Goal: Obtain resource: Download file/media

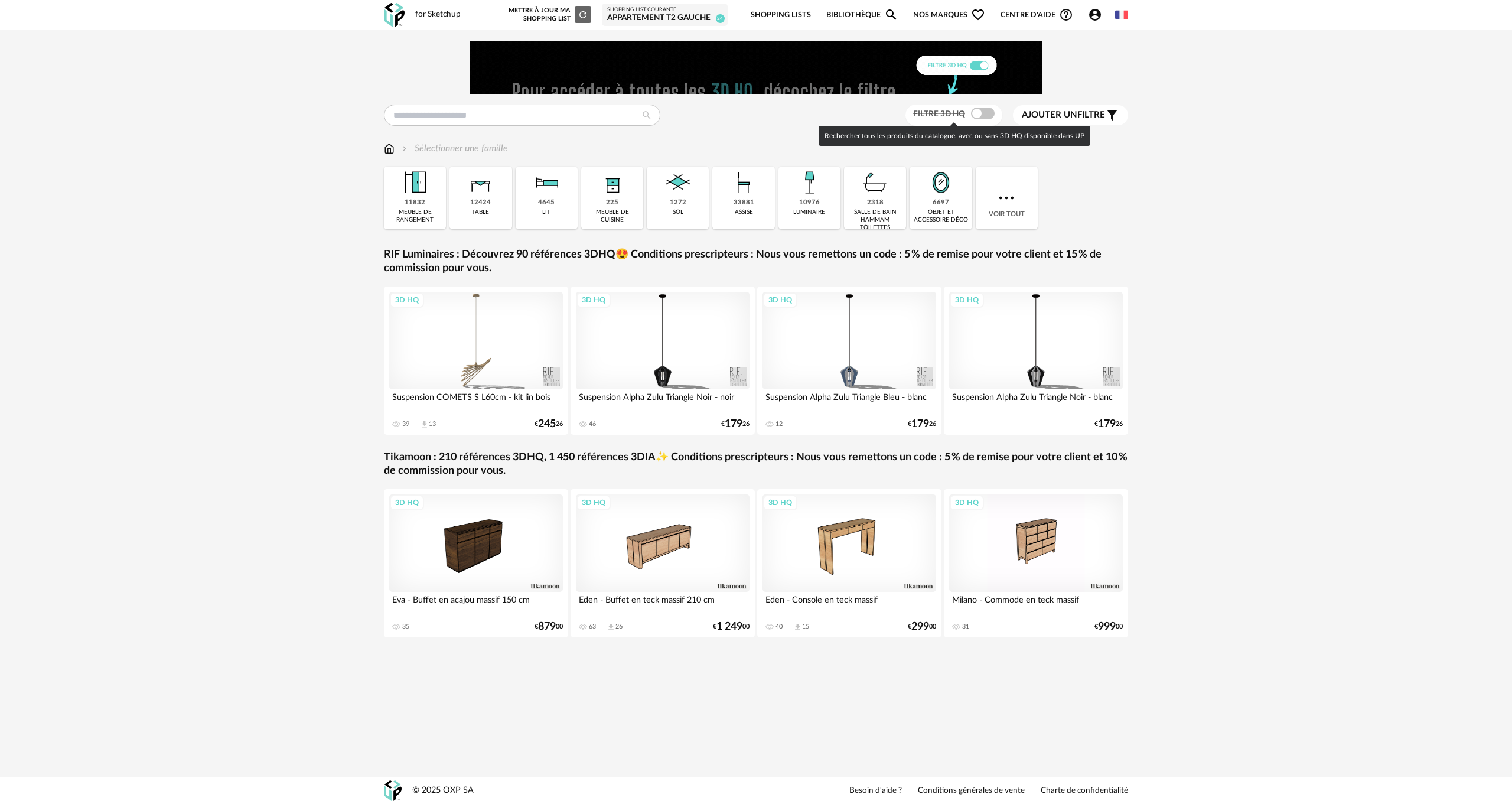
click at [987, 111] on span at bounding box center [983, 114] width 24 height 12
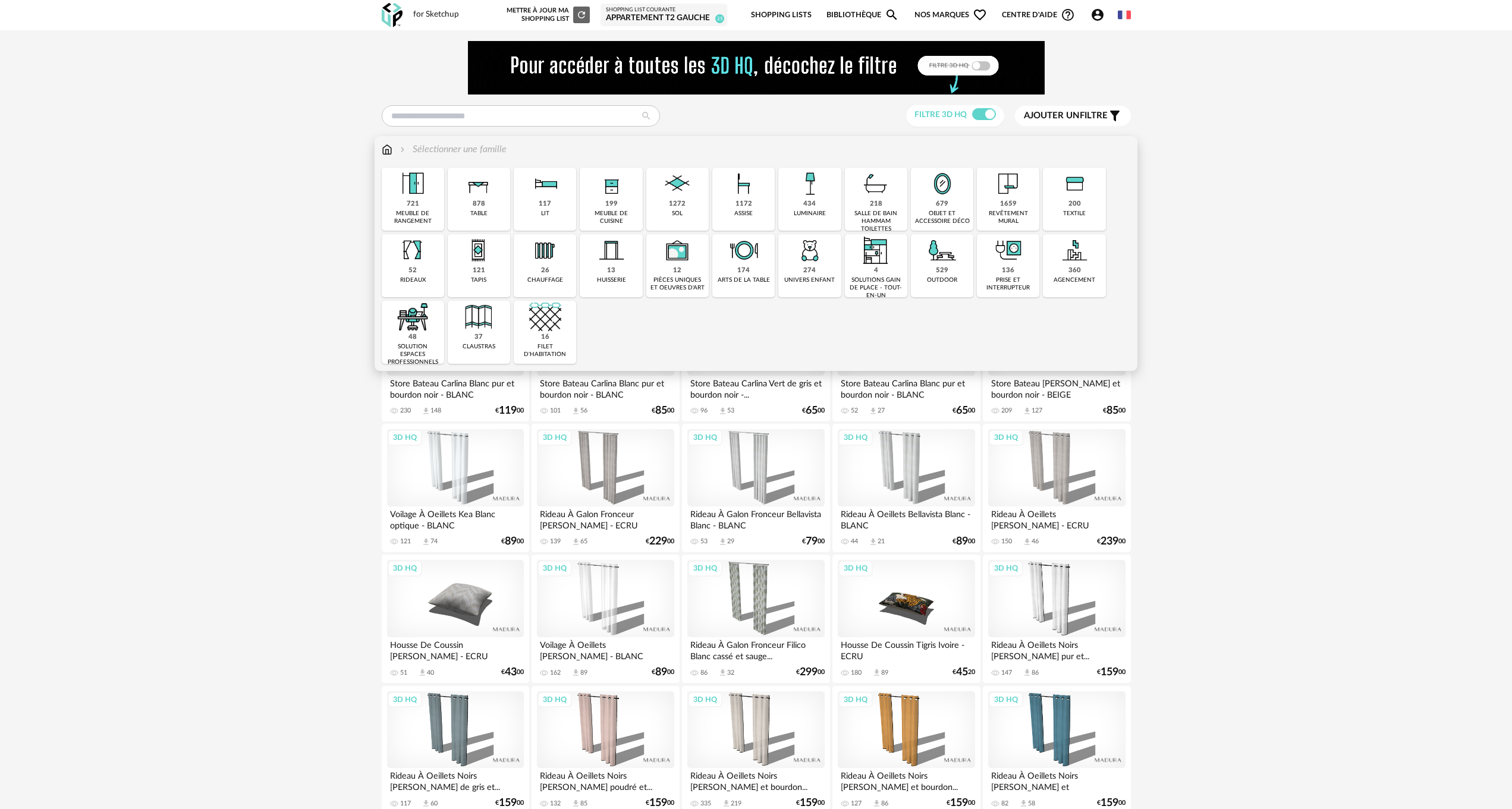
click at [750, 198] on img at bounding box center [743, 183] width 32 height 32
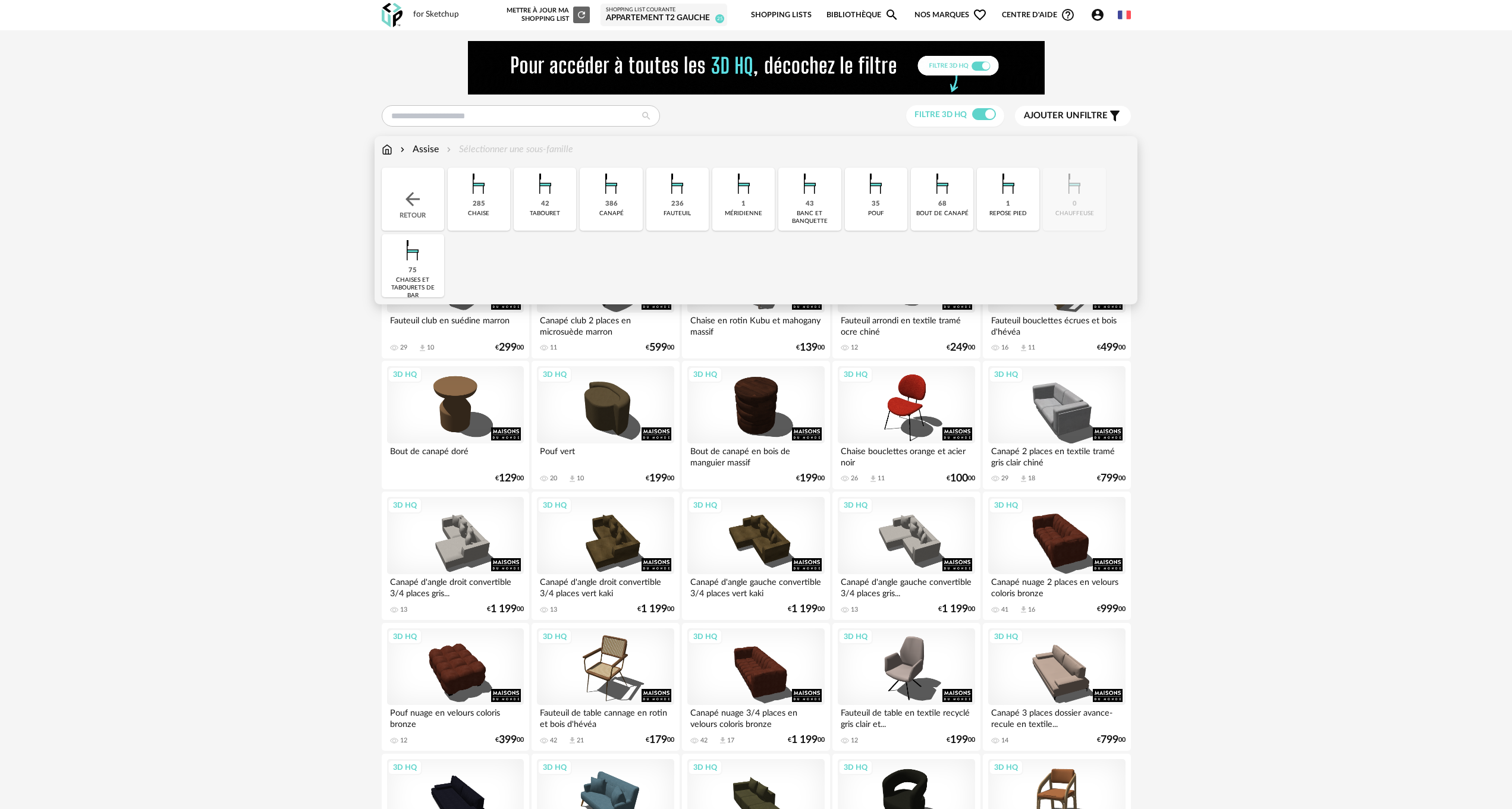
click at [617, 212] on div "canapé" at bounding box center [611, 214] width 25 height 7
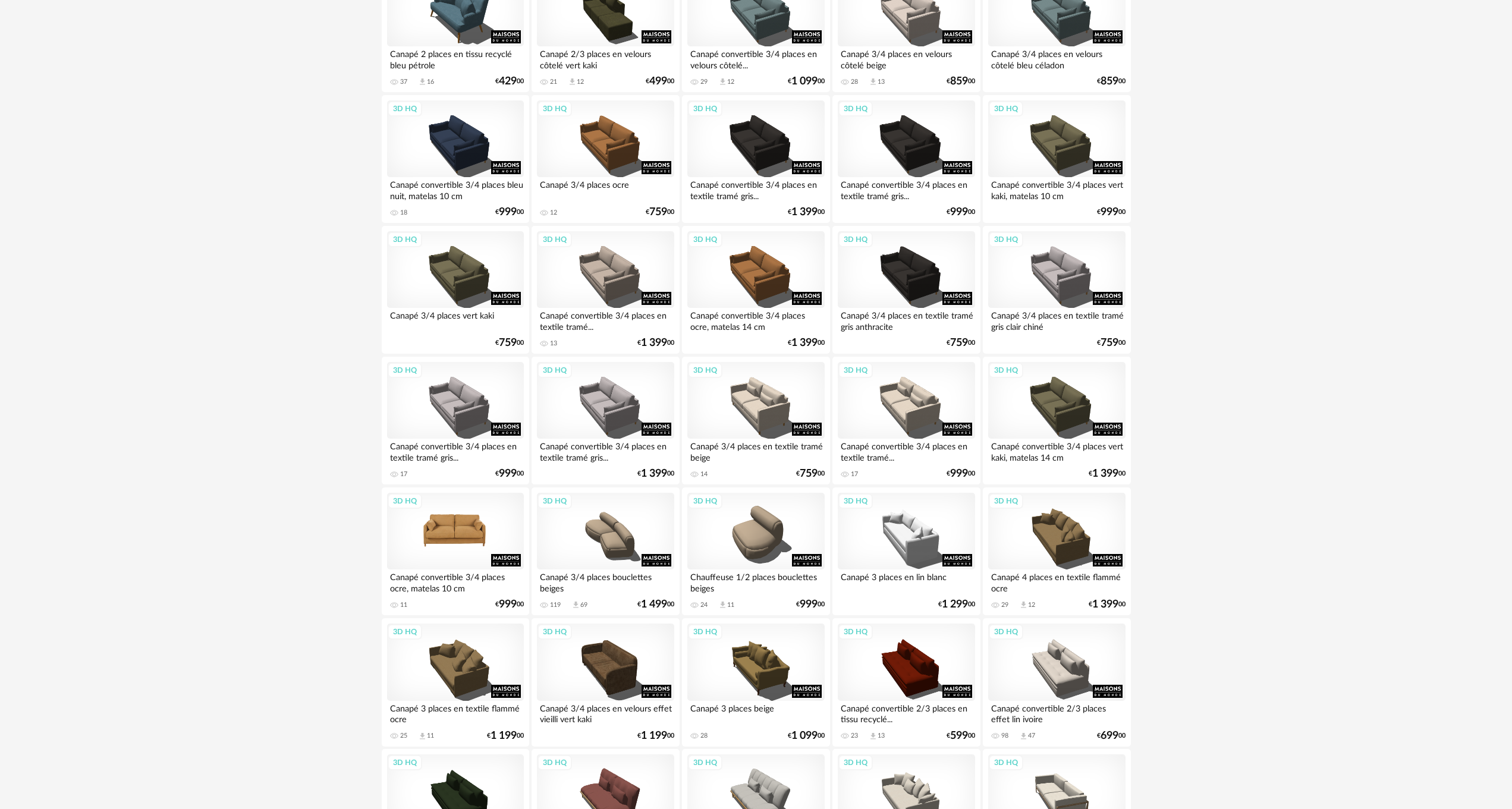
scroll to position [475, 0]
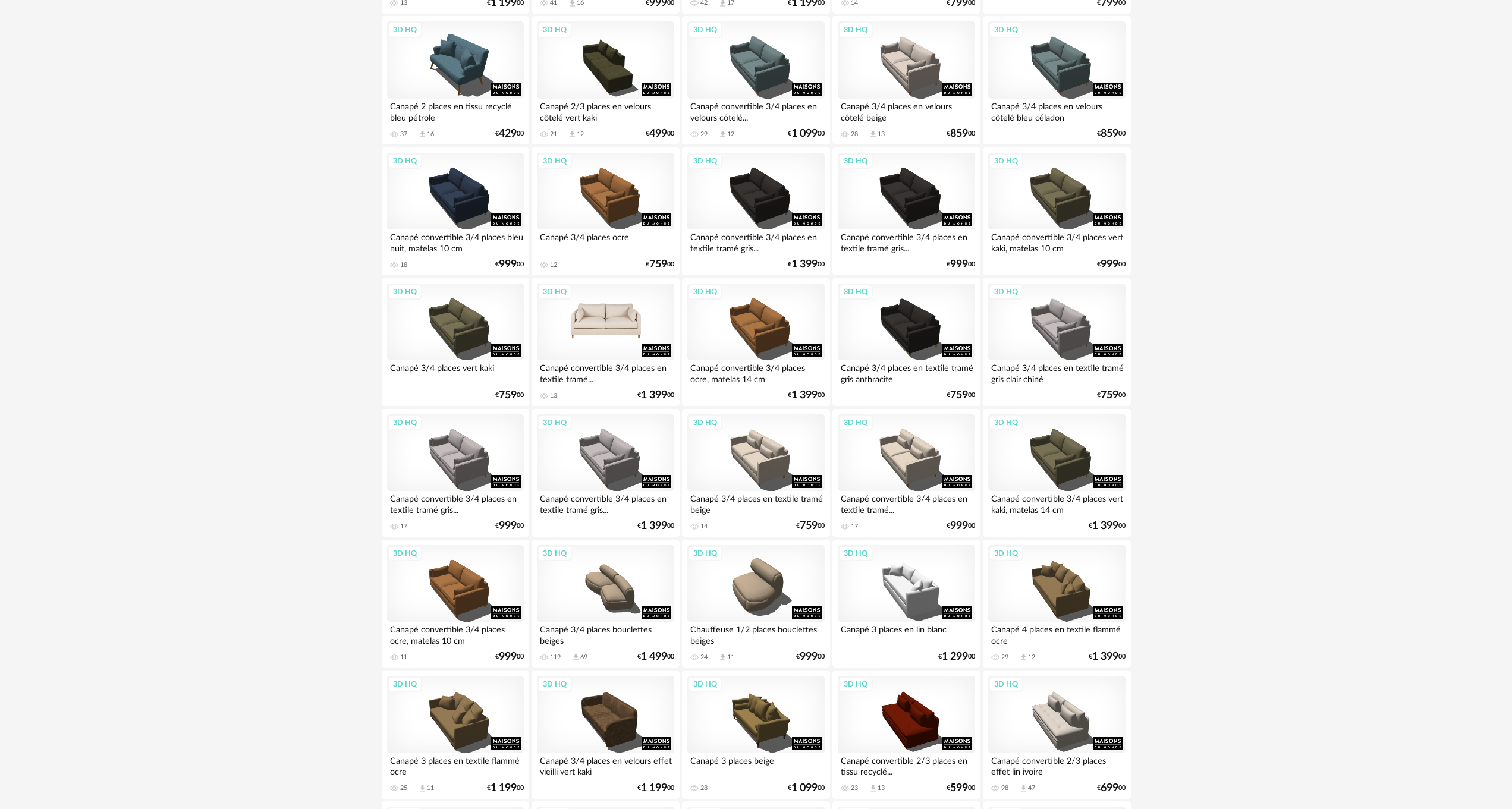
click at [596, 319] on div "3D HQ" at bounding box center [605, 322] width 137 height 77
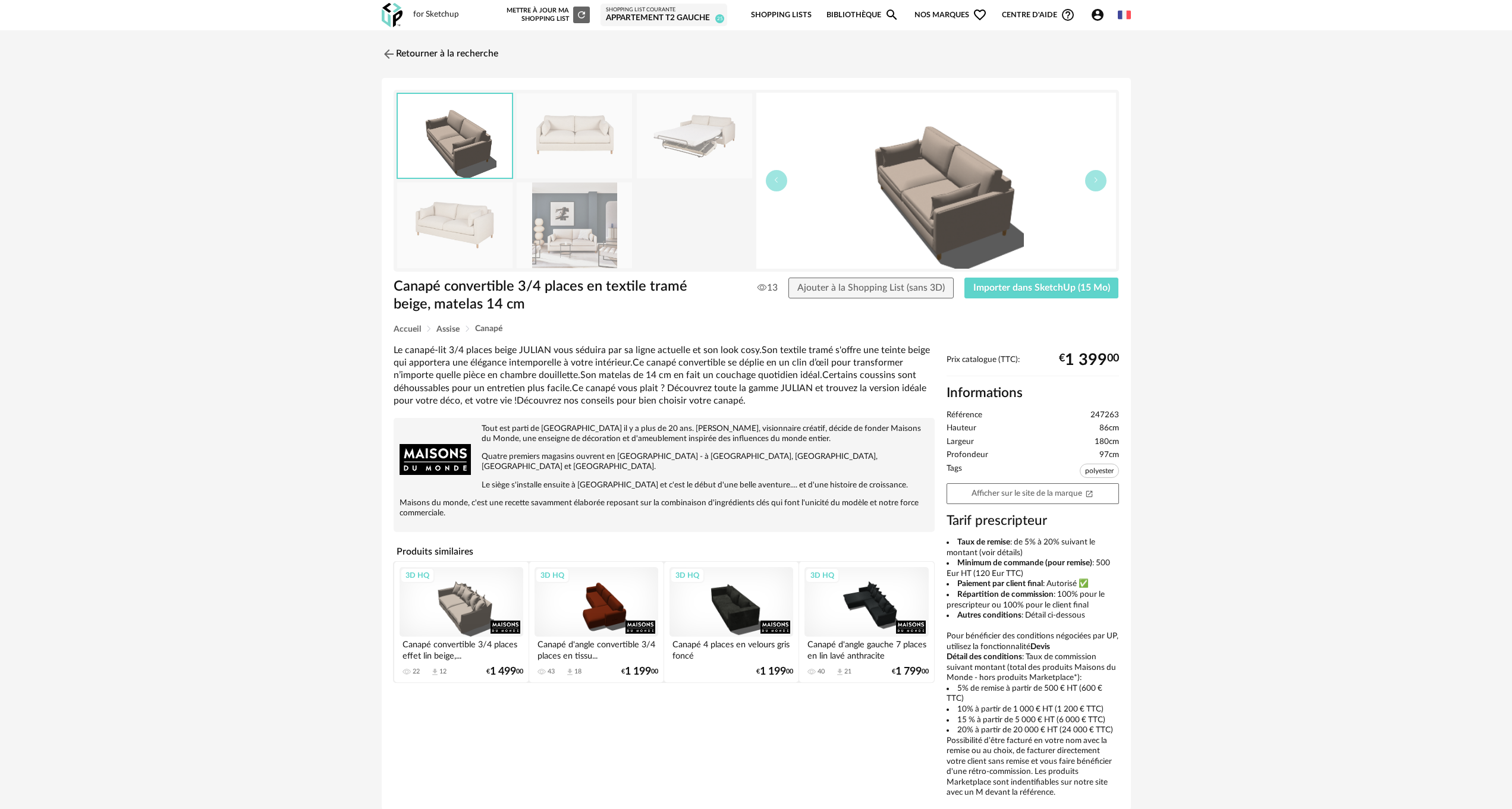
click at [583, 151] on img at bounding box center [574, 136] width 115 height 85
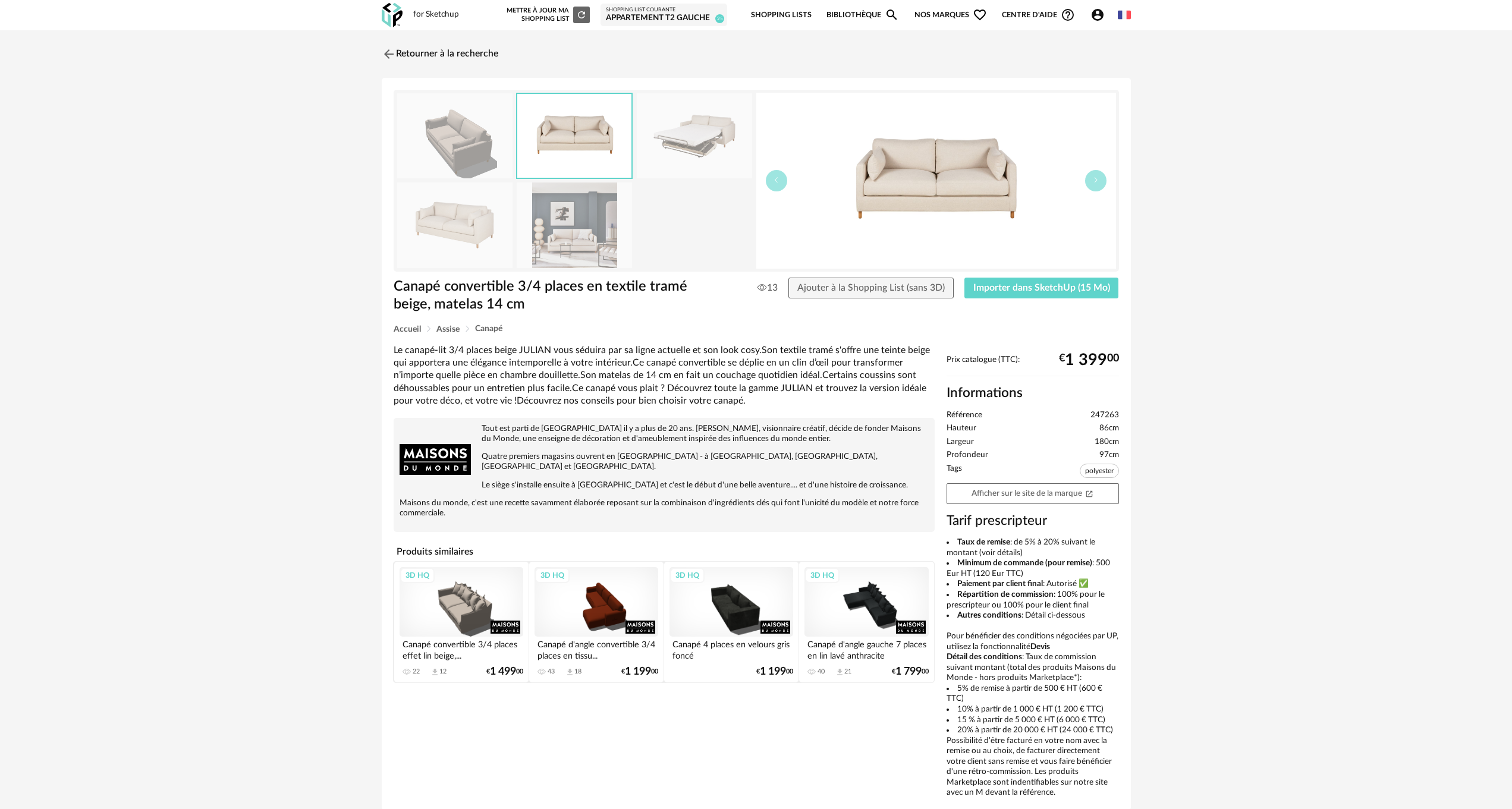
click at [583, 151] on img at bounding box center [575, 135] width 114 height 84
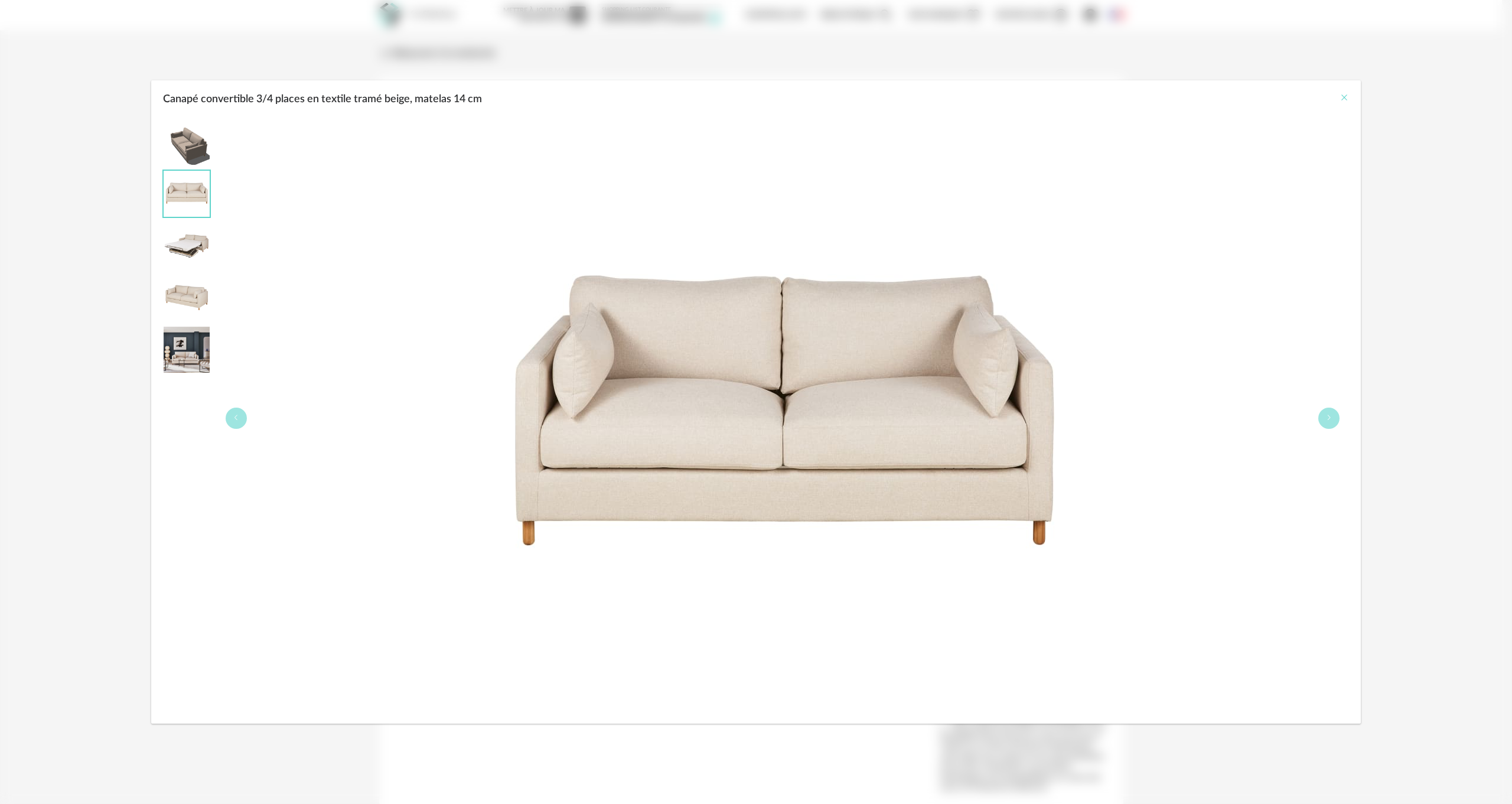
click at [1345, 97] on icon "Close" at bounding box center [1344, 97] width 10 height 10
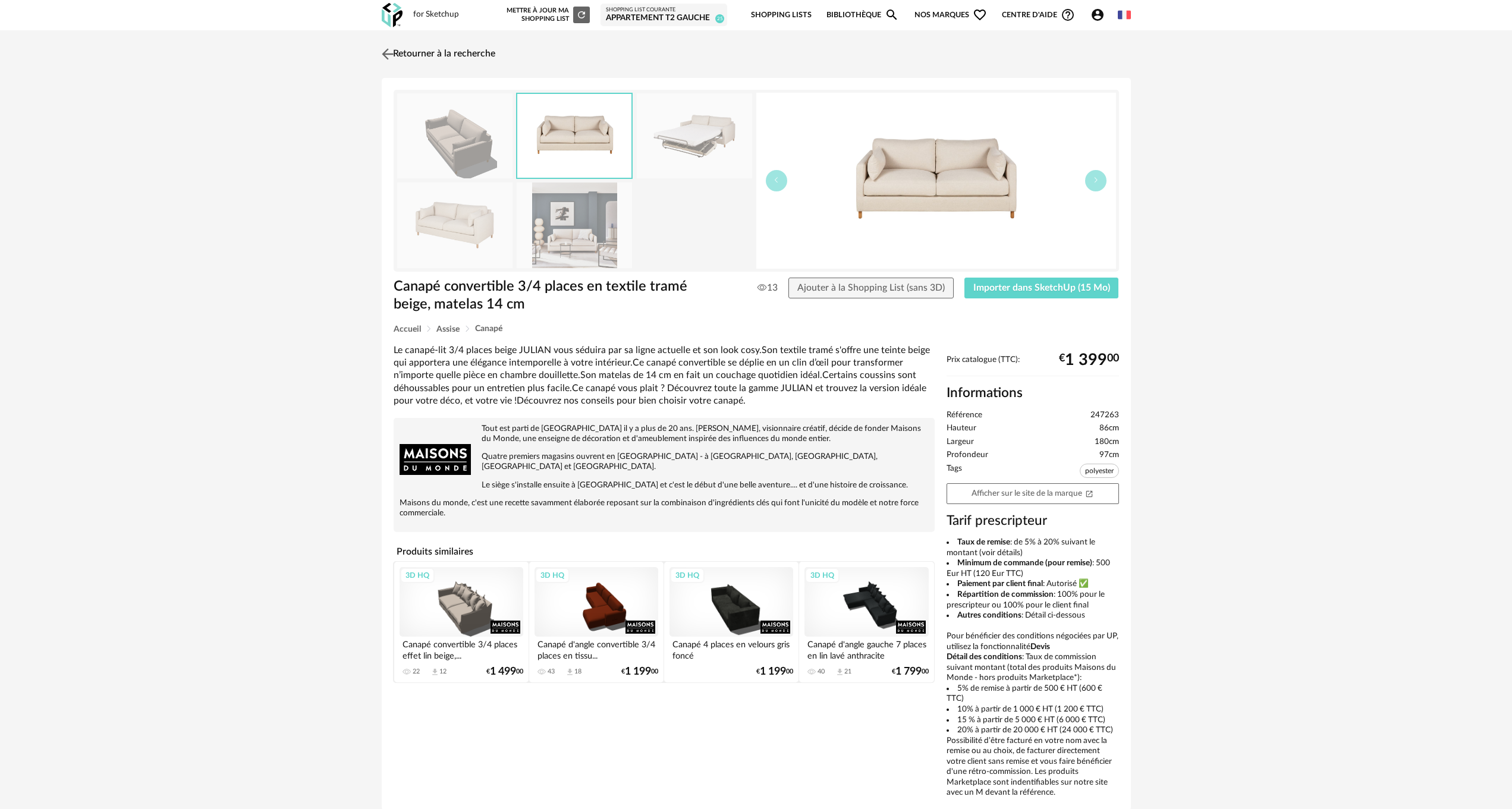
click at [388, 53] on img at bounding box center [387, 53] width 17 height 17
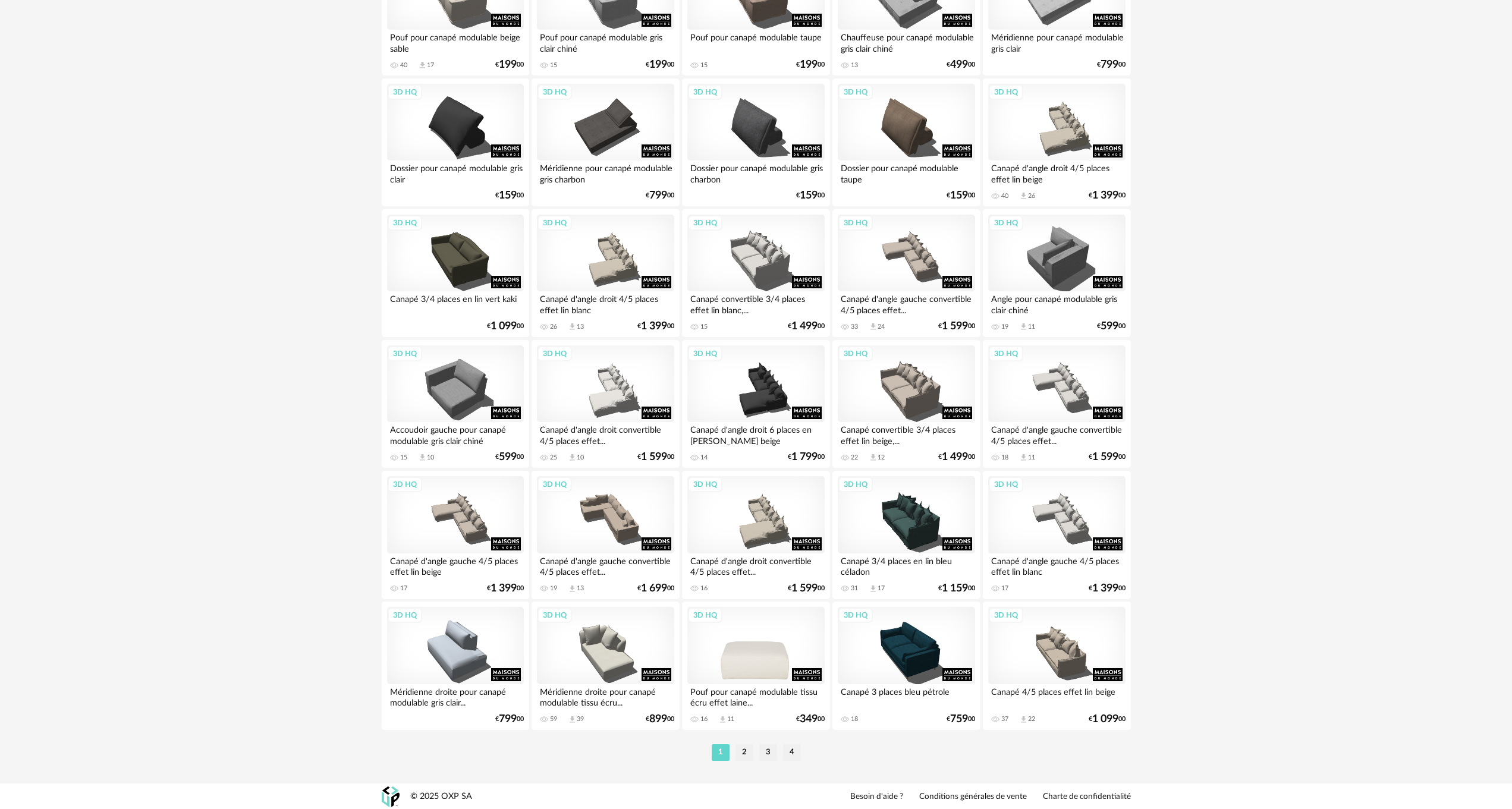
scroll to position [2115, 0]
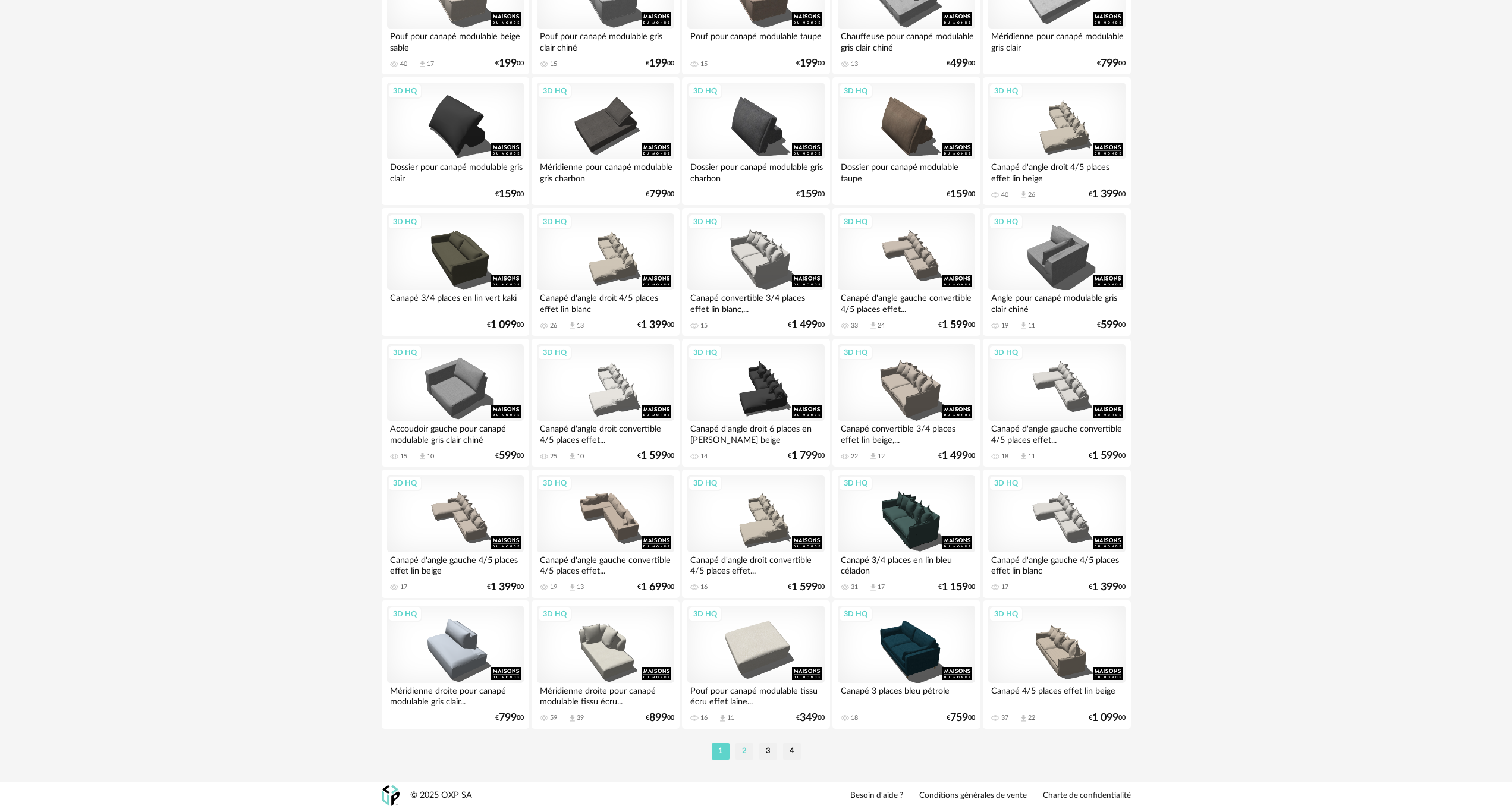
click at [745, 750] on li "2" at bounding box center [744, 751] width 18 height 16
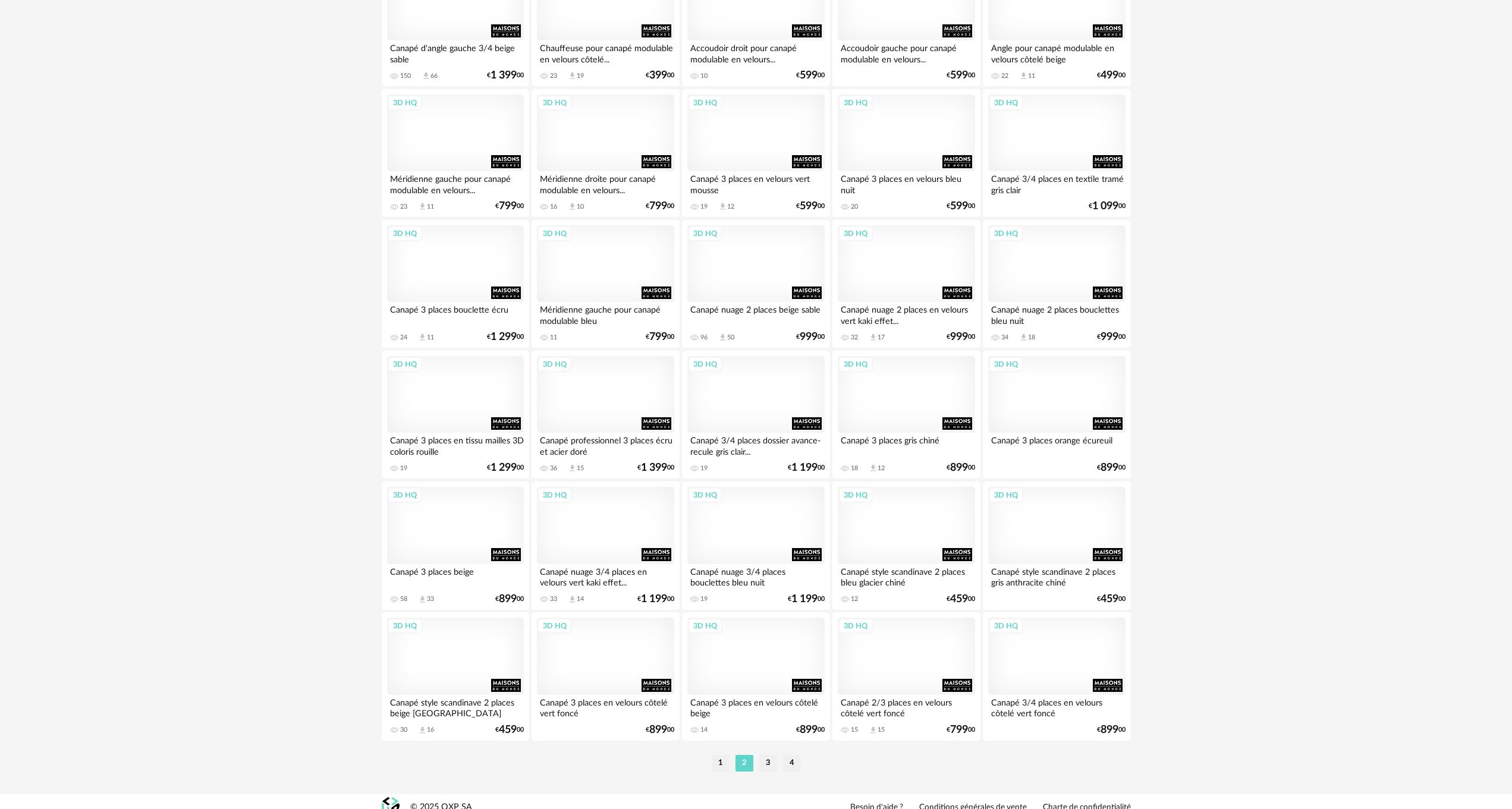
scroll to position [2115, 0]
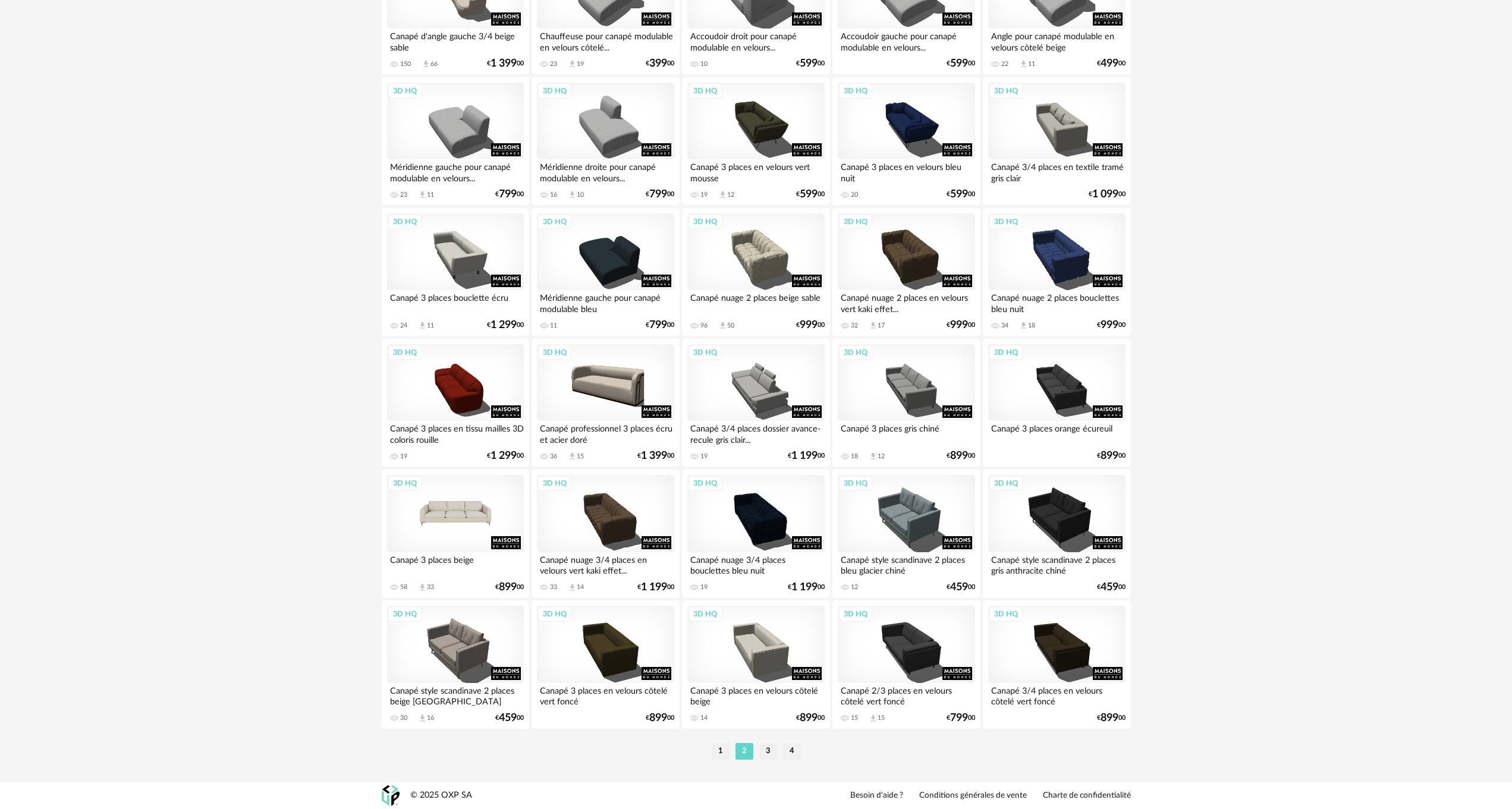
click at [469, 515] on div "3D HQ" at bounding box center [455, 514] width 137 height 77
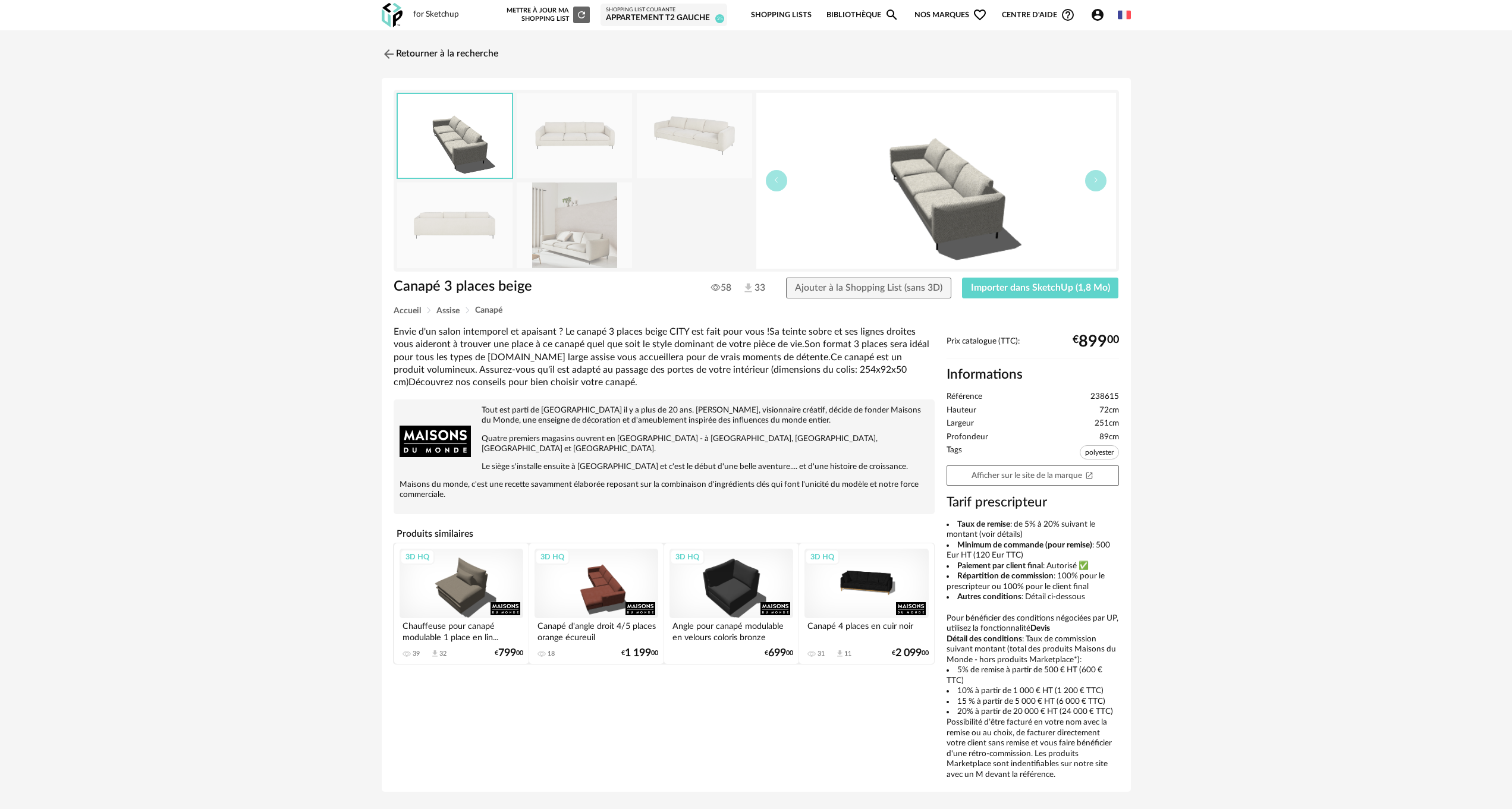
click at [573, 143] on img at bounding box center [574, 136] width 115 height 85
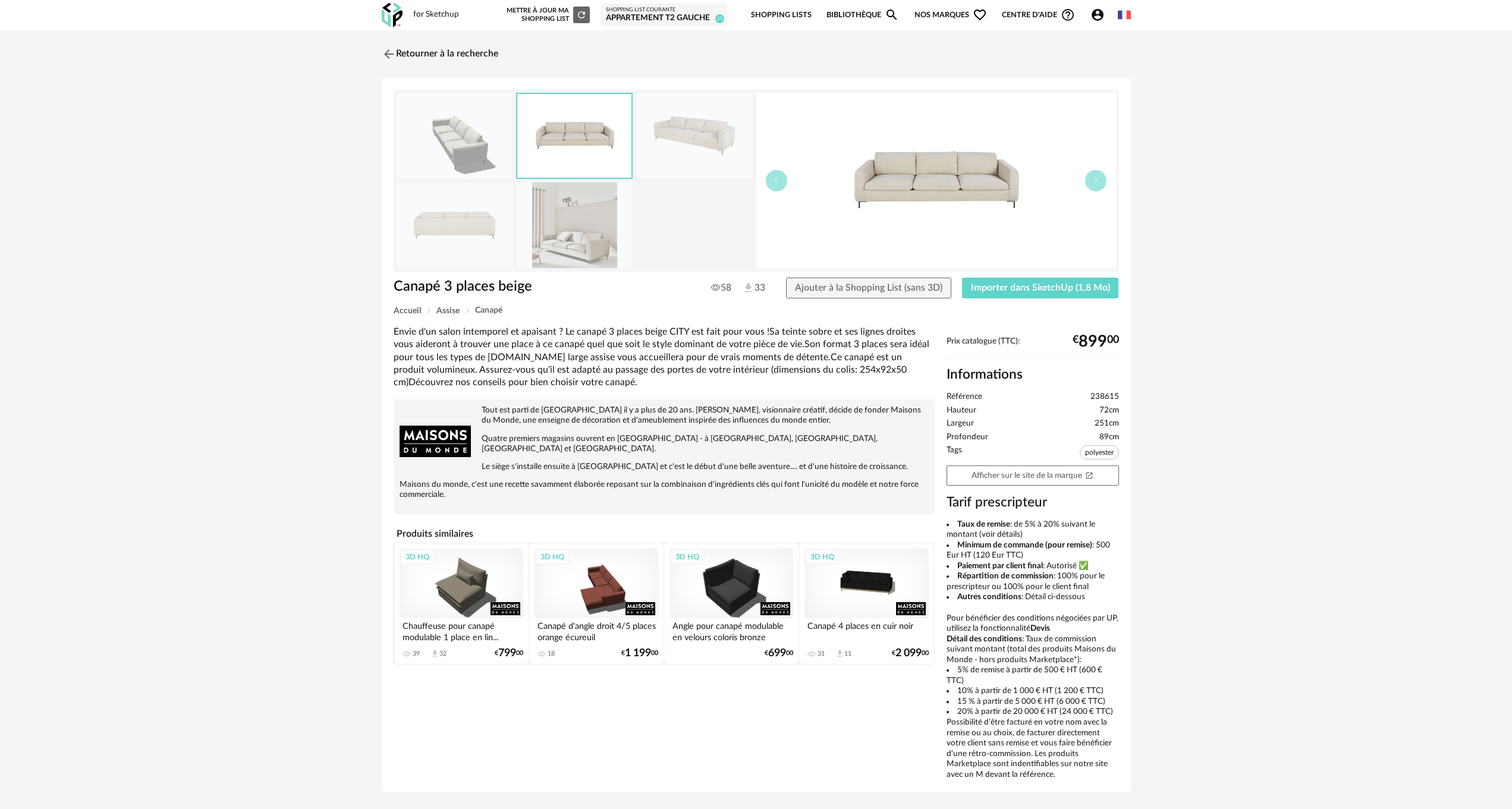
click at [573, 143] on img at bounding box center [575, 135] width 114 height 84
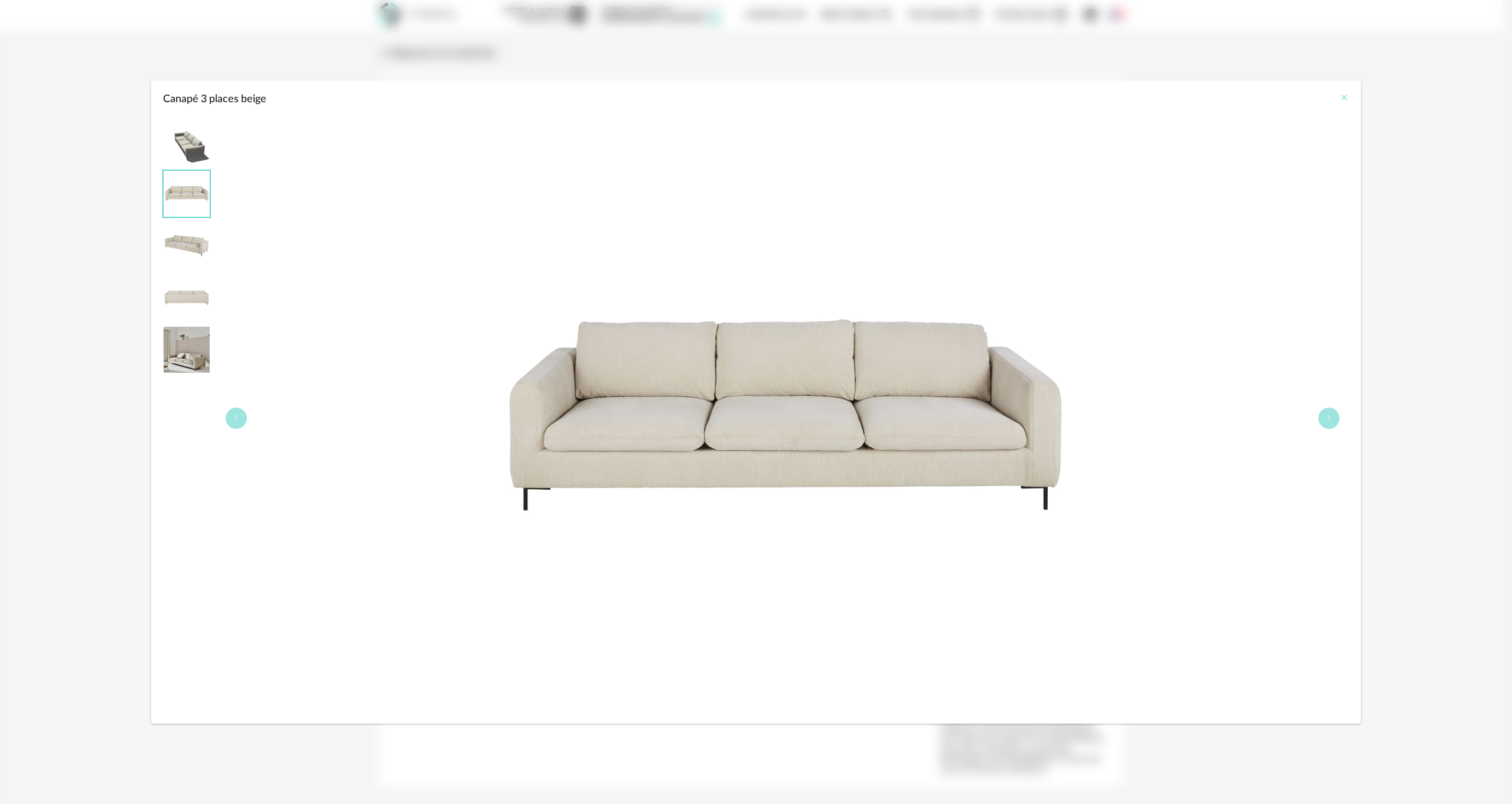
click at [1346, 95] on icon "Close" at bounding box center [1344, 97] width 10 height 10
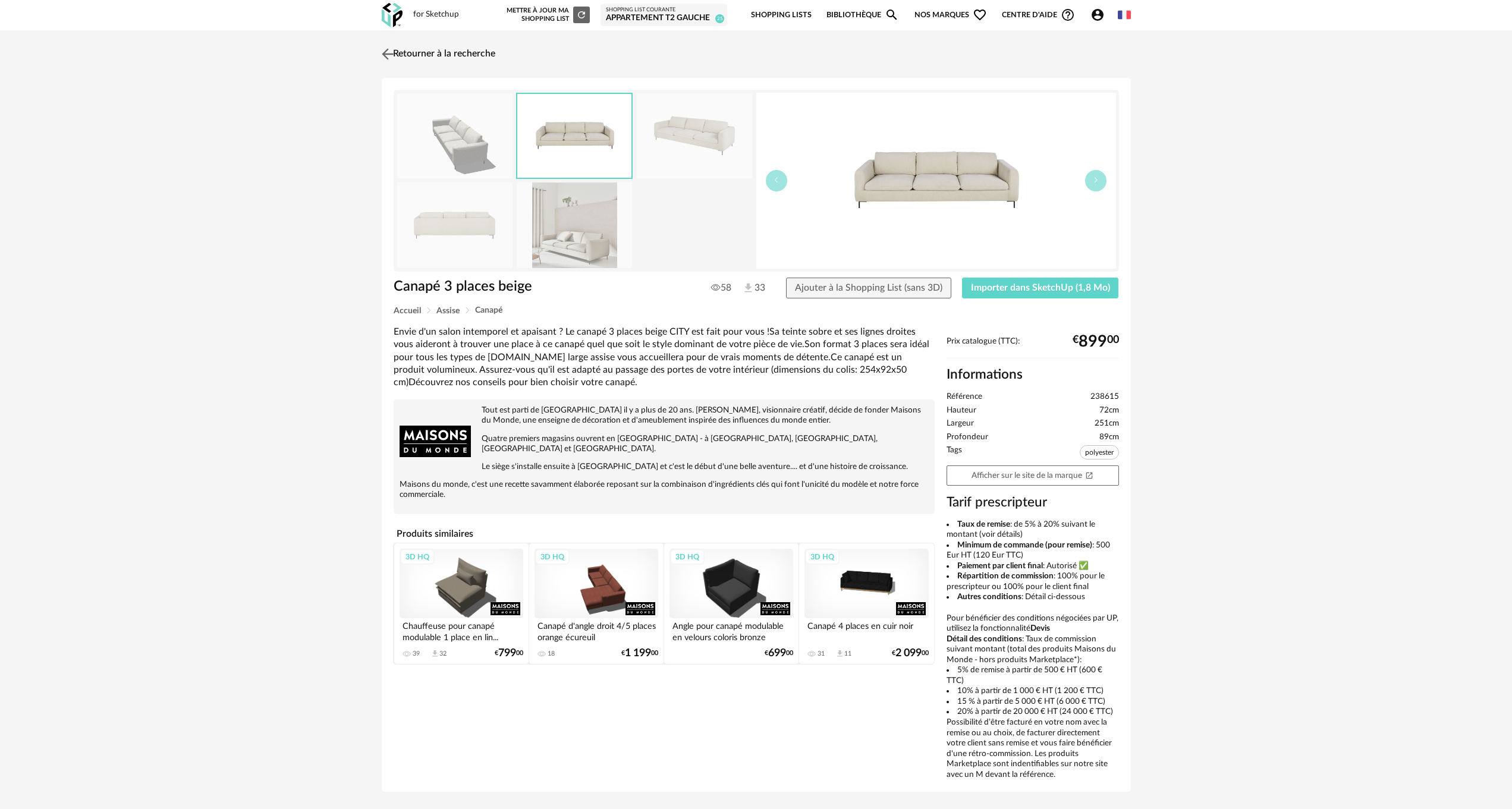
click at [405, 50] on link "Retourner à la recherche" at bounding box center [437, 53] width 117 height 26
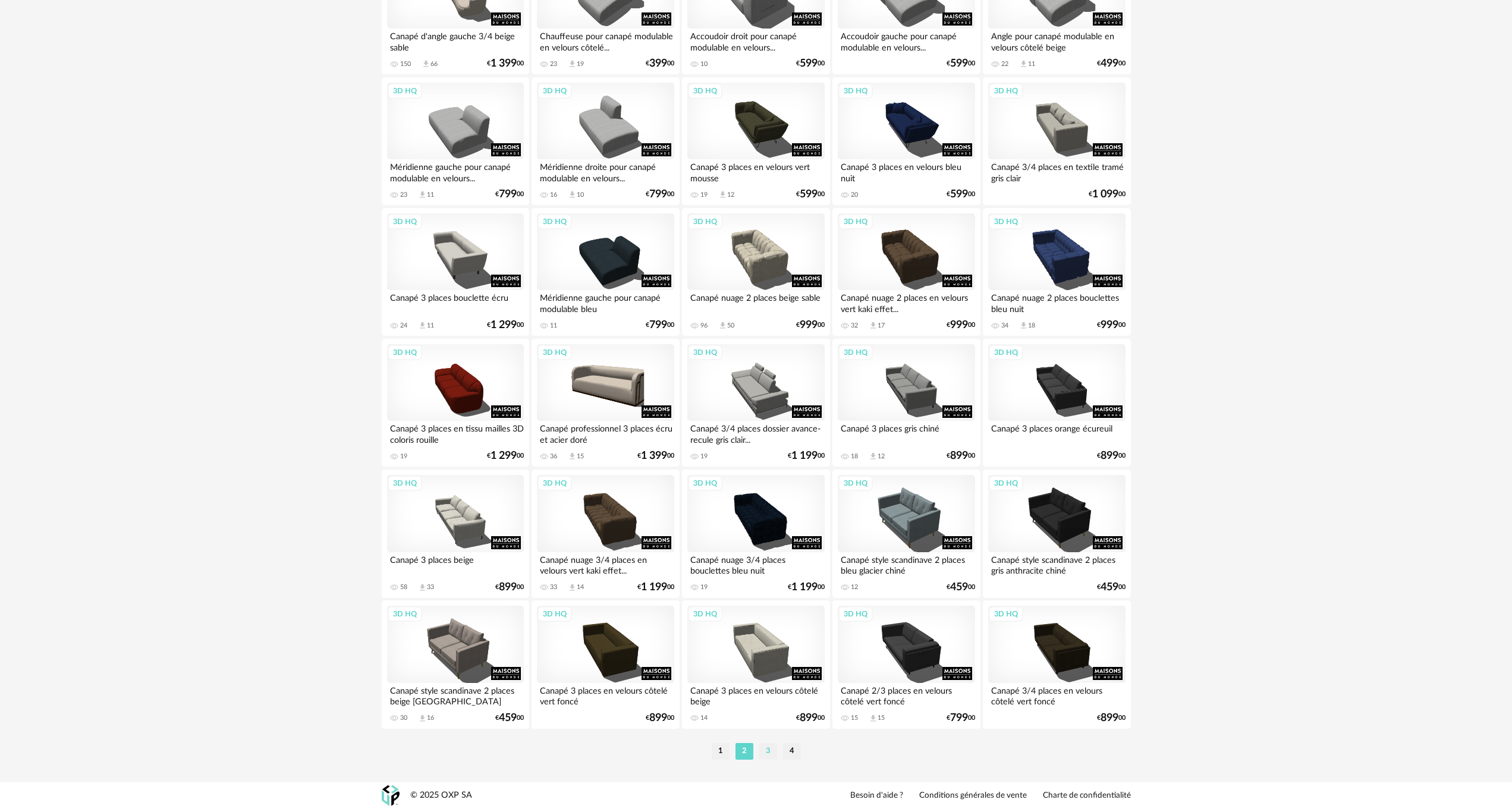
click at [768, 751] on li "3" at bounding box center [768, 751] width 18 height 16
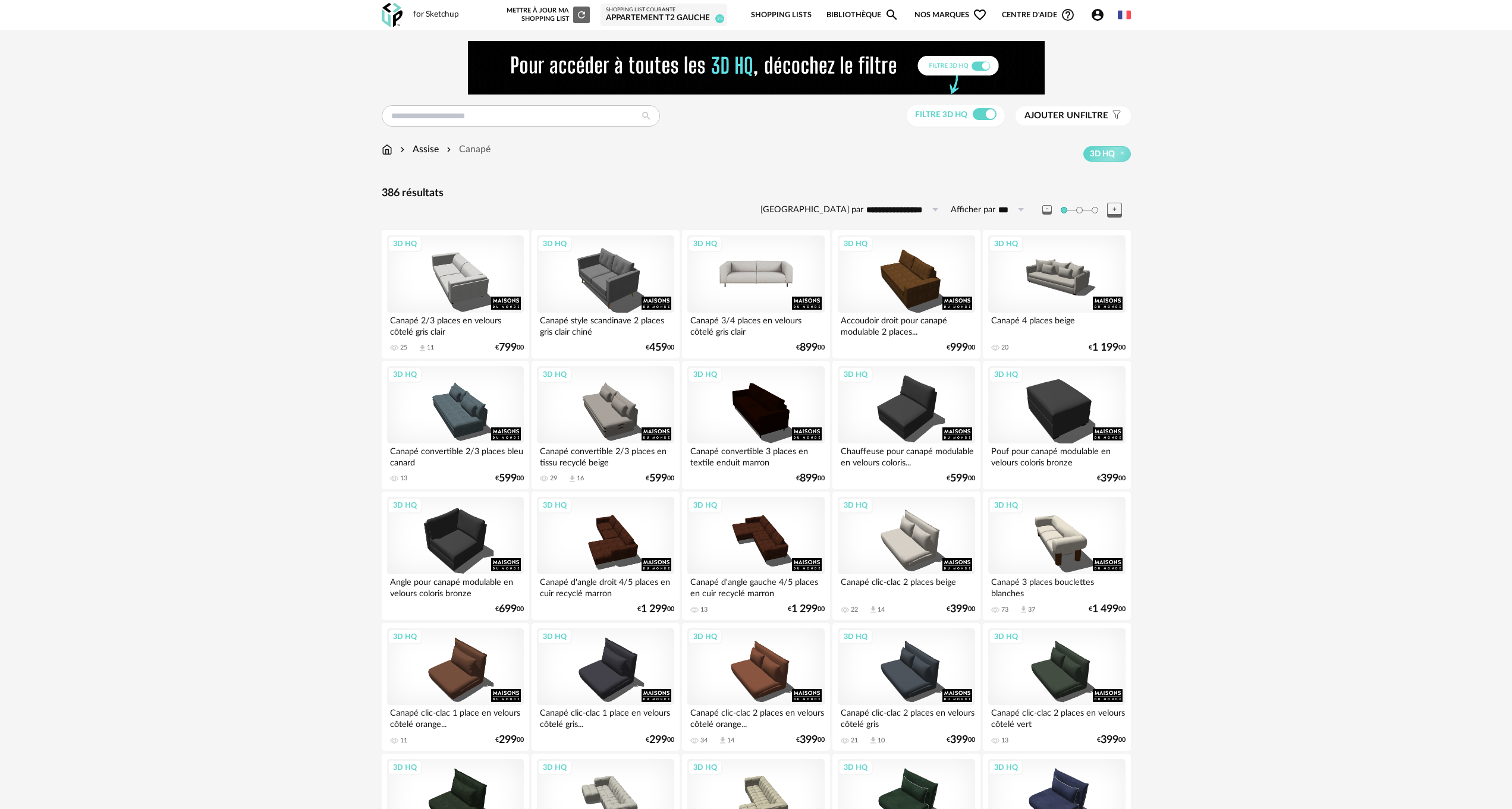
click at [749, 269] on div "3D HQ" at bounding box center [755, 274] width 137 height 77
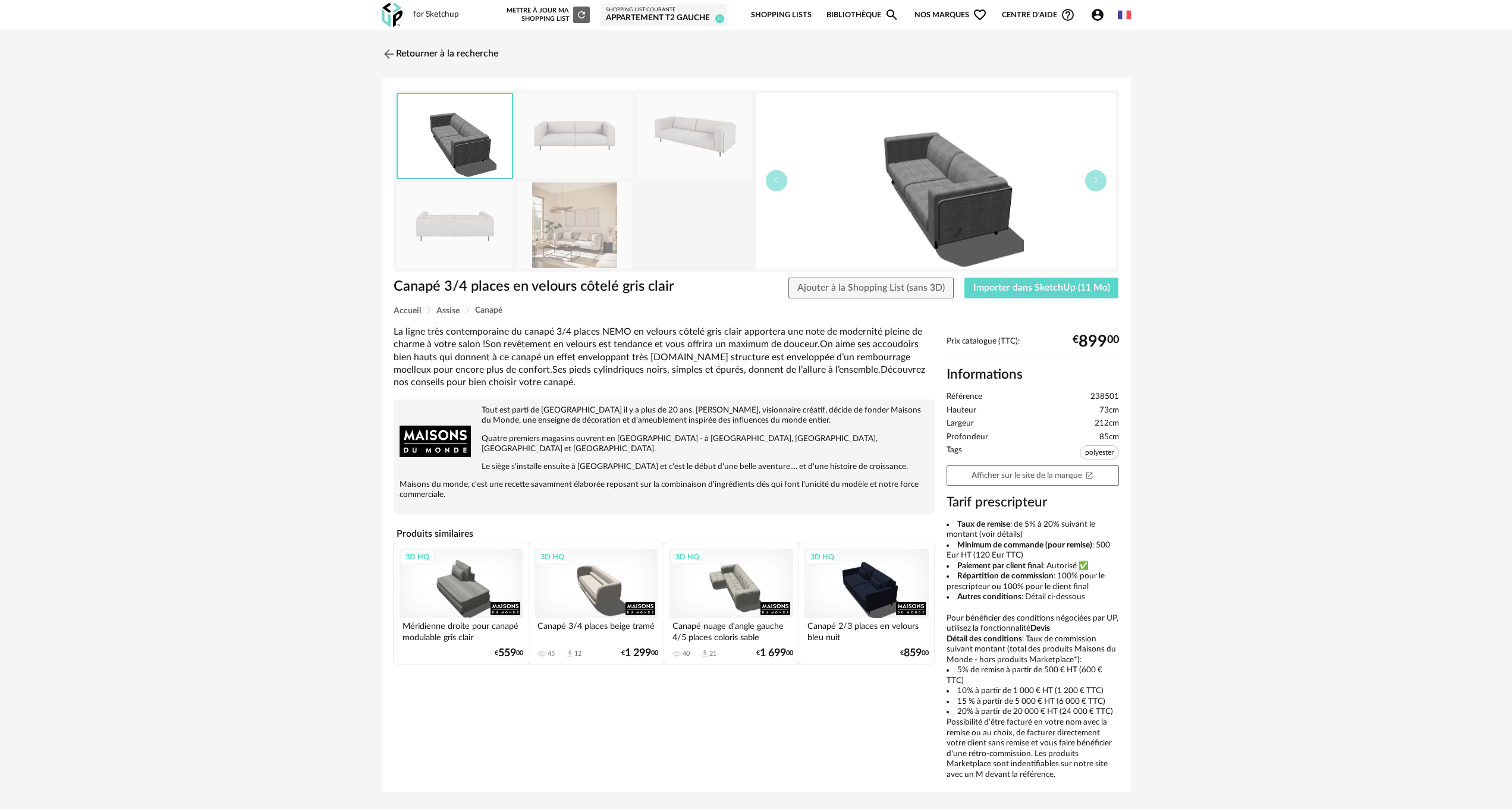
click at [566, 154] on img at bounding box center [574, 136] width 115 height 85
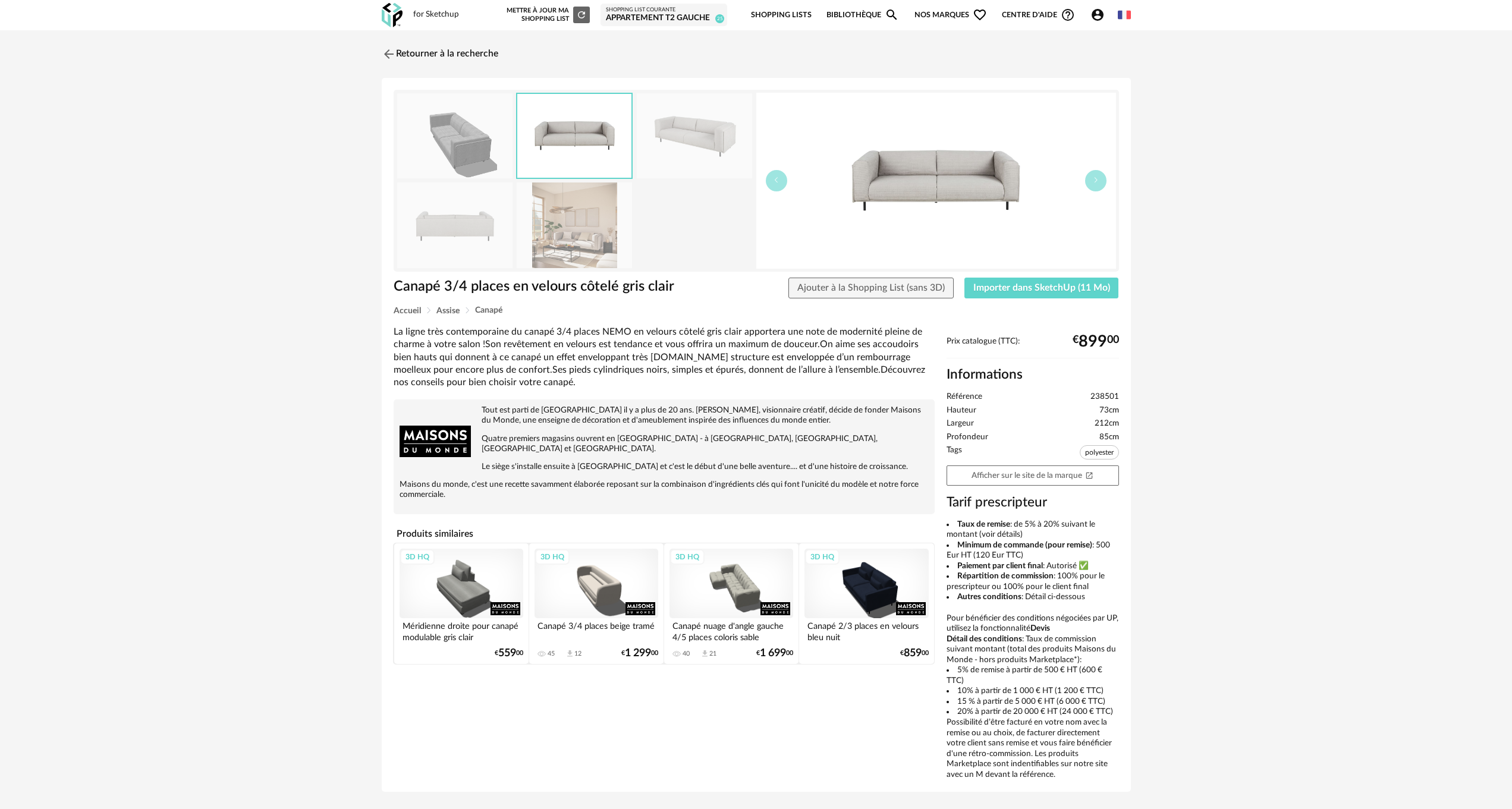
click at [566, 154] on img at bounding box center [575, 135] width 114 height 84
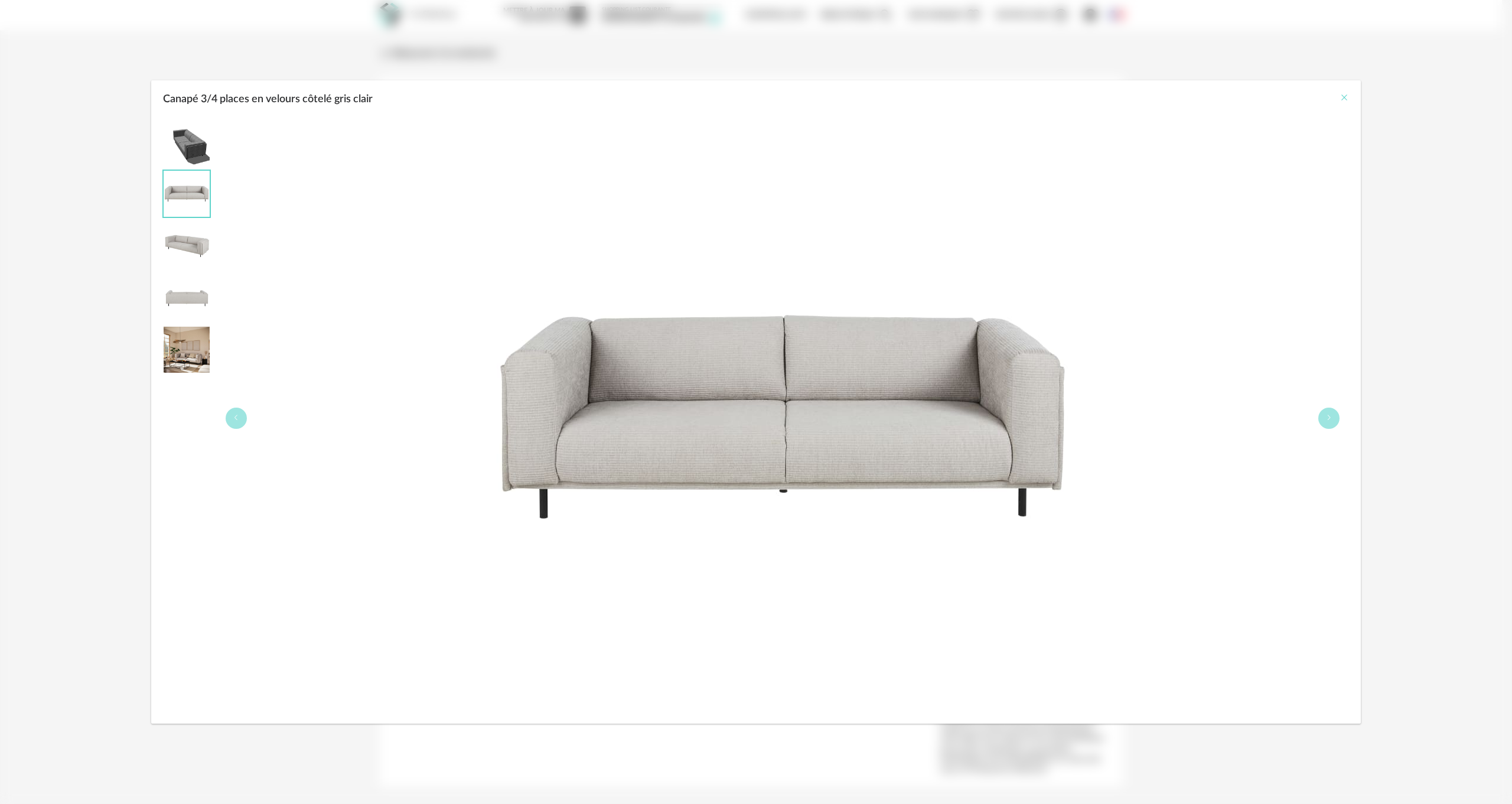
click at [1343, 97] on icon "Close" at bounding box center [1344, 97] width 10 height 10
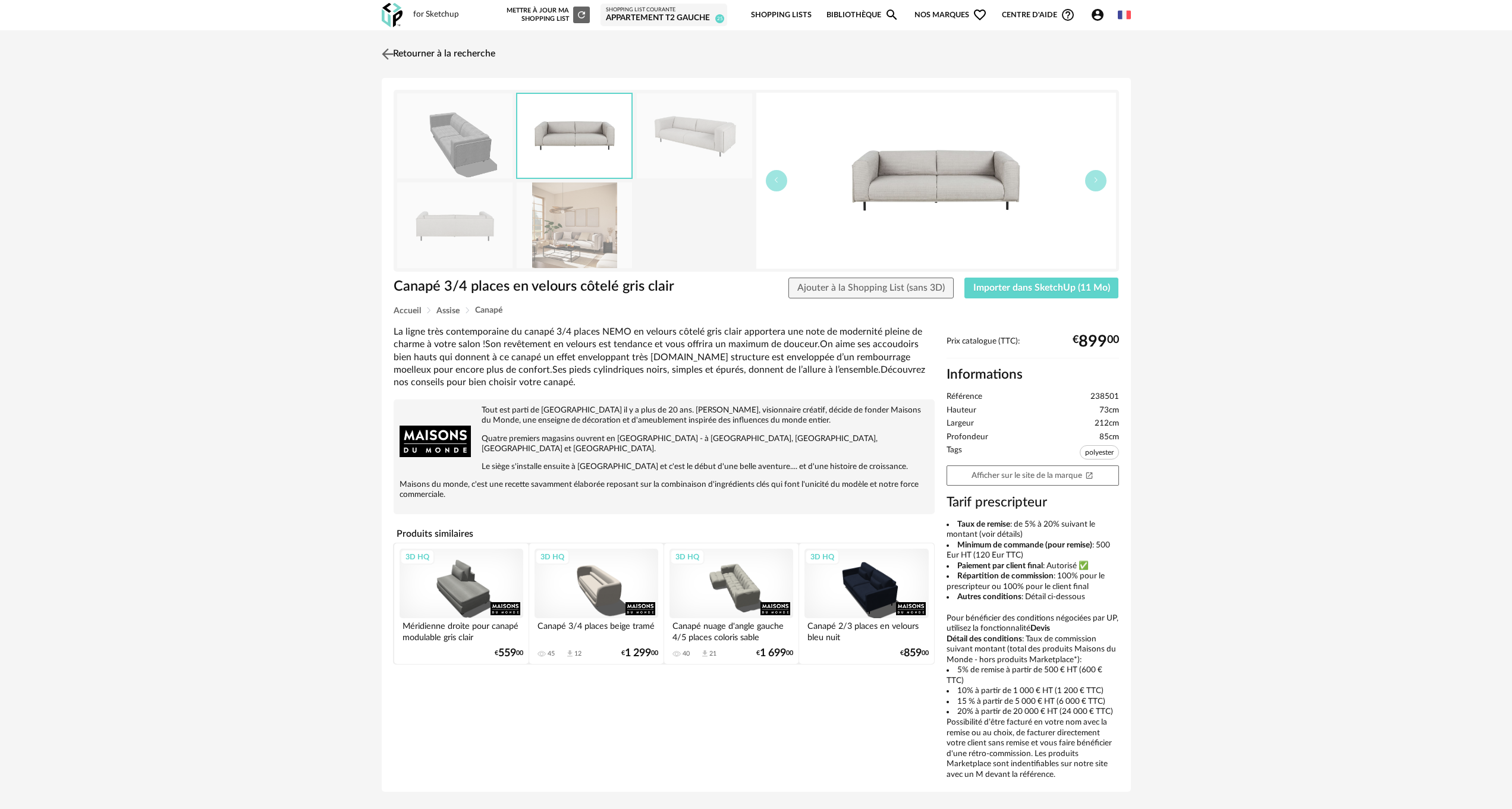
click at [385, 51] on img at bounding box center [387, 53] width 17 height 17
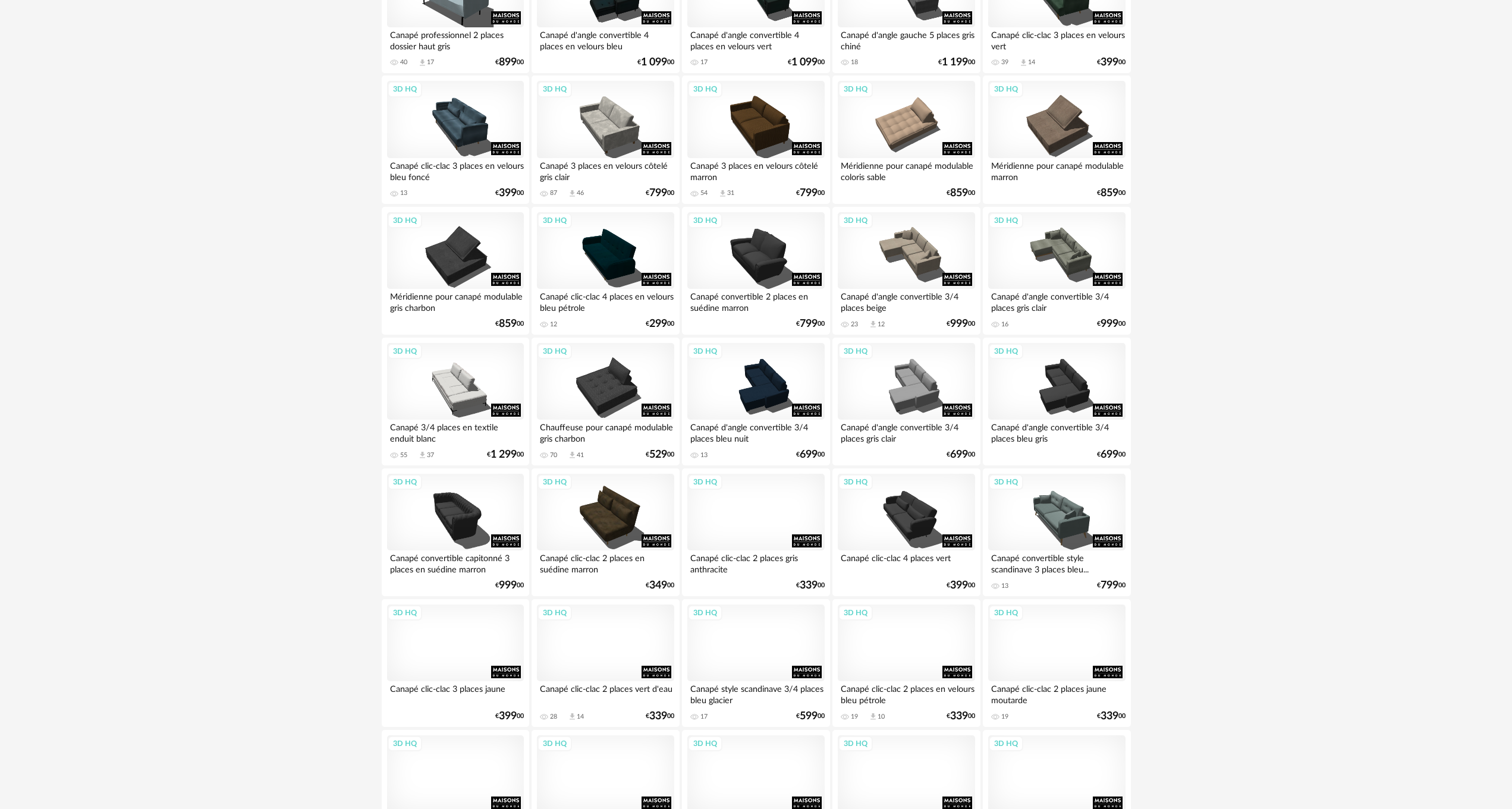
scroll to position [1961, 0]
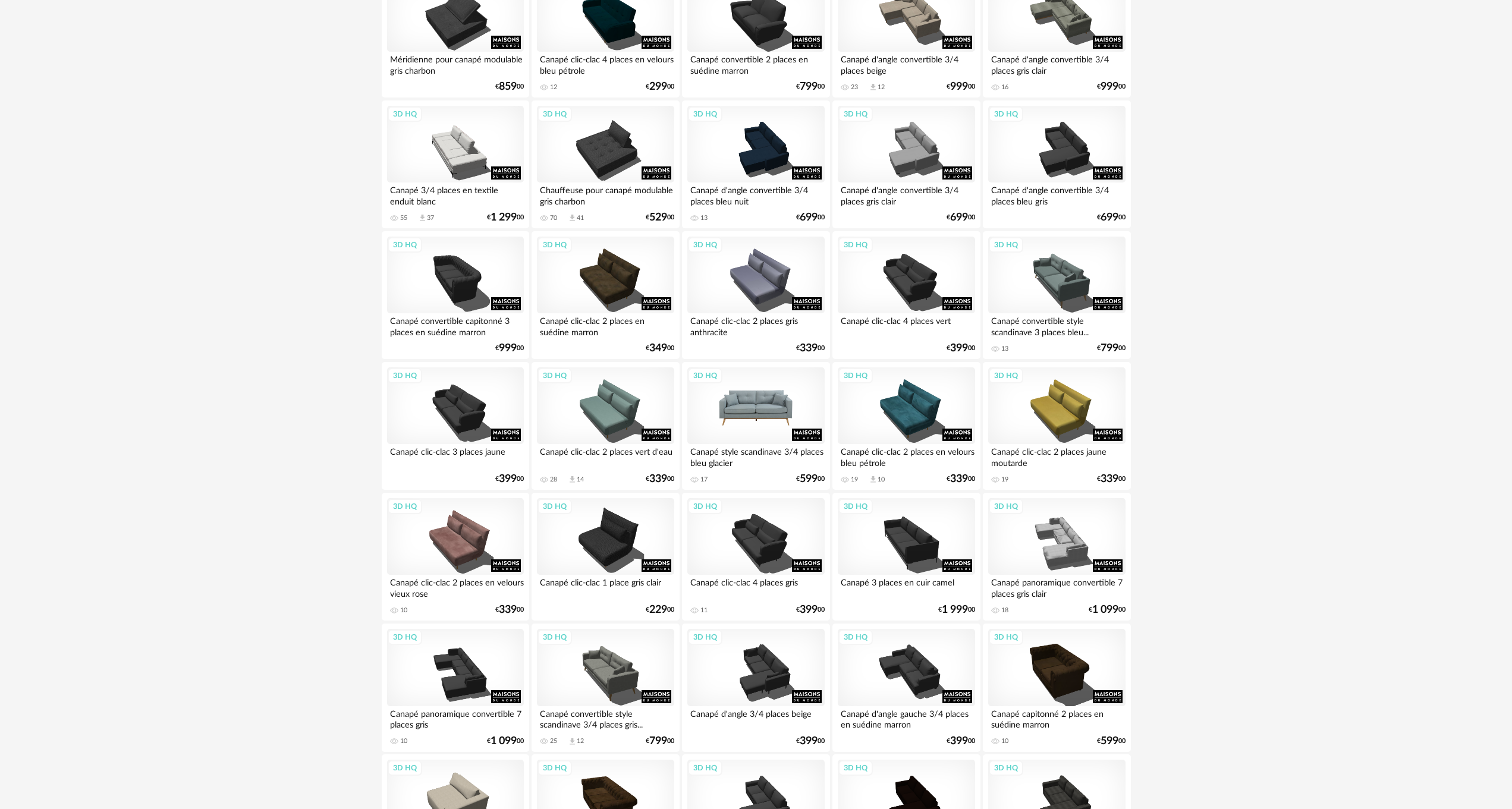
click at [762, 410] on div "3D HQ" at bounding box center [755, 406] width 137 height 77
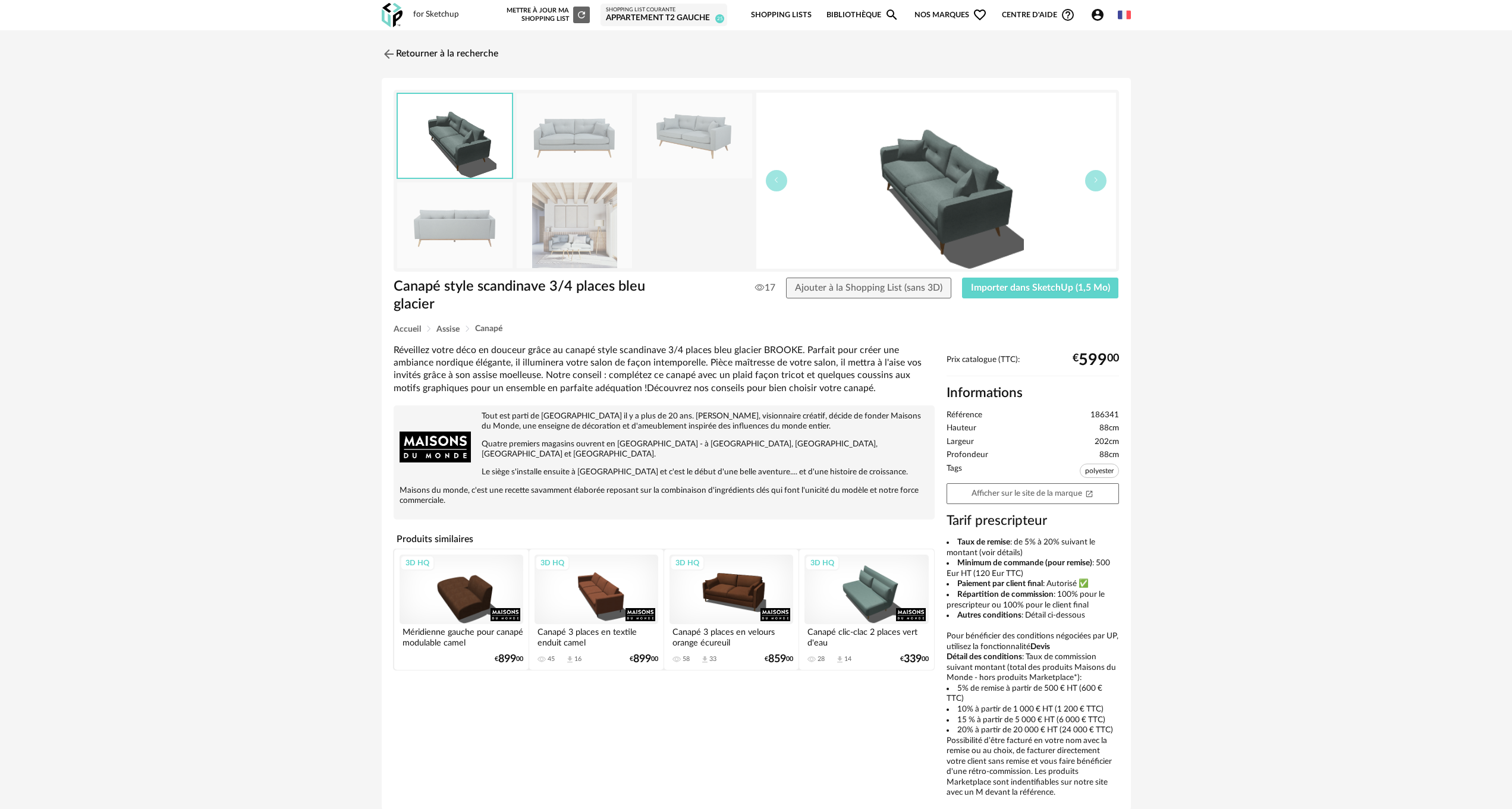
click at [544, 120] on img at bounding box center [574, 136] width 115 height 85
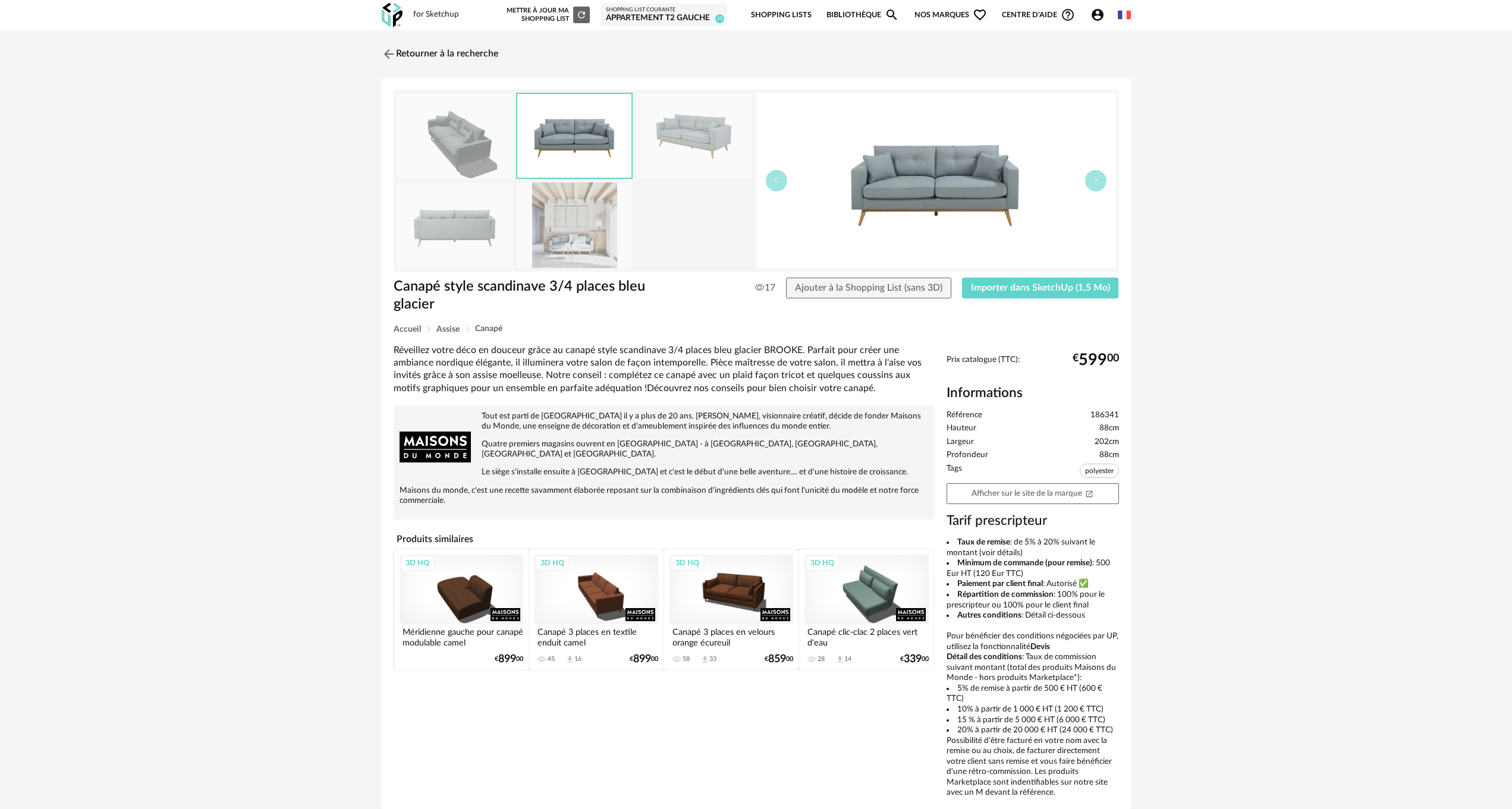
click at [544, 122] on img at bounding box center [575, 135] width 114 height 84
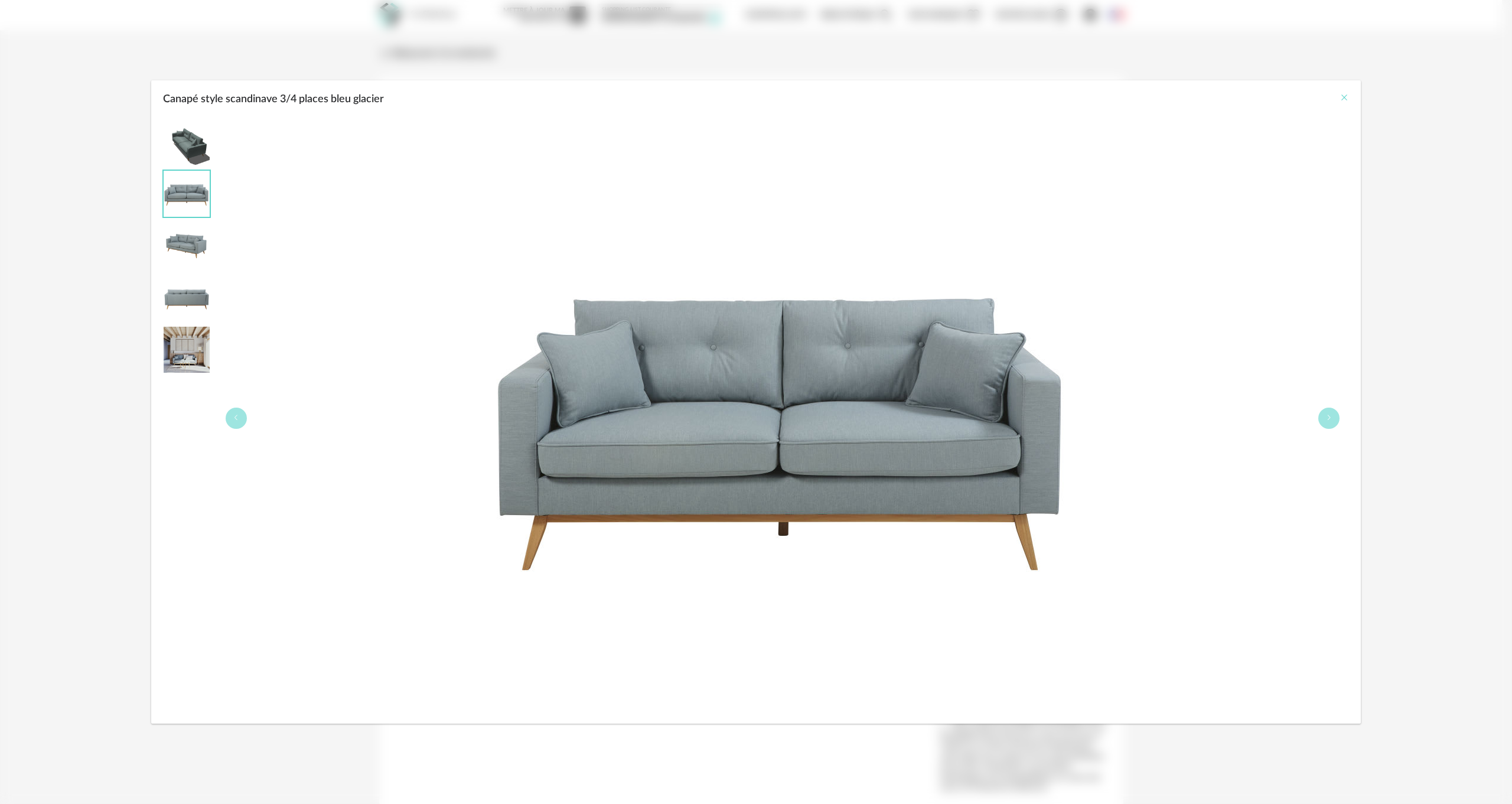
click at [1344, 97] on icon "Close" at bounding box center [1344, 97] width 10 height 10
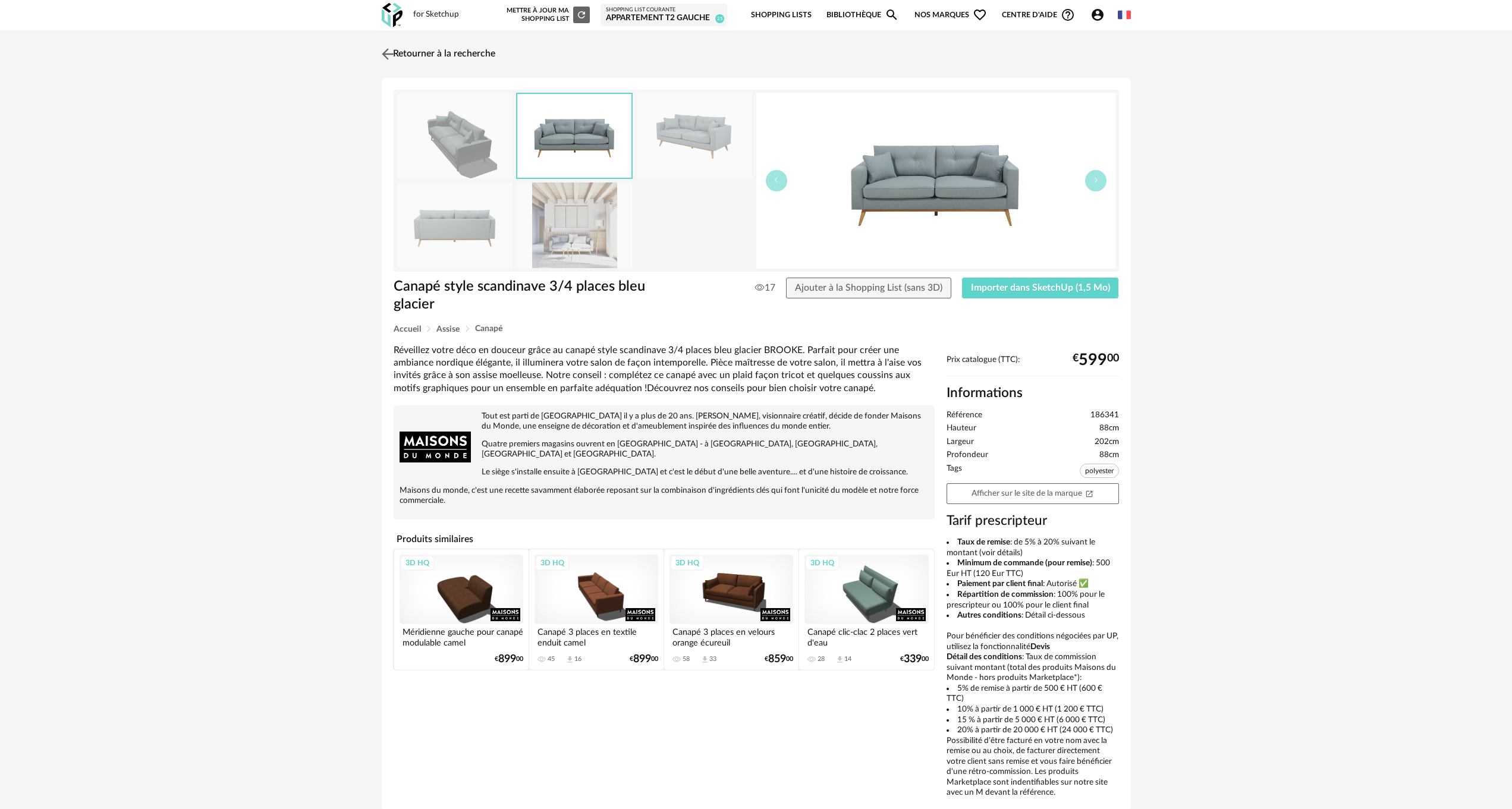
click at [411, 53] on link "Retourner à la recherche" at bounding box center [437, 53] width 117 height 26
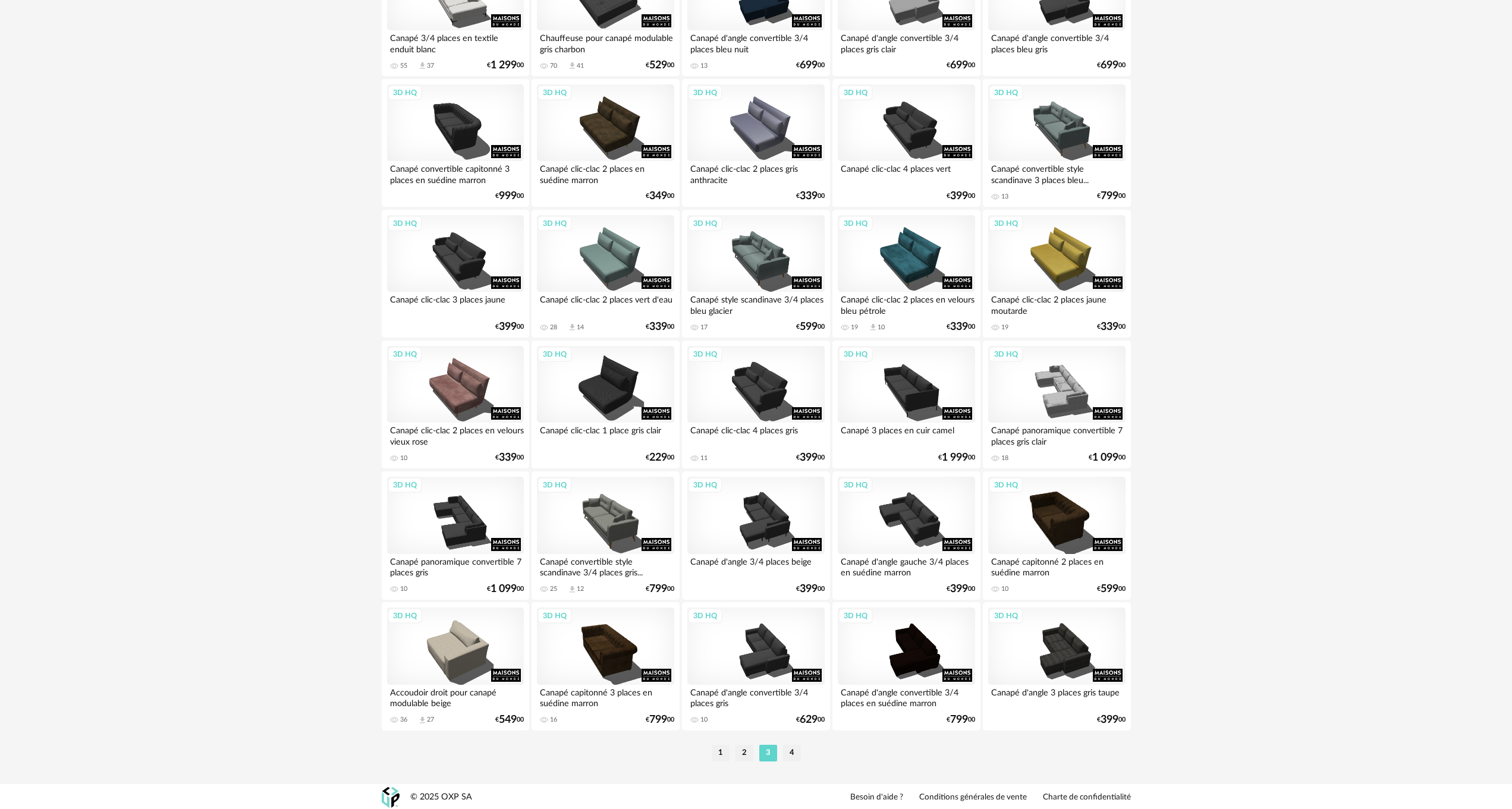
scroll to position [2115, 0]
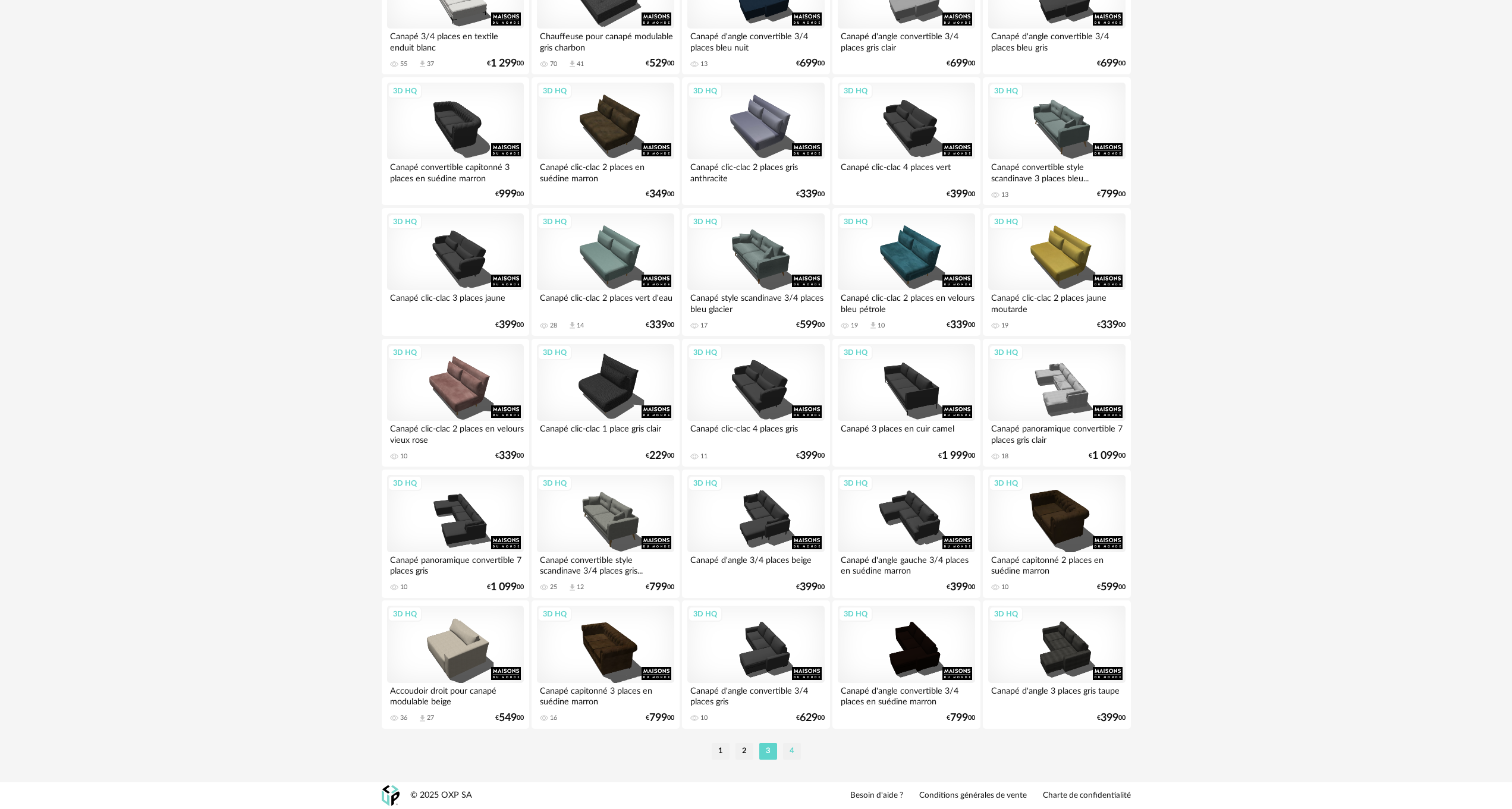
click at [793, 753] on li "4" at bounding box center [792, 751] width 18 height 16
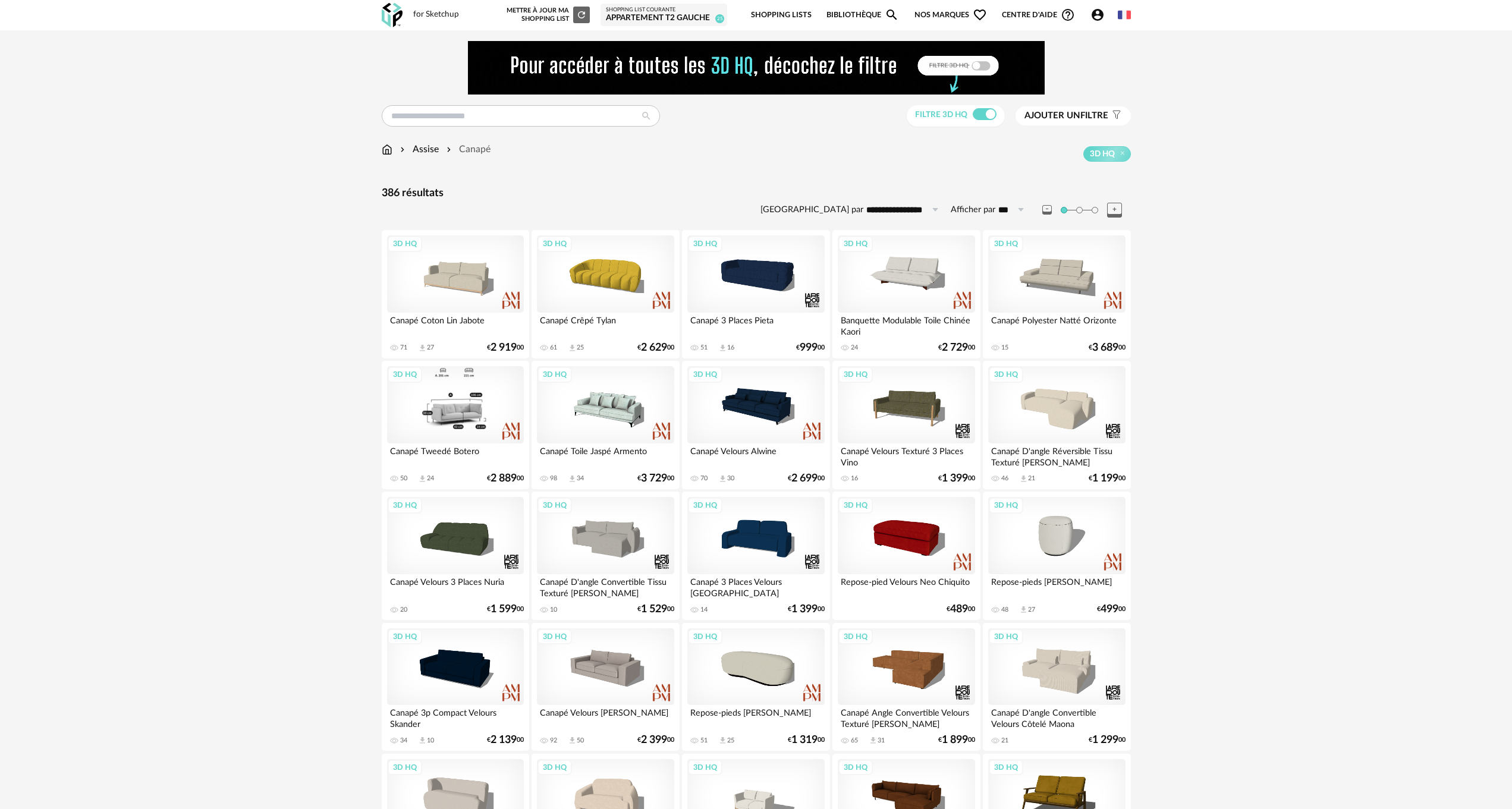
click at [455, 413] on div "3D HQ" at bounding box center [455, 404] width 137 height 77
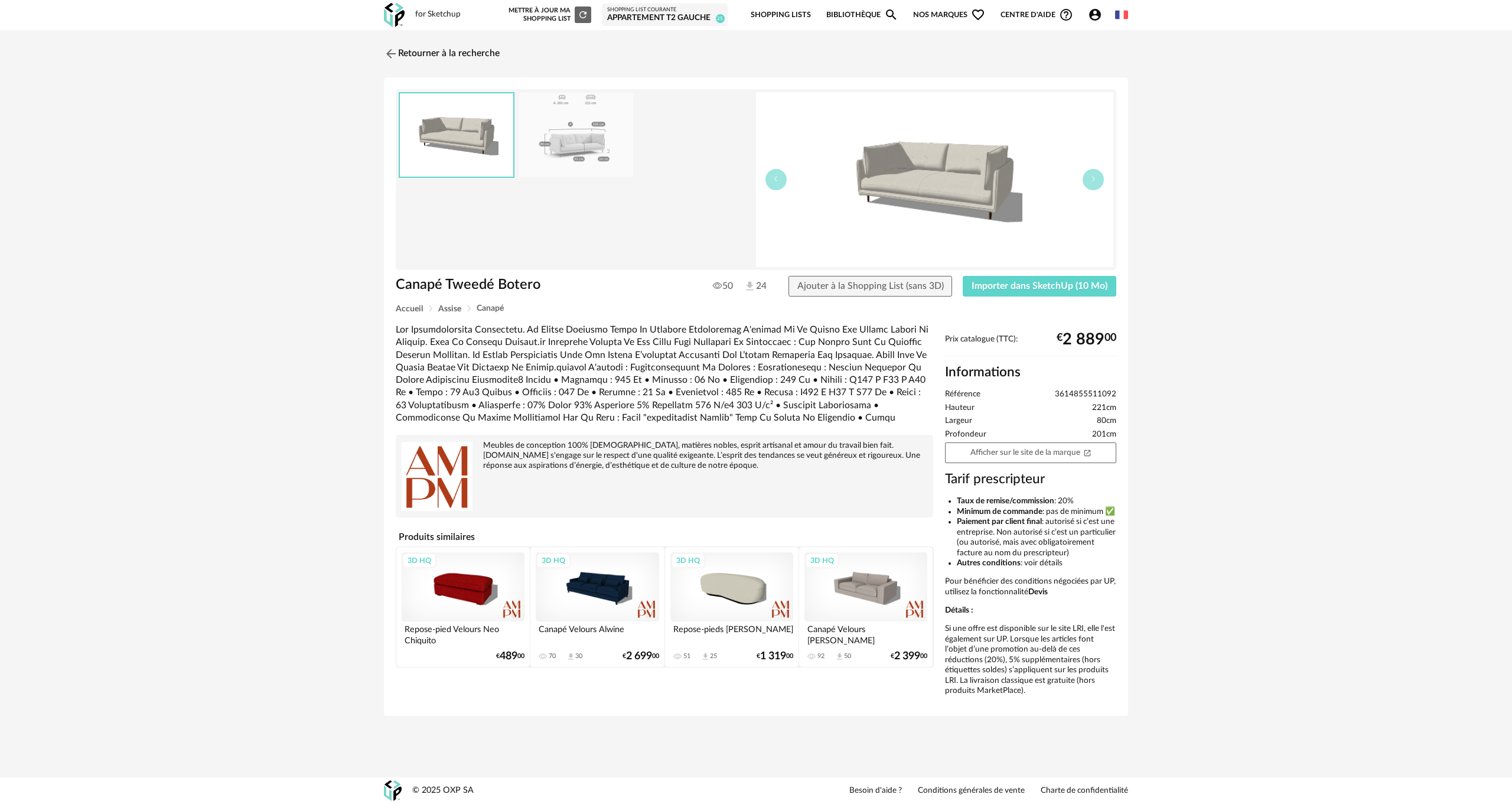
click at [567, 140] on img at bounding box center [576, 135] width 114 height 84
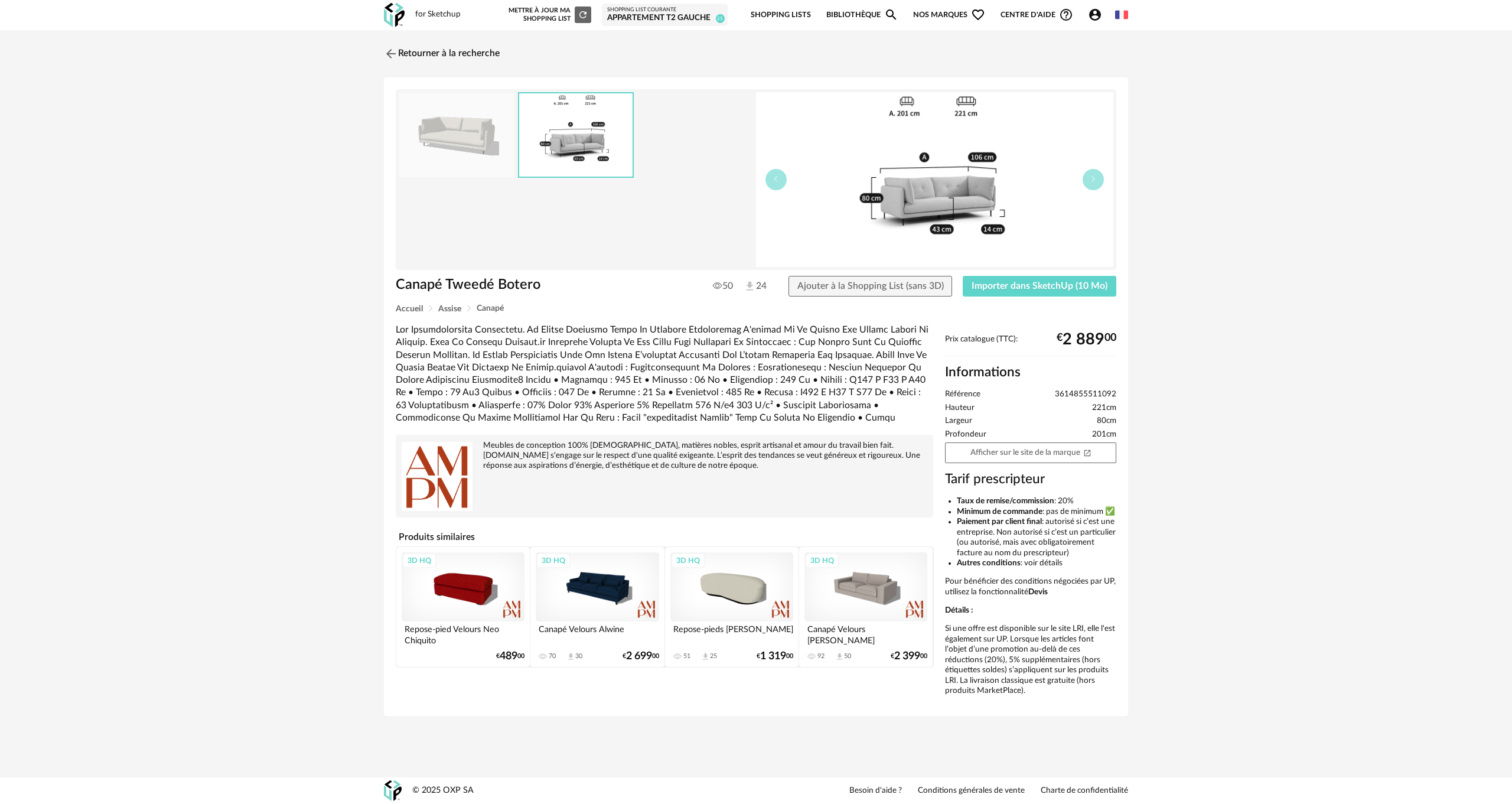
click at [567, 140] on img at bounding box center [576, 134] width 114 height 83
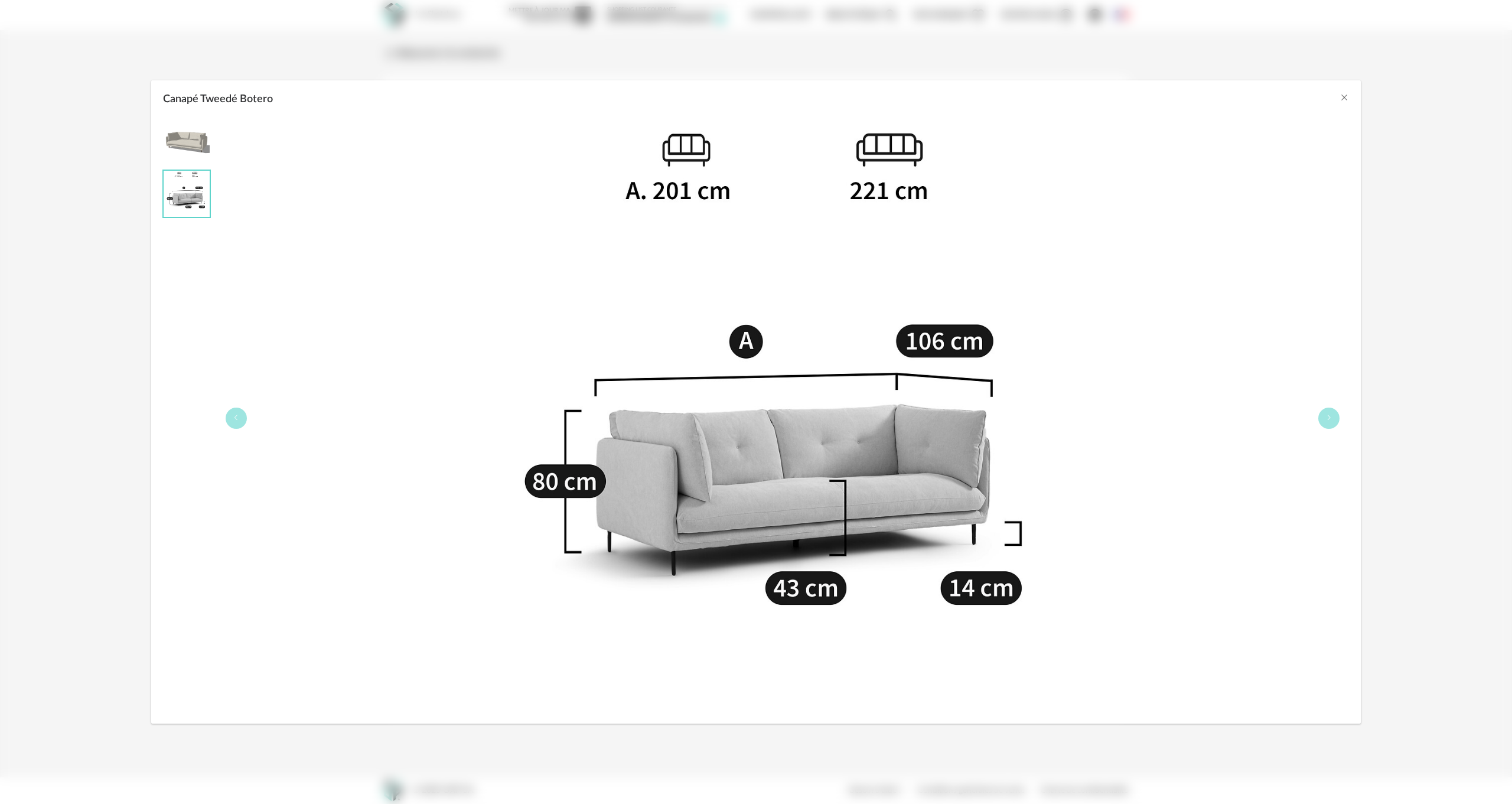
click at [1350, 96] on div "Canapé Tweedé Botero" at bounding box center [756, 96] width 1210 height 32
click at [266, 68] on div "Canapé Tweedé Botero" at bounding box center [756, 402] width 1512 height 804
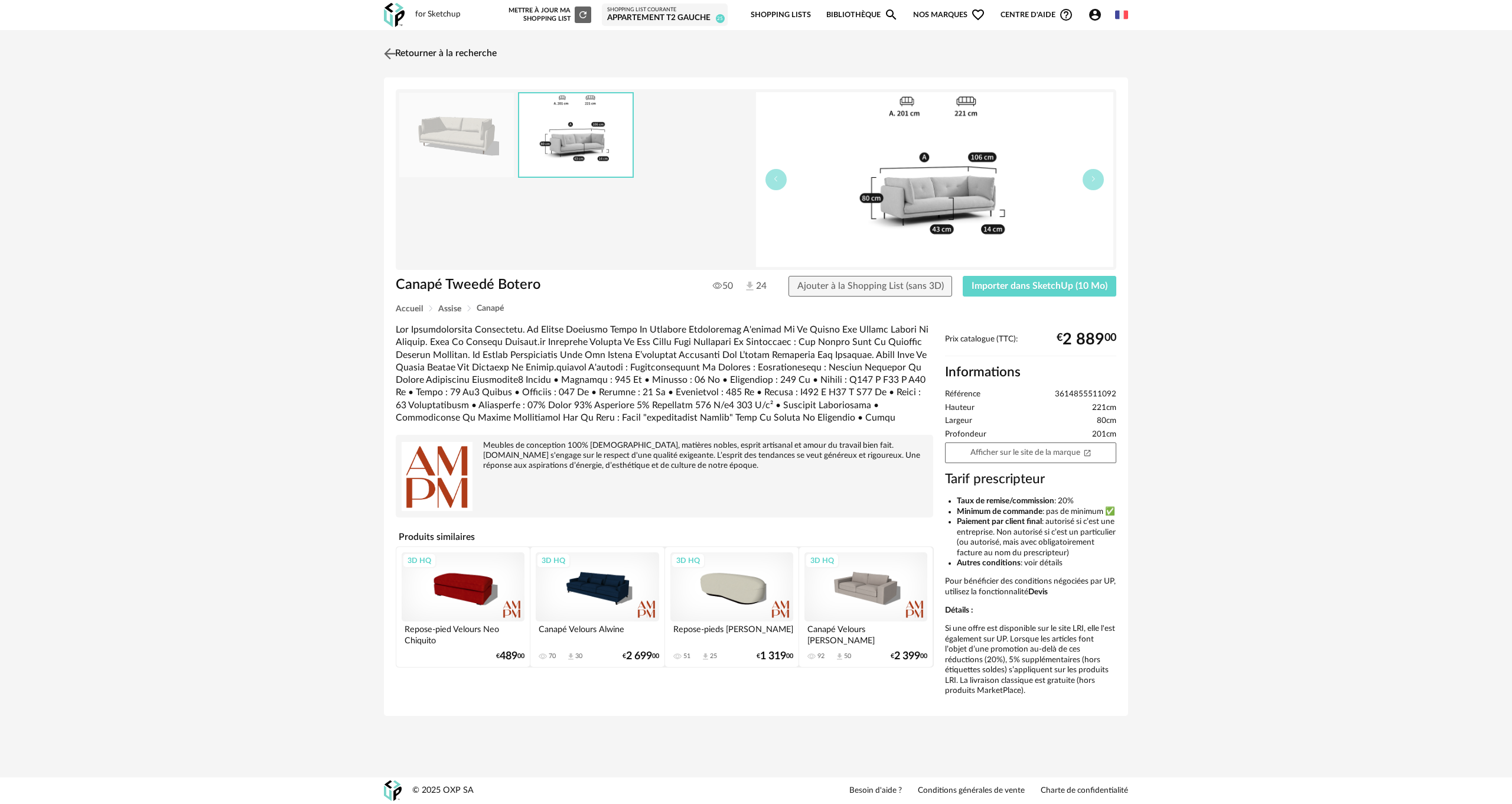
click at [384, 51] on img at bounding box center [390, 53] width 17 height 17
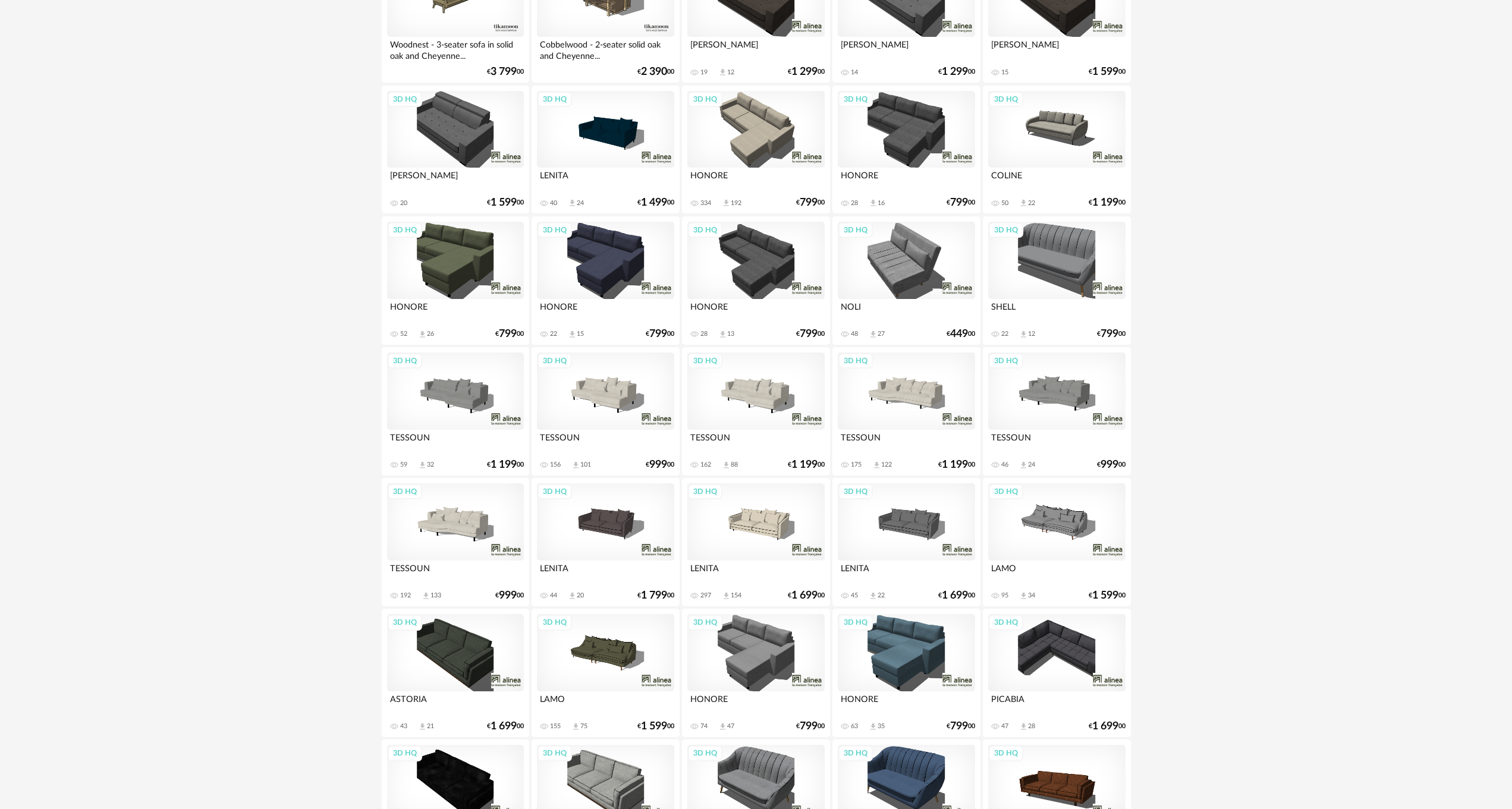
scroll to position [951, 0]
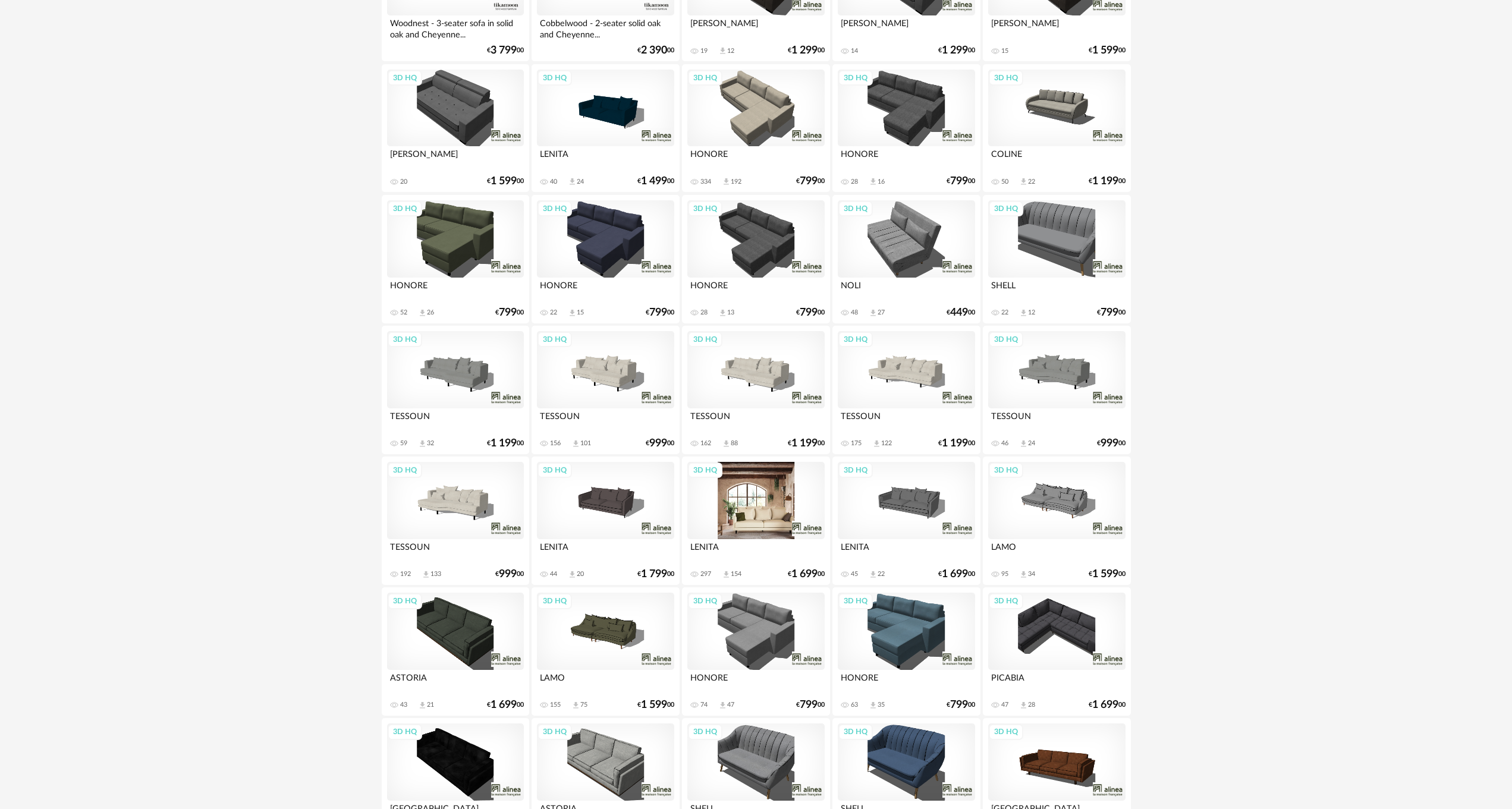
click at [746, 503] on div "3D HQ" at bounding box center [755, 500] width 137 height 77
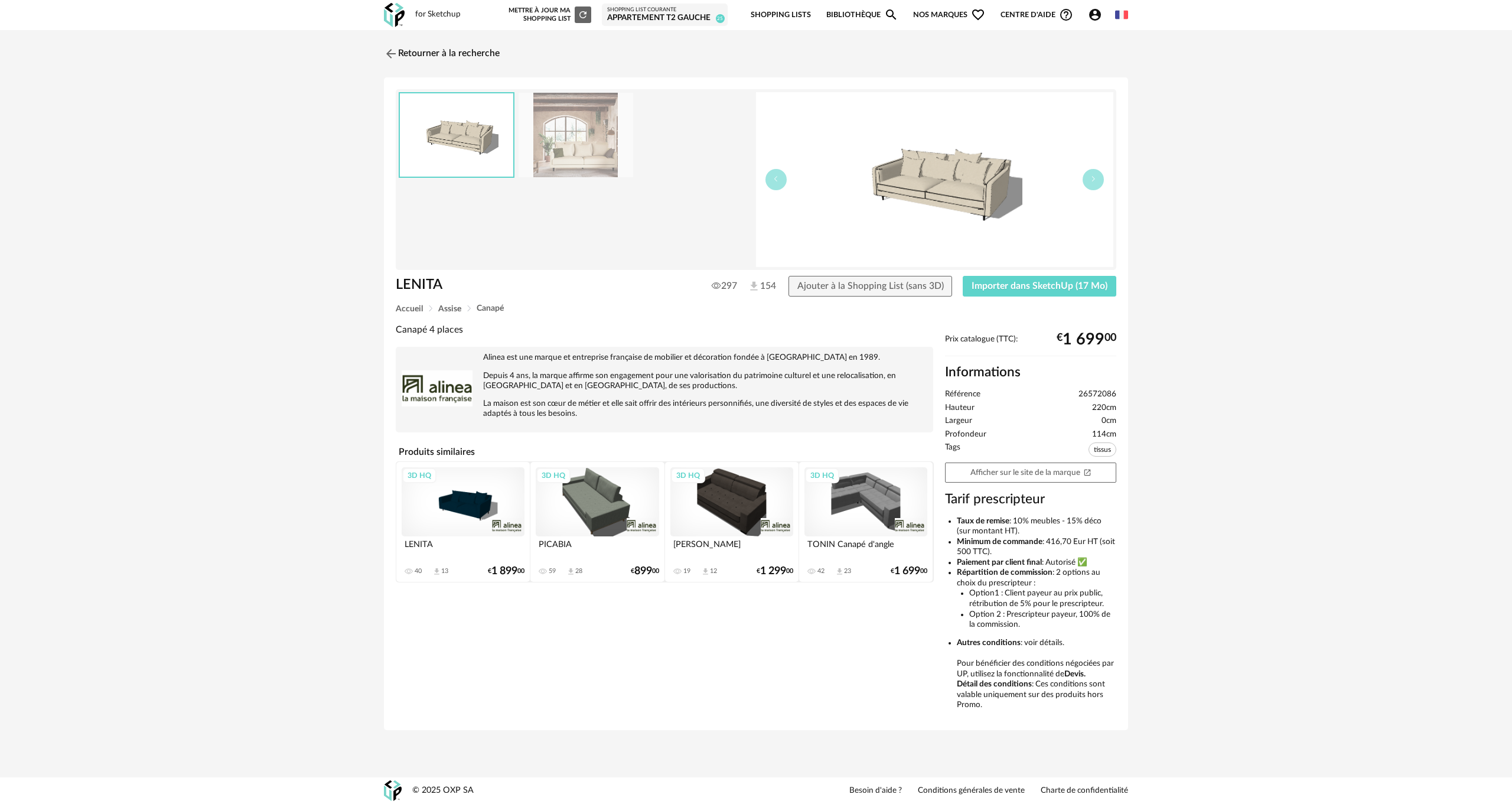
click at [573, 146] on img at bounding box center [576, 135] width 114 height 84
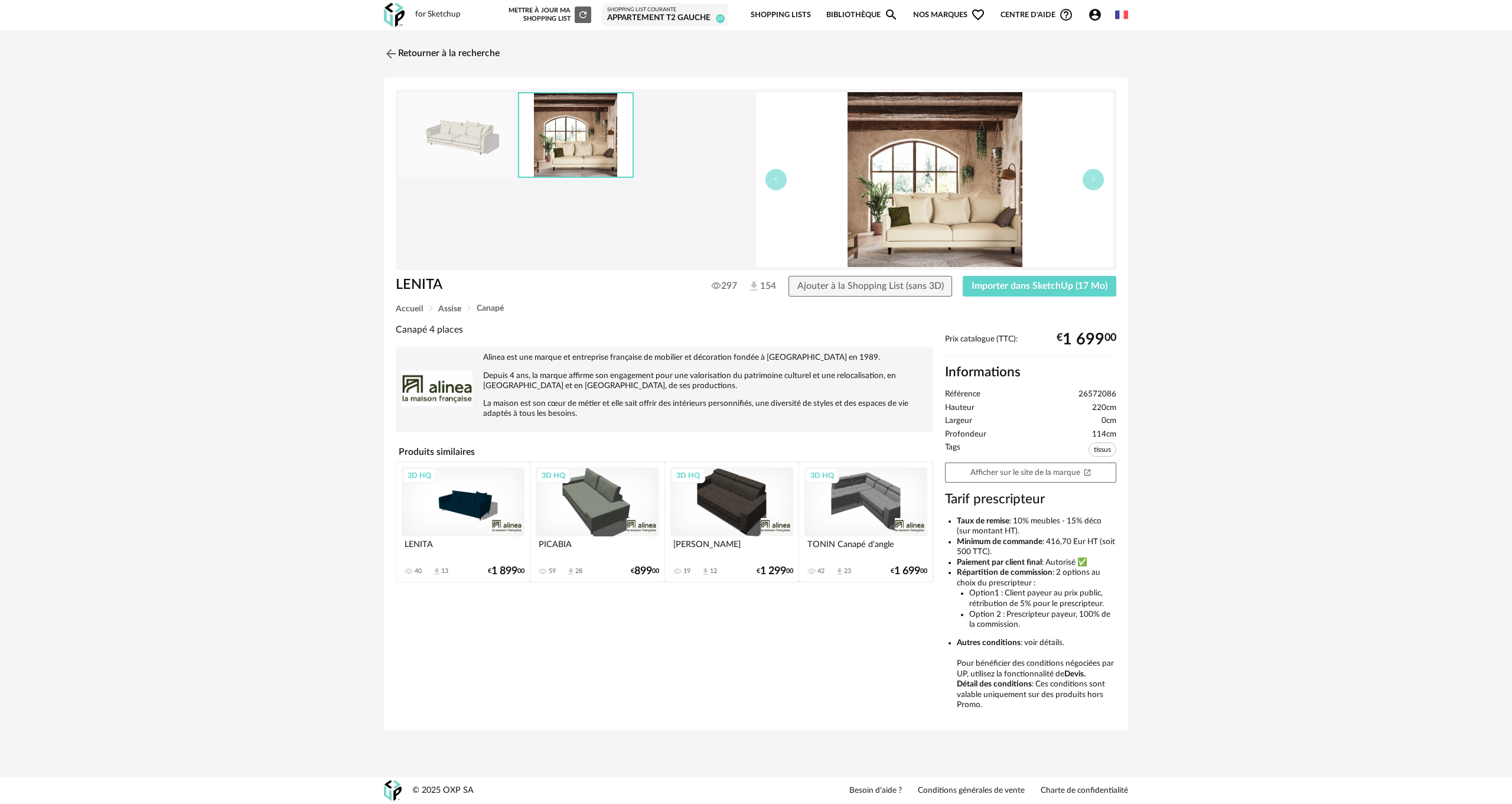
click at [573, 146] on img at bounding box center [576, 134] width 114 height 83
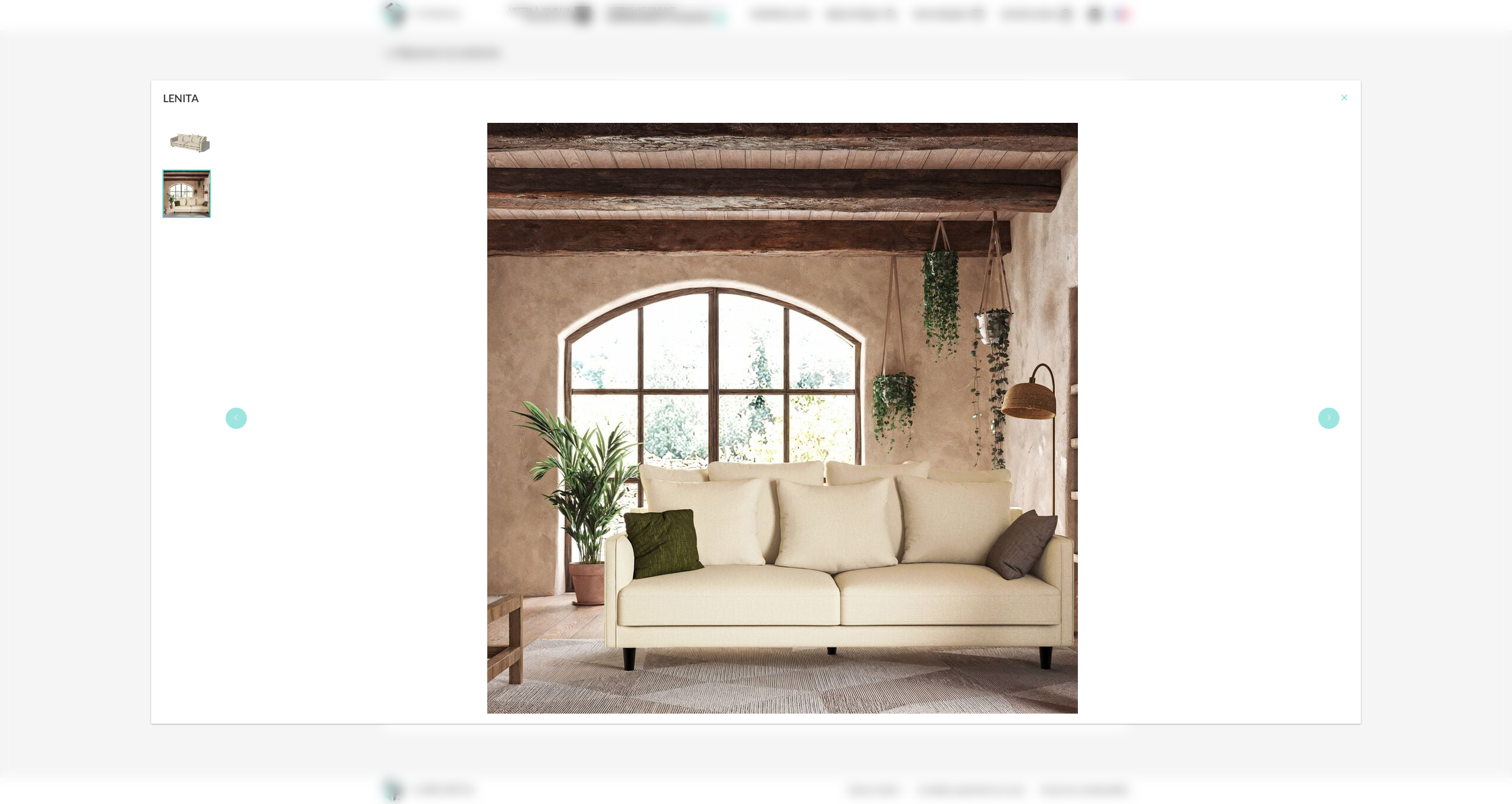
click at [1342, 96] on icon "Close" at bounding box center [1344, 97] width 10 height 10
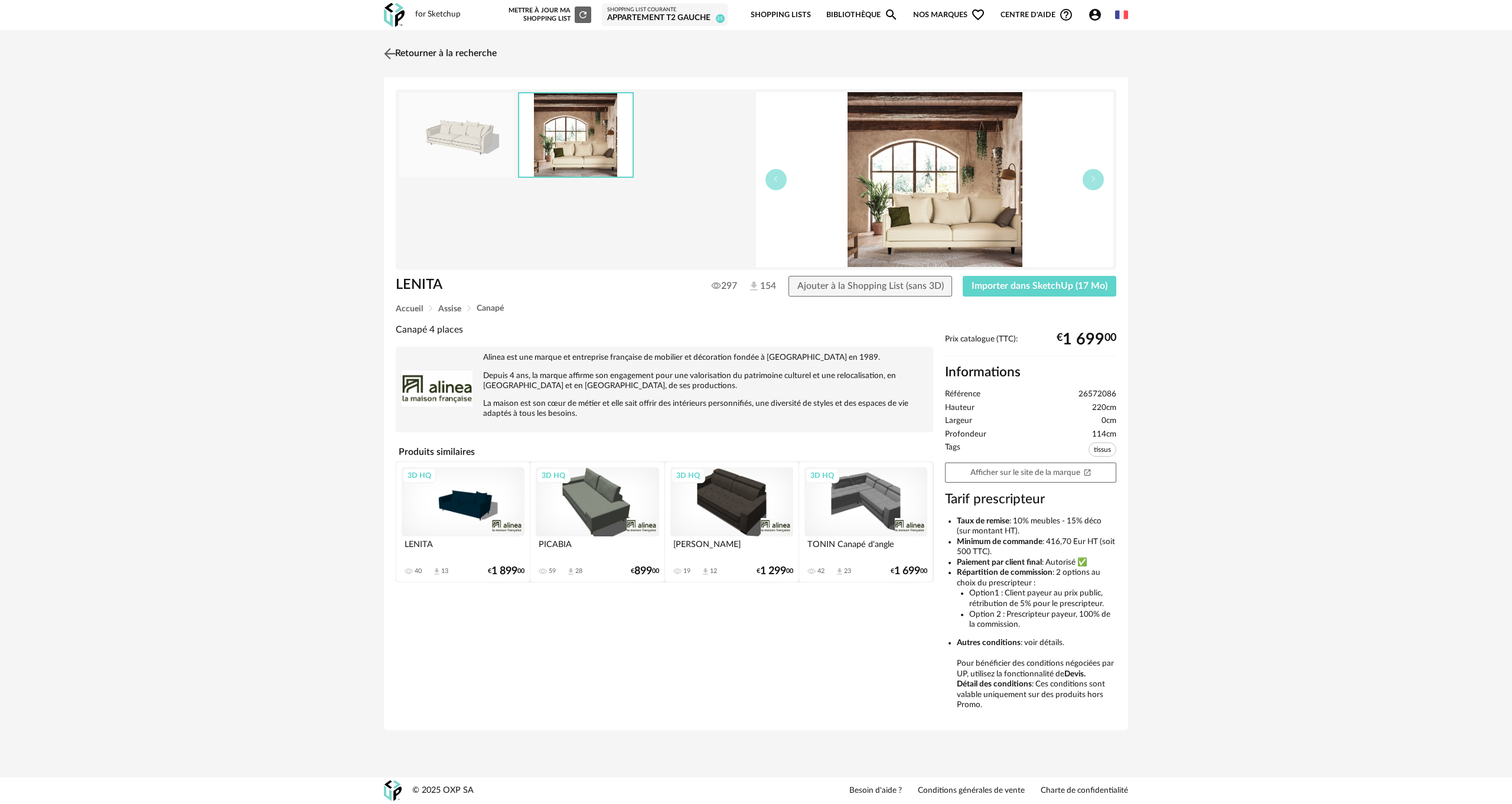
click at [412, 54] on link "Retourner à la recherche" at bounding box center [438, 53] width 116 height 26
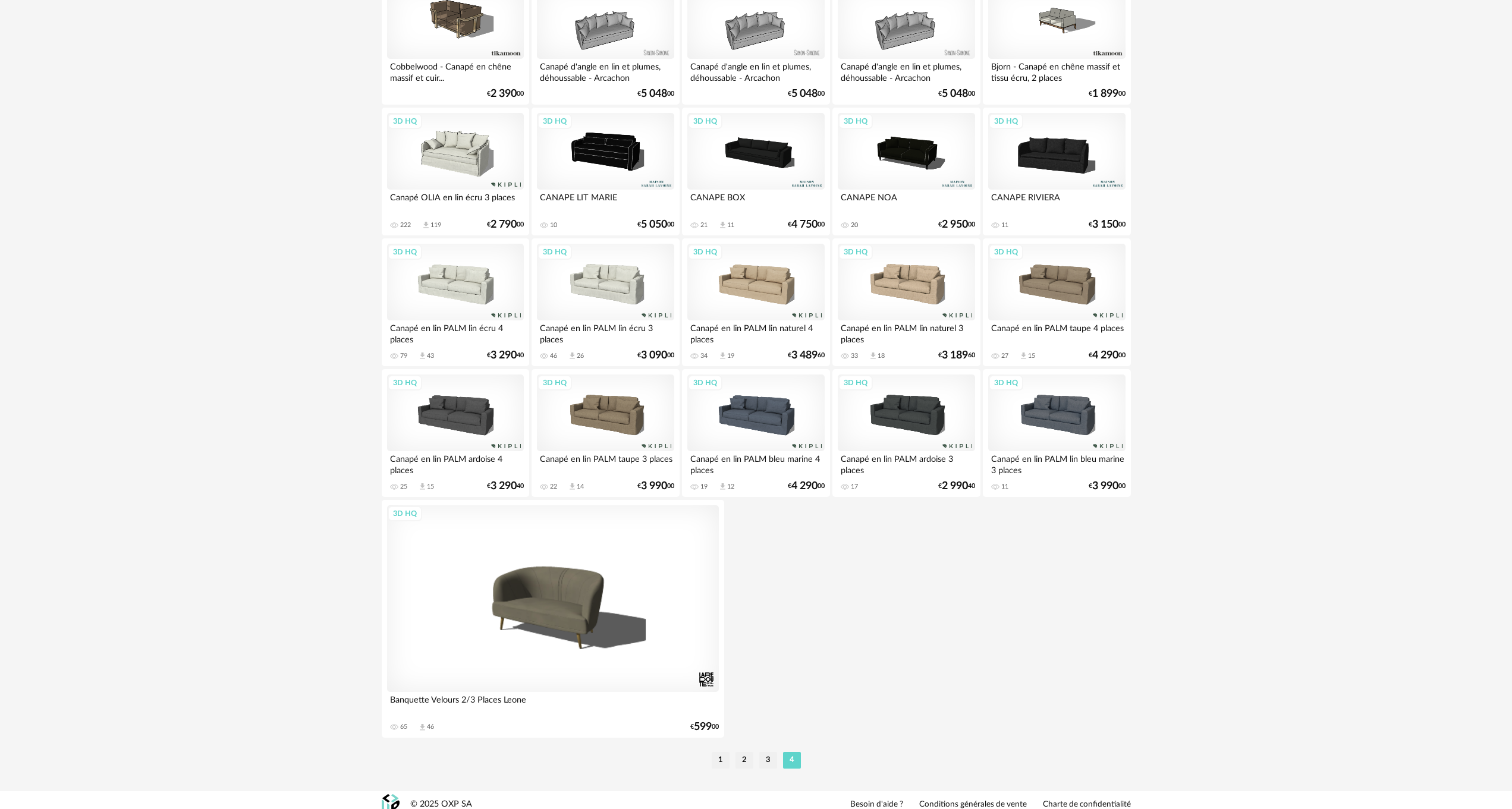
scroll to position [1962, 0]
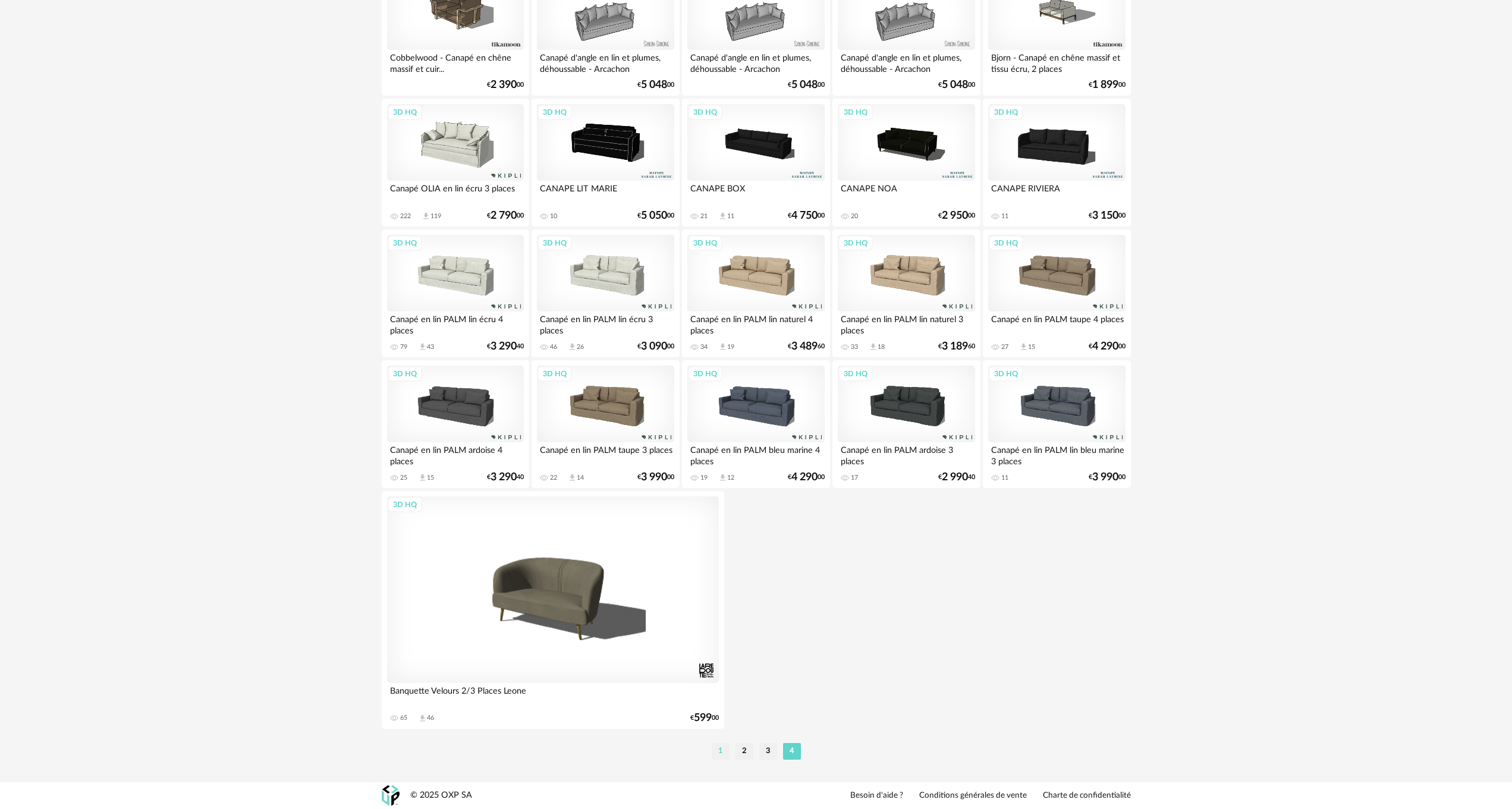
click at [720, 749] on li "1" at bounding box center [720, 751] width 18 height 16
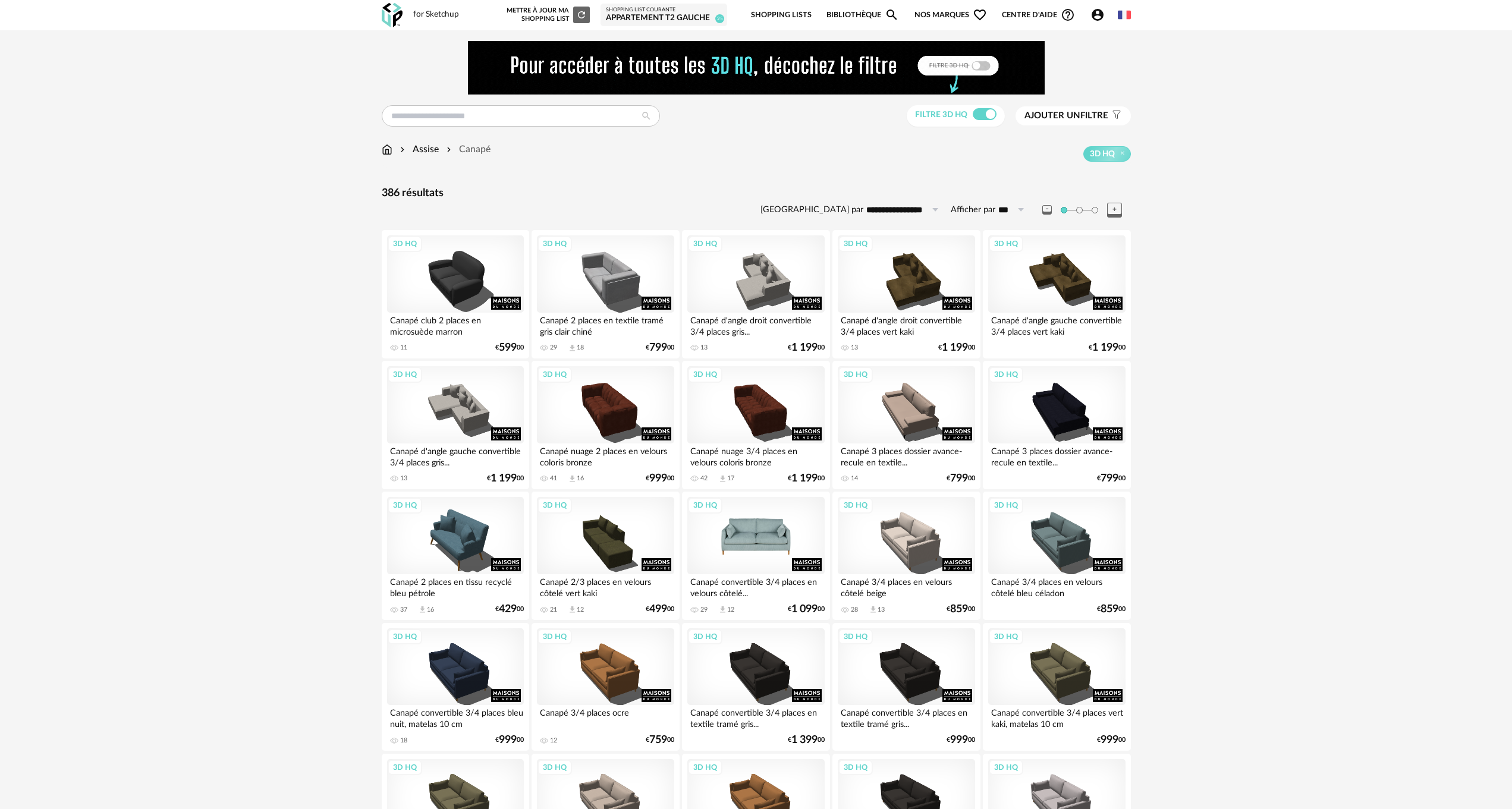
click at [758, 535] on div "3D HQ" at bounding box center [755, 535] width 137 height 77
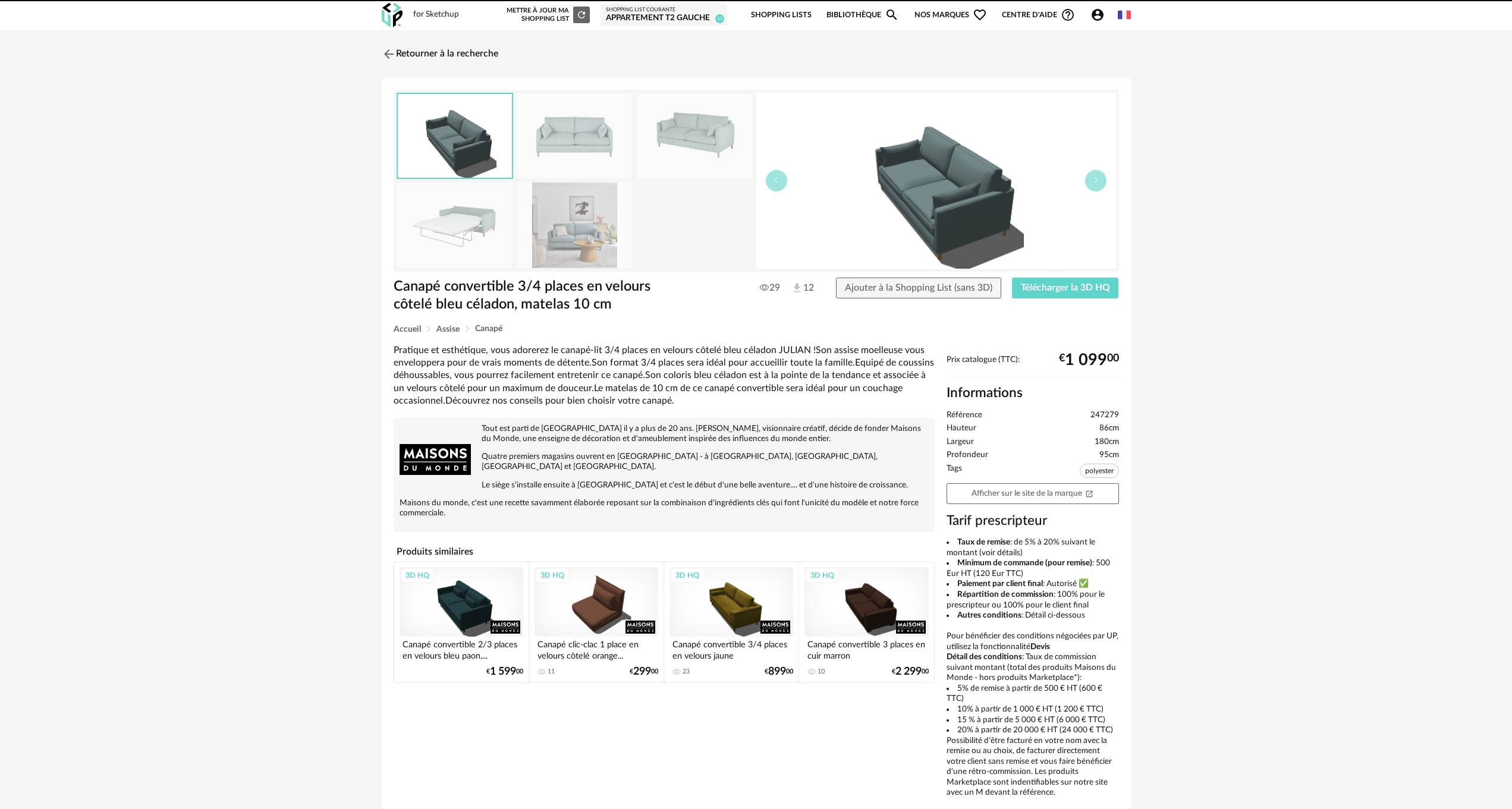
click at [577, 140] on img at bounding box center [574, 136] width 115 height 85
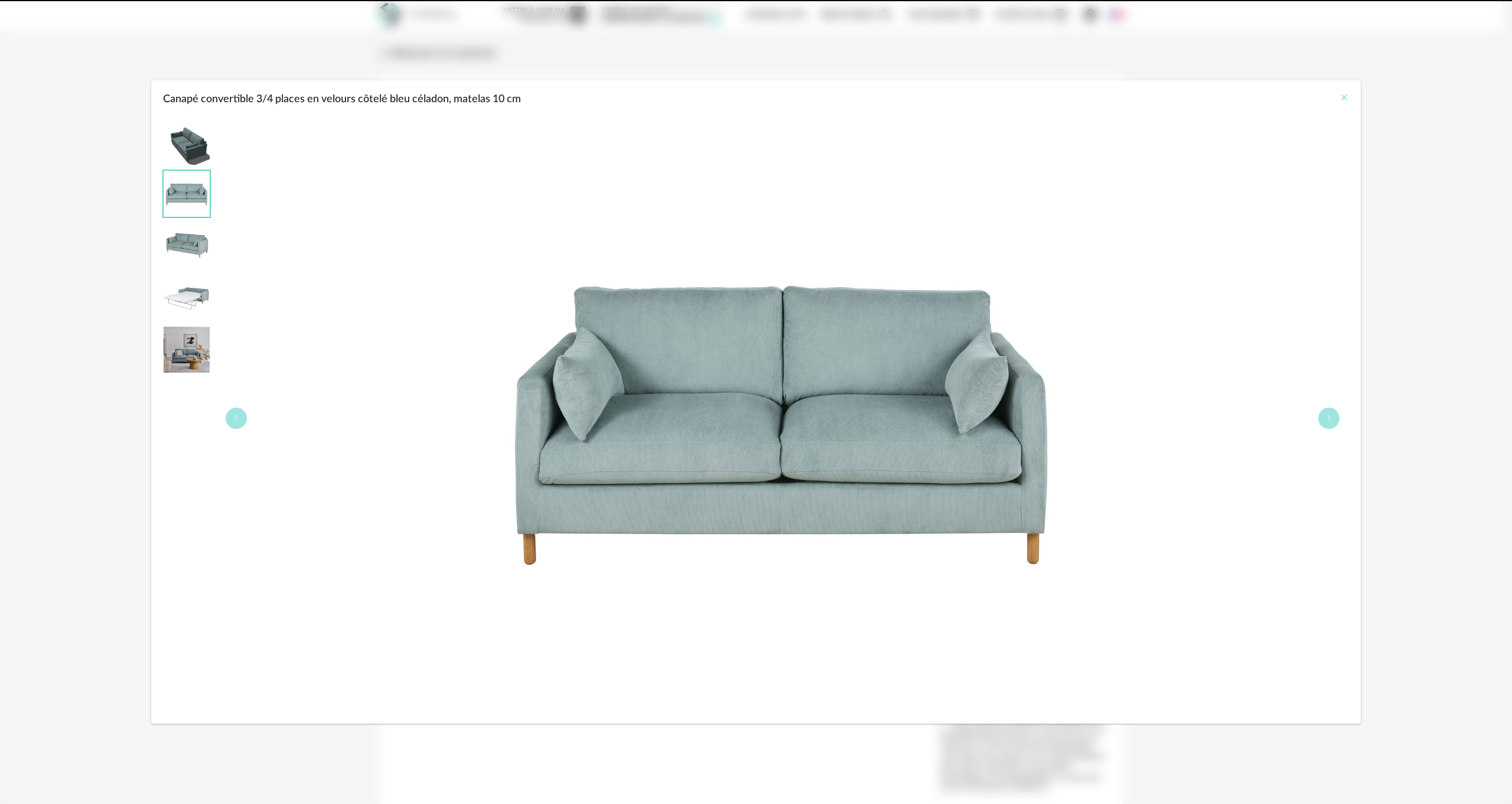
click at [1344, 97] on icon "Close" at bounding box center [1344, 97] width 10 height 10
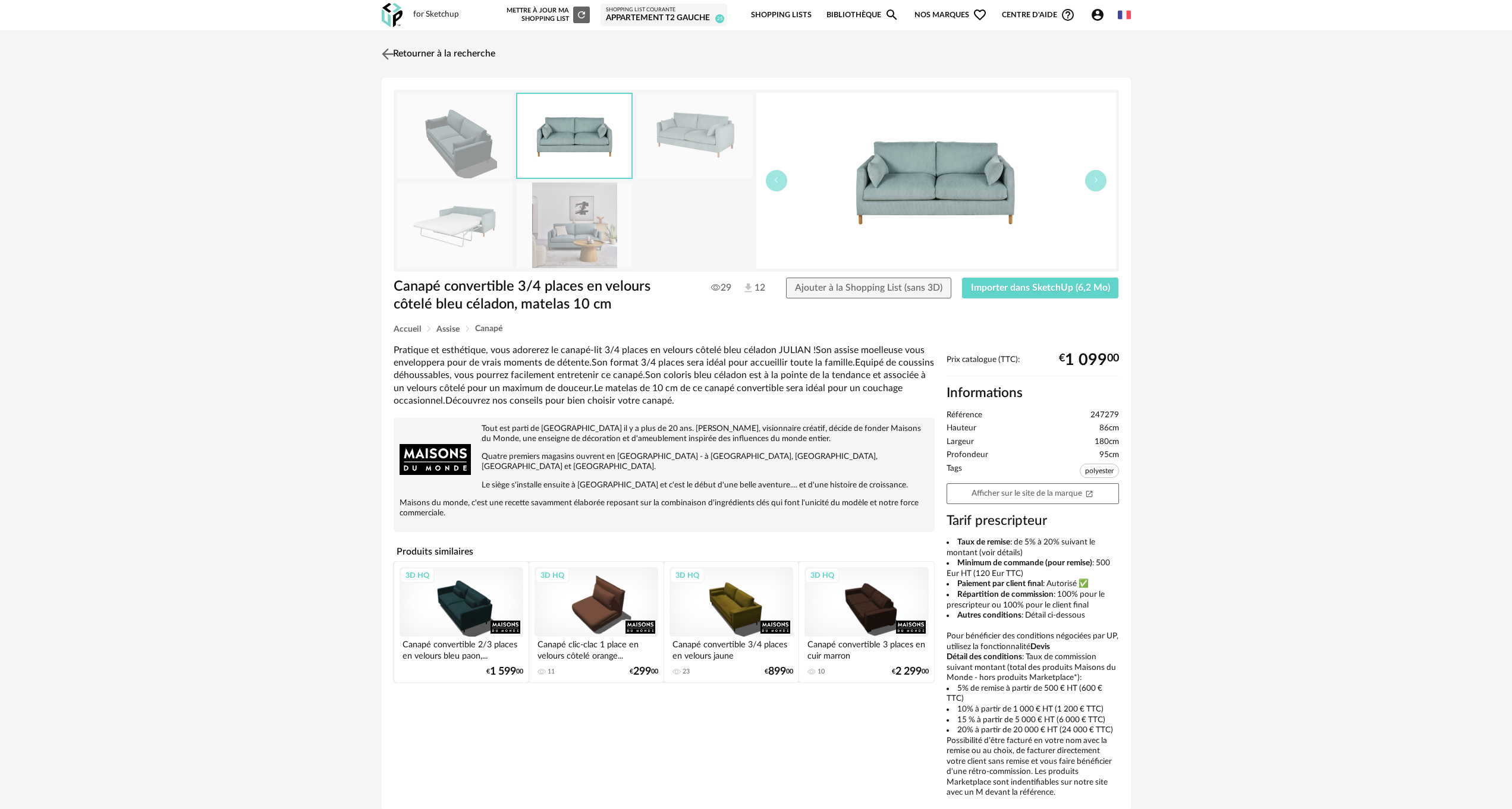
click at [413, 52] on link "Retourner à la recherche" at bounding box center [437, 53] width 117 height 26
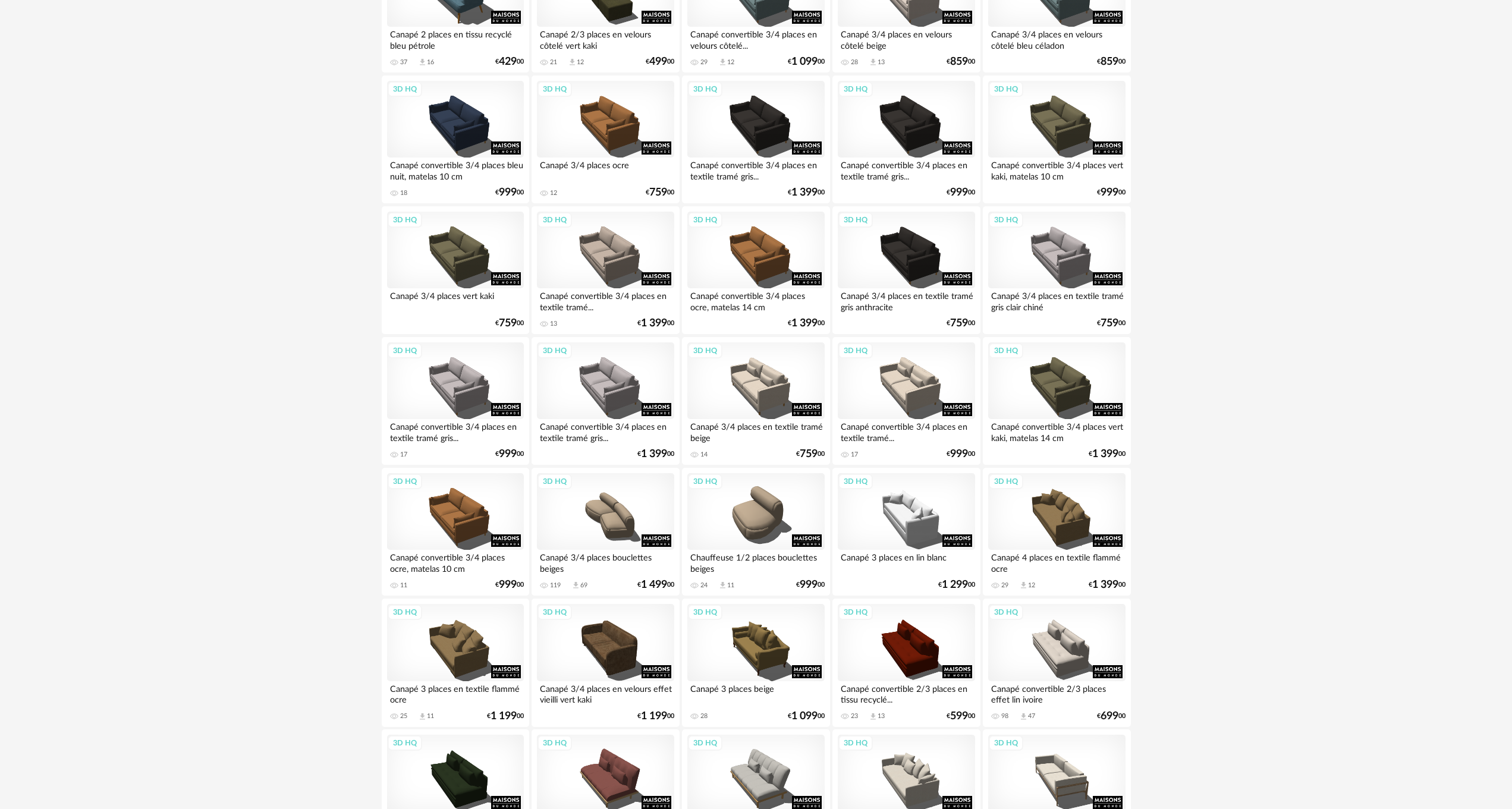
scroll to position [567, 0]
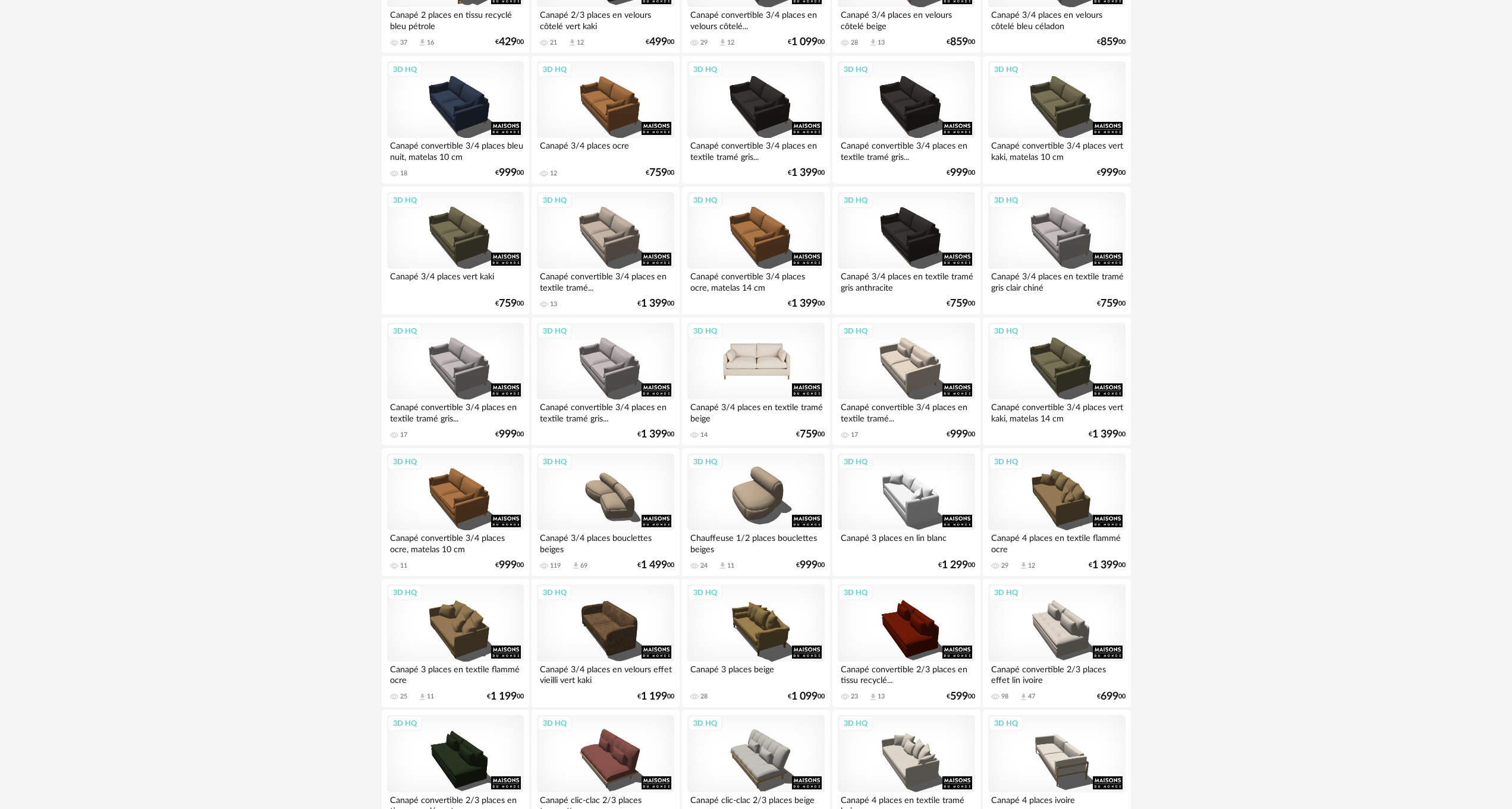
click at [750, 365] on div "3D HQ" at bounding box center [755, 361] width 137 height 77
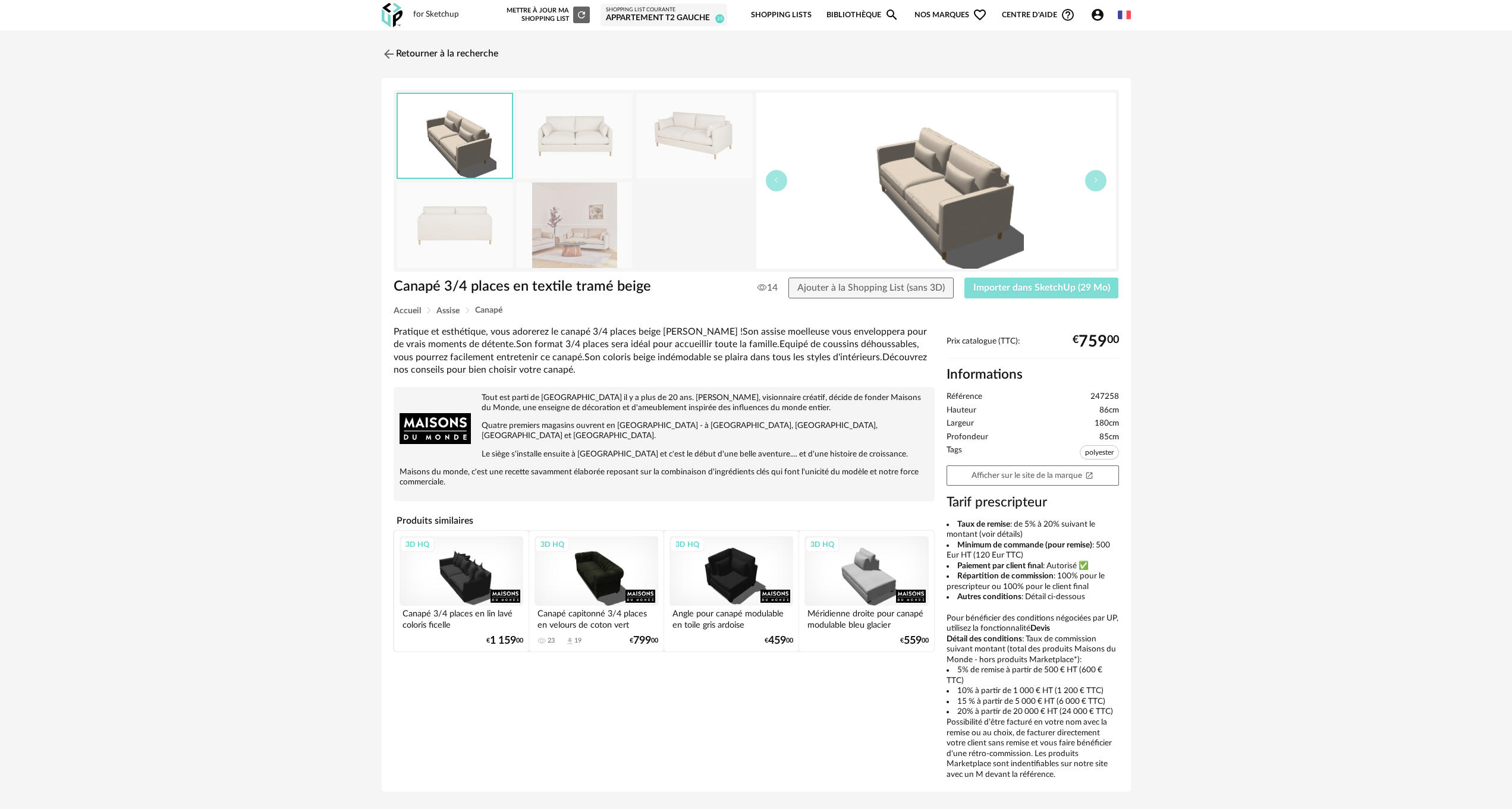
click at [1040, 286] on span "Importer dans SketchUp (29 Mo)" at bounding box center [1042, 287] width 137 height 10
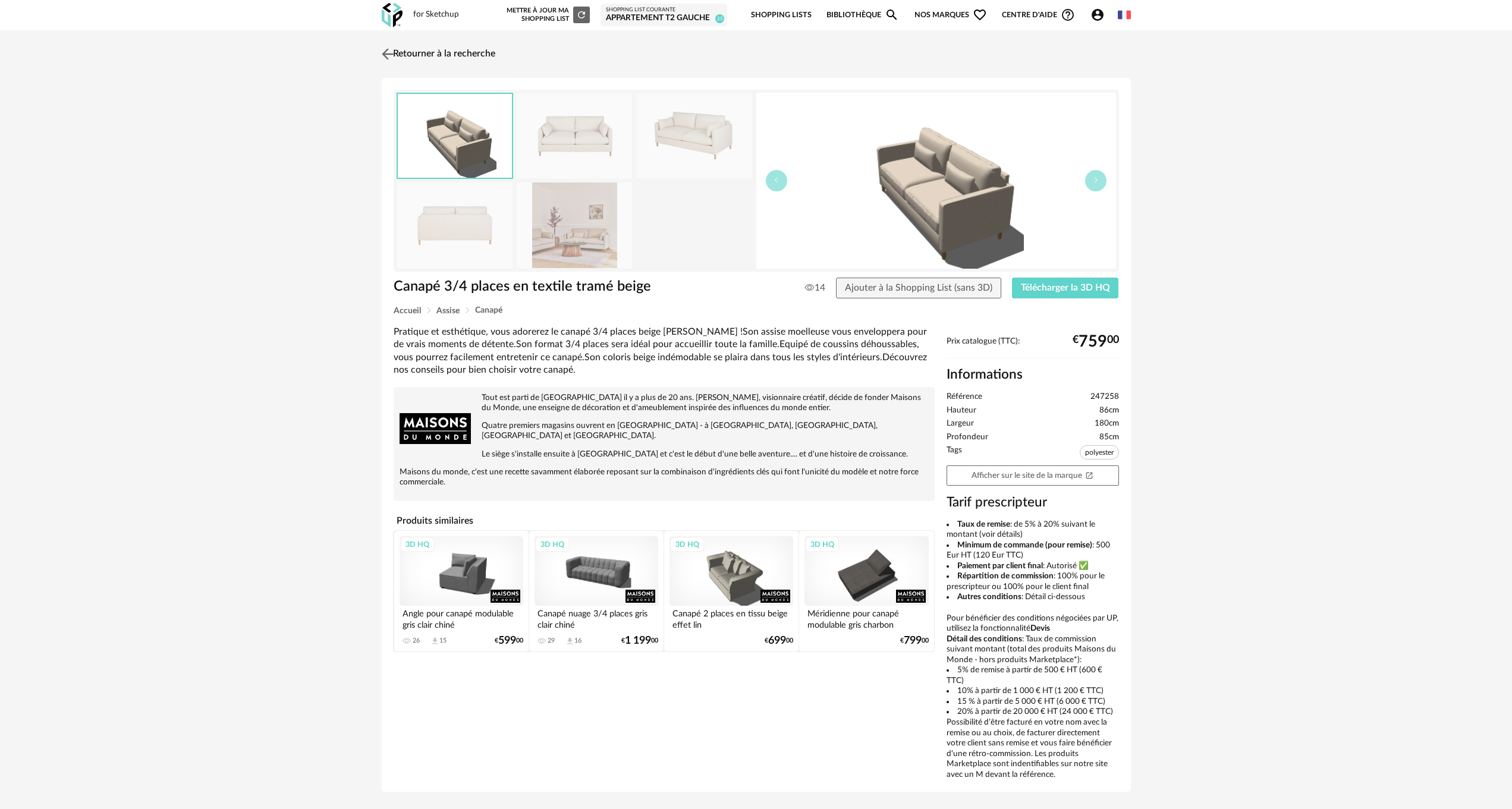
click at [386, 50] on img at bounding box center [387, 53] width 17 height 17
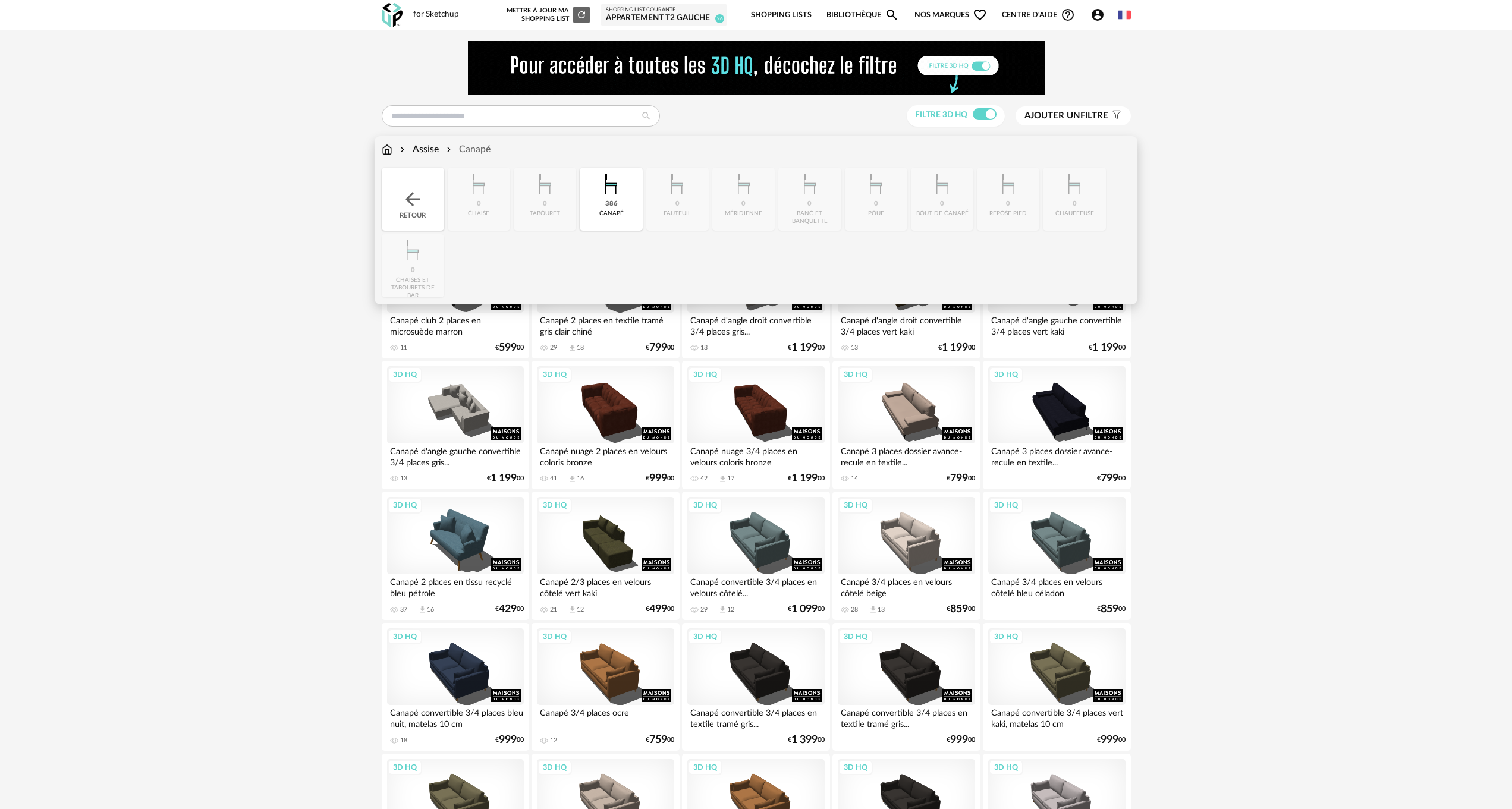
click at [388, 147] on img at bounding box center [387, 149] width 10 height 13
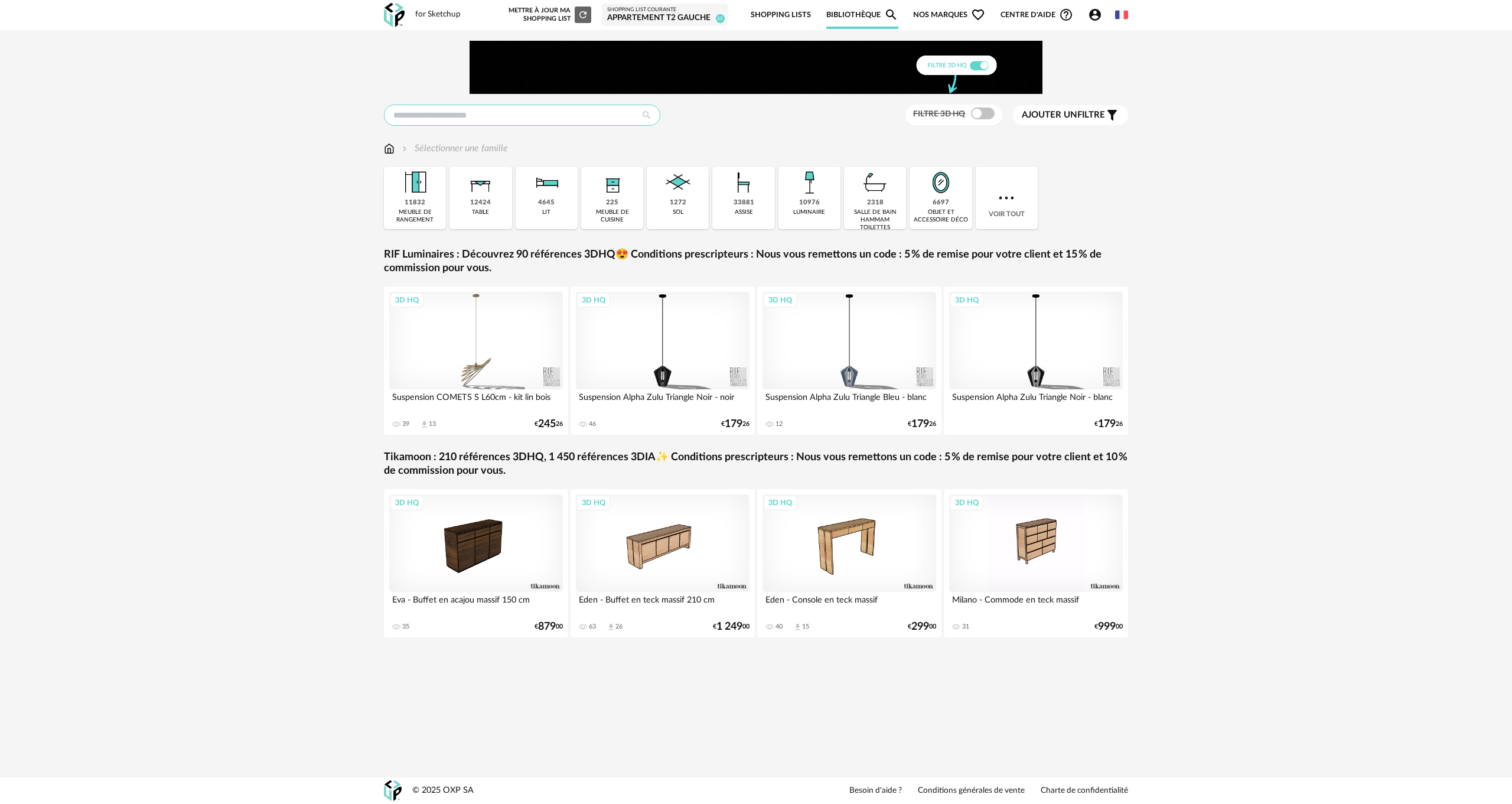
click at [404, 111] on input "text" at bounding box center [522, 115] width 277 height 21
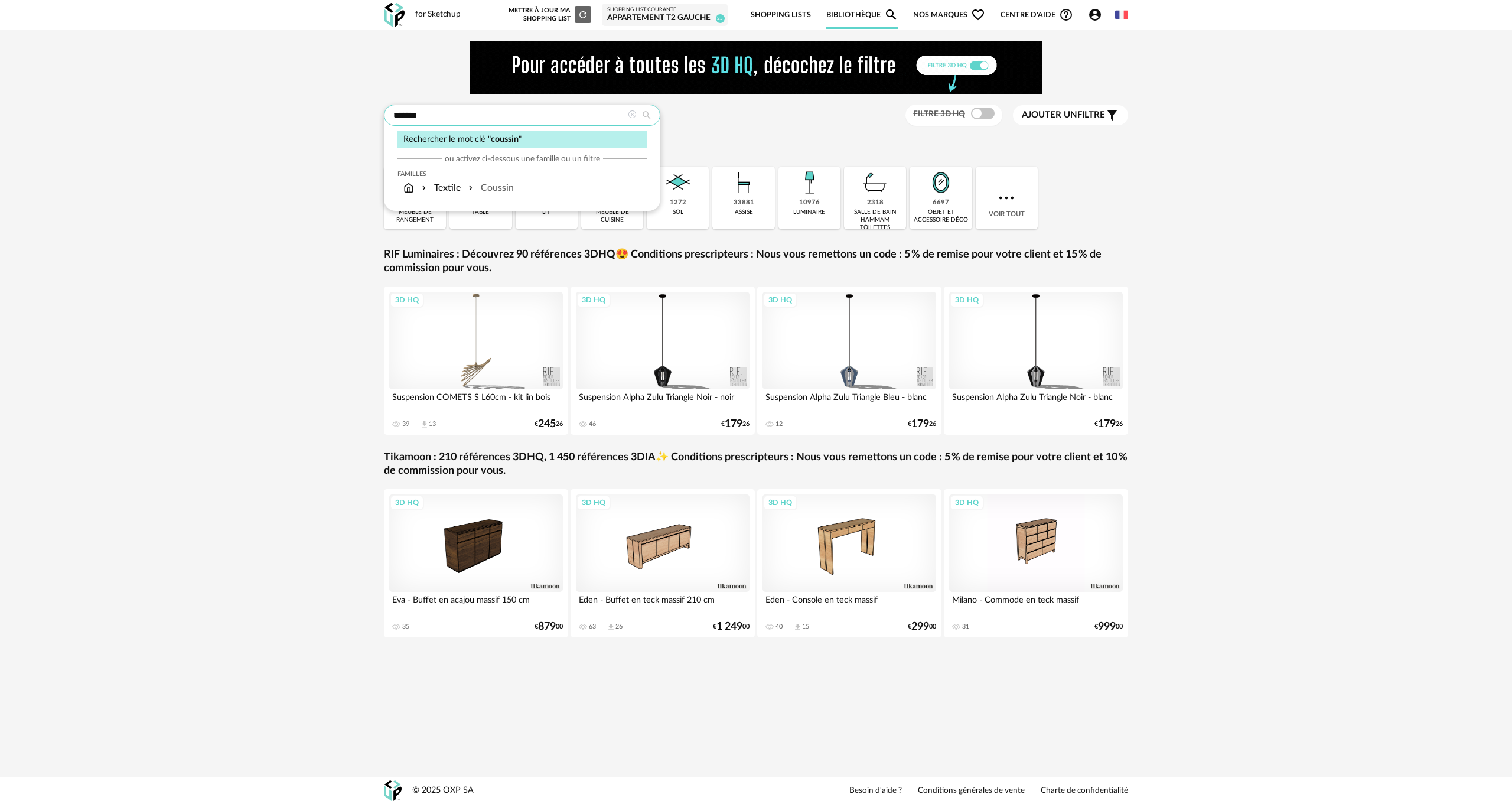
type input "*******"
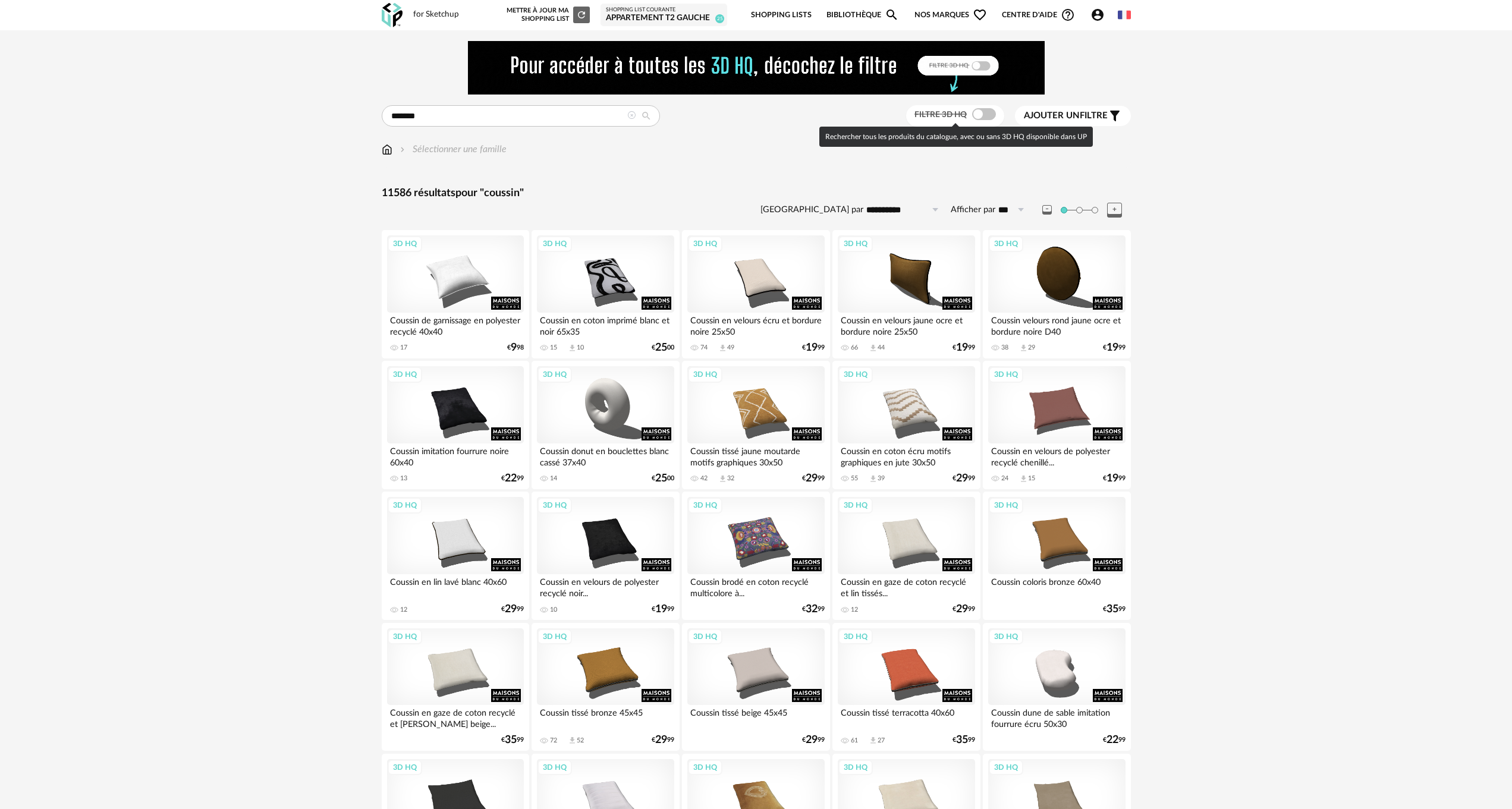
click at [985, 114] on span at bounding box center [984, 114] width 24 height 12
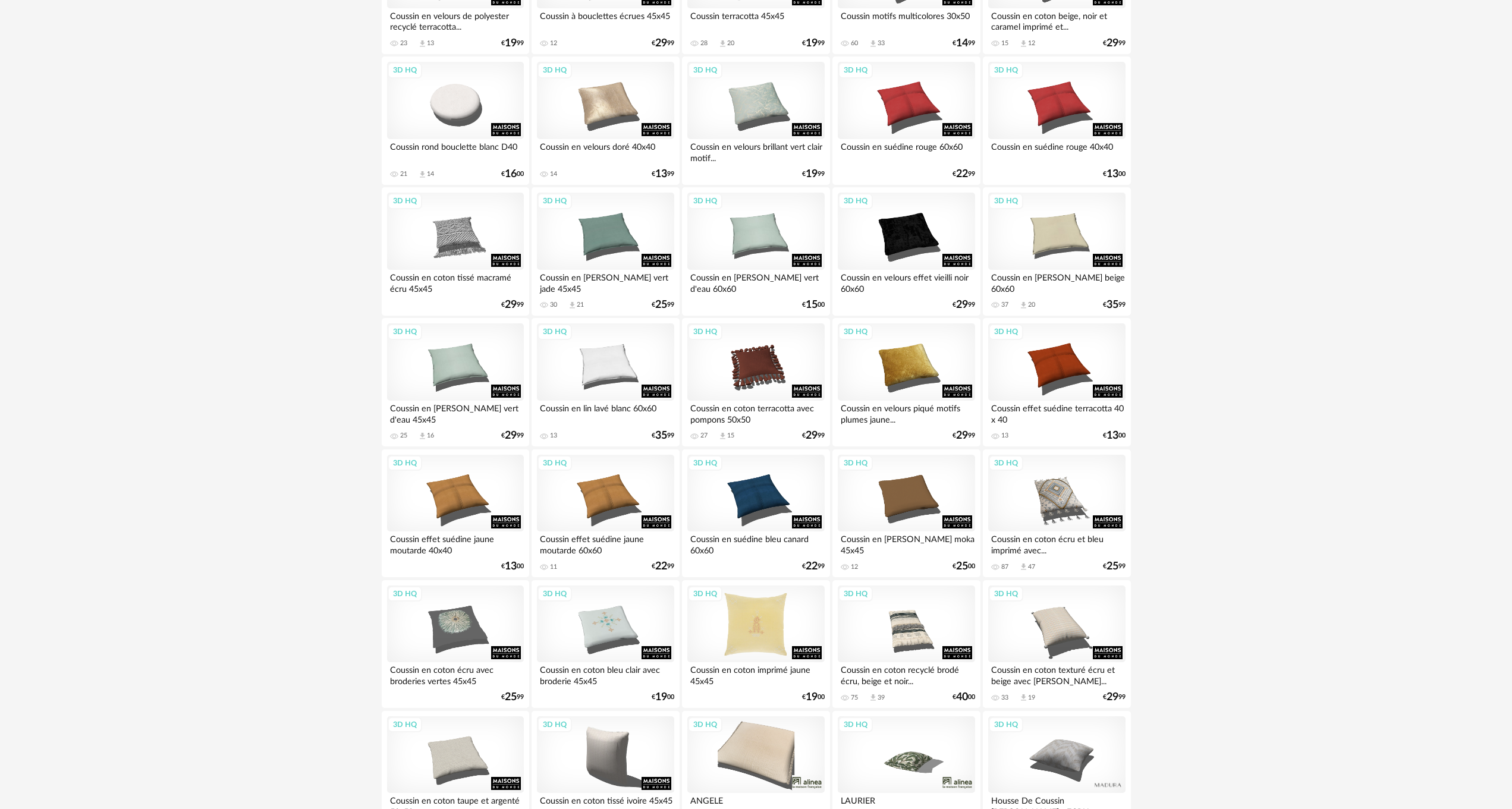
scroll to position [1485, 0]
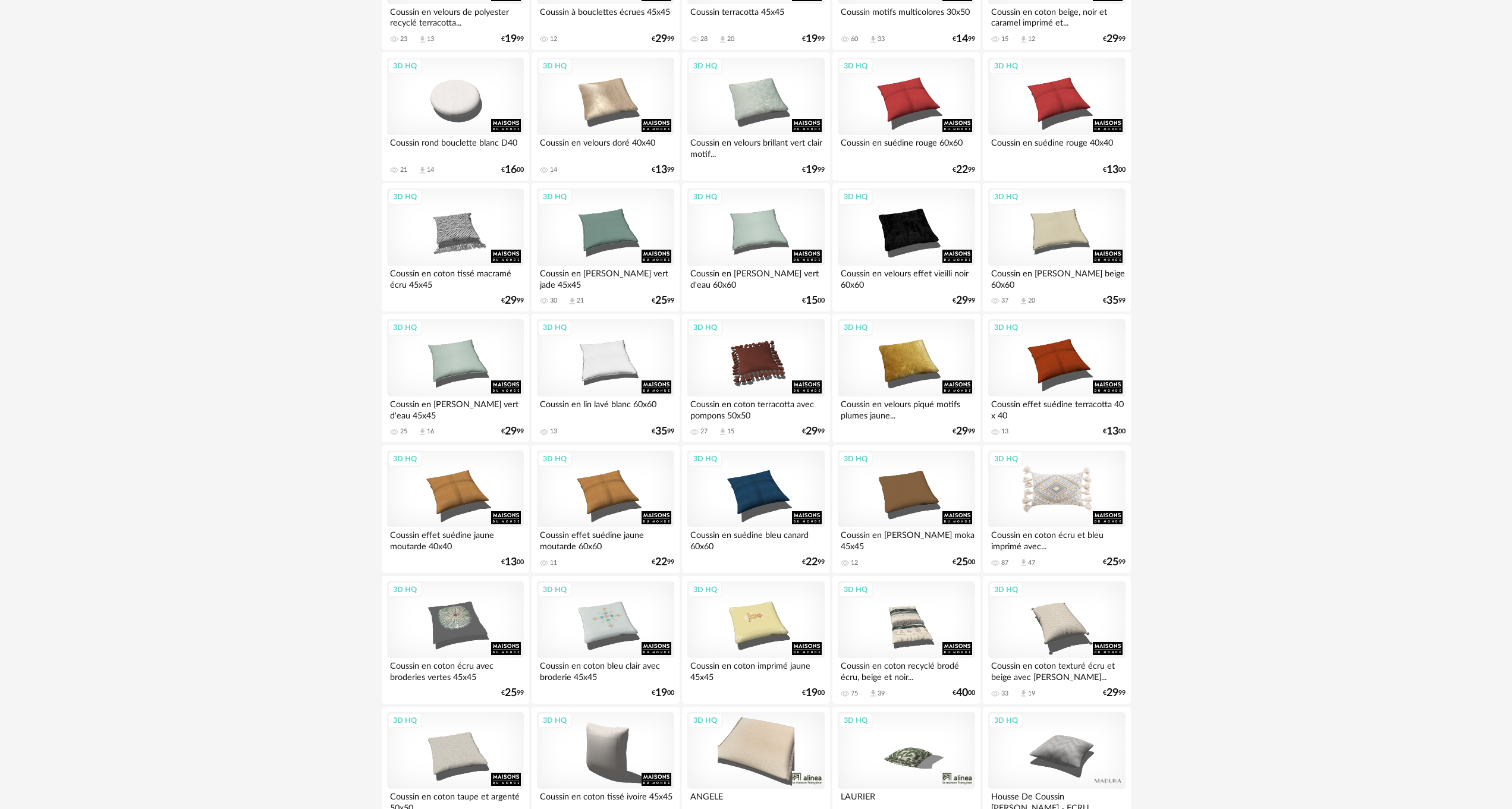
click at [1059, 488] on div "3D HQ" at bounding box center [1057, 489] width 137 height 77
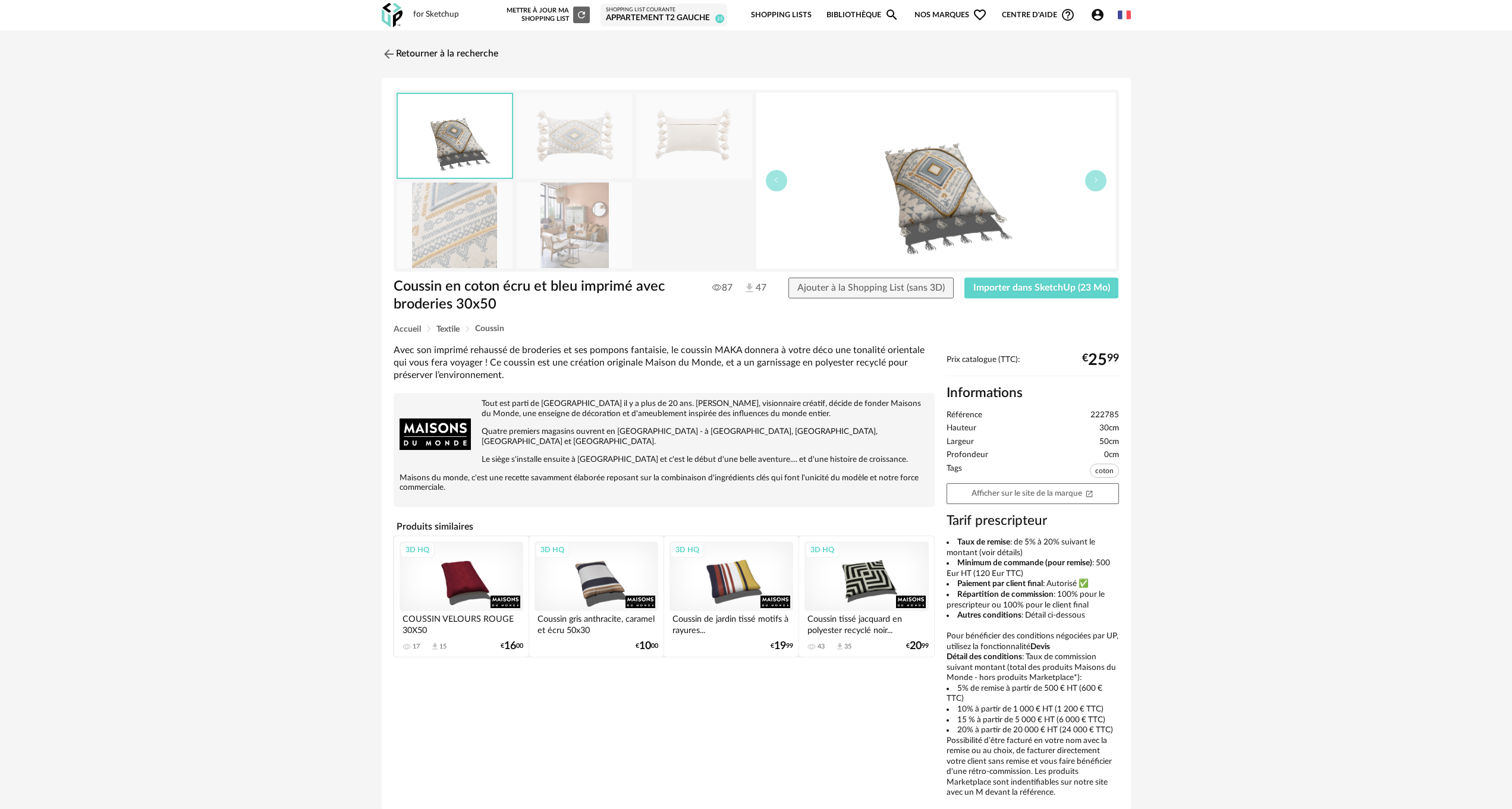
click at [565, 143] on img at bounding box center [574, 136] width 115 height 85
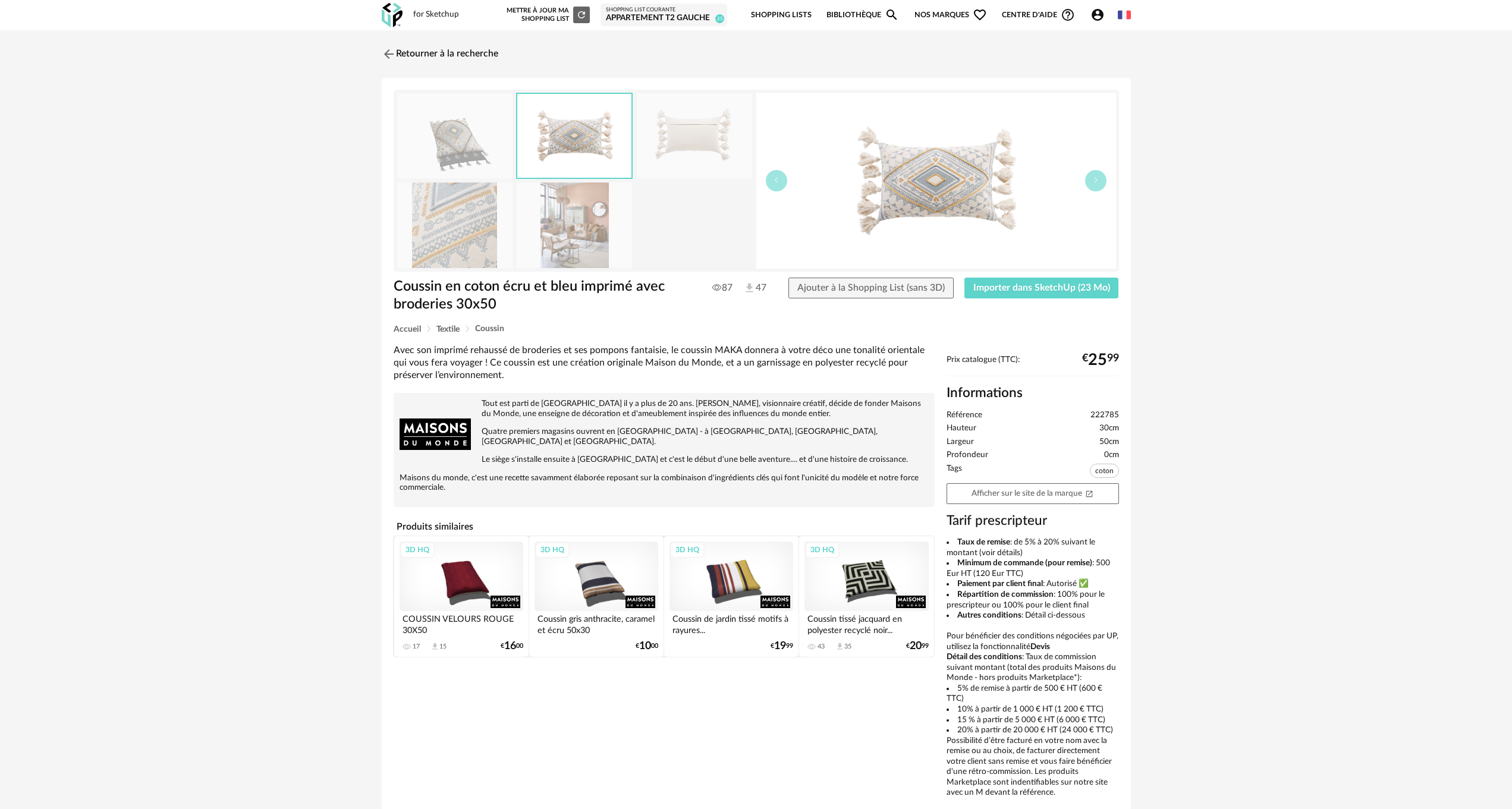
click at [565, 143] on img at bounding box center [575, 135] width 114 height 84
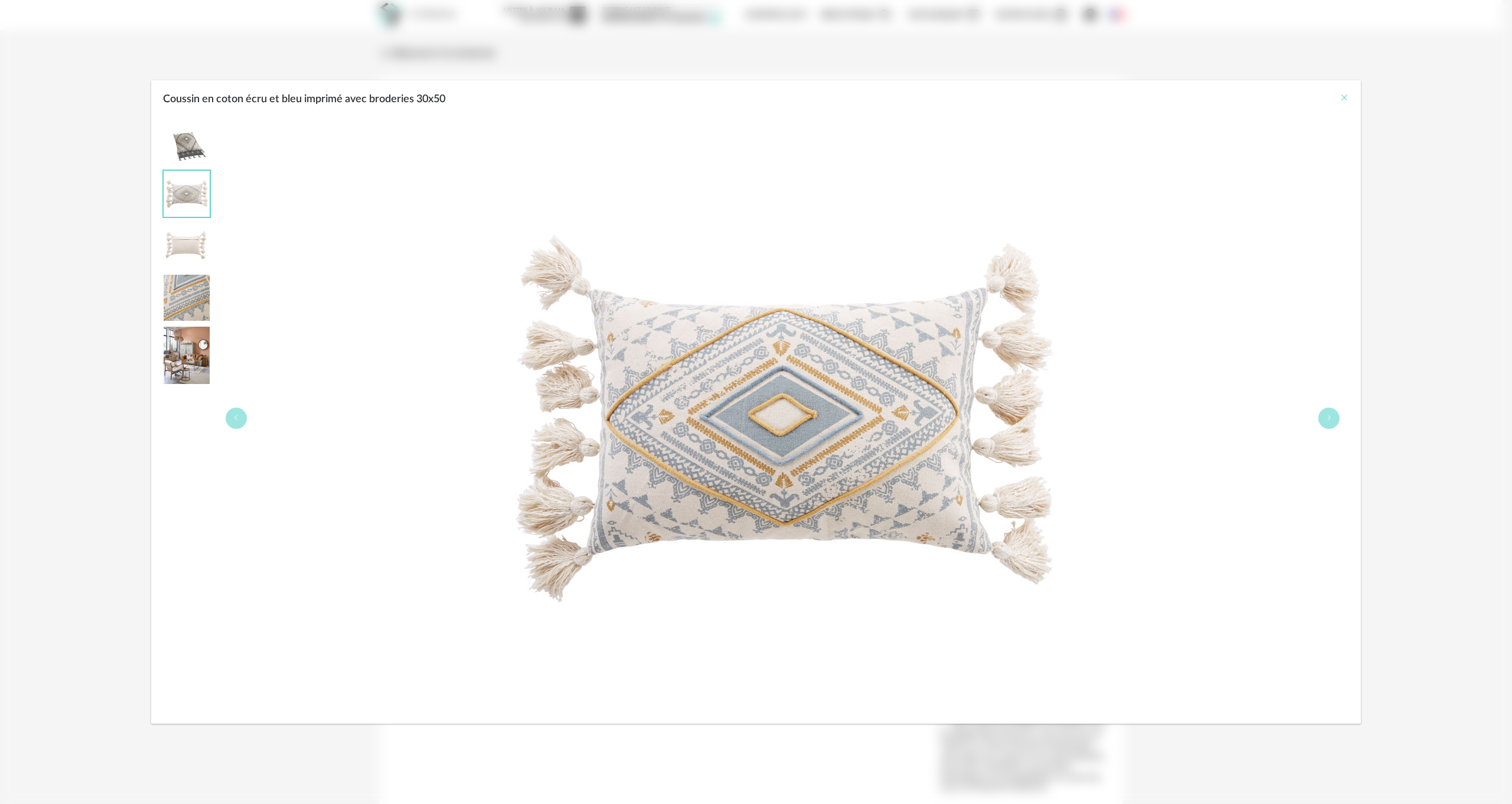
click at [1341, 98] on icon "Close" at bounding box center [1344, 97] width 10 height 10
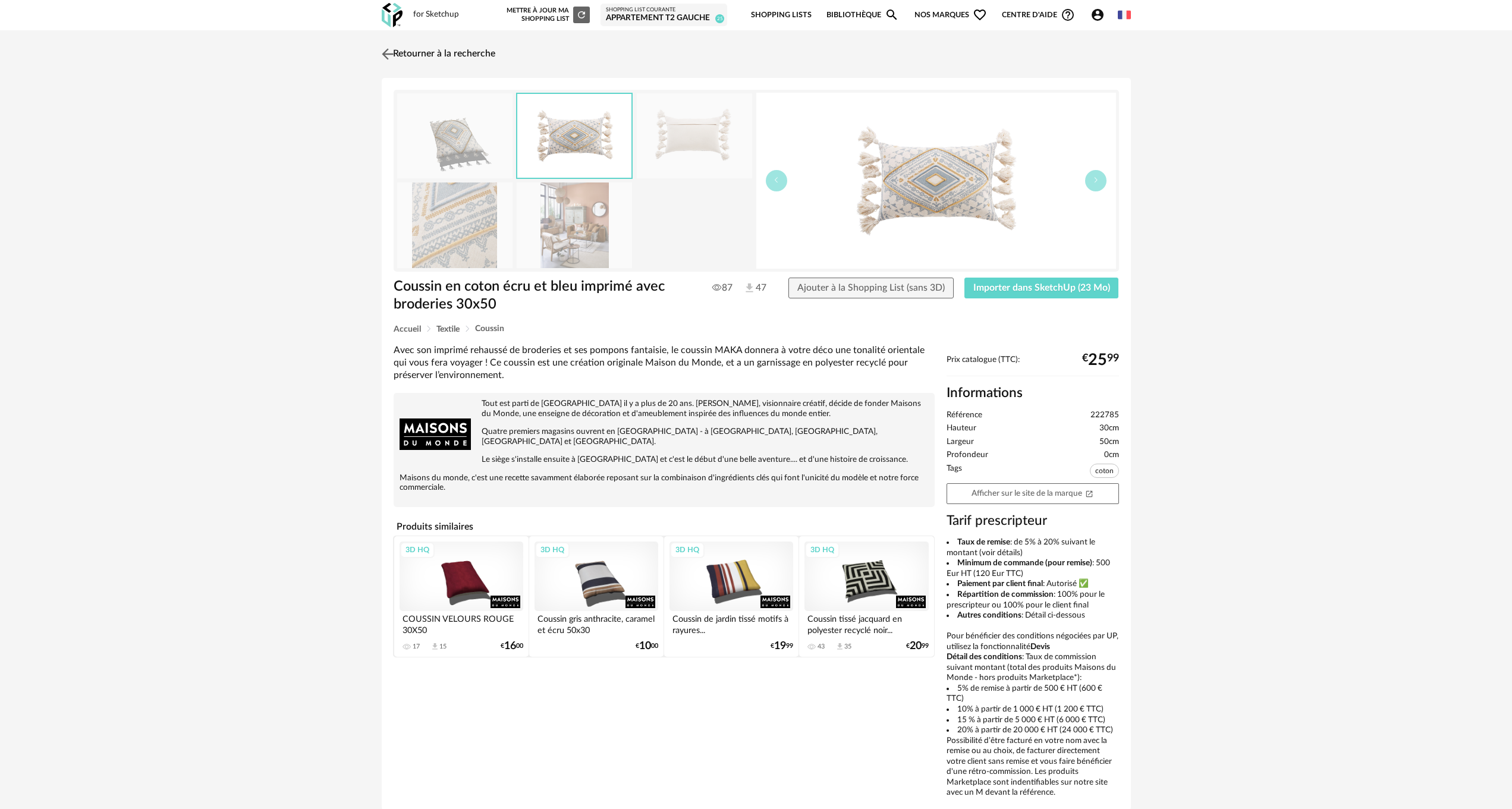
click at [420, 56] on link "Retourner à la recherche" at bounding box center [437, 53] width 117 height 26
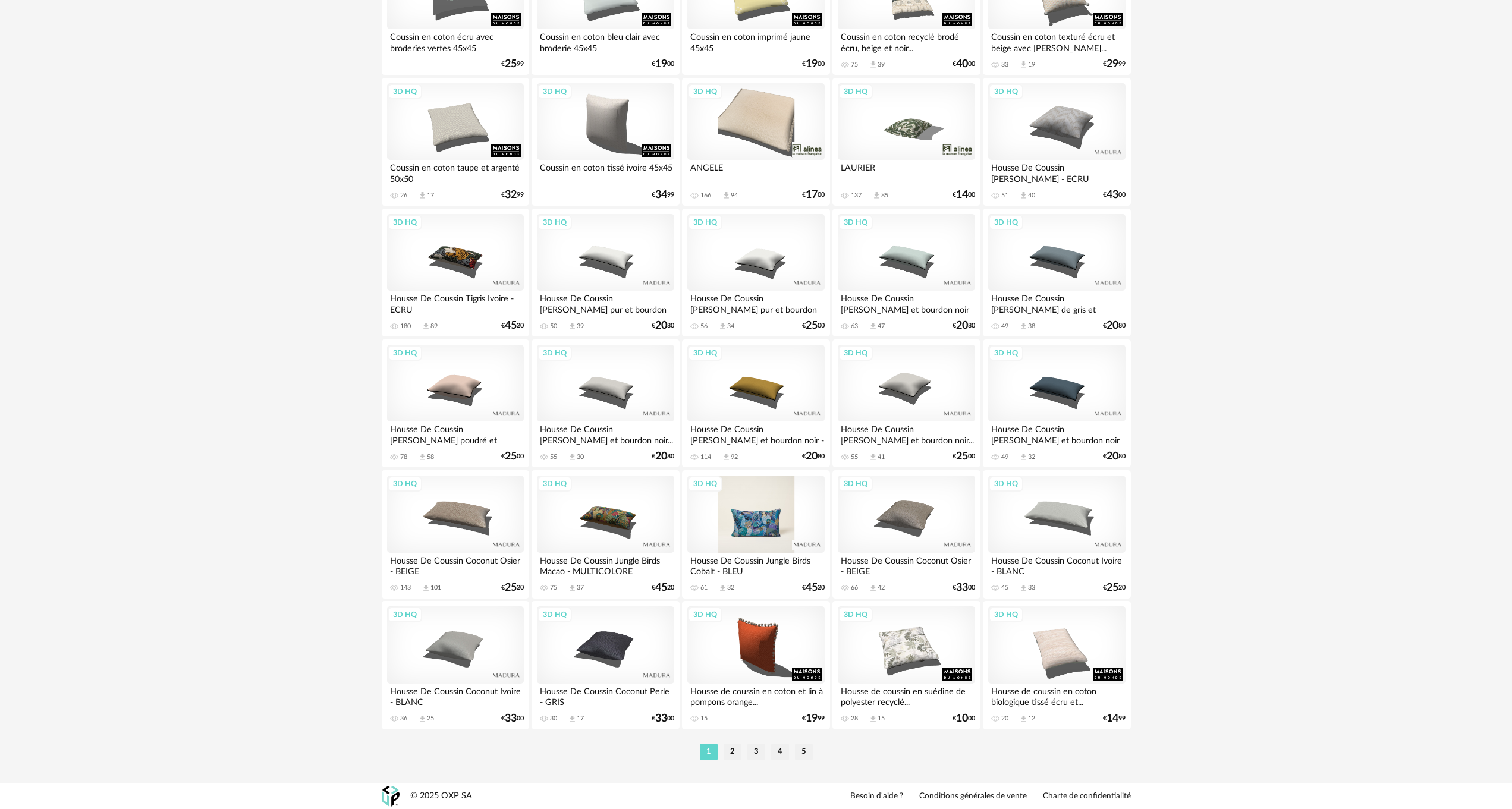
scroll to position [2115, 0]
click at [731, 752] on li "2" at bounding box center [732, 751] width 18 height 16
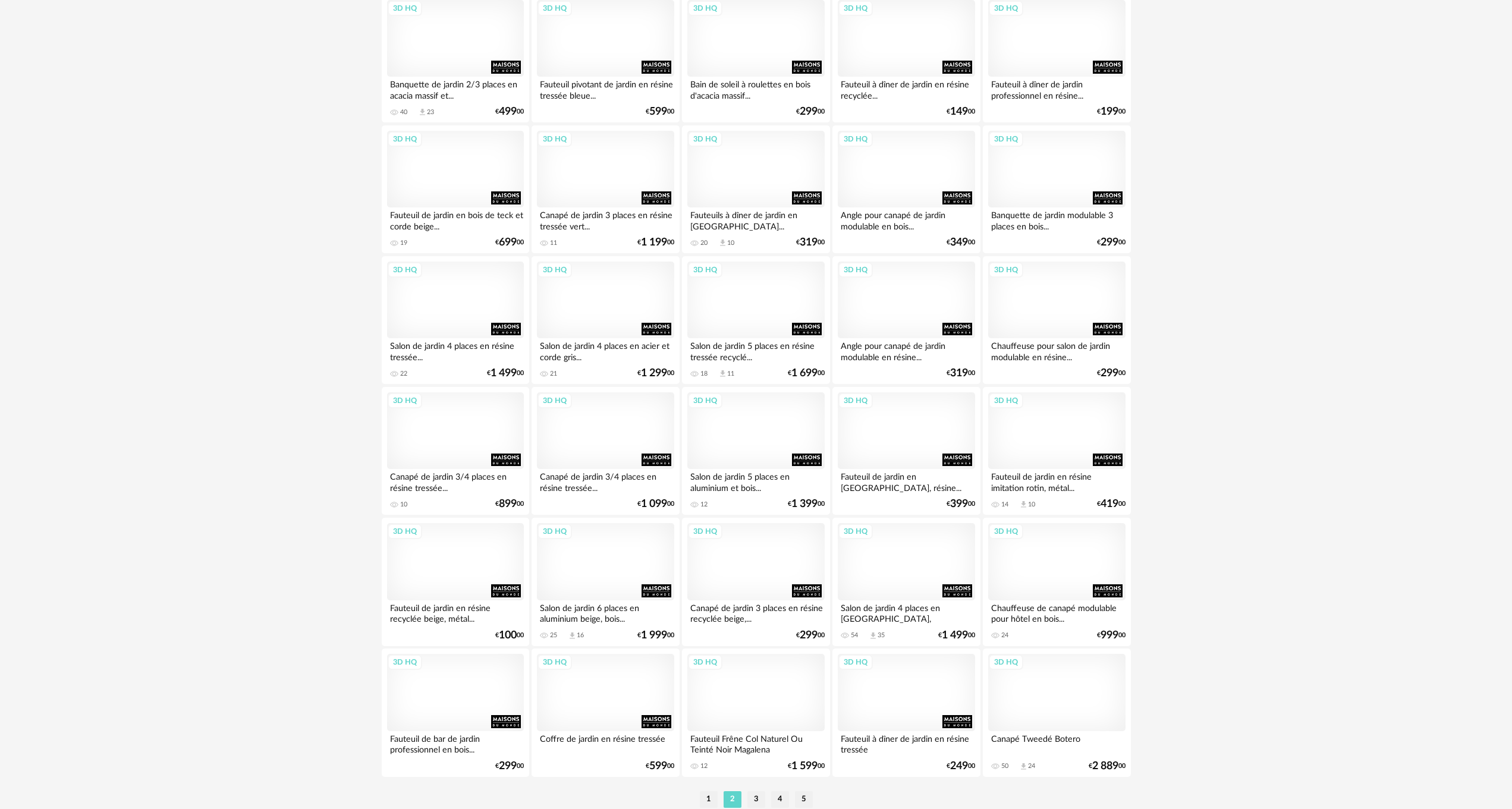
scroll to position [2115, 0]
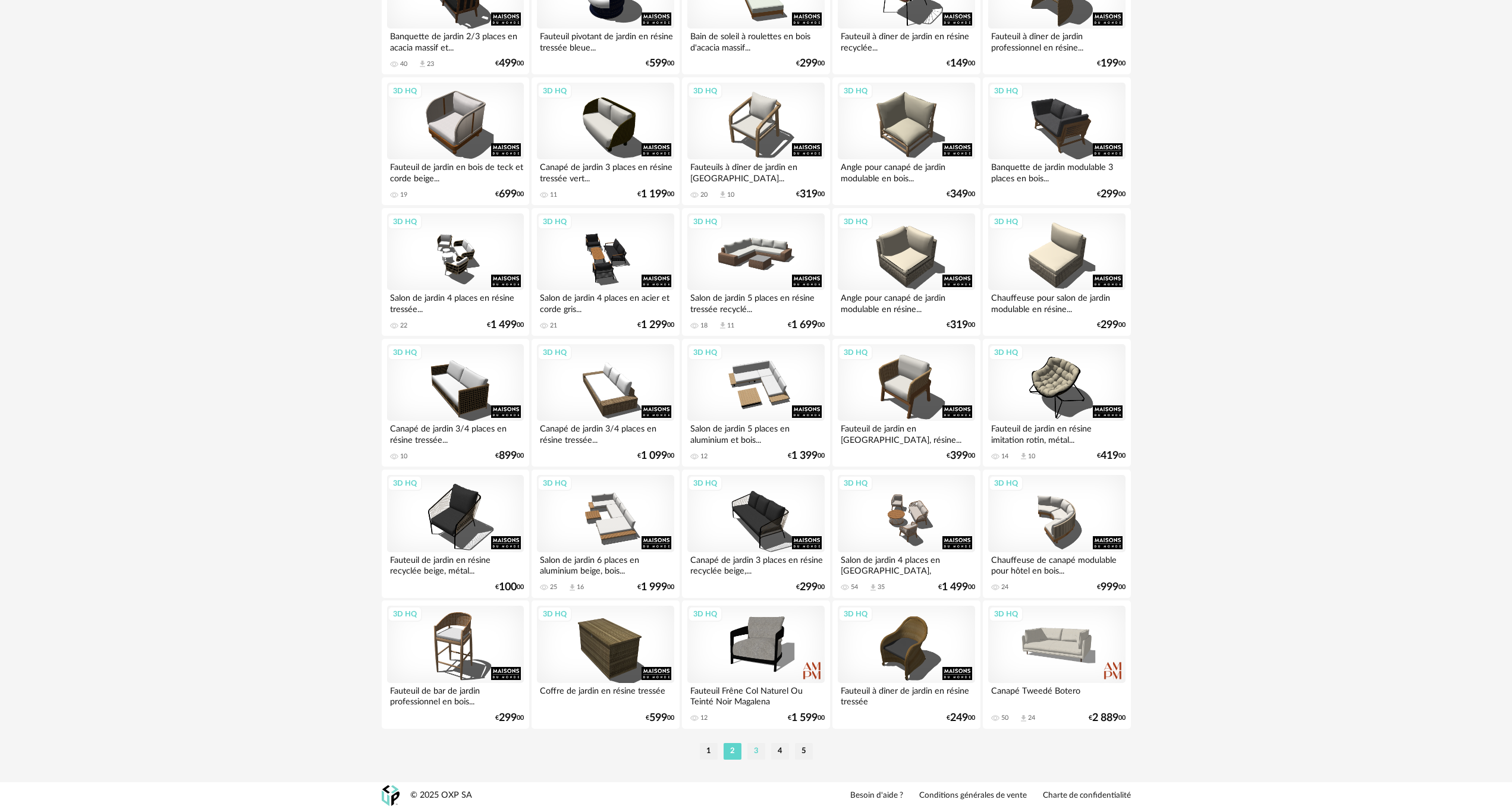
click at [756, 747] on li "3" at bounding box center [756, 751] width 18 height 16
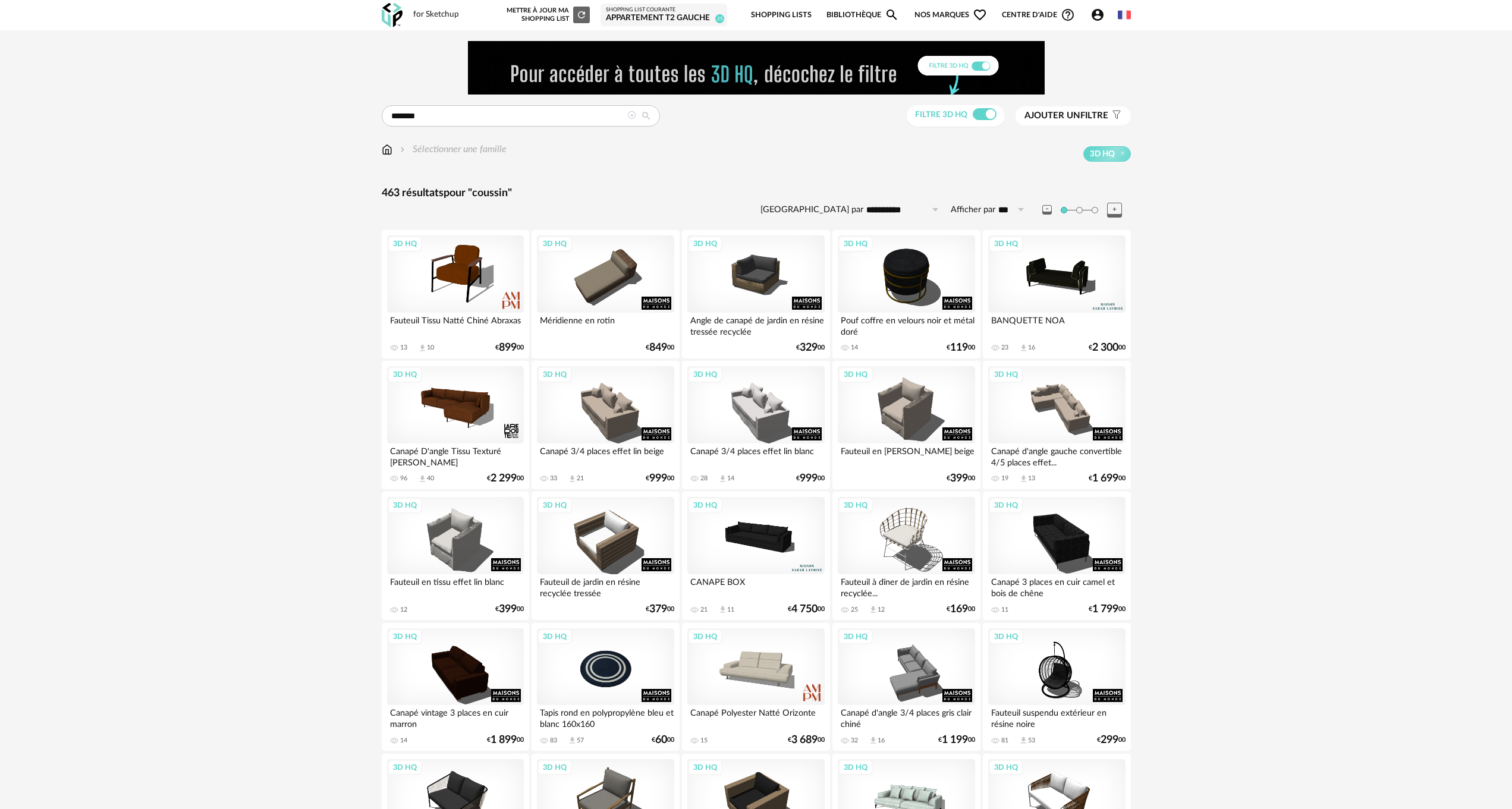
click at [778, 16] on link "Shopping Lists" at bounding box center [781, 16] width 61 height 28
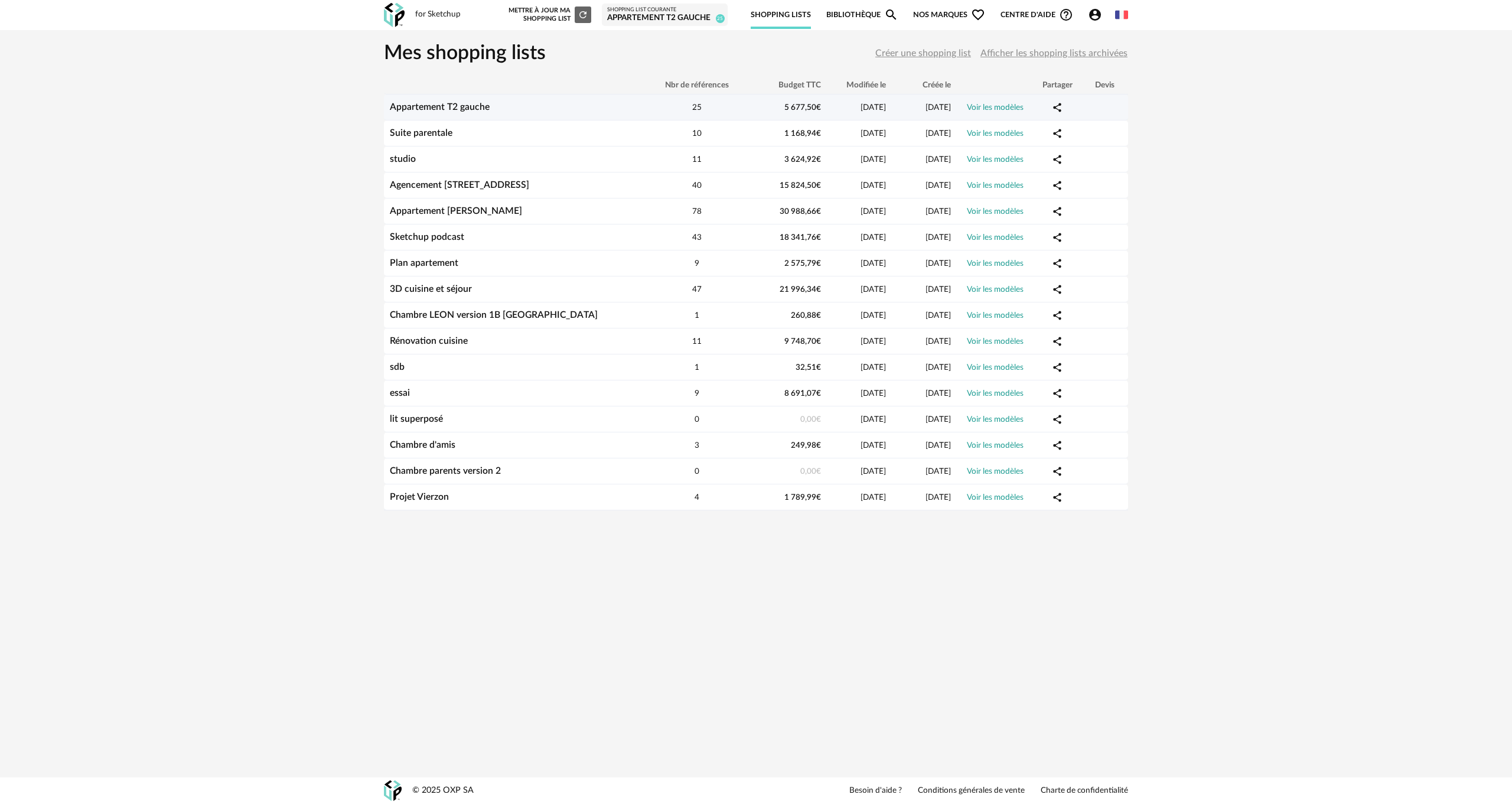
click at [998, 106] on link "Voir les modèles" at bounding box center [995, 107] width 57 height 8
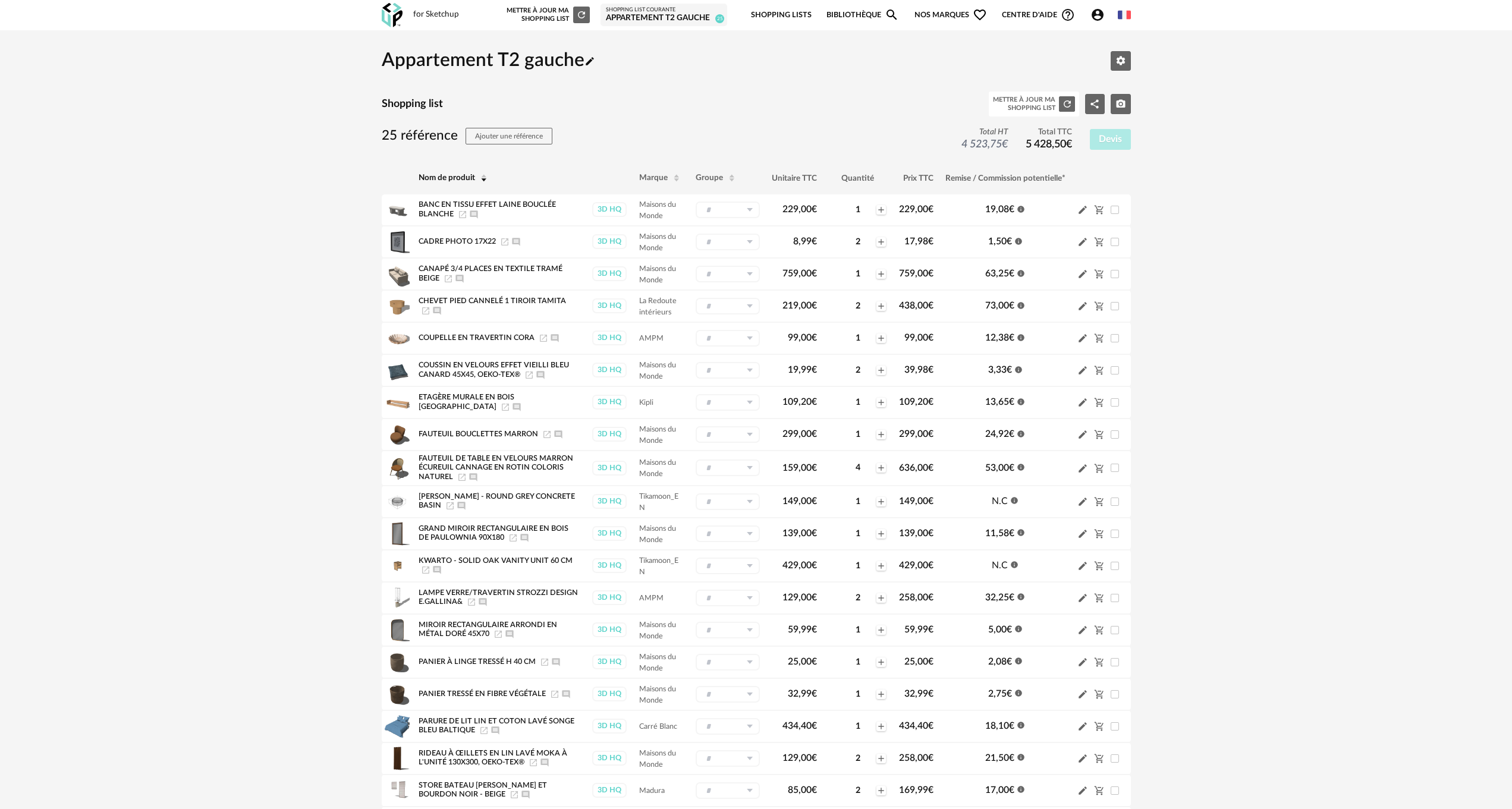
click at [202, 228] on div "Appartement T2 gauche Pencil icon Editer les paramètres Shopping list Mettre à …" at bounding box center [756, 571] width 1512 height 1083
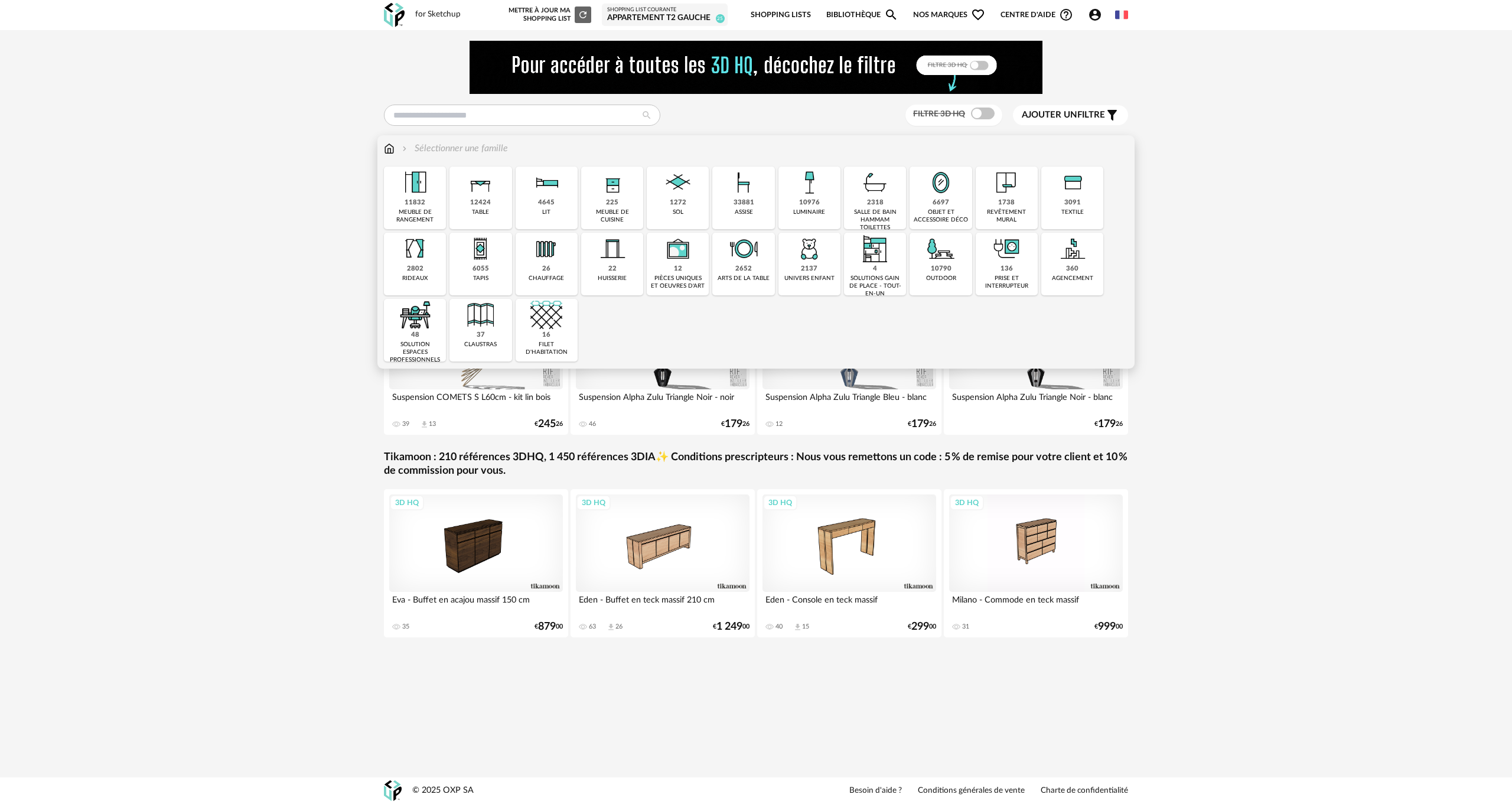
click at [467, 197] on img at bounding box center [480, 182] width 32 height 32
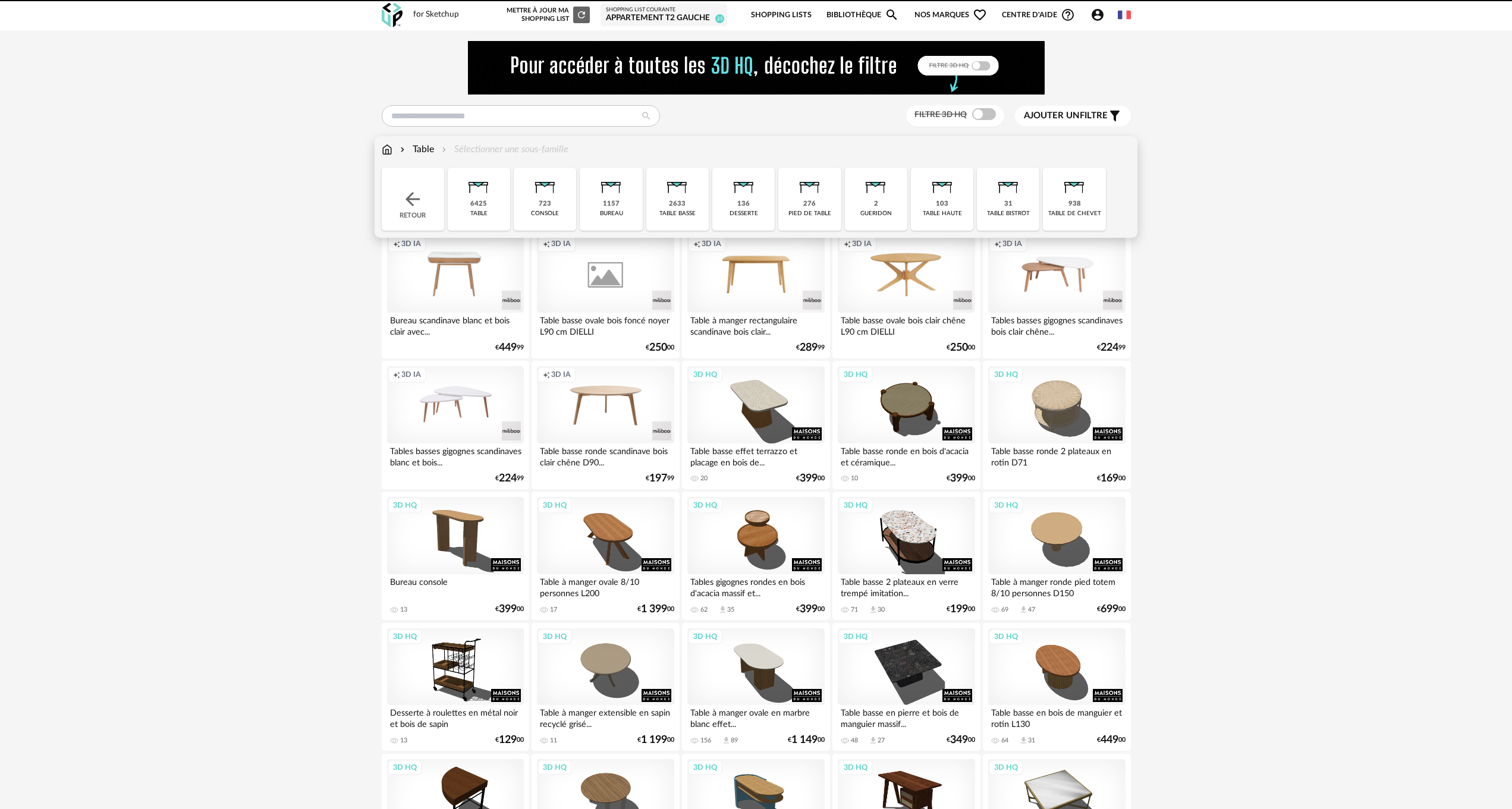
click at [687, 200] on div "2633 table basse" at bounding box center [677, 199] width 62 height 63
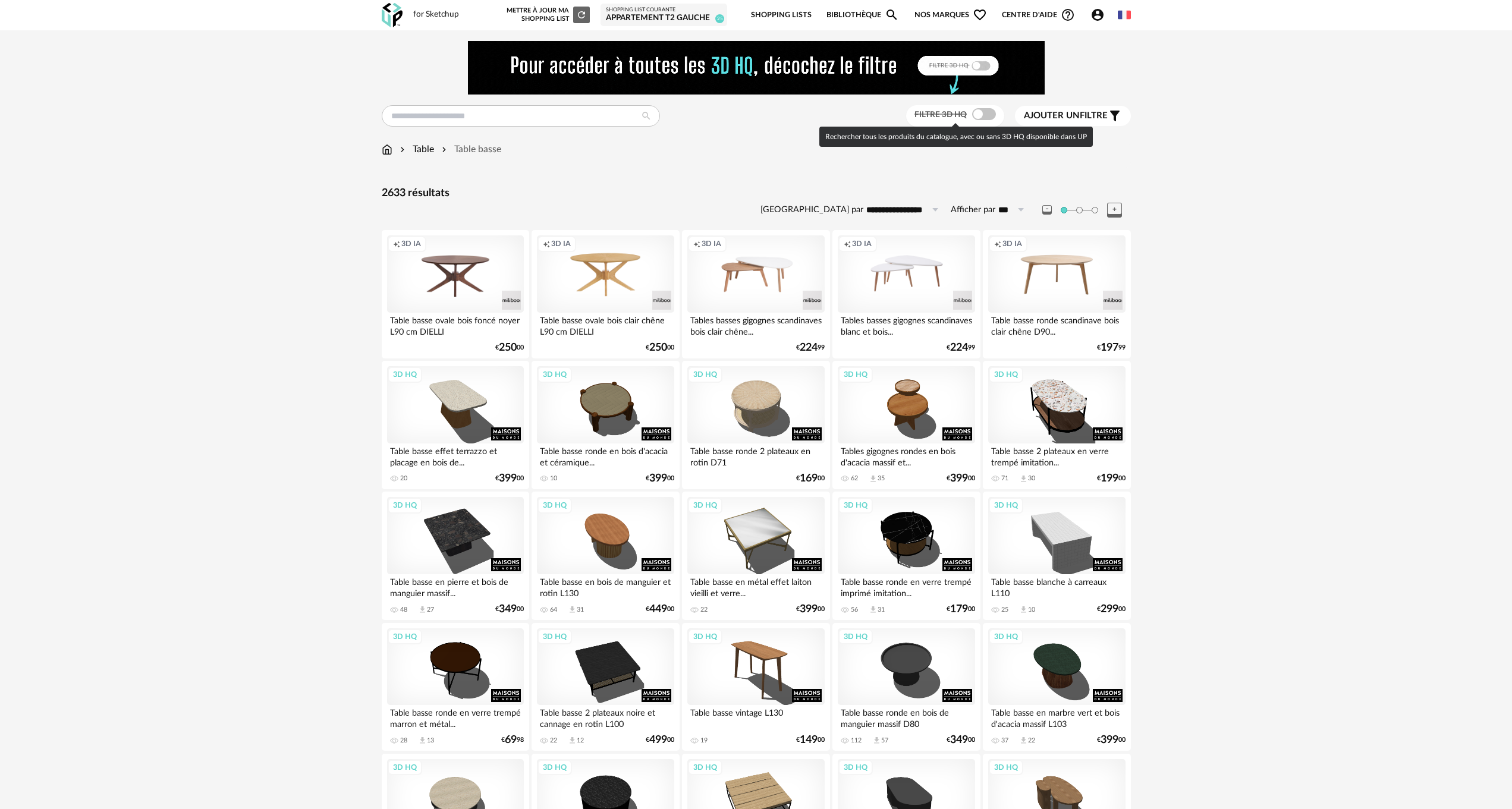
click at [991, 109] on span at bounding box center [984, 114] width 24 height 12
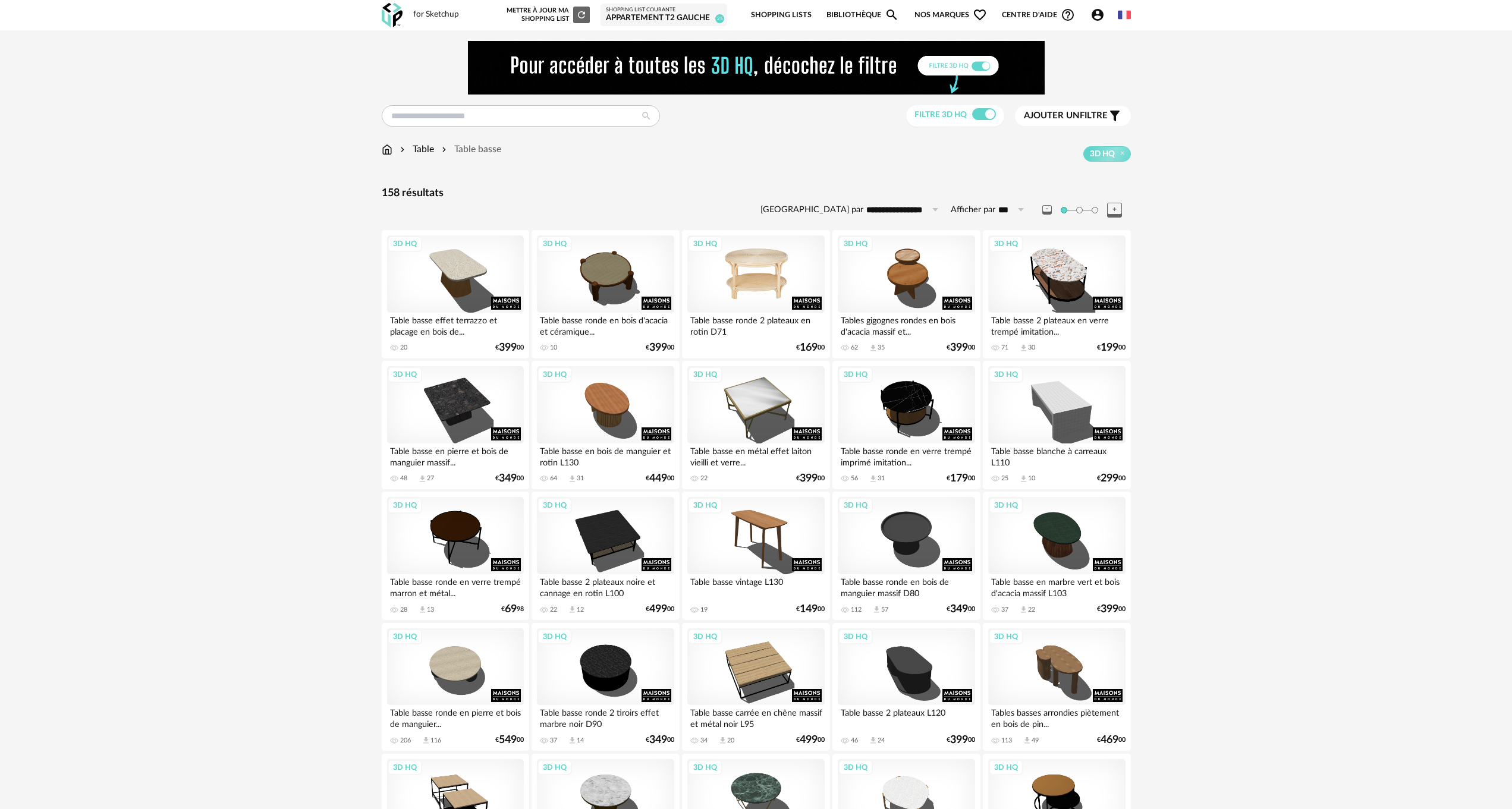
click at [769, 275] on div "3D HQ" at bounding box center [755, 274] width 137 height 77
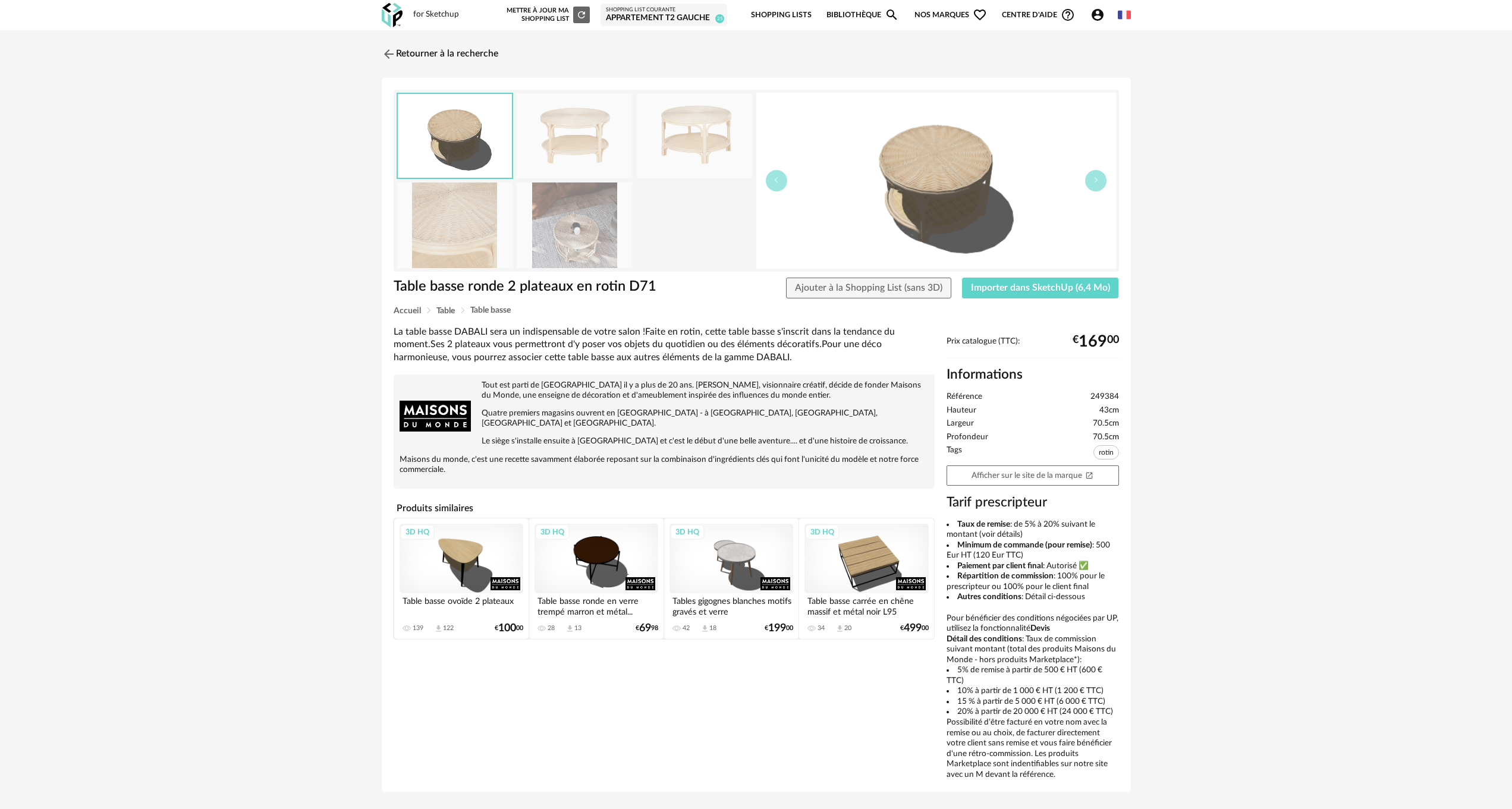
click at [559, 151] on img at bounding box center [574, 136] width 115 height 85
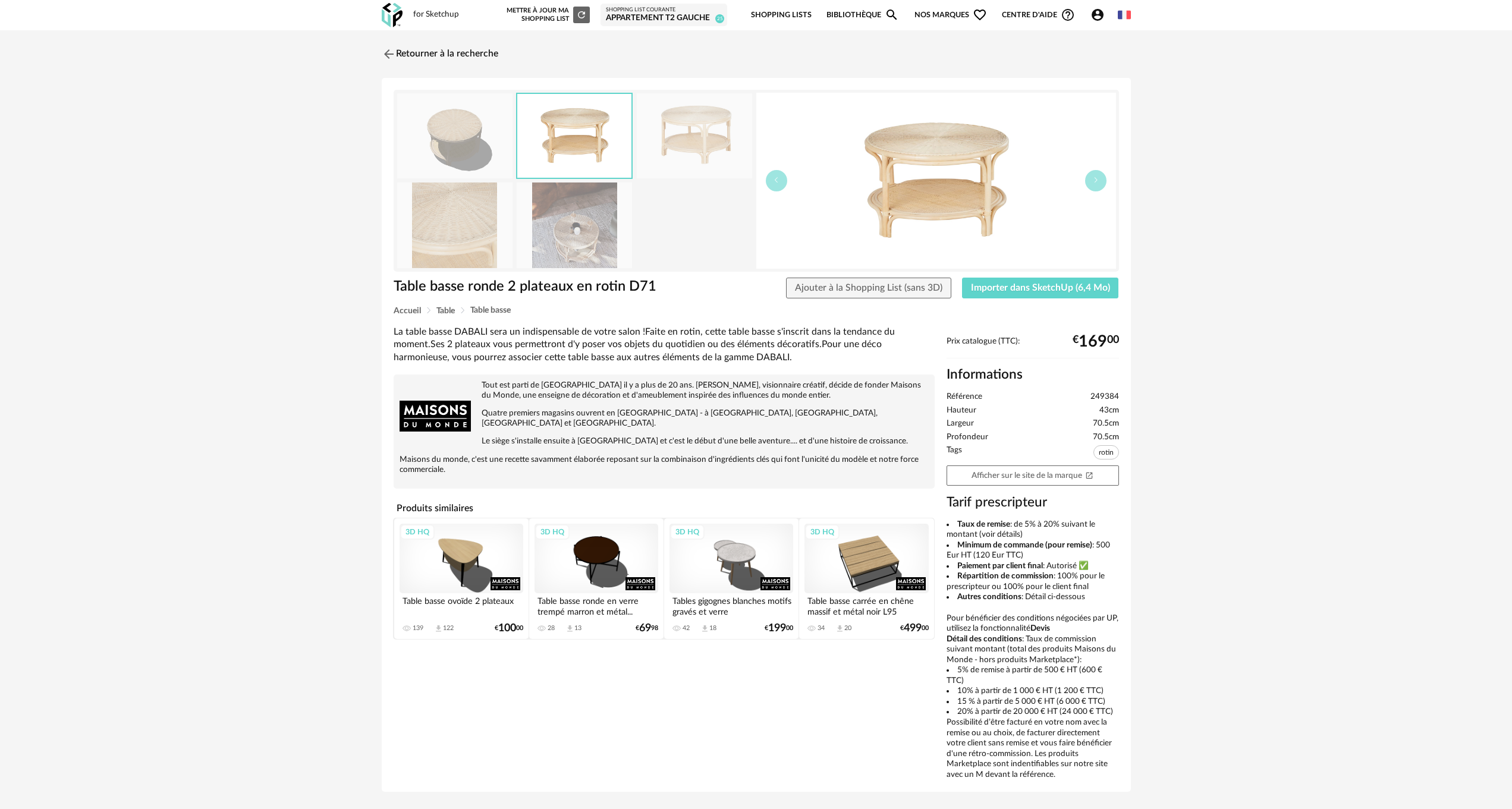
click at [559, 151] on img at bounding box center [575, 135] width 114 height 84
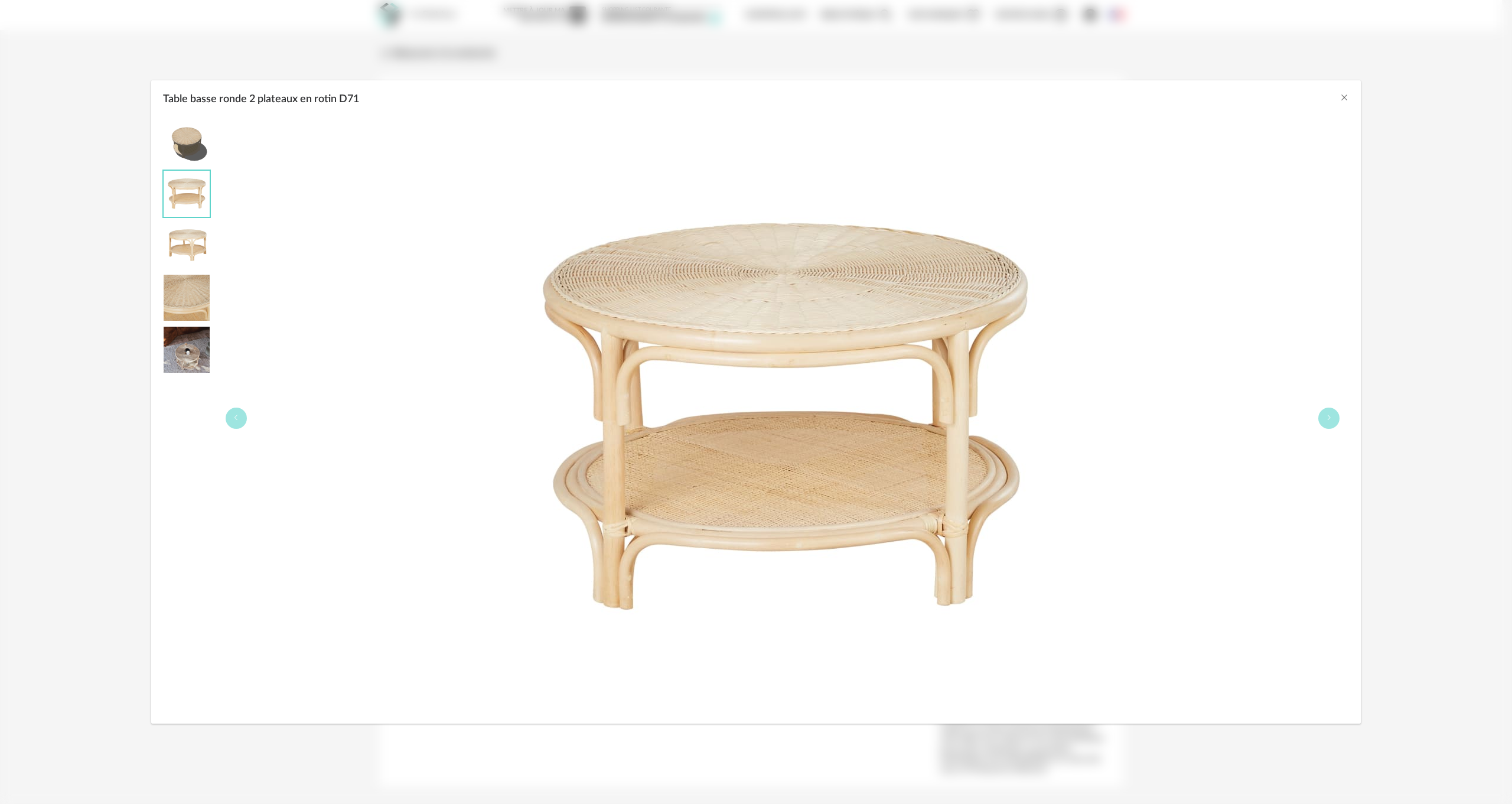
click at [199, 246] on img "Table basse ronde 2 plateaux en rotin D71" at bounding box center [187, 246] width 46 height 46
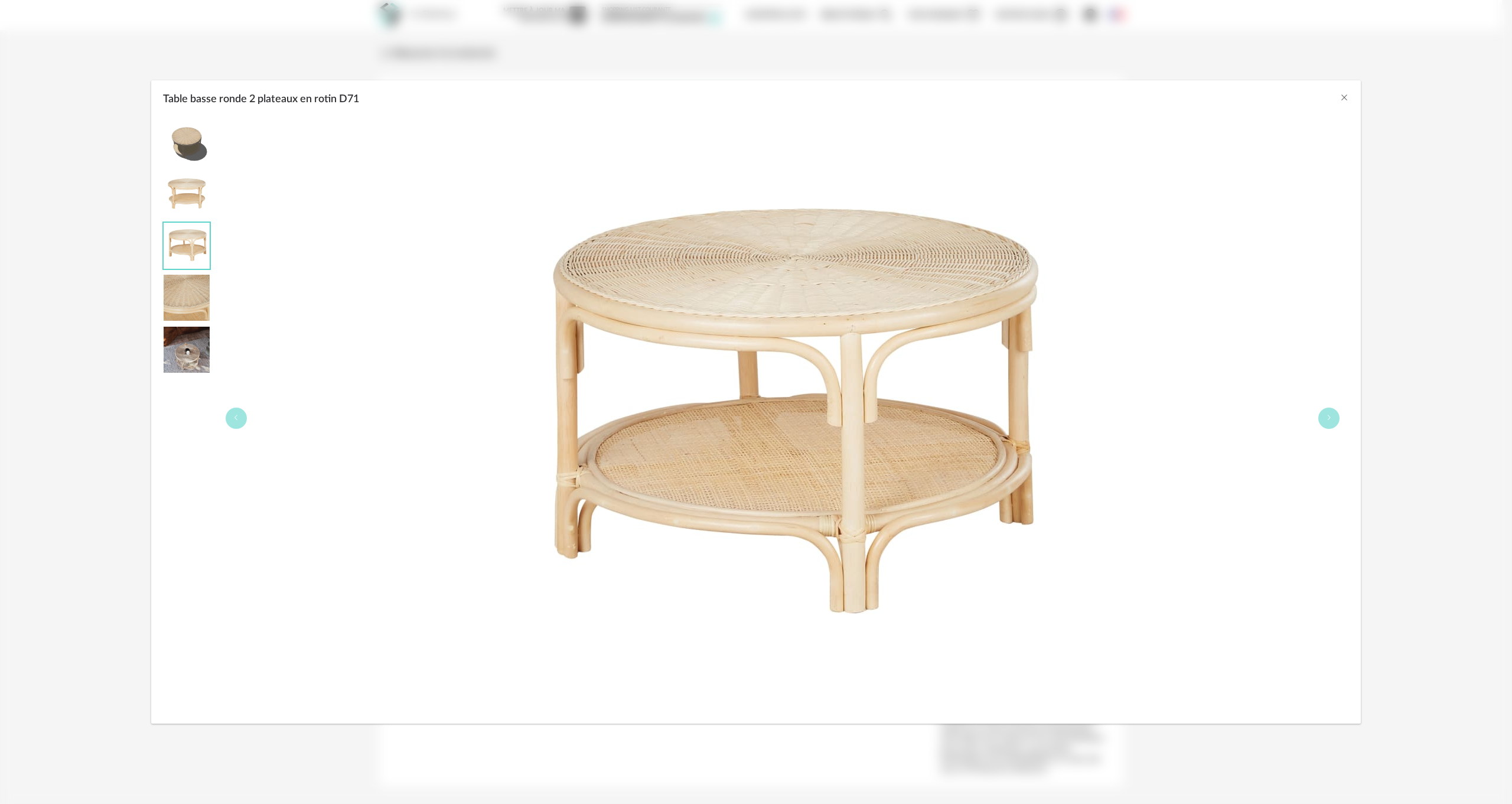
click at [184, 285] on img "Table basse ronde 2 plateaux en rotin D71" at bounding box center [187, 297] width 46 height 46
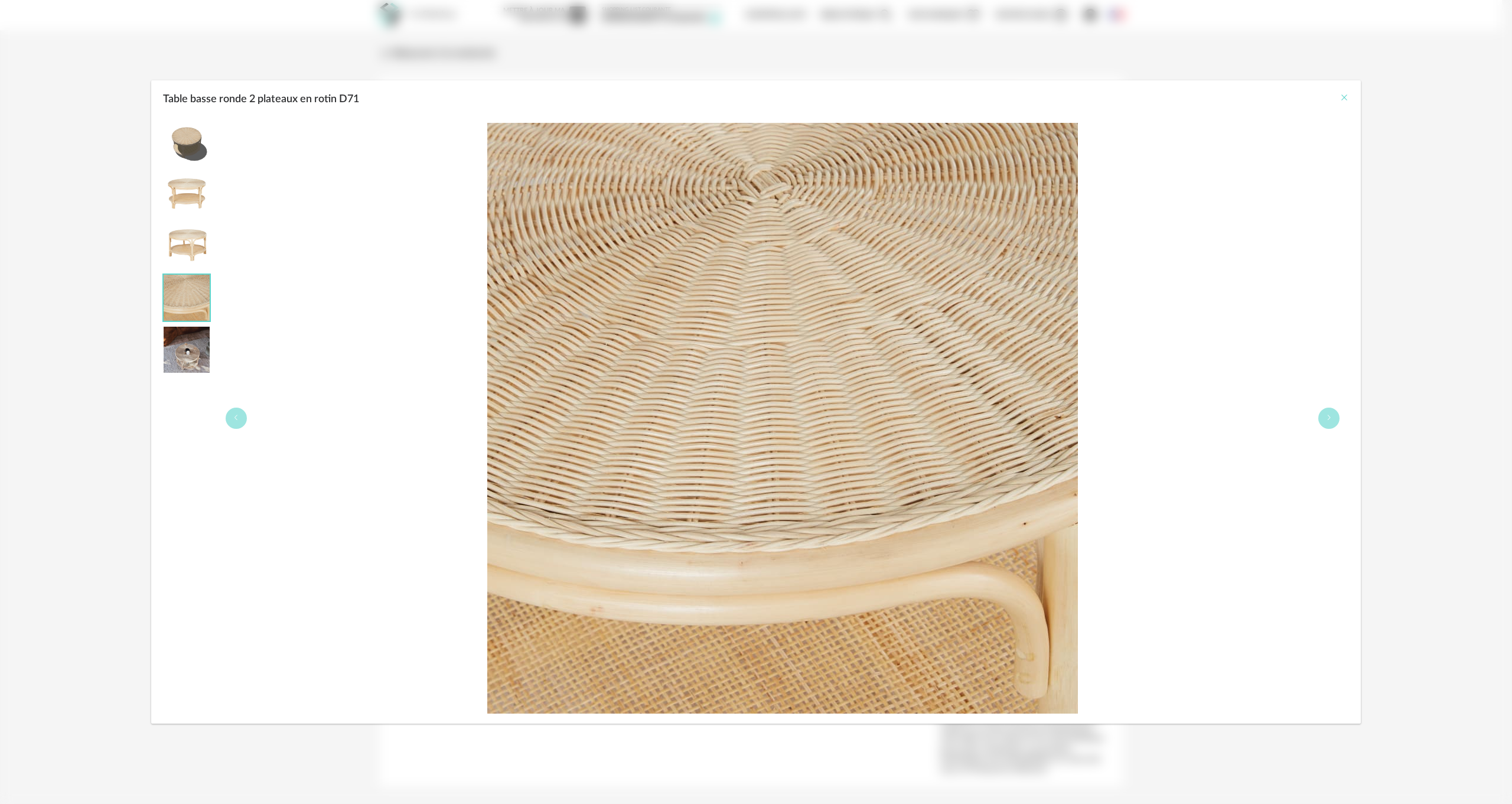
click at [1344, 92] on button "Close" at bounding box center [1344, 98] width 10 height 13
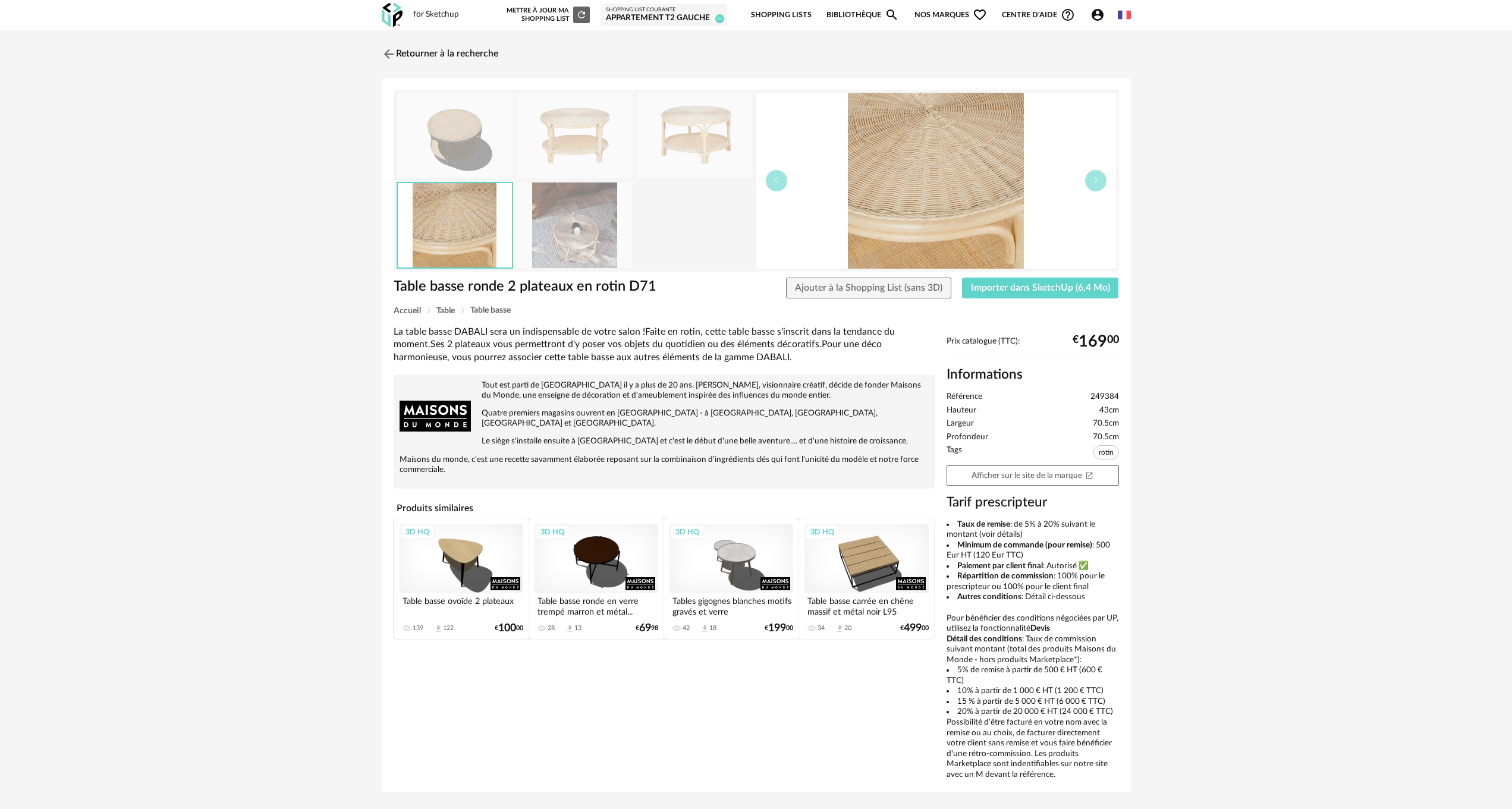
drag, startPoint x: 386, startPoint y: 50, endPoint x: 353, endPoint y: 148, distance: 103.4
click at [386, 50] on img at bounding box center [388, 53] width 14 height 14
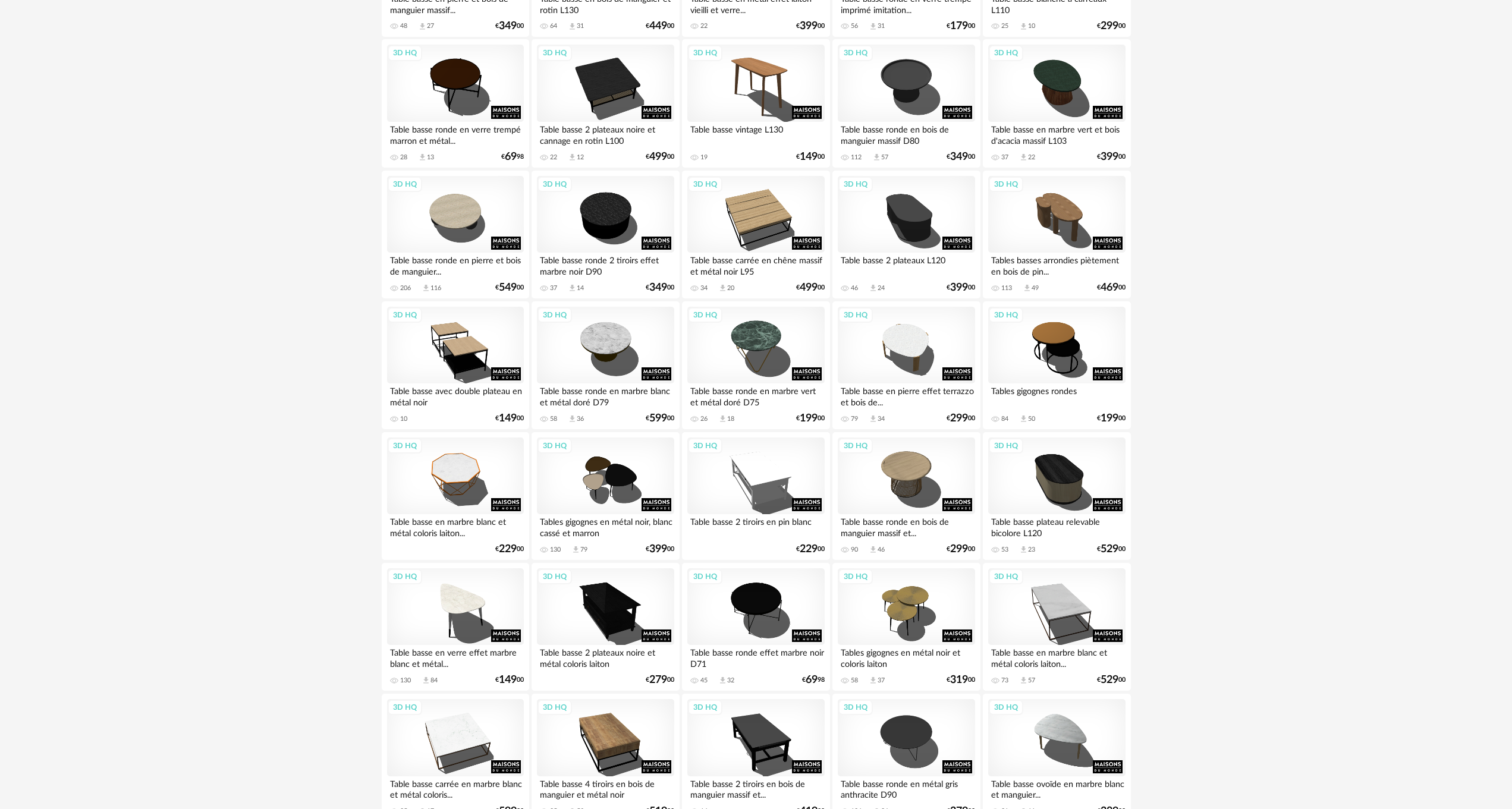
scroll to position [475, 0]
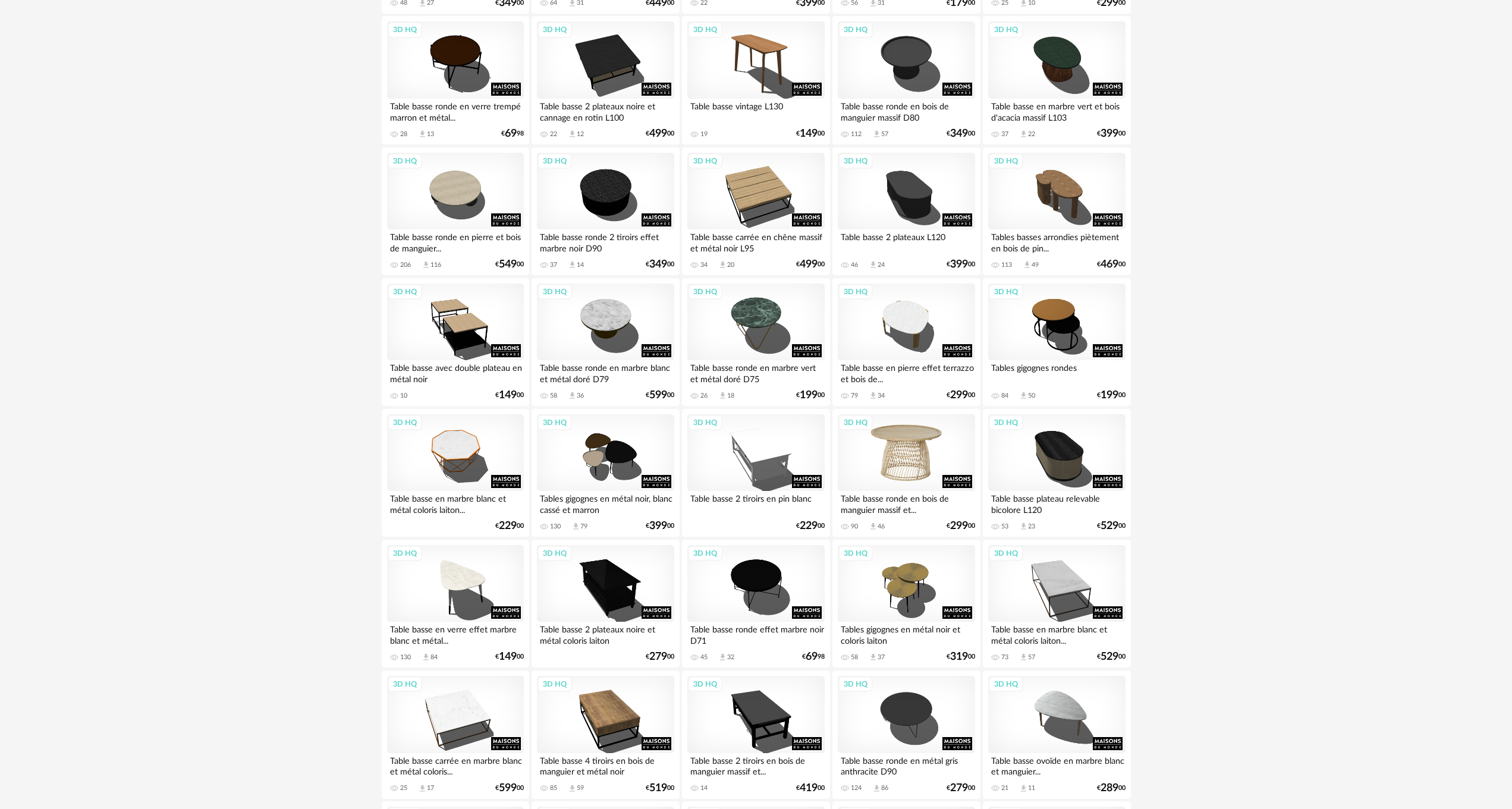
click at [899, 446] on div "3D HQ" at bounding box center [906, 453] width 137 height 77
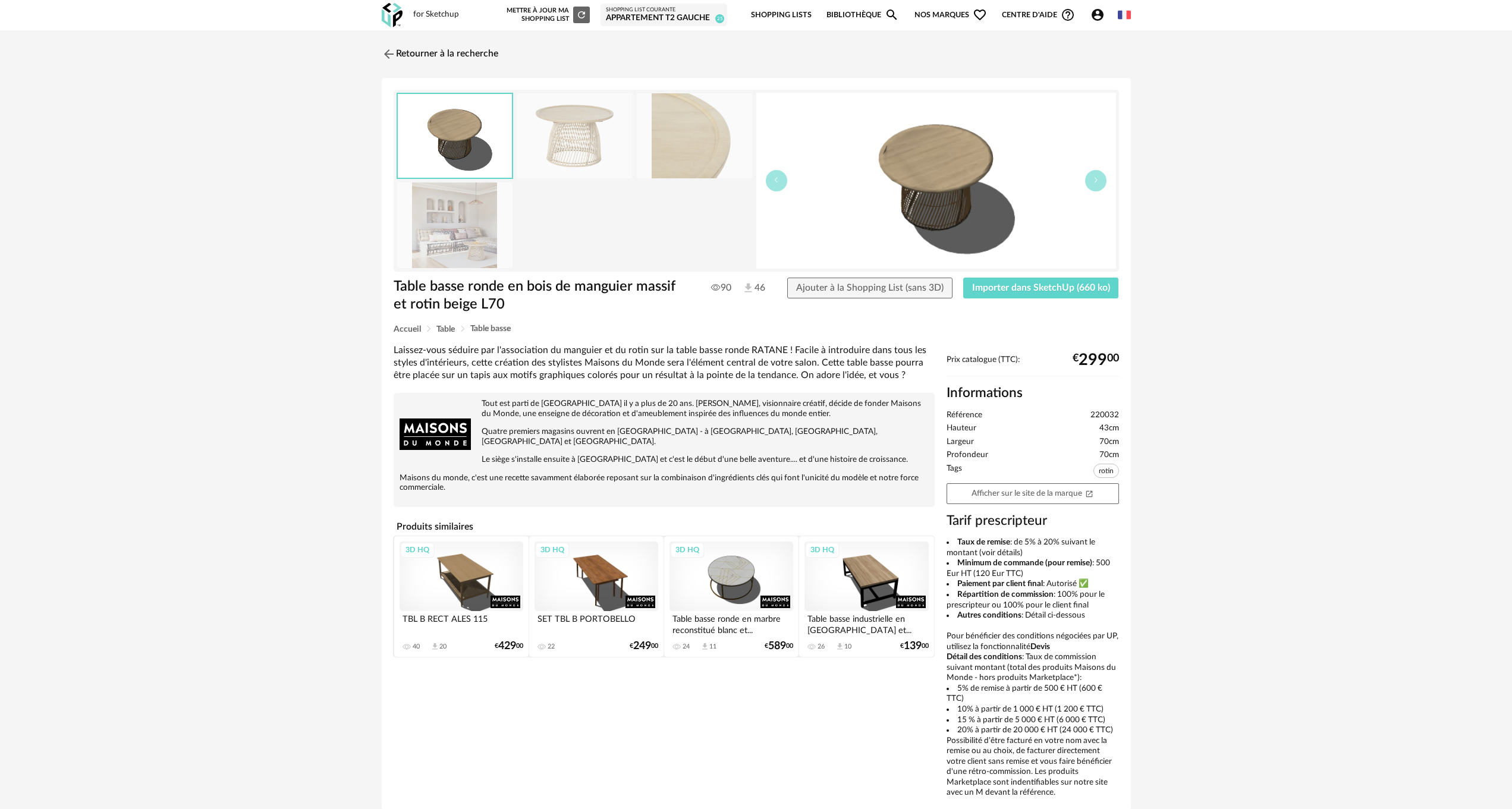
click at [554, 141] on img at bounding box center [574, 136] width 115 height 85
click at [554, 140] on img at bounding box center [574, 136] width 115 height 85
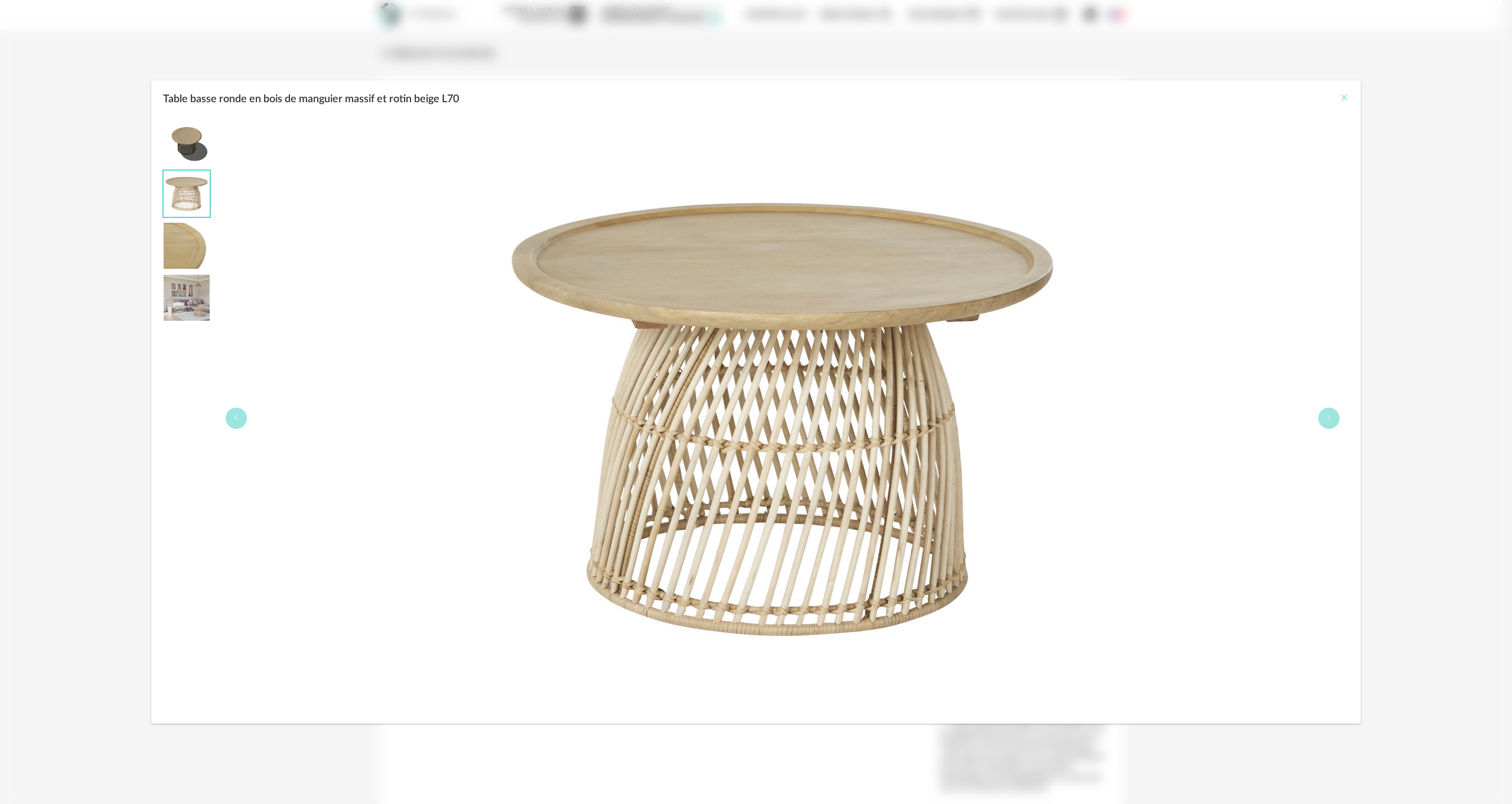
drag, startPoint x: 1344, startPoint y: 93, endPoint x: 1209, endPoint y: 119, distance: 137.5
click at [1344, 94] on icon "Close" at bounding box center [1344, 97] width 10 height 10
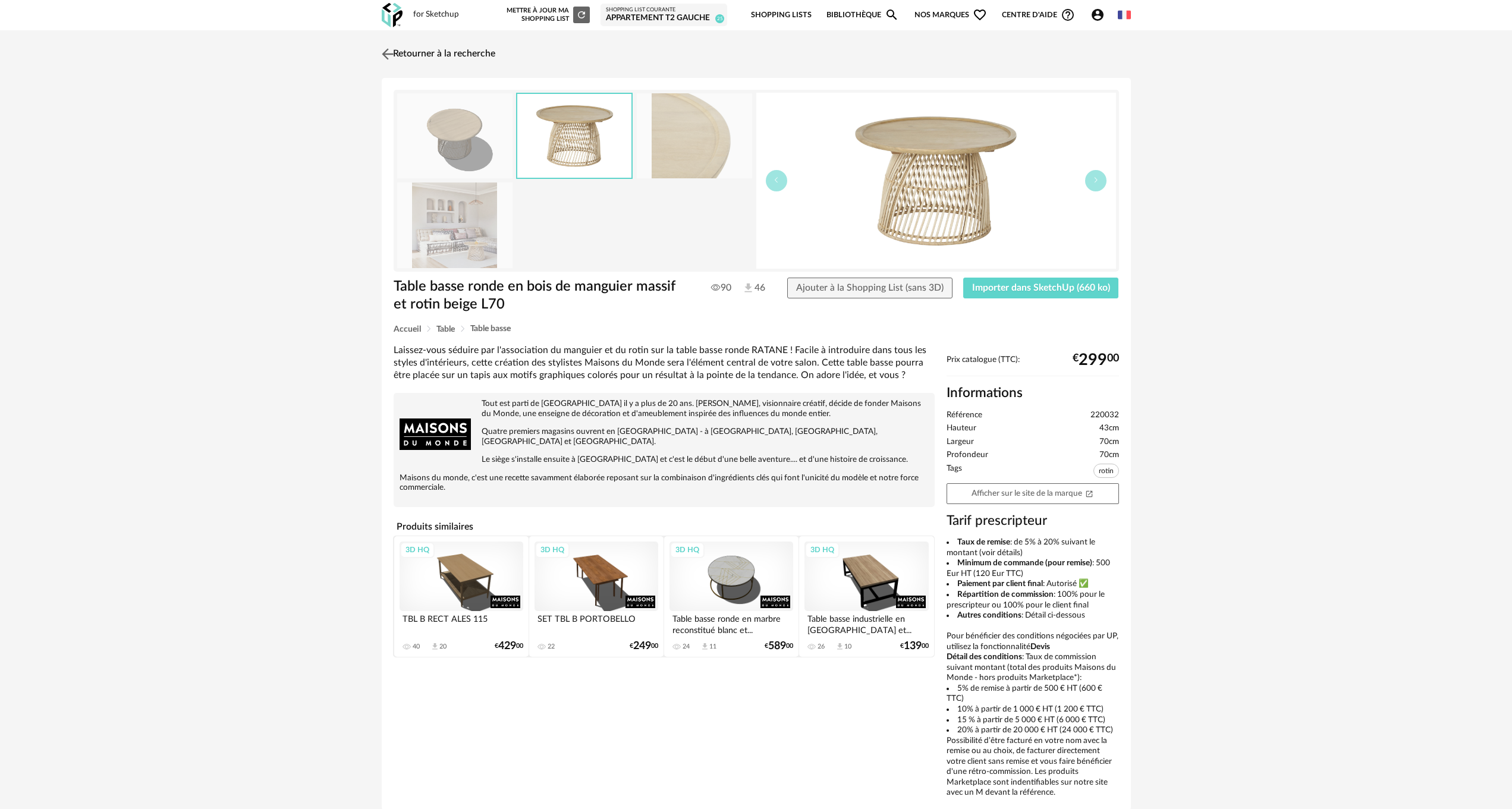
click at [389, 49] on img at bounding box center [387, 53] width 17 height 17
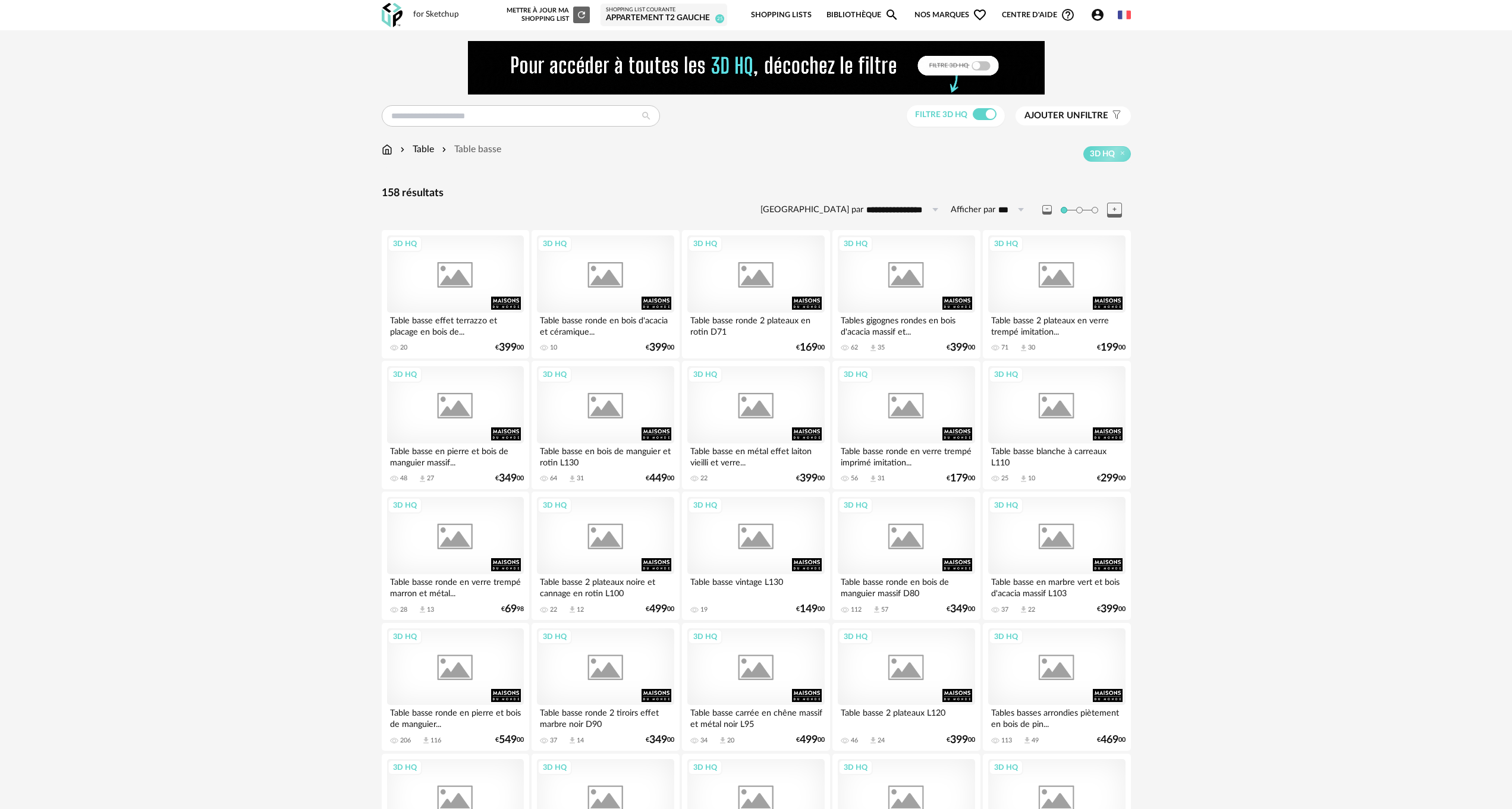
scroll to position [475, 0]
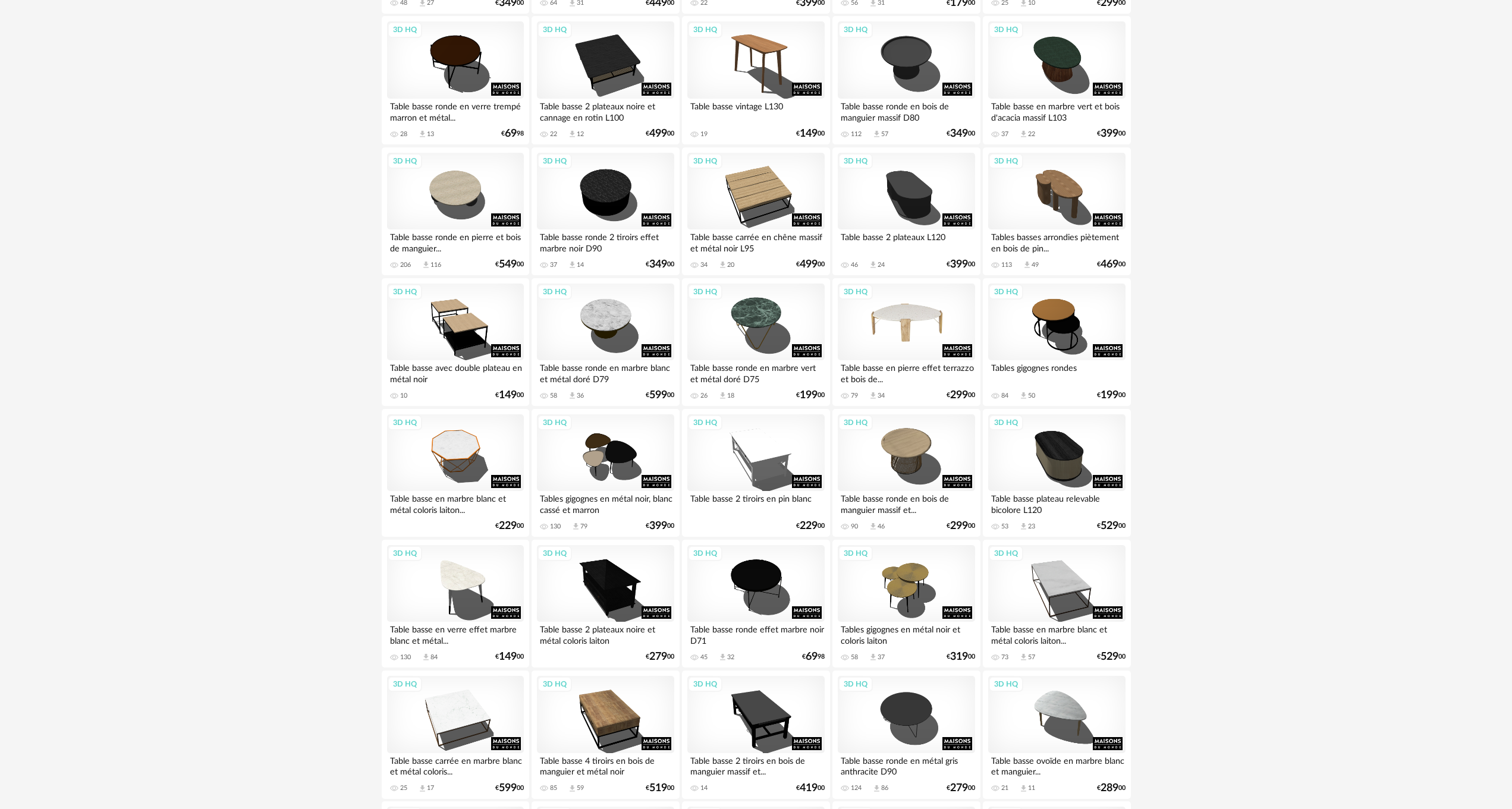
click at [906, 308] on div "3D HQ" at bounding box center [906, 322] width 137 height 77
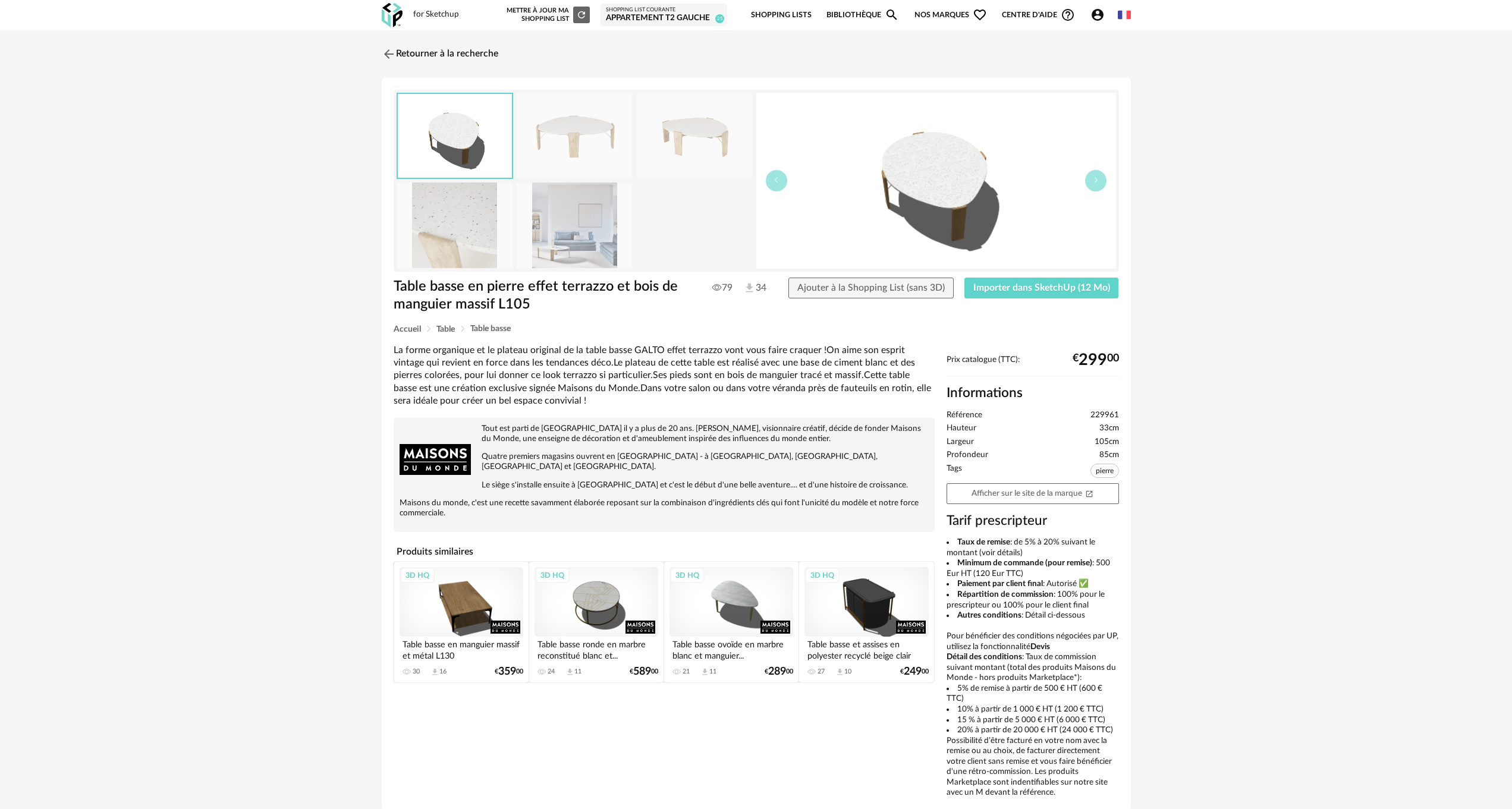
click at [573, 130] on img at bounding box center [574, 136] width 115 height 85
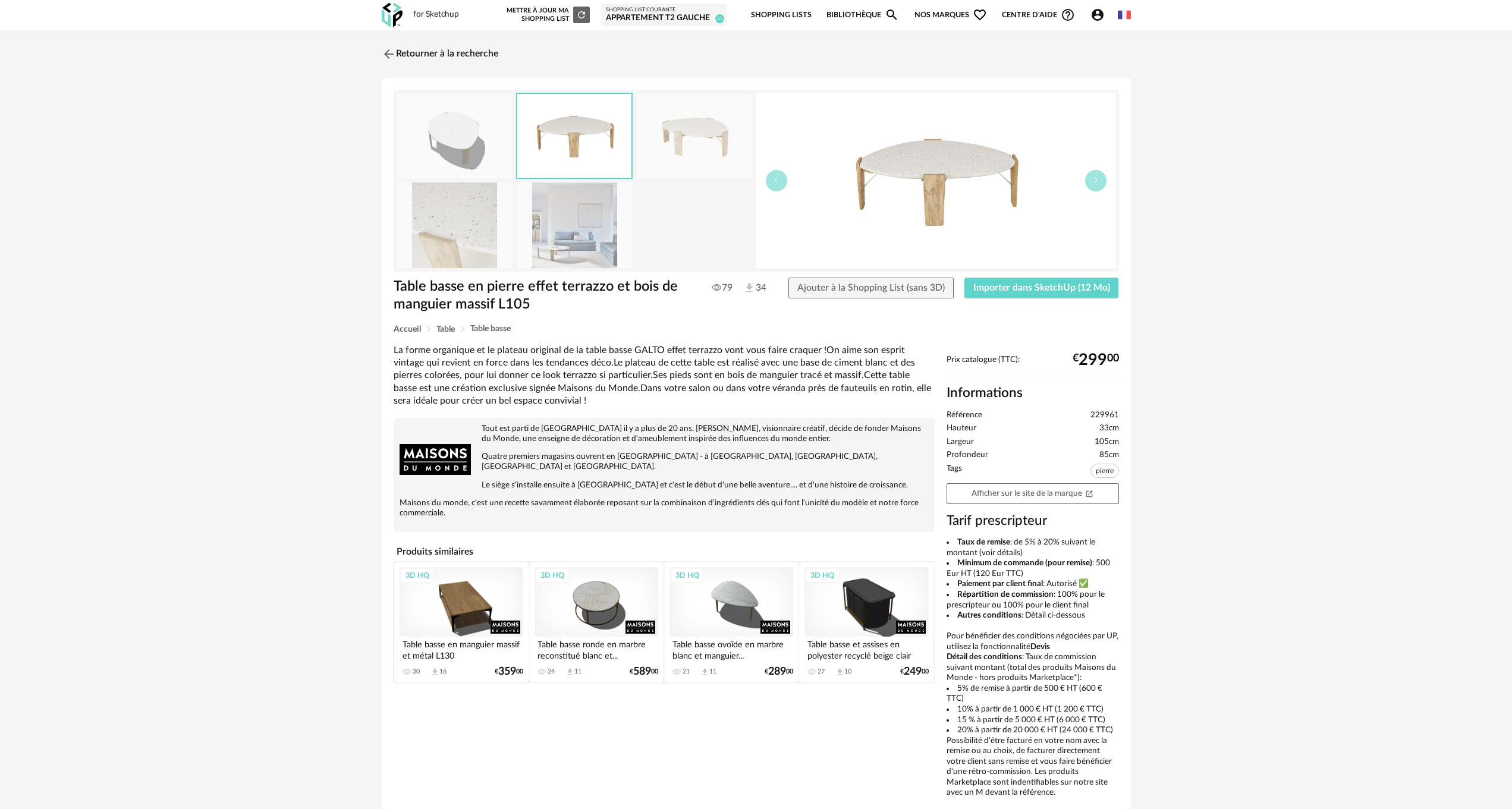
click at [573, 130] on img at bounding box center [575, 135] width 114 height 84
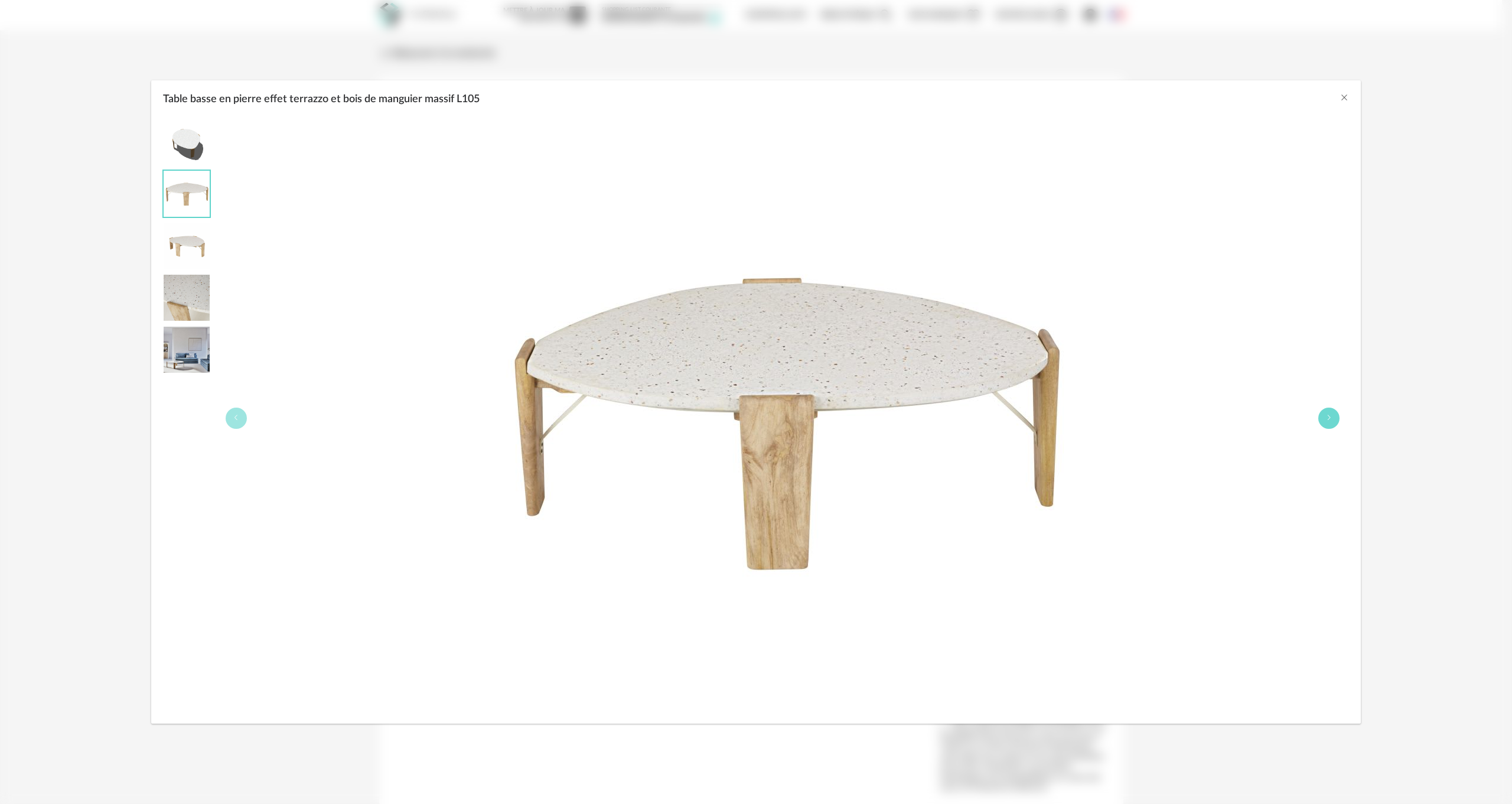
click at [1319, 416] on button "Table basse en pierre effet terrazzo et bois de manguier massif L105" at bounding box center [1329, 417] width 21 height 21
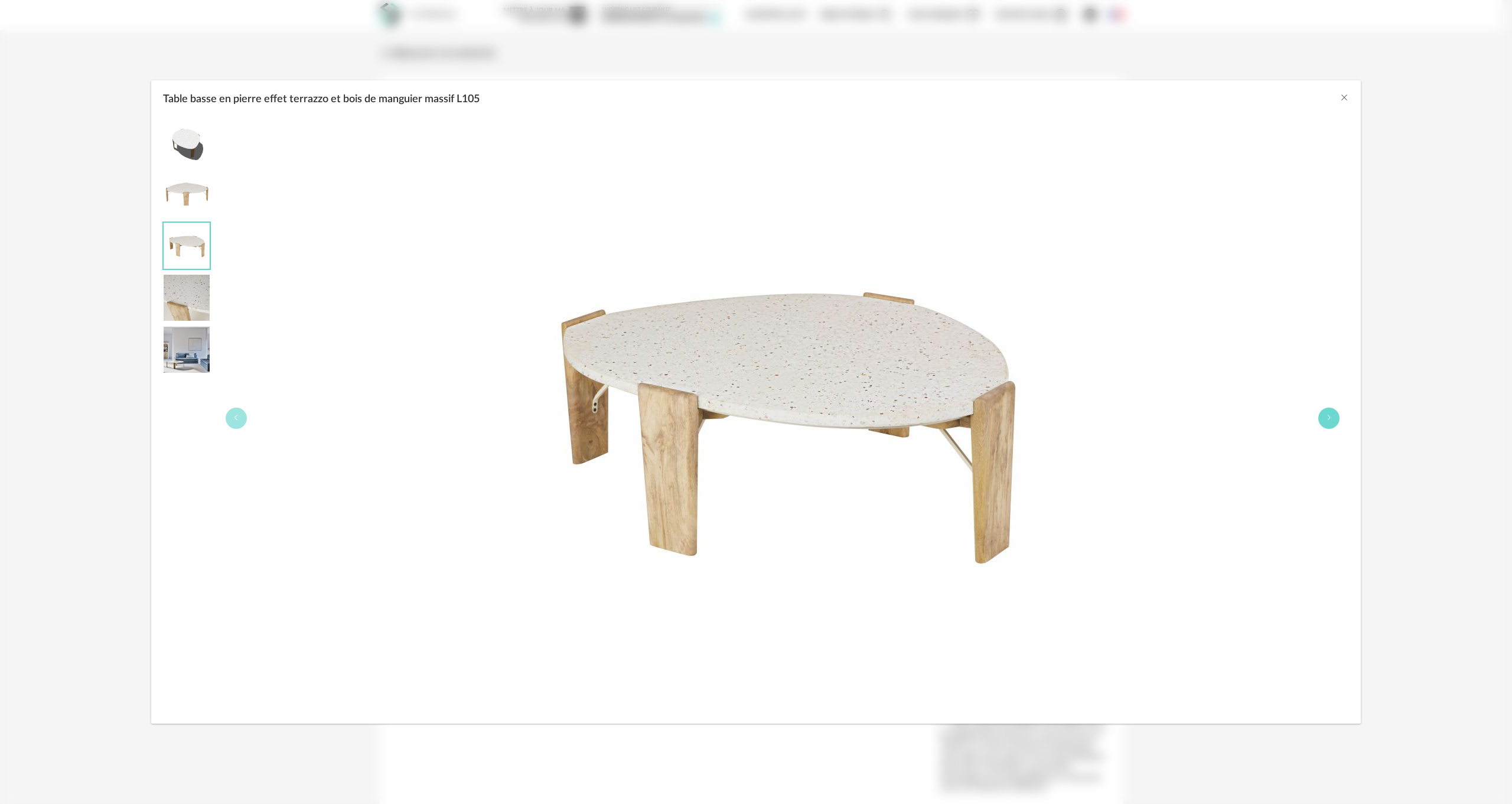
click at [1319, 416] on button "Table basse en pierre effet terrazzo et bois de manguier massif L105" at bounding box center [1329, 417] width 21 height 21
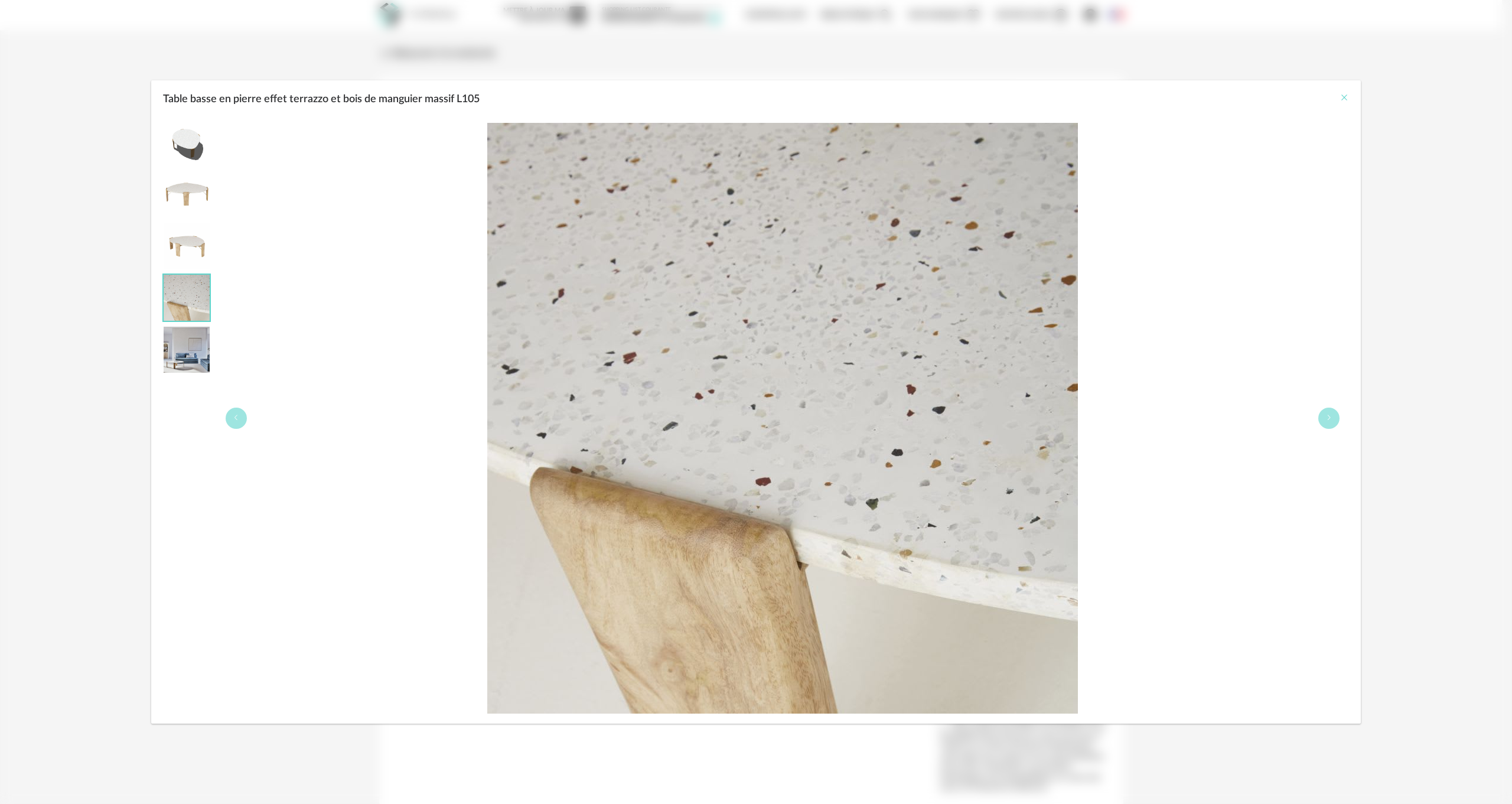
click at [1344, 98] on icon "Close" at bounding box center [1344, 97] width 10 height 10
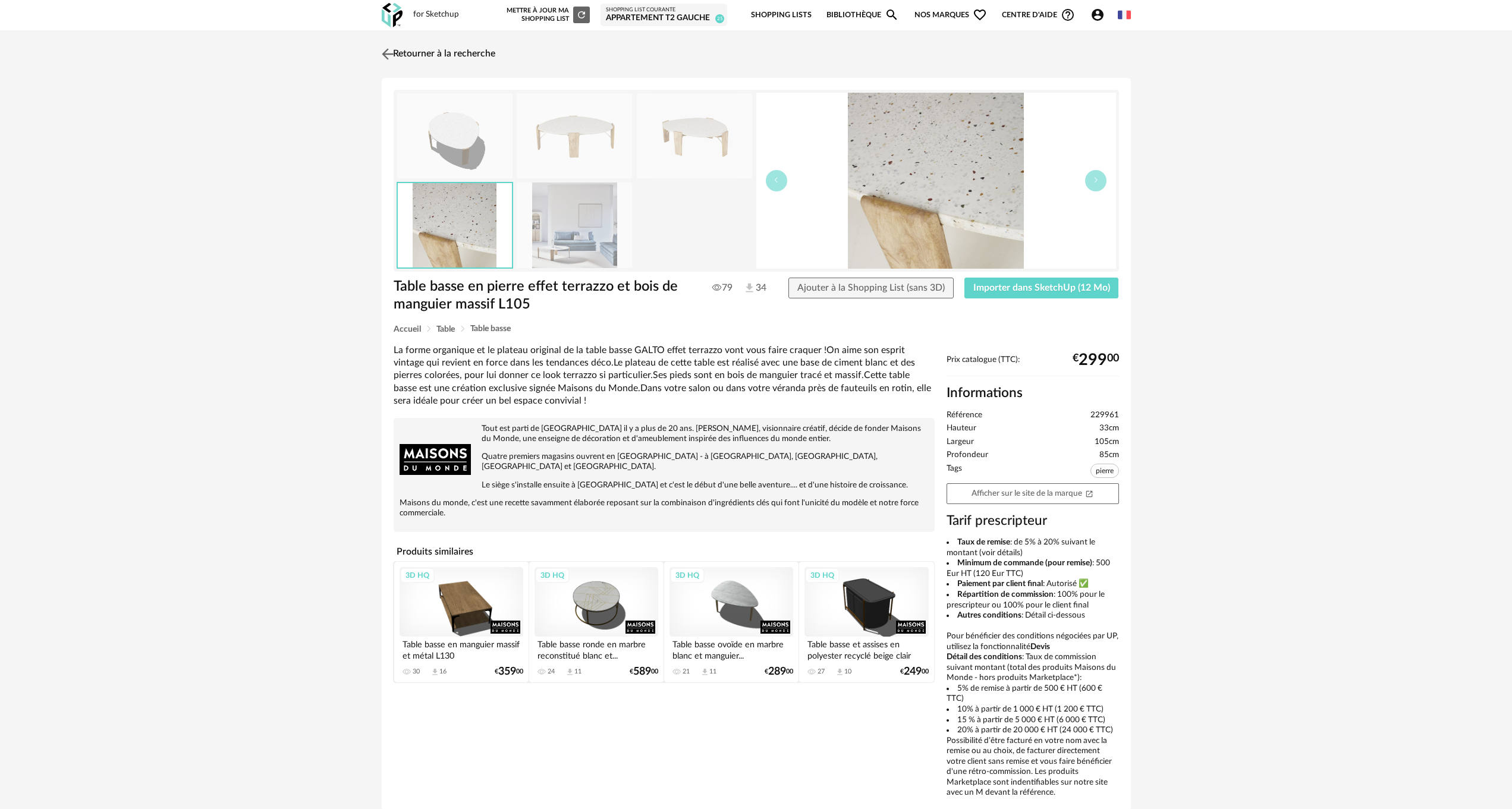
click at [395, 52] on img at bounding box center [387, 53] width 17 height 17
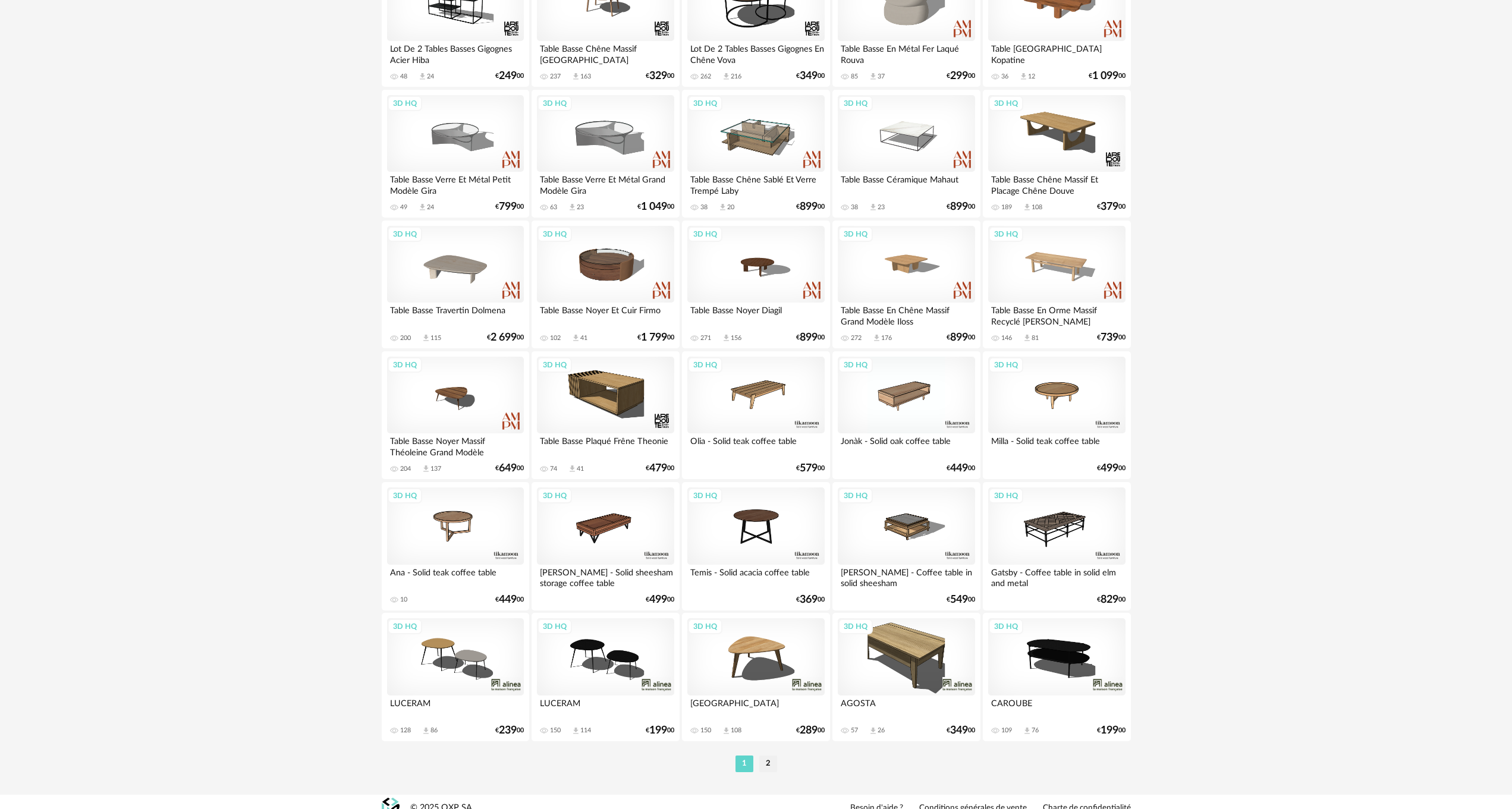
scroll to position [2115, 0]
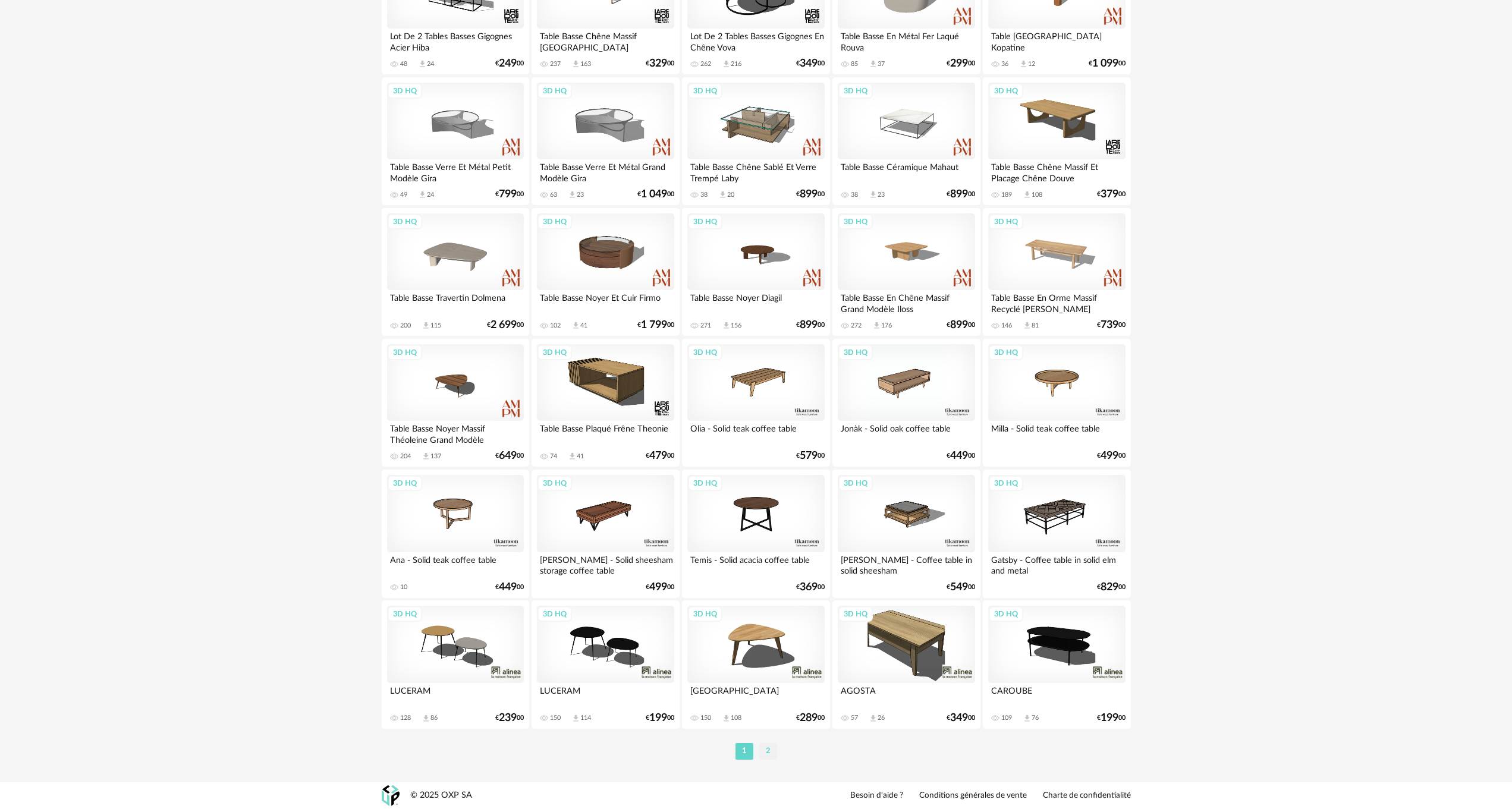
click at [766, 750] on li "2" at bounding box center [768, 751] width 18 height 16
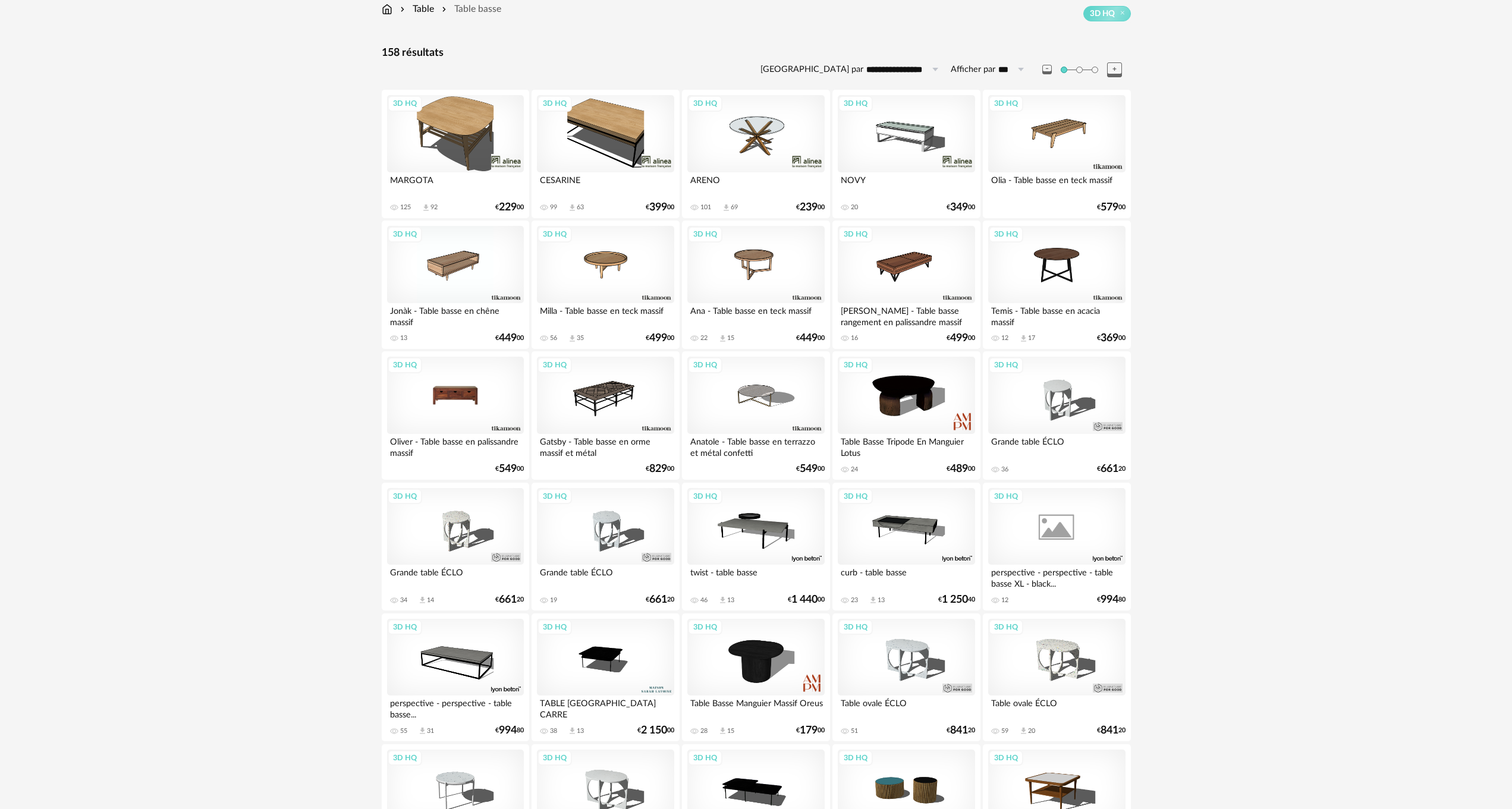
scroll to position [119, 0]
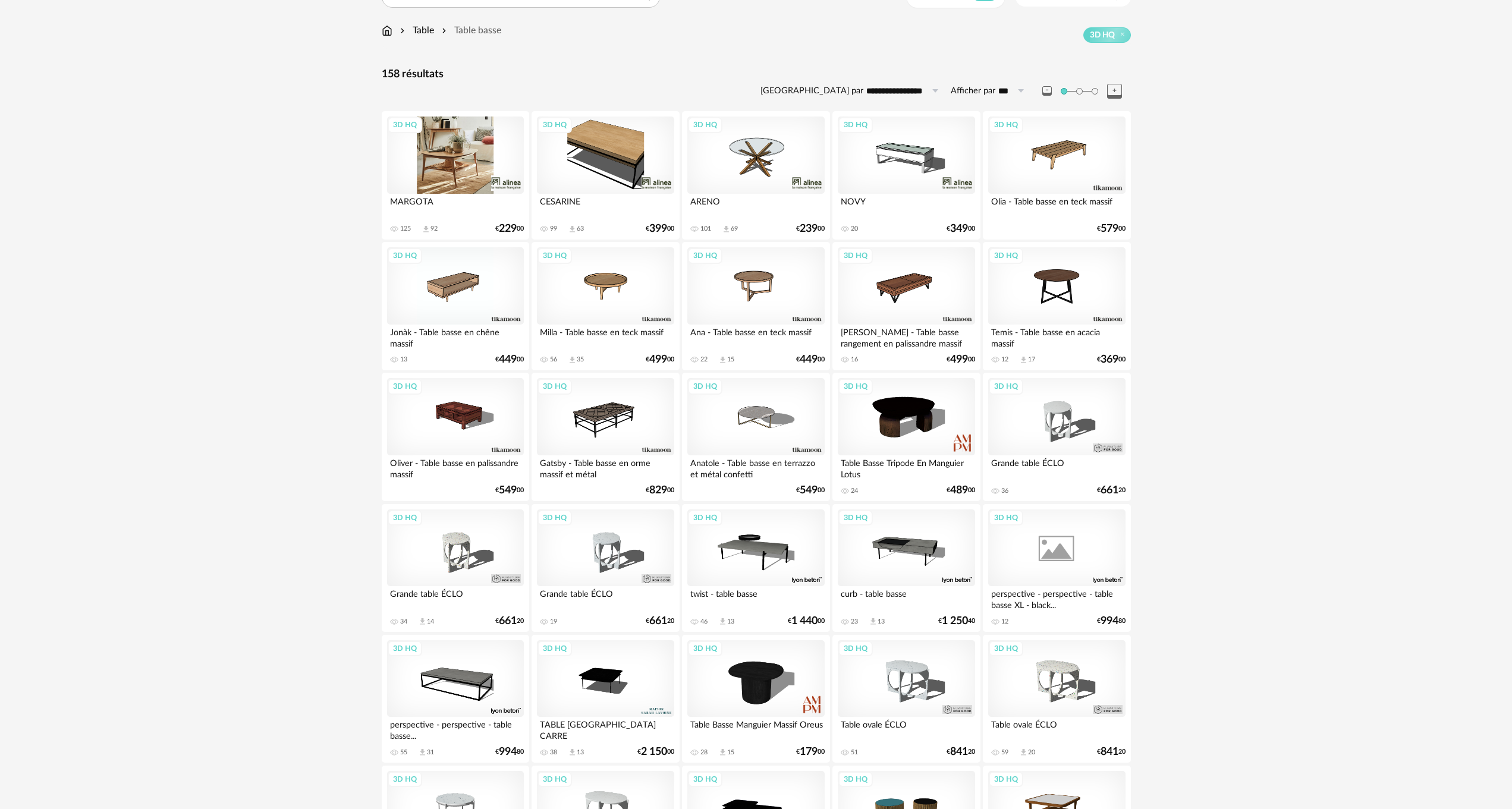
click at [472, 148] on div "3D HQ" at bounding box center [455, 155] width 137 height 77
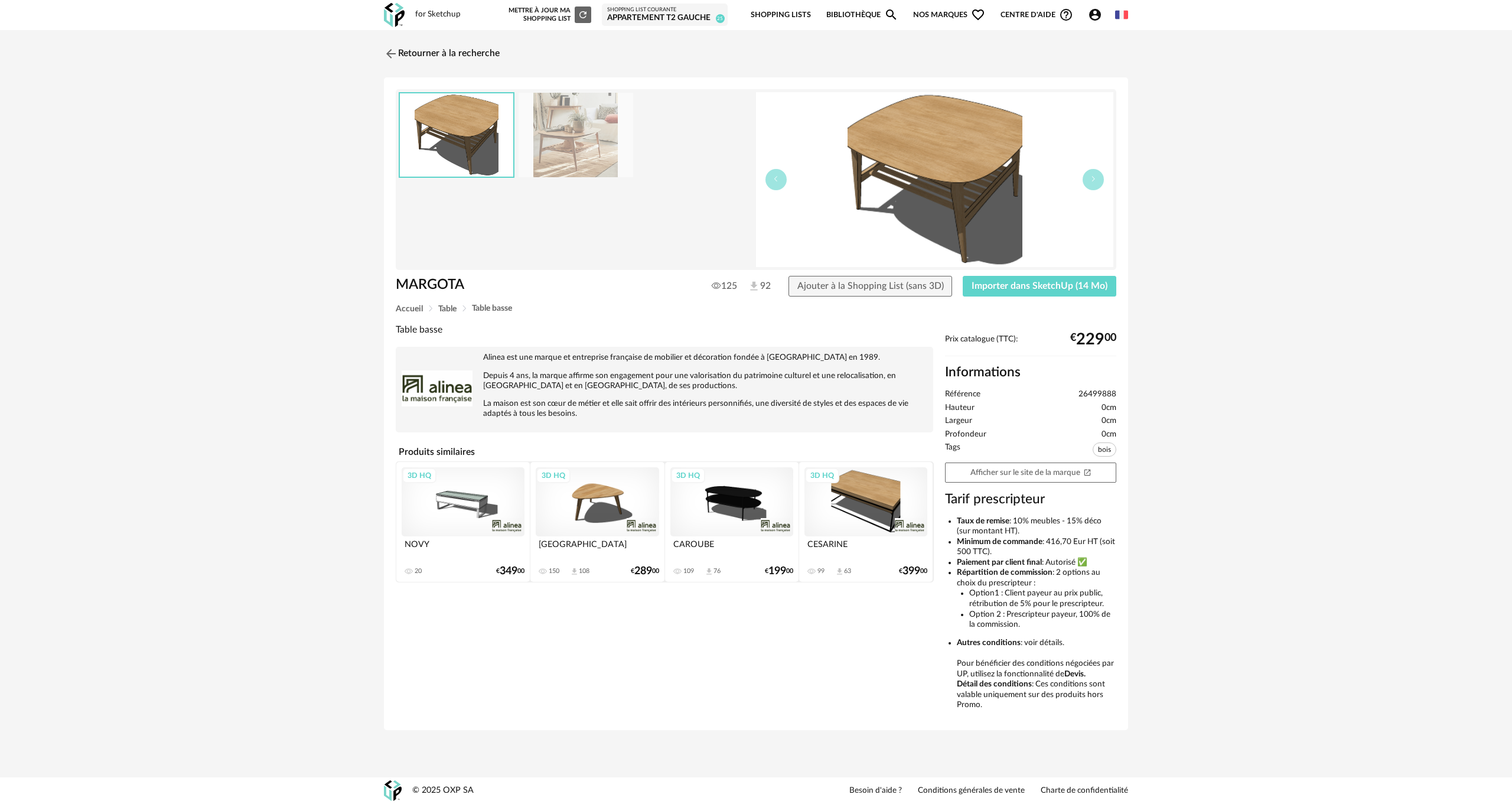
click at [558, 147] on img at bounding box center [576, 135] width 114 height 84
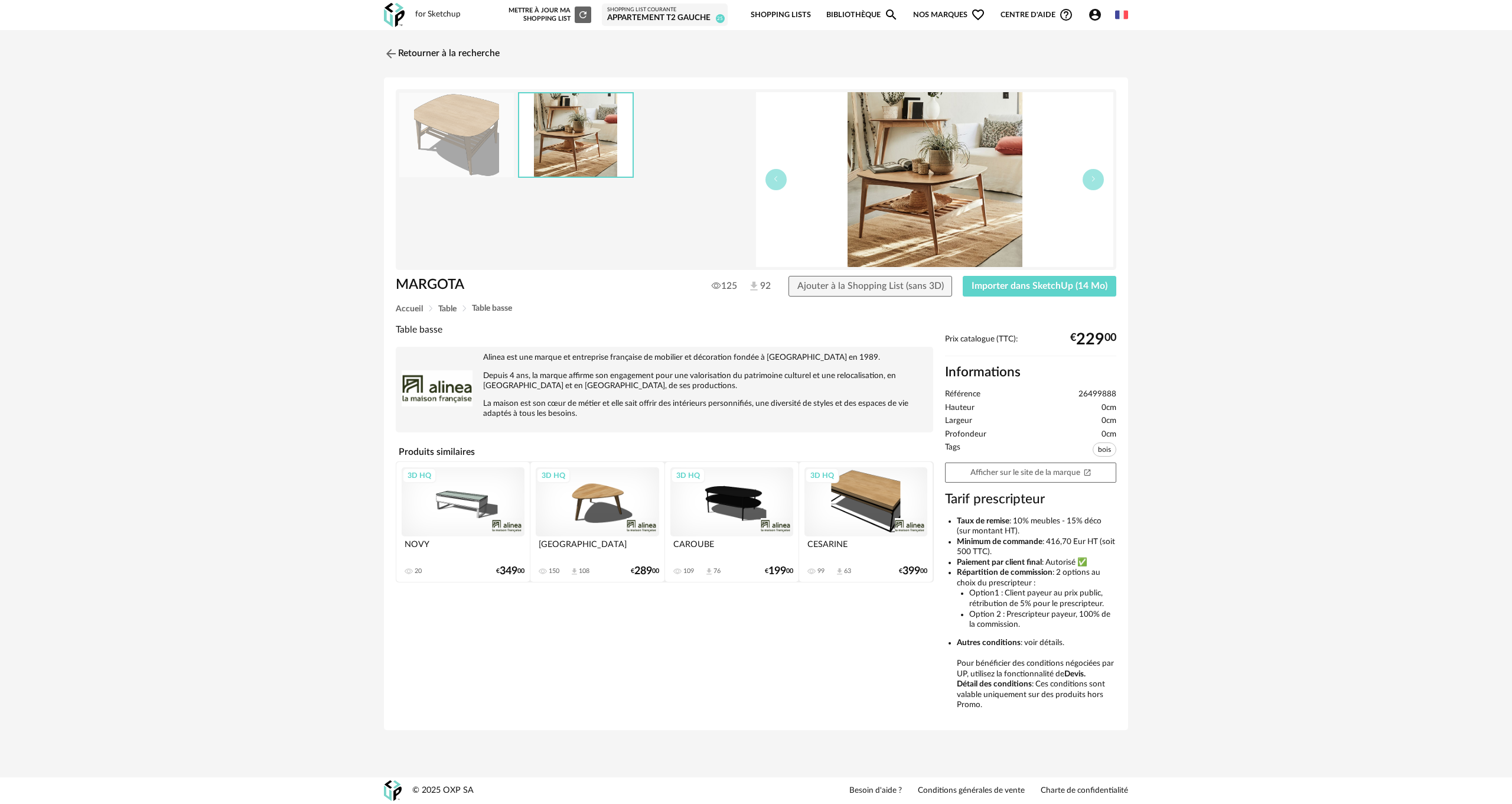
click at [553, 159] on img at bounding box center [576, 134] width 114 height 83
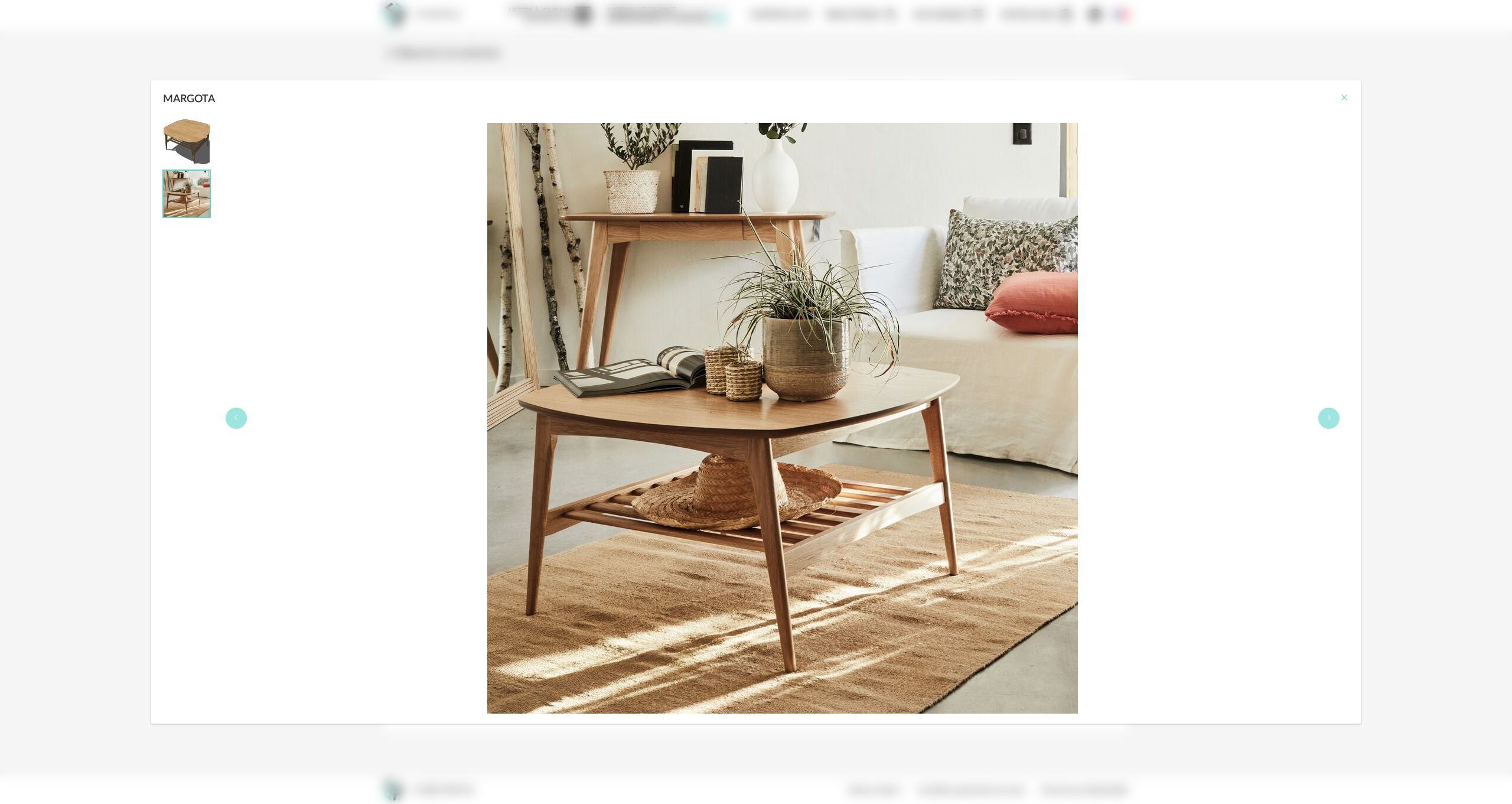
click at [1341, 100] on icon "Close" at bounding box center [1344, 97] width 10 height 10
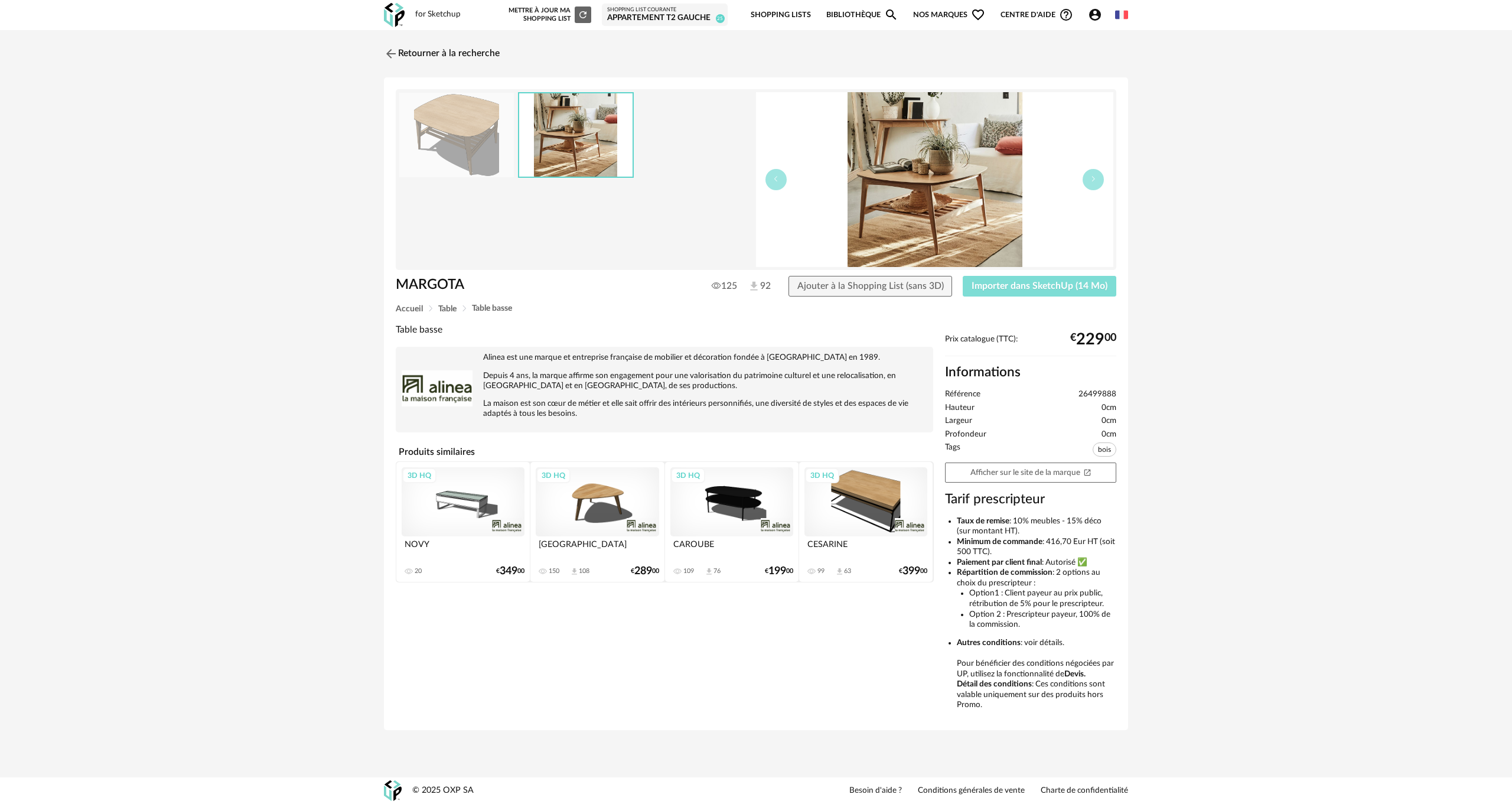
click at [1061, 285] on span "Importer dans SketchUp (14 Mo)" at bounding box center [1040, 285] width 136 height 10
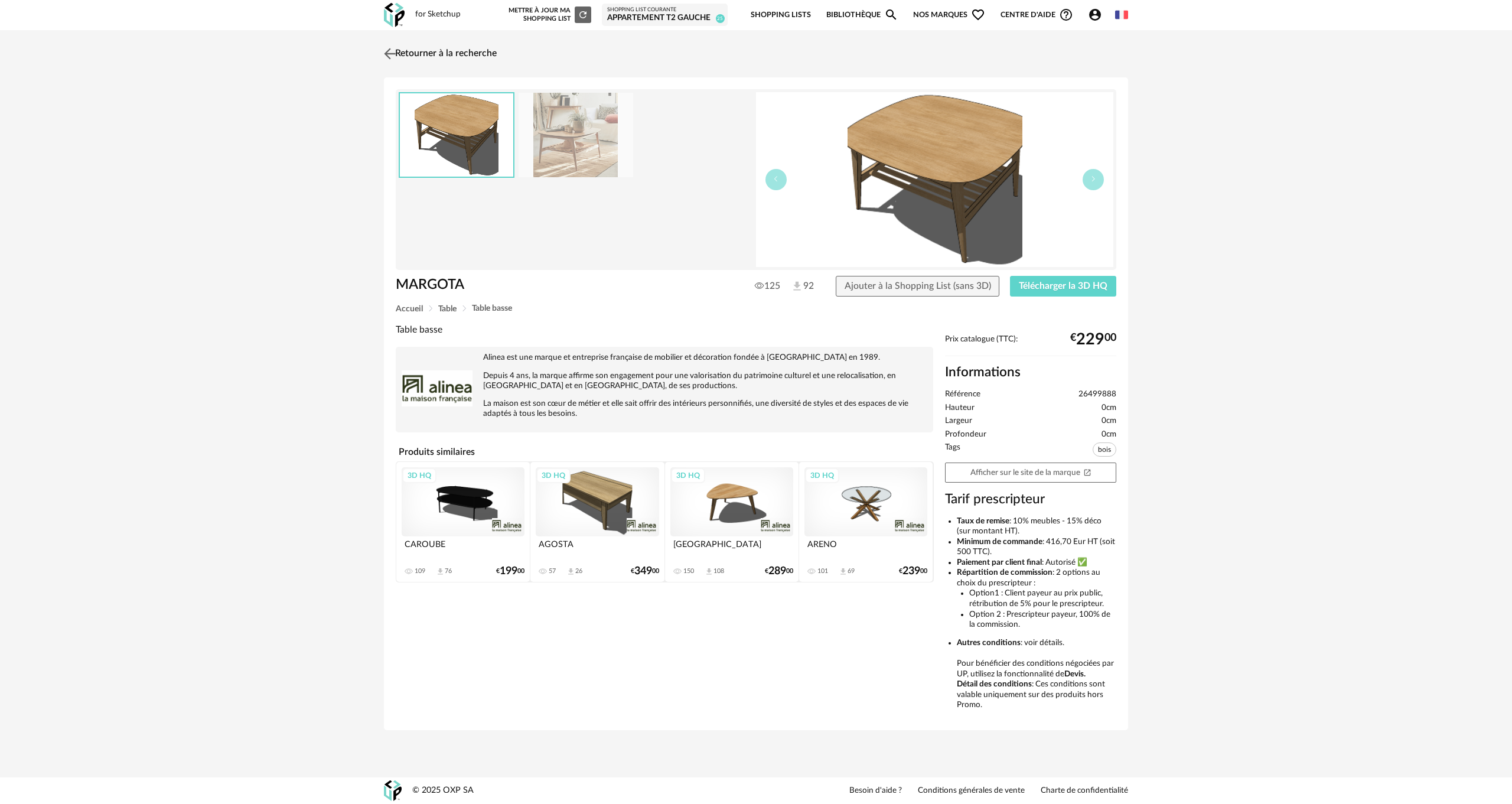
click at [408, 50] on link "Retourner à la recherche" at bounding box center [438, 53] width 116 height 26
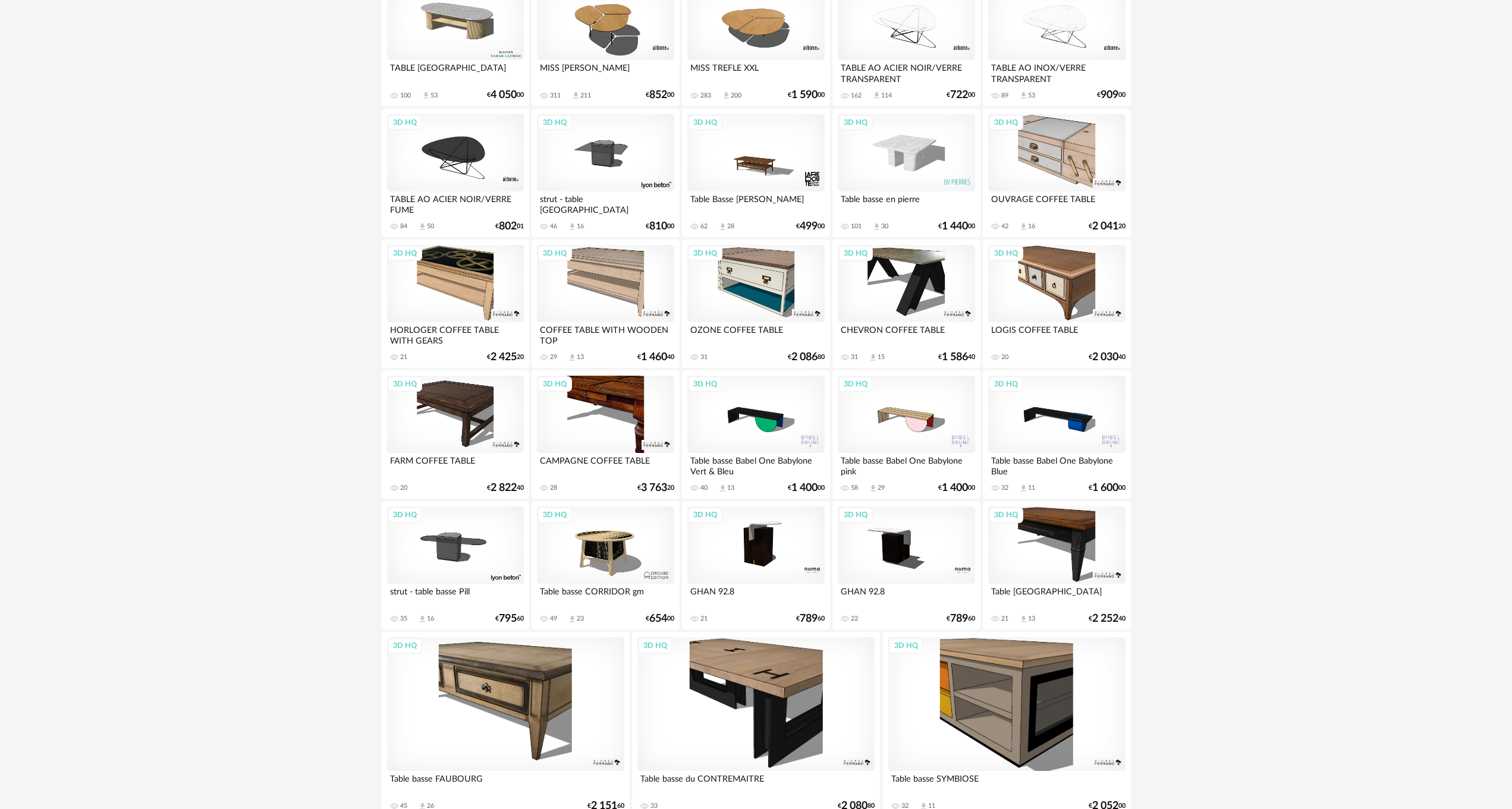
scroll to position [1124, 0]
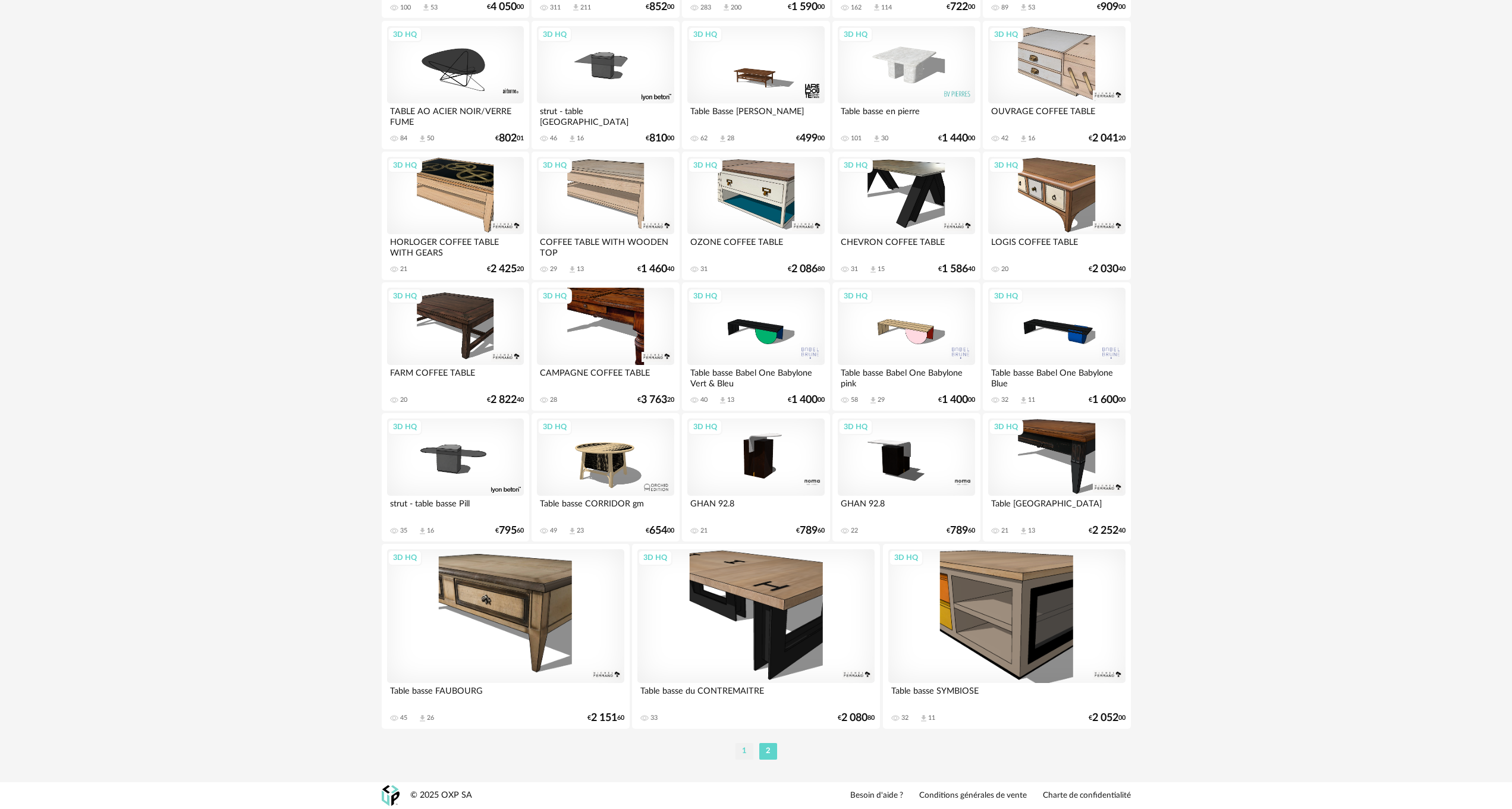
click at [744, 747] on li "1" at bounding box center [744, 751] width 18 height 16
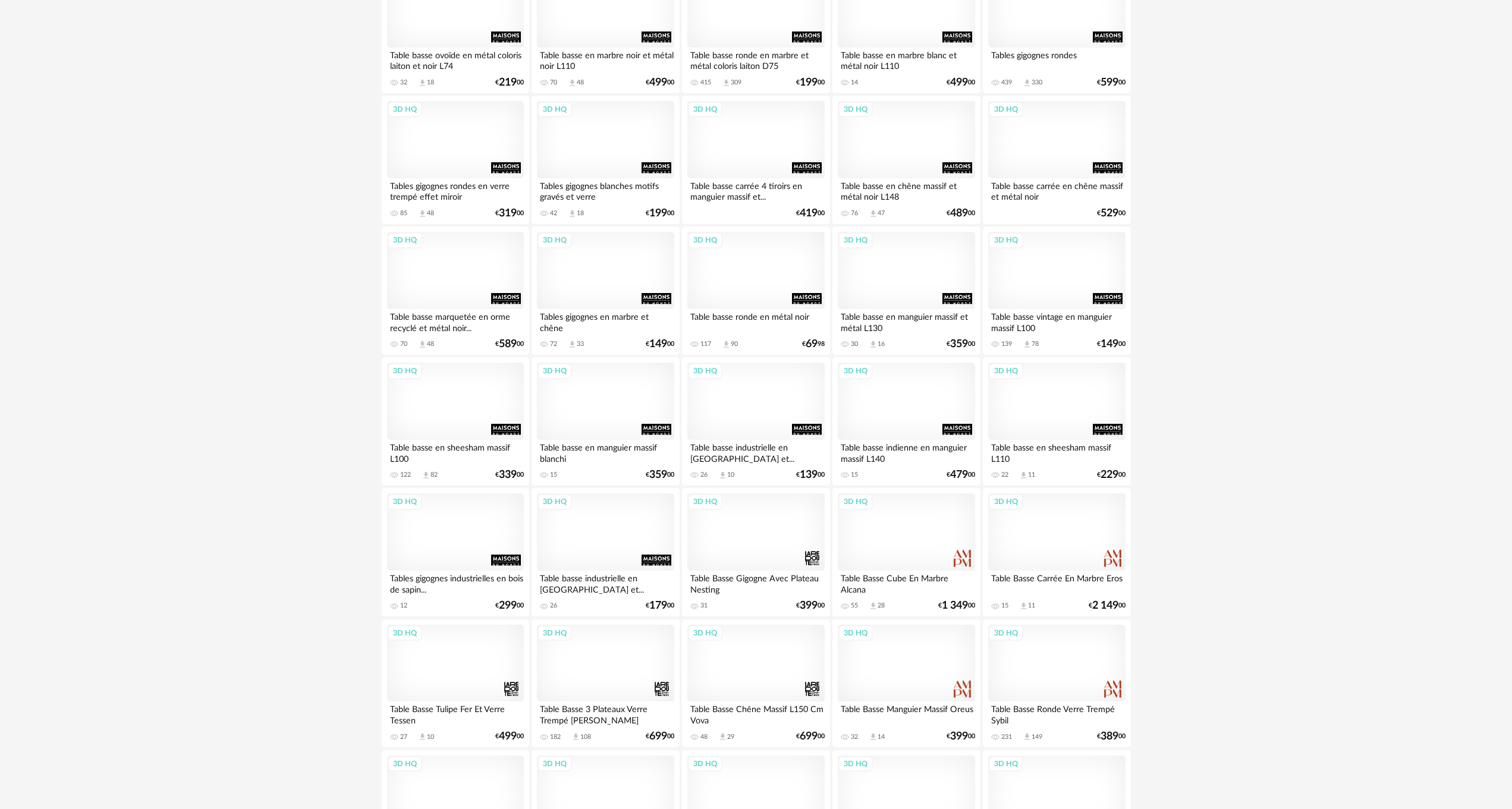
scroll to position [1307, 0]
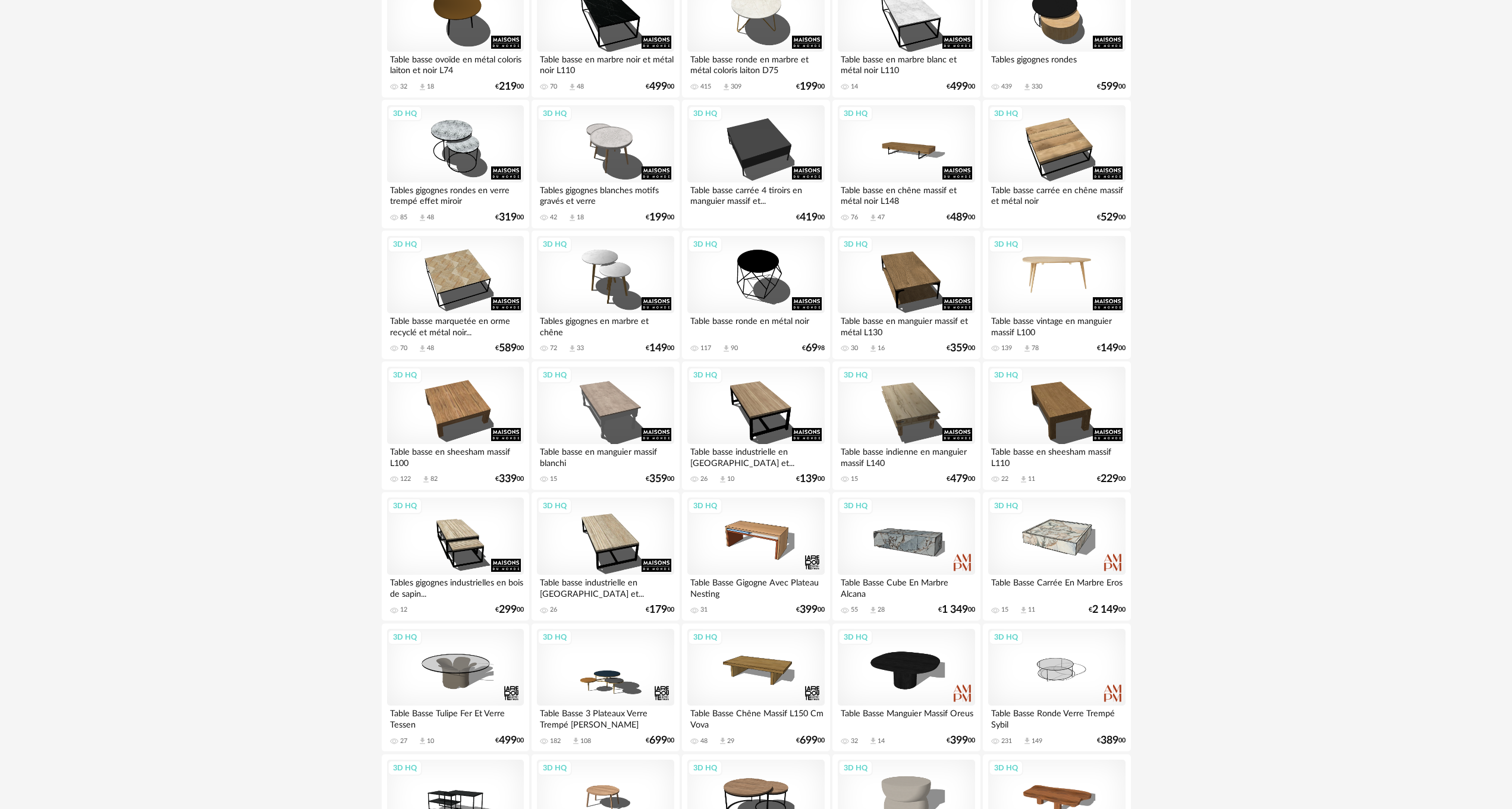
click at [1054, 261] on div "3D HQ" at bounding box center [1057, 275] width 137 height 77
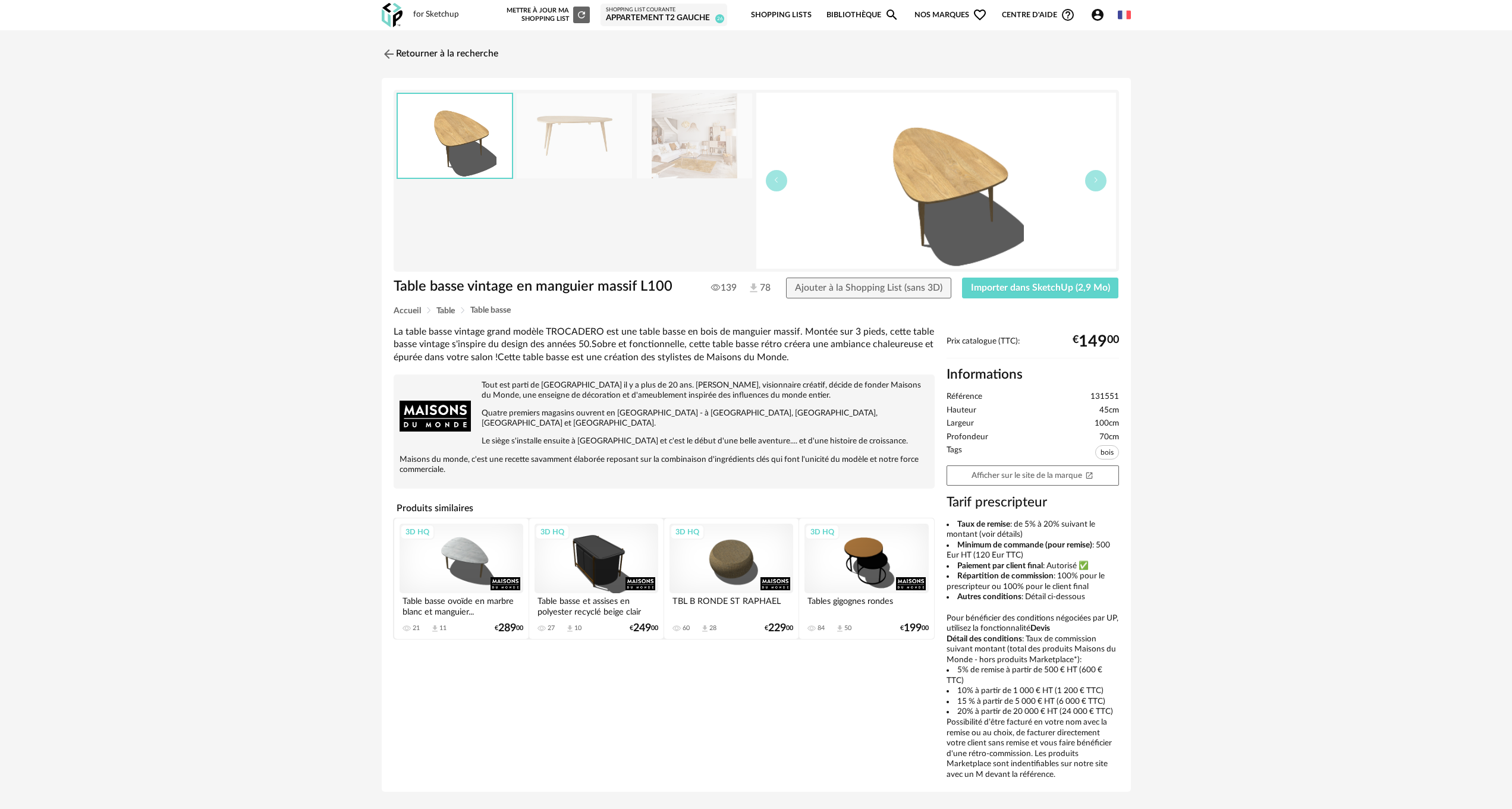
click at [558, 137] on img at bounding box center [574, 136] width 115 height 85
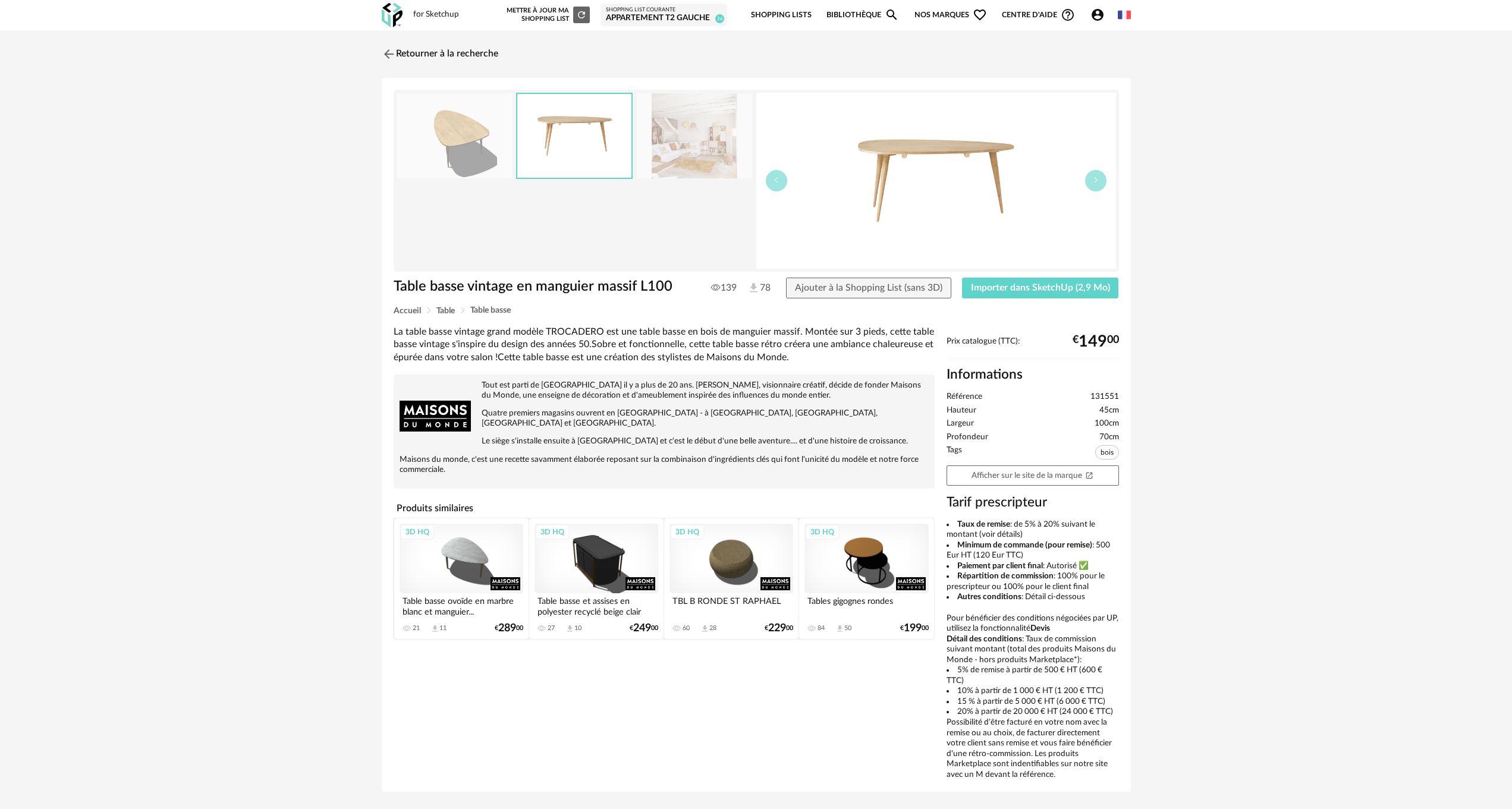
click at [558, 137] on img at bounding box center [575, 135] width 114 height 84
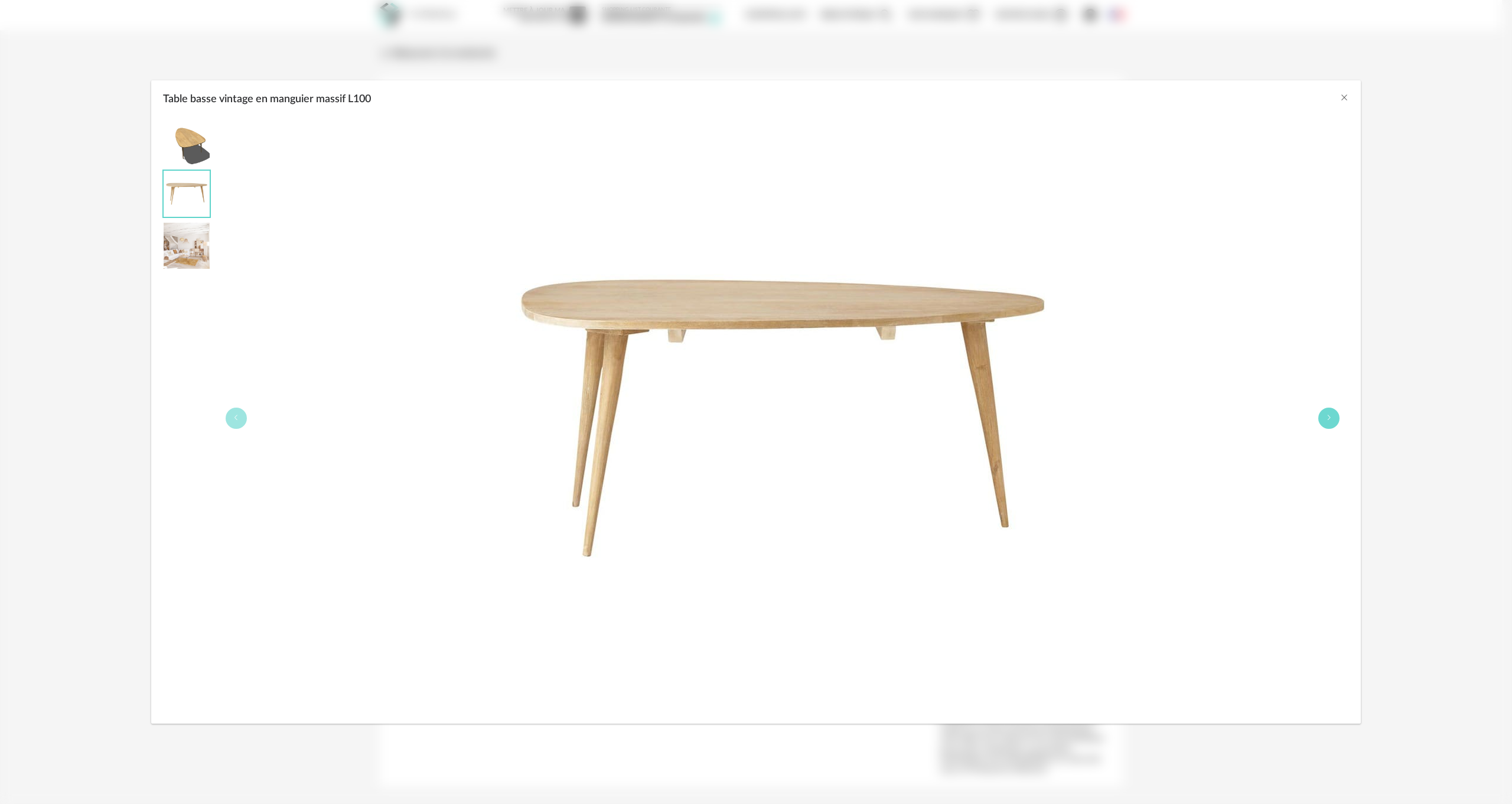
click at [1338, 417] on button "Table basse vintage en manguier massif L100" at bounding box center [1329, 417] width 21 height 21
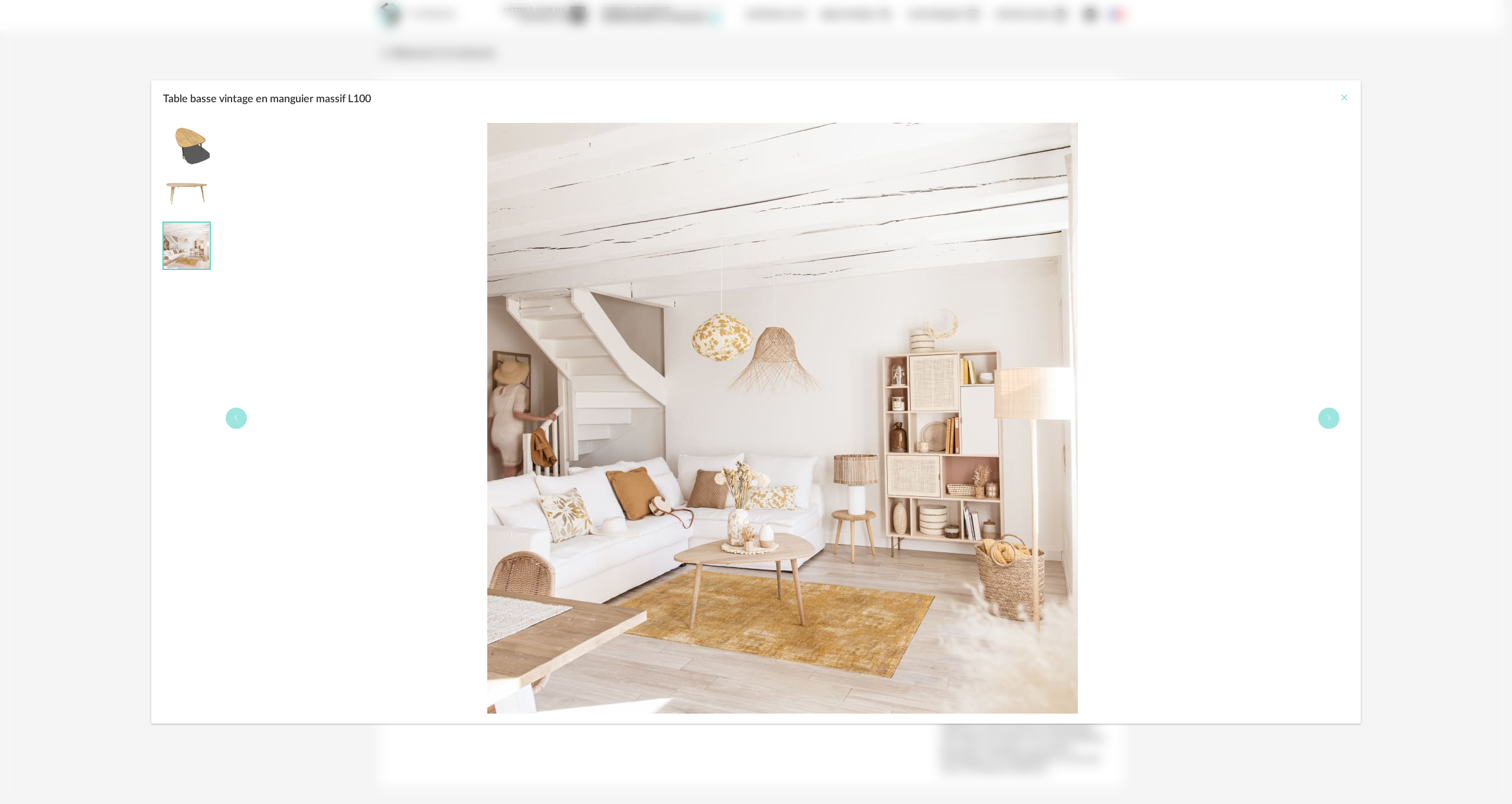
click at [1344, 94] on icon "Close" at bounding box center [1344, 97] width 10 height 10
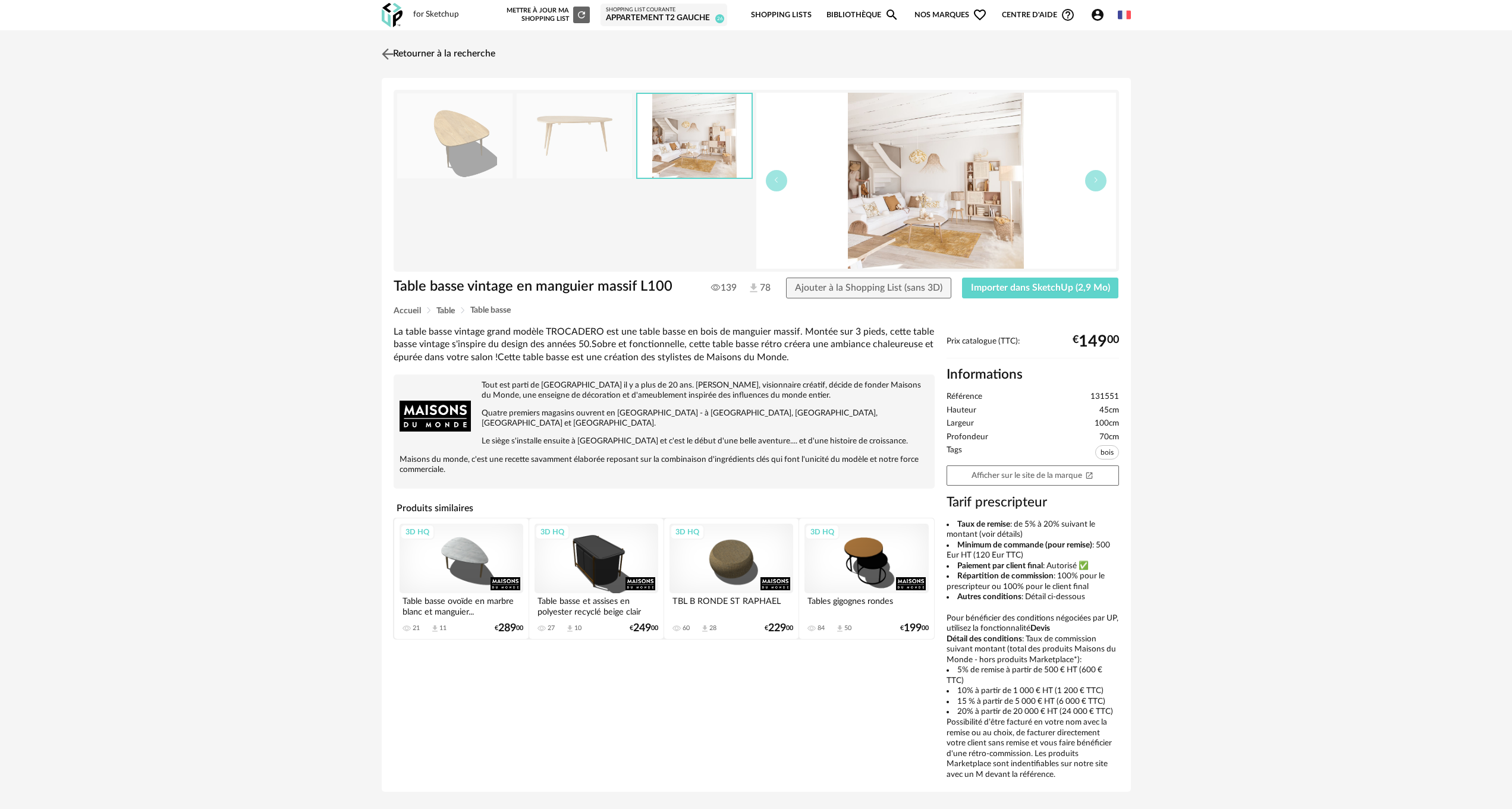
click at [407, 53] on link "Retourner à la recherche" at bounding box center [437, 53] width 117 height 26
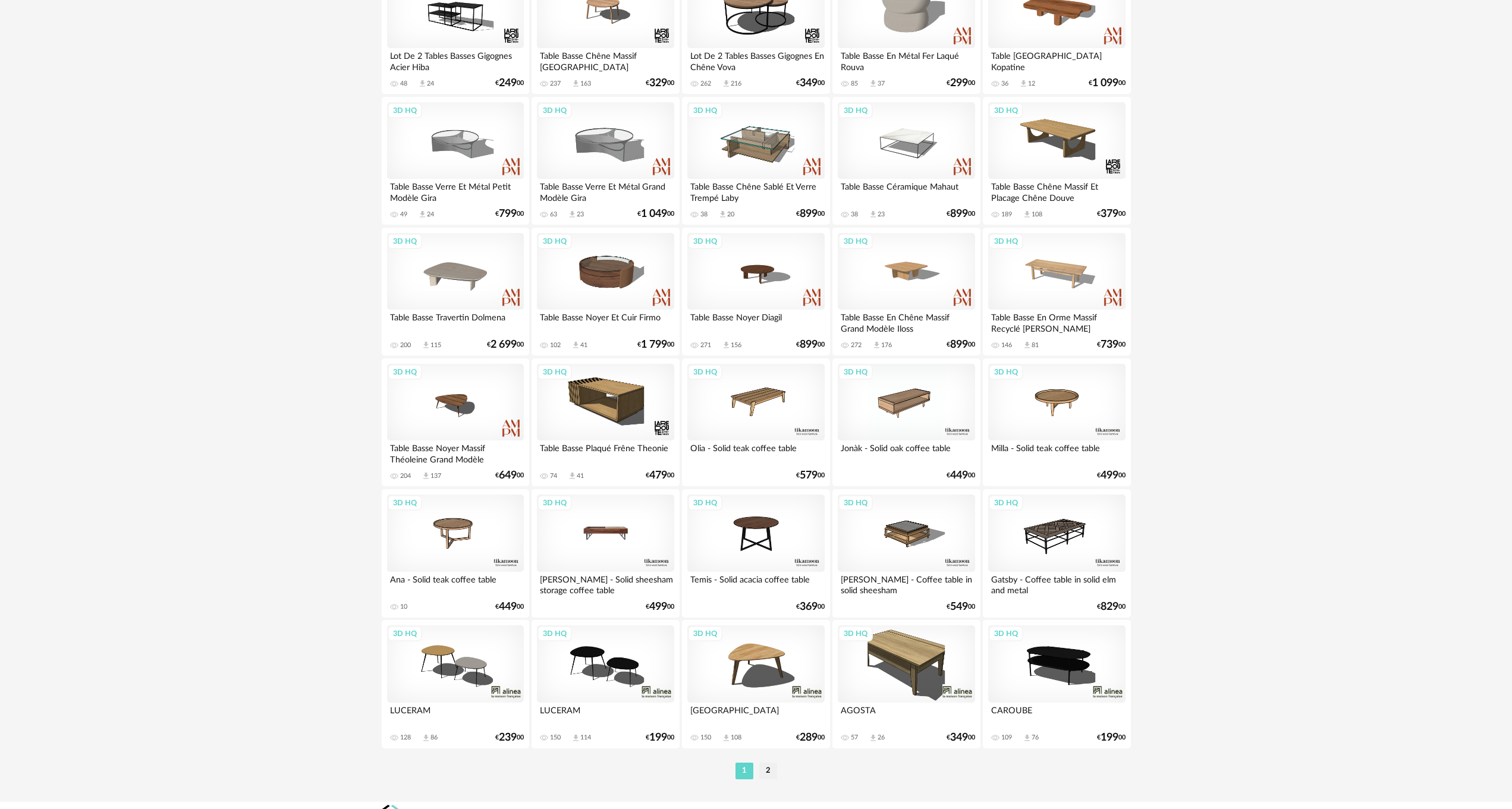
scroll to position [2115, 0]
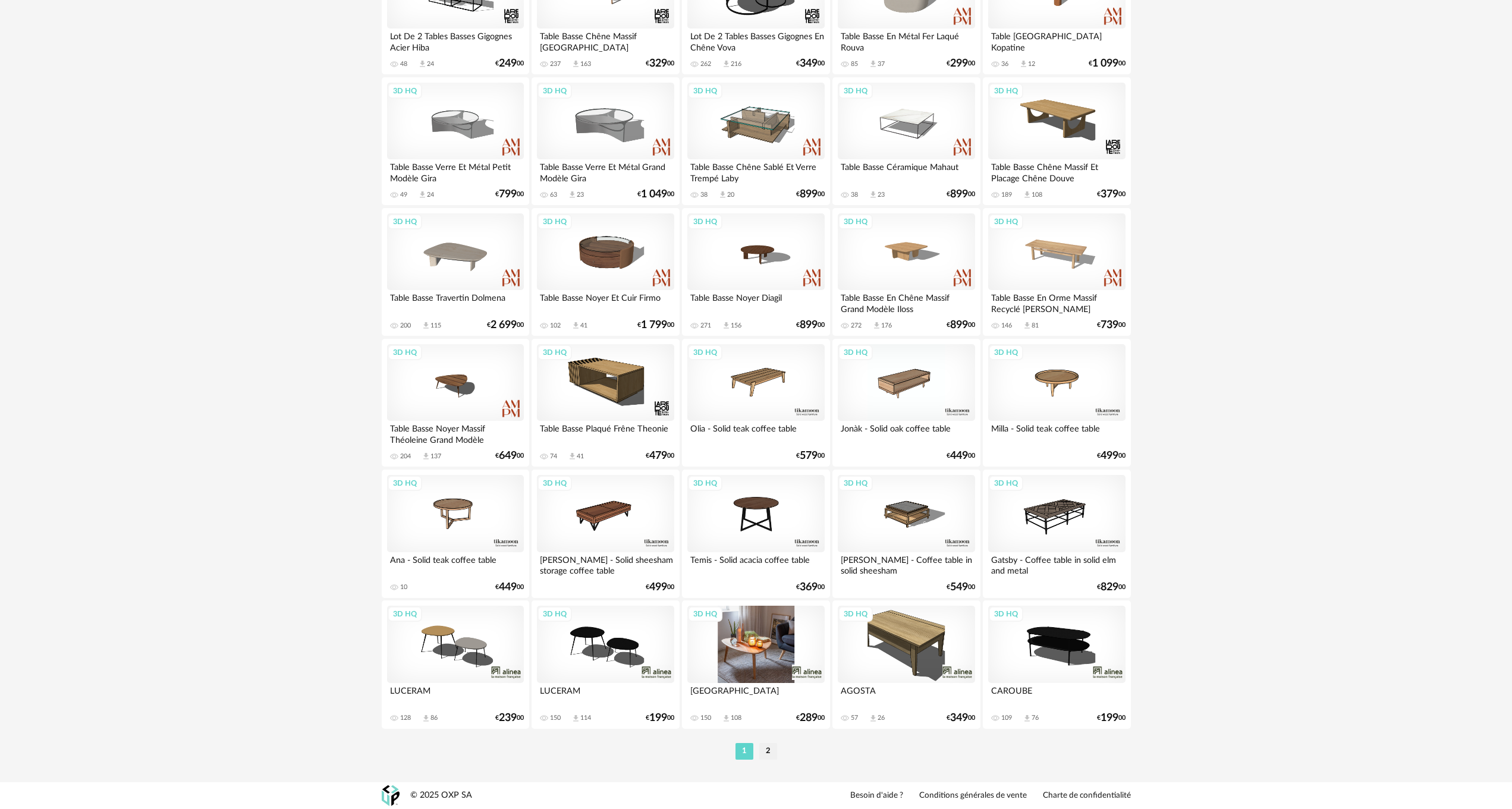
click at [755, 641] on div "3D HQ" at bounding box center [755, 644] width 137 height 77
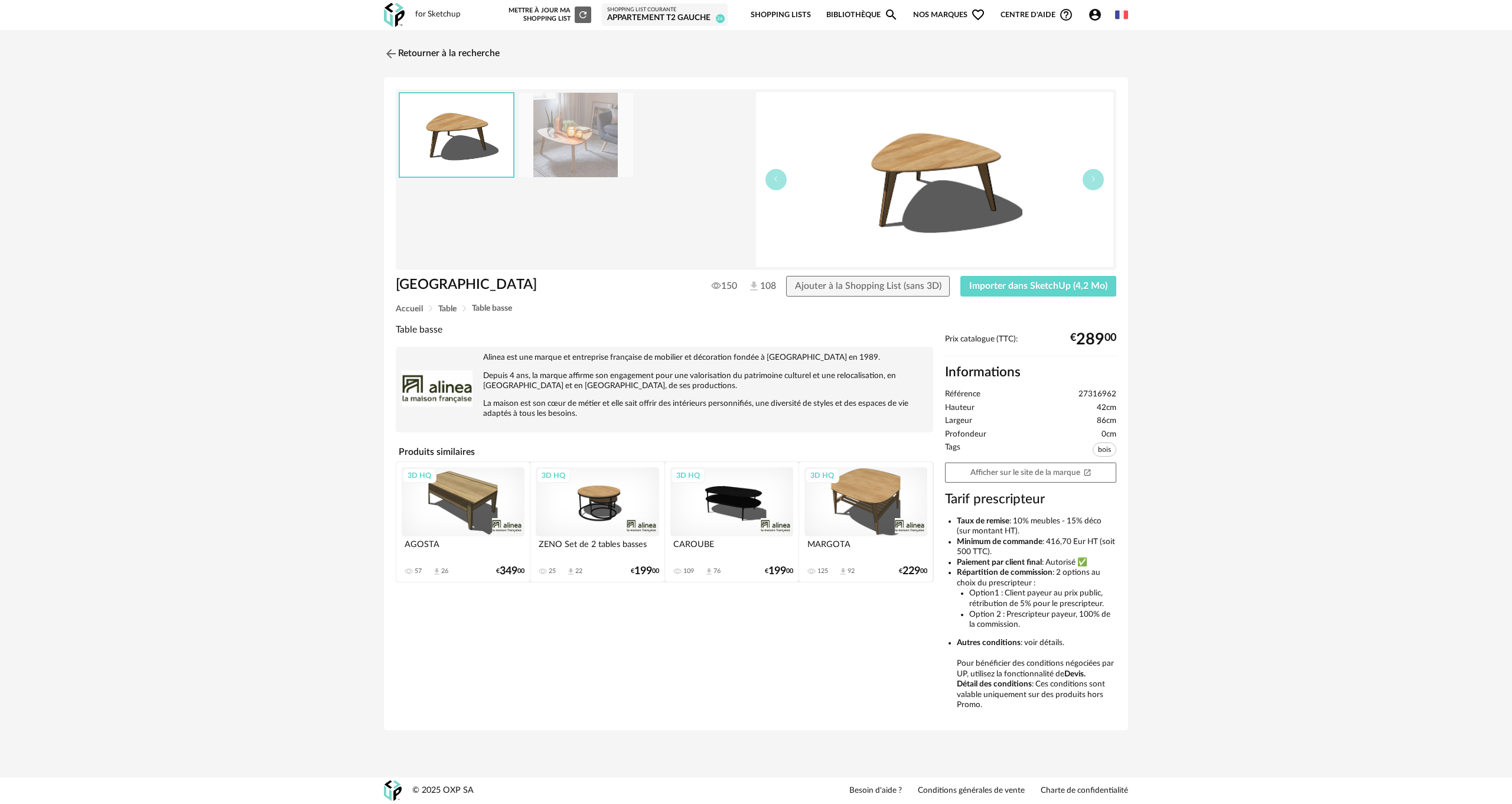
click at [567, 159] on img at bounding box center [576, 135] width 114 height 84
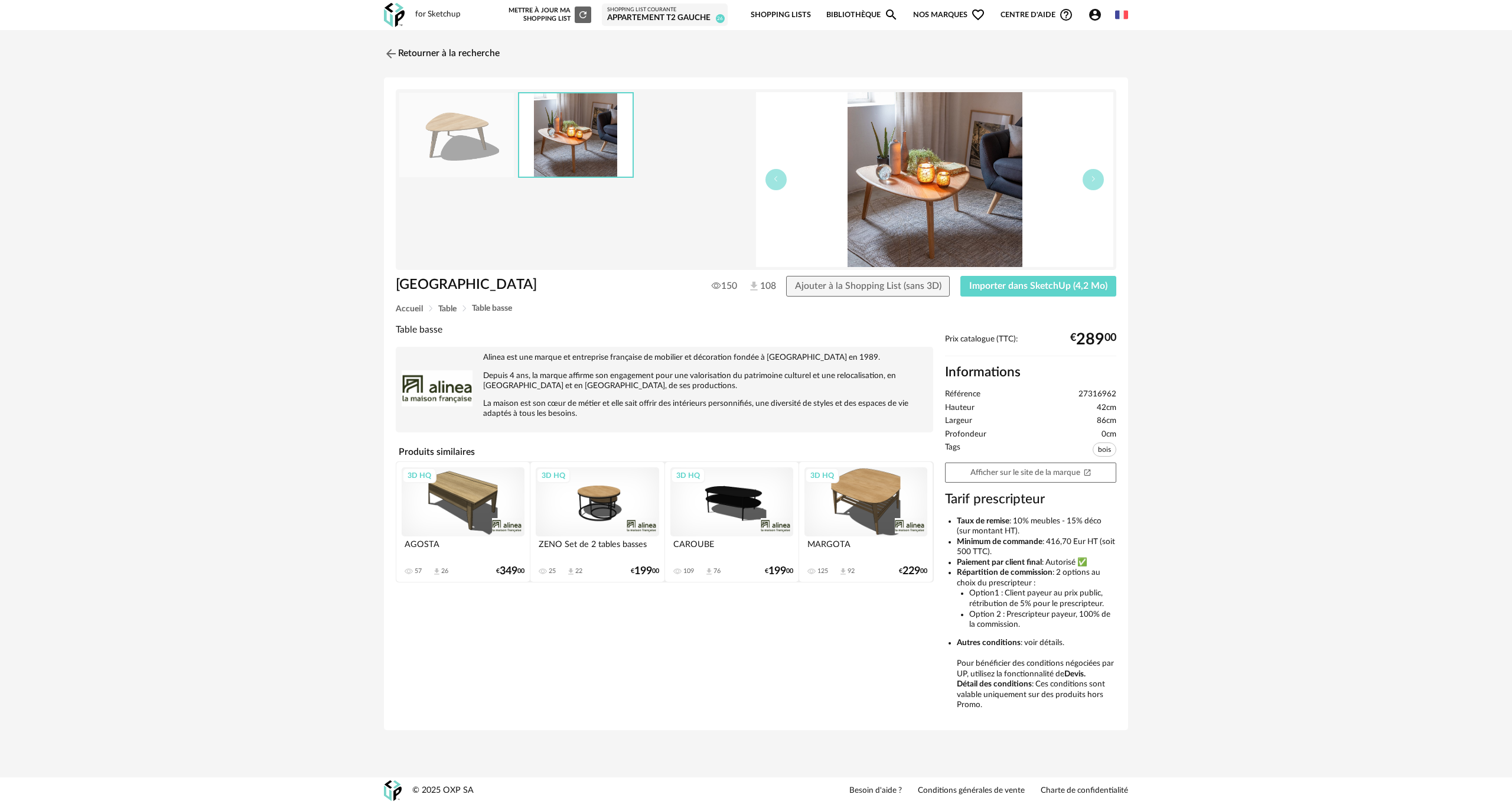
click at [567, 159] on img at bounding box center [576, 134] width 114 height 83
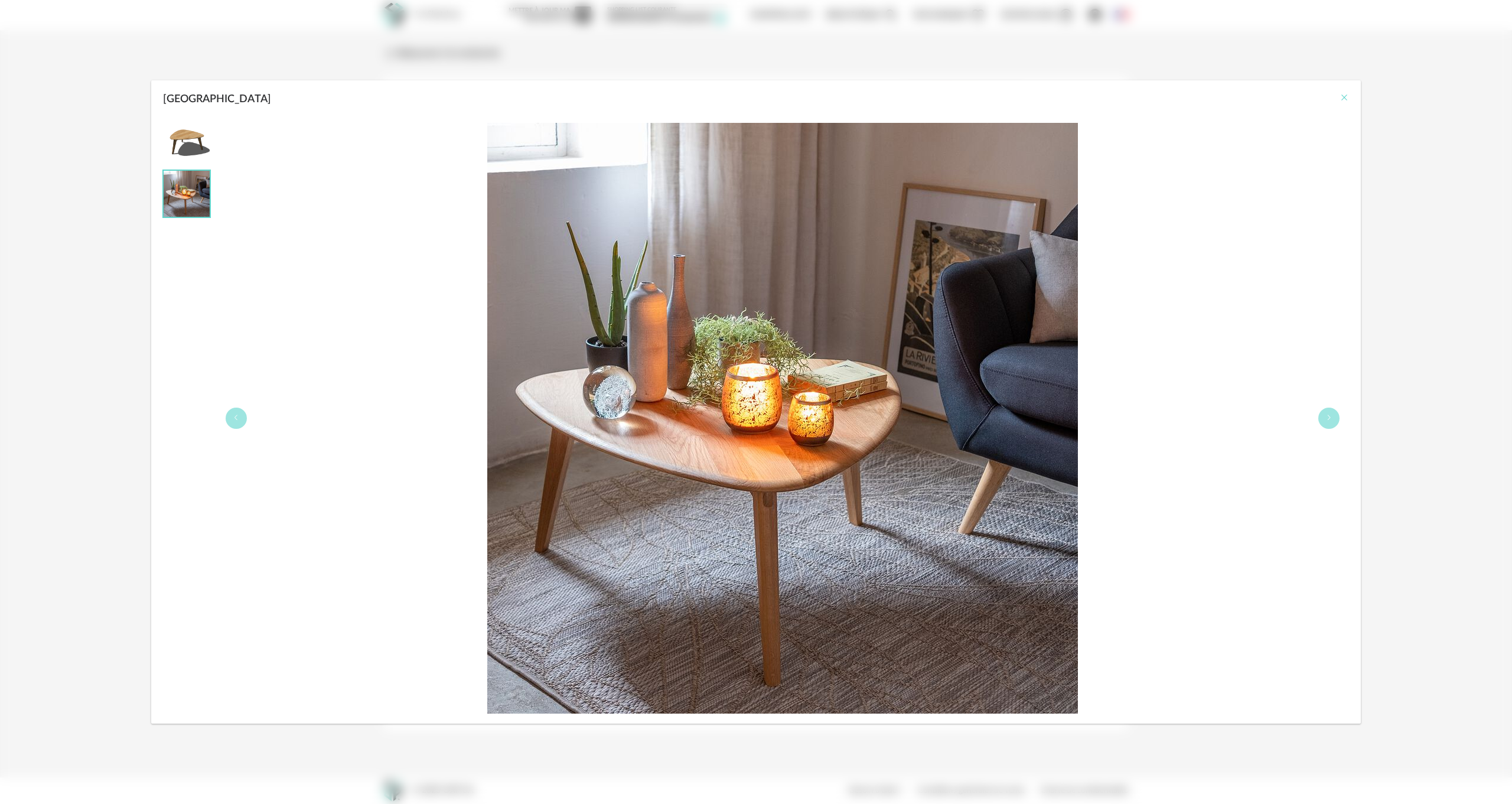
click at [1343, 96] on icon "Close" at bounding box center [1344, 97] width 10 height 10
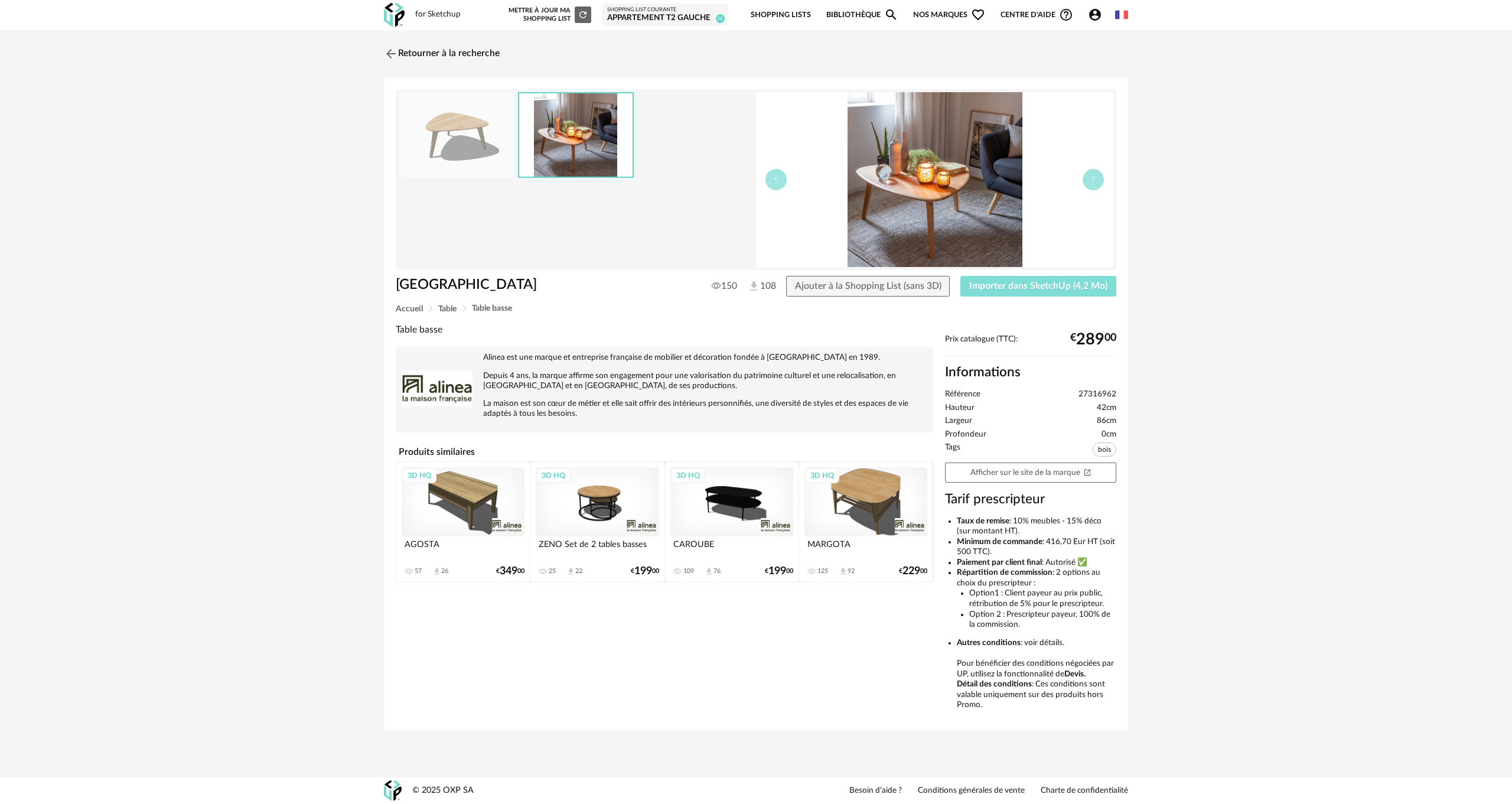
click at [1040, 288] on span "Importer dans SketchUp (4,2 Mo)" at bounding box center [1038, 285] width 138 height 10
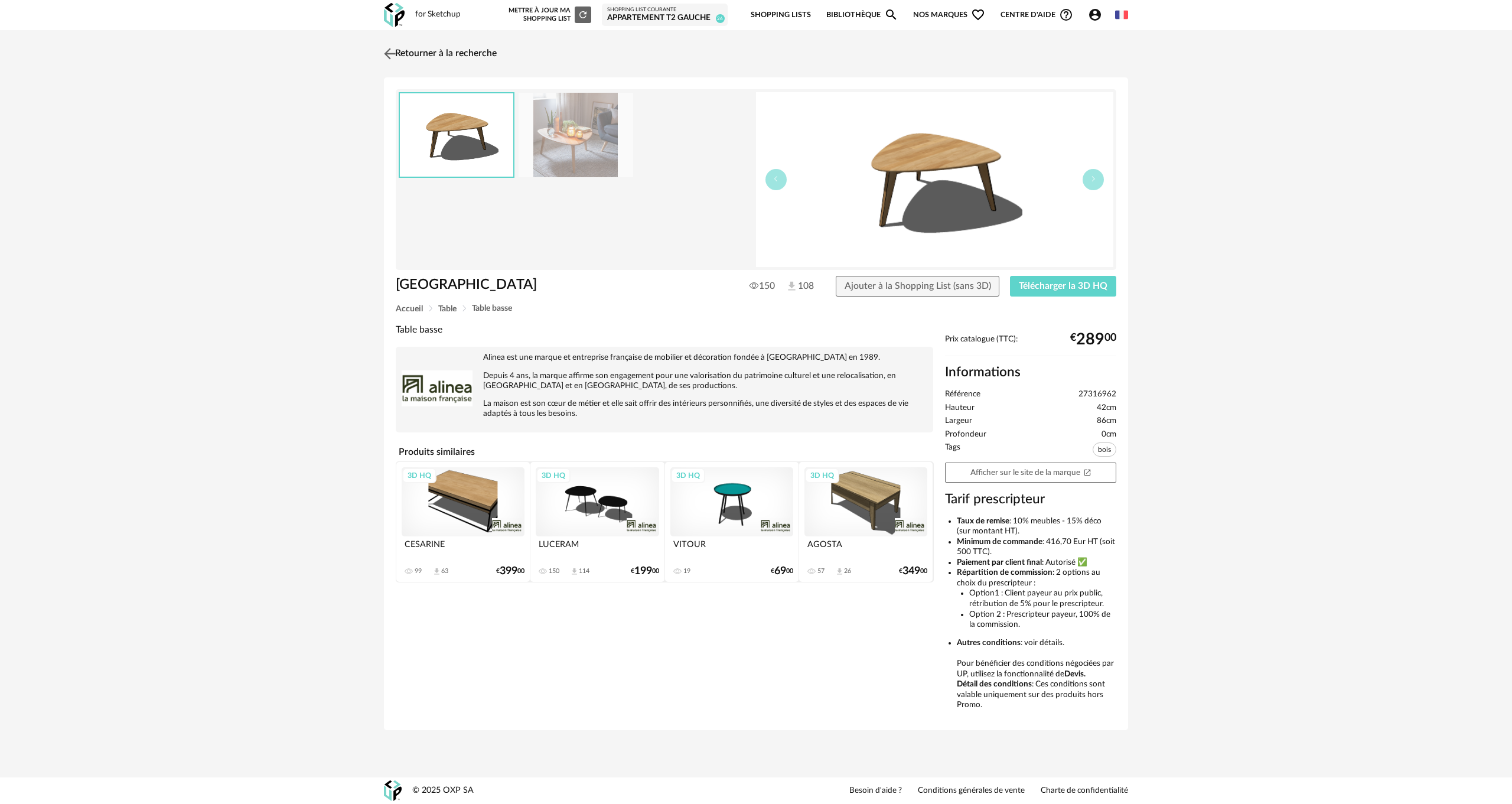
click at [402, 53] on link "Retourner à la recherche" at bounding box center [438, 53] width 116 height 26
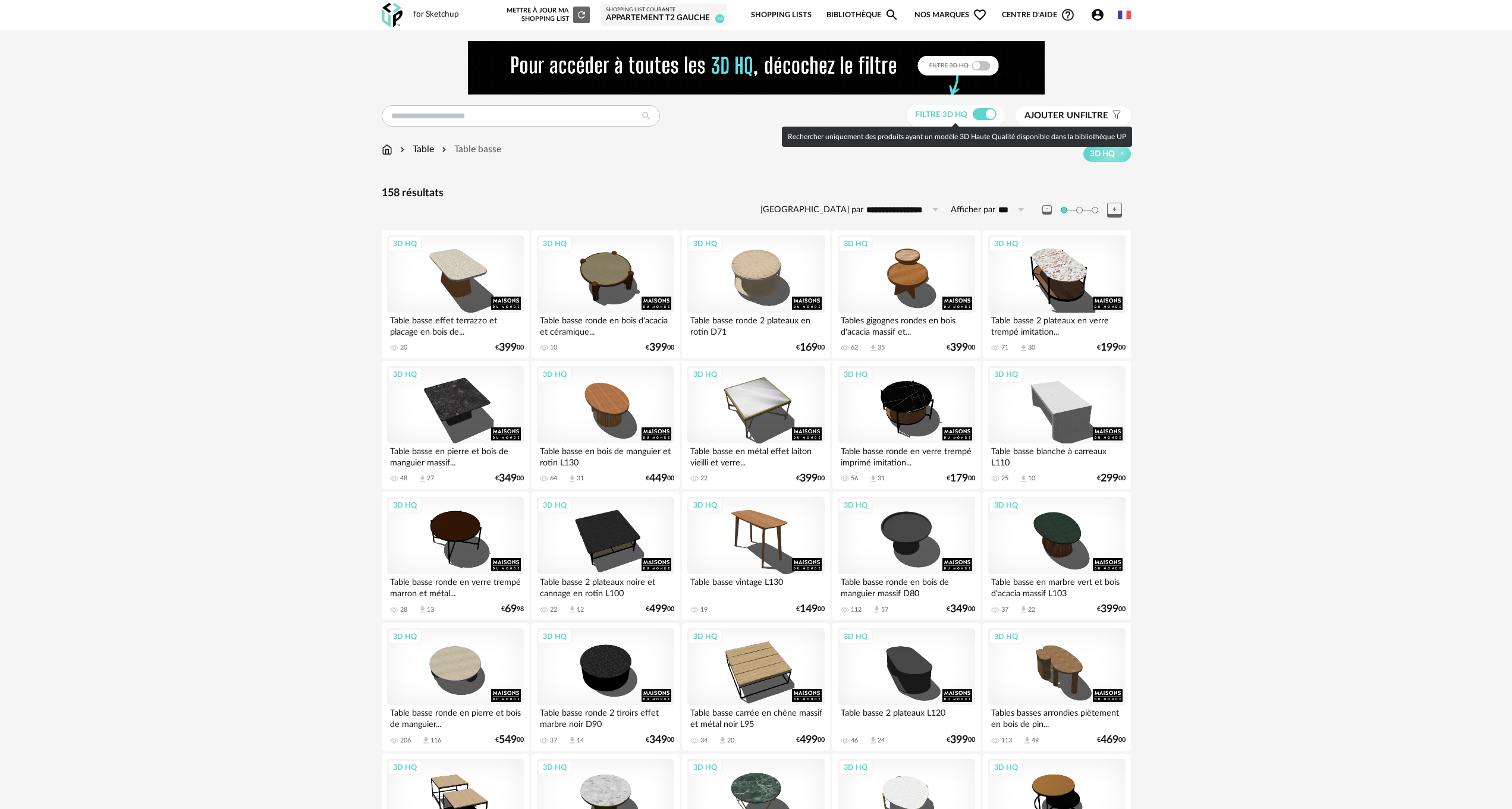
click at [977, 114] on span at bounding box center [985, 114] width 24 height 12
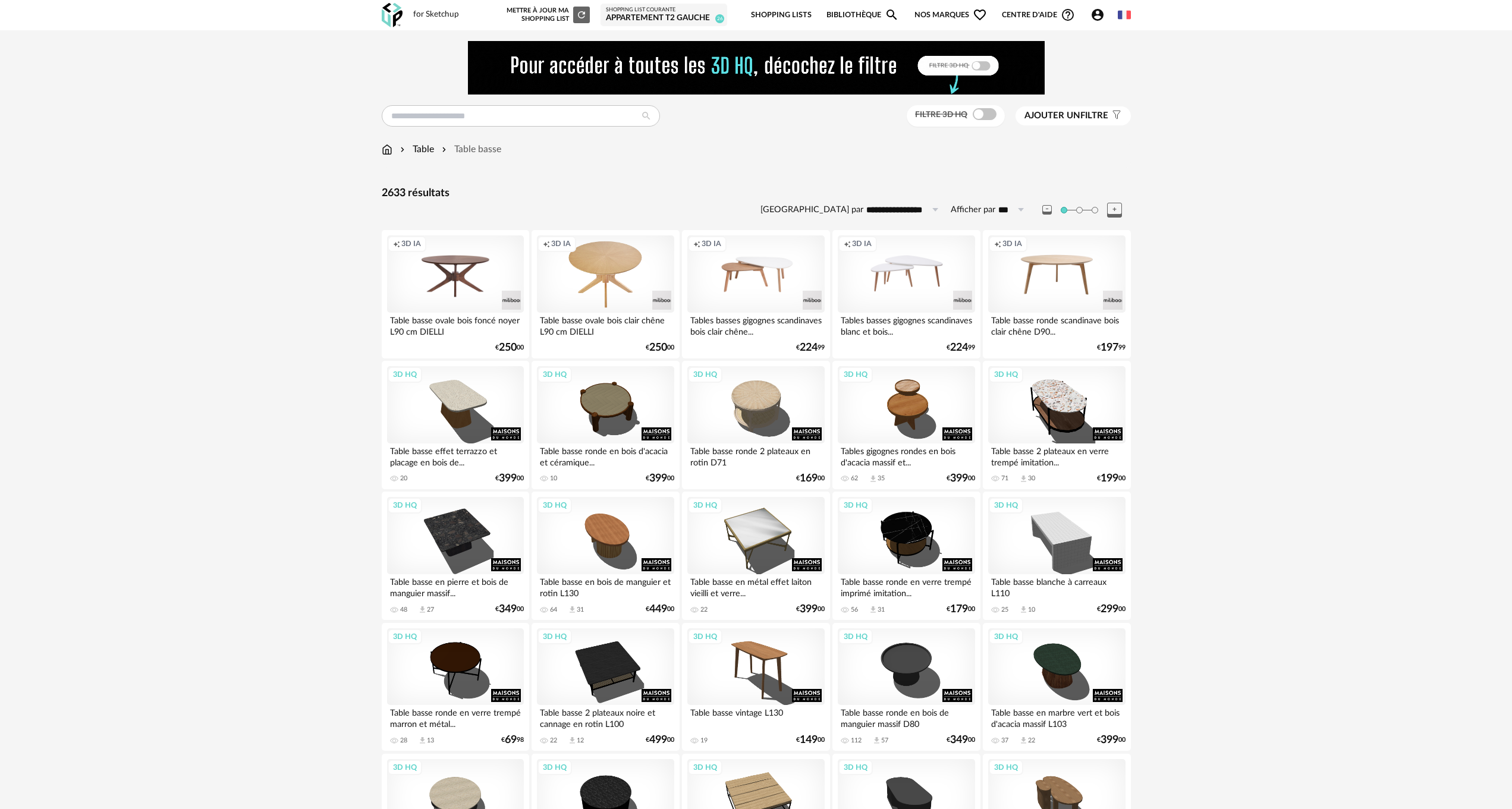
click at [606, 275] on div "Creation icon 3D IA" at bounding box center [605, 274] width 137 height 77
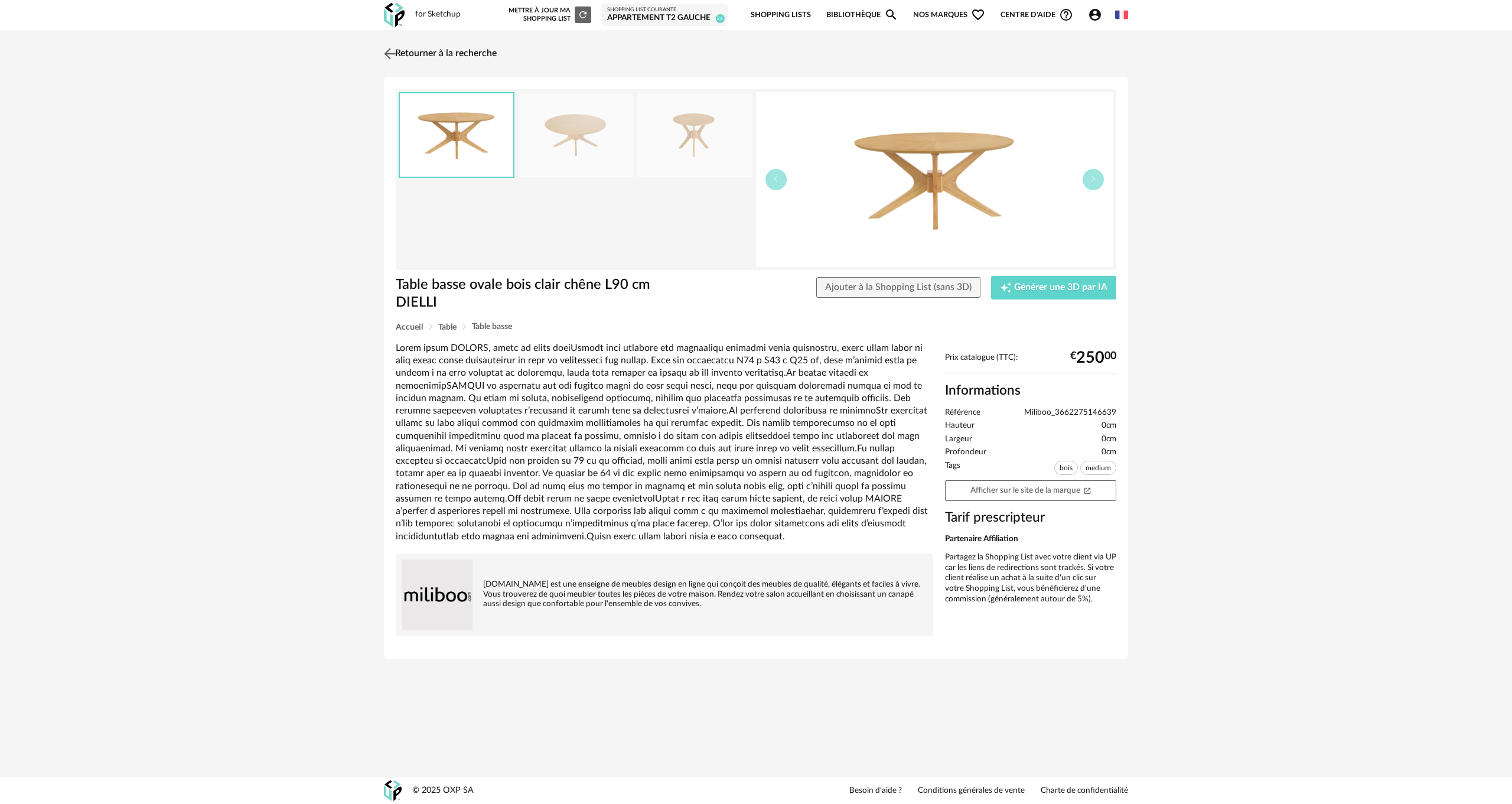
click at [422, 46] on link "Retourner à la recherche" at bounding box center [438, 53] width 116 height 26
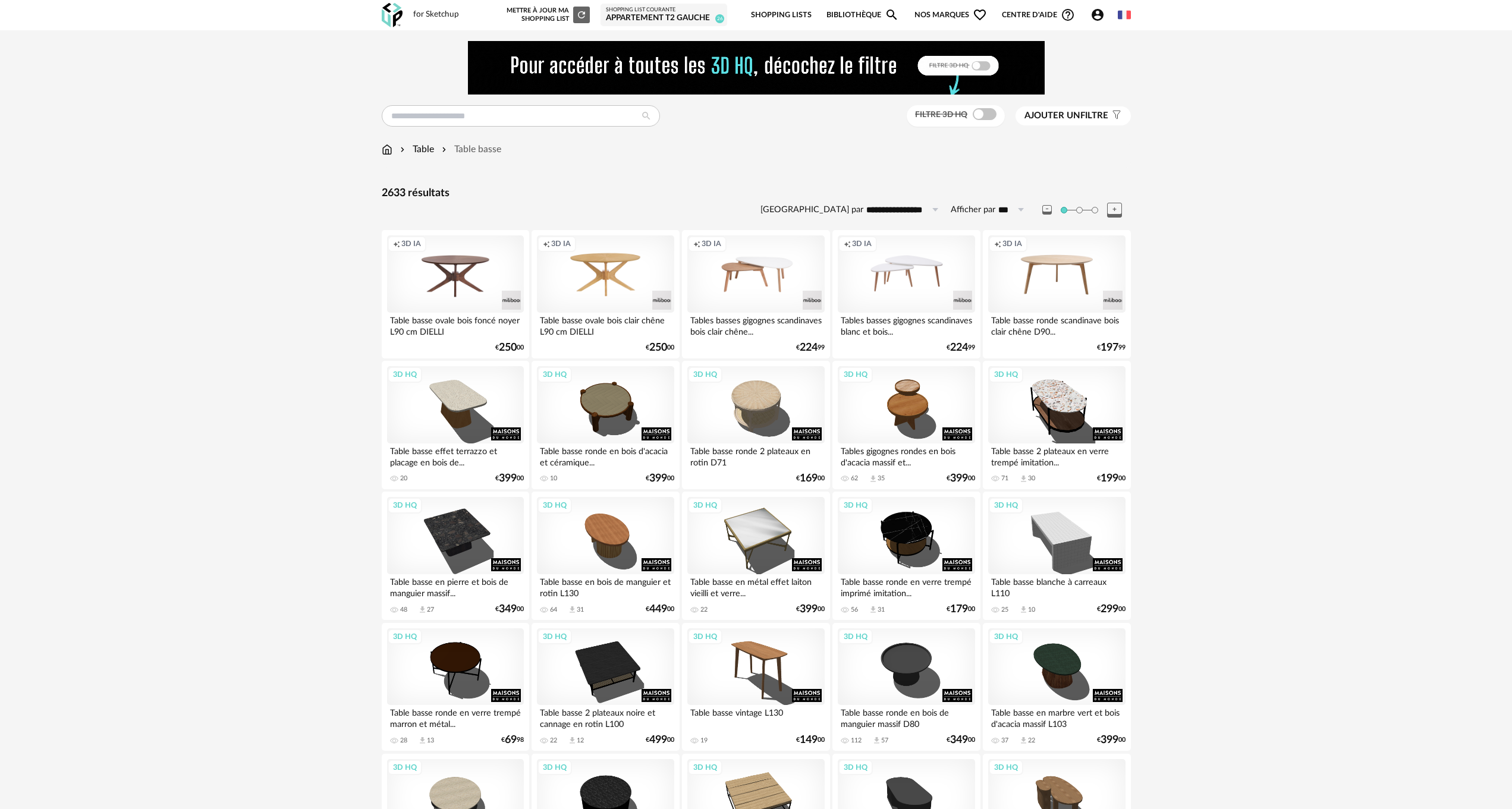
click at [1092, 112] on span "Ajouter un filtre" at bounding box center [1066, 116] width 84 height 12
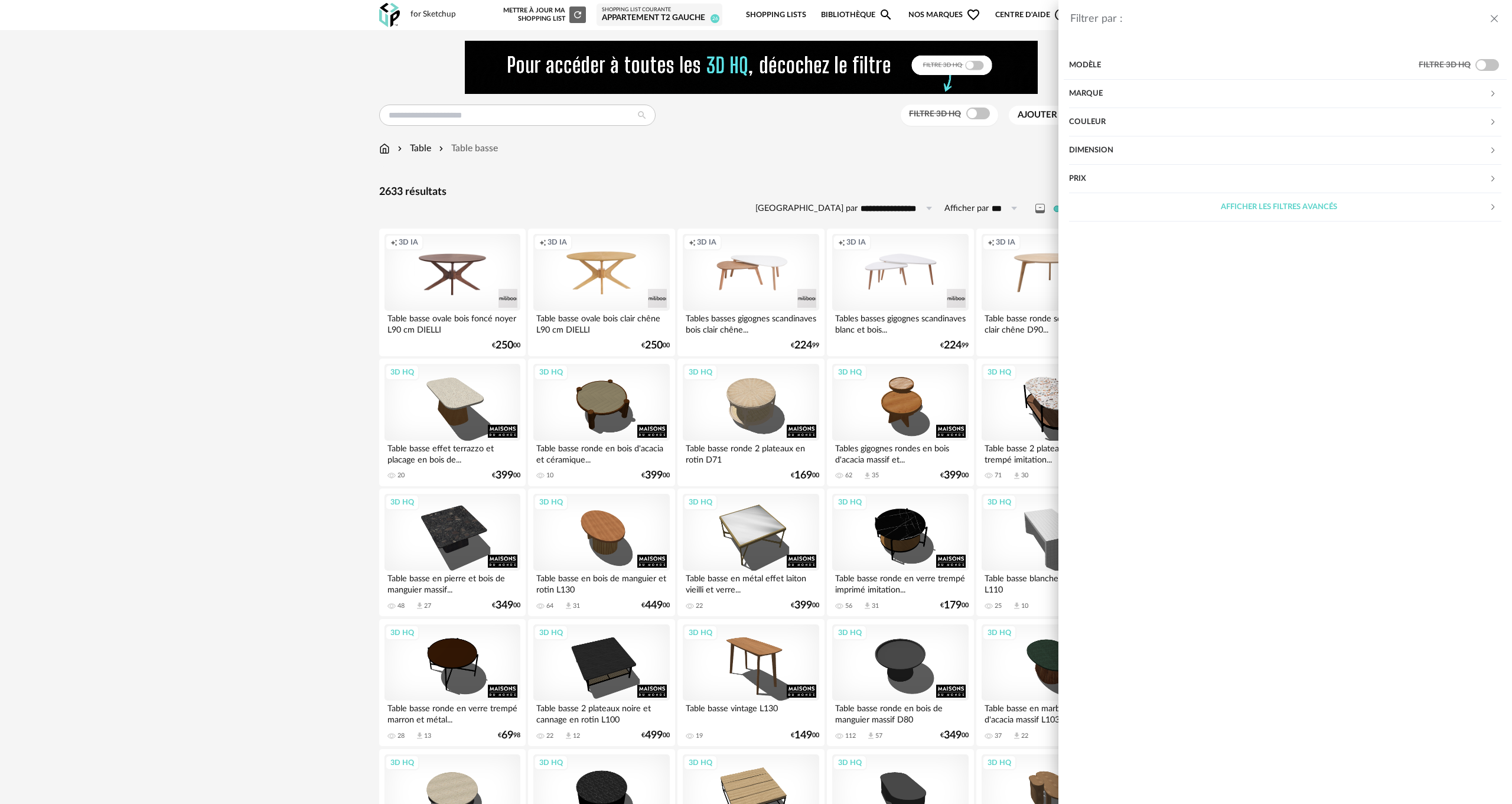
click at [1087, 119] on div "Couleur" at bounding box center [1279, 122] width 420 height 28
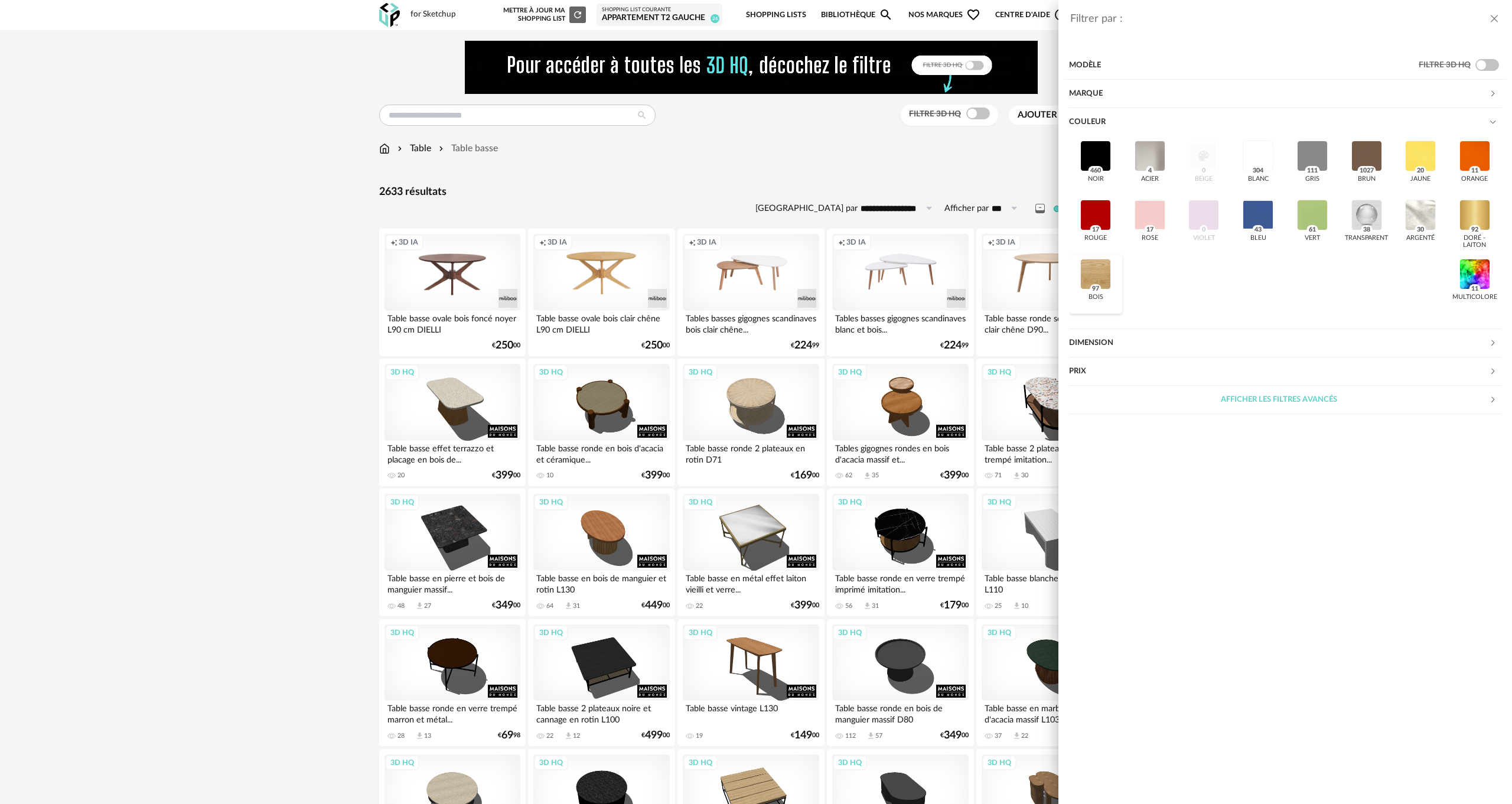
click at [1097, 269] on div at bounding box center [1096, 274] width 31 height 31
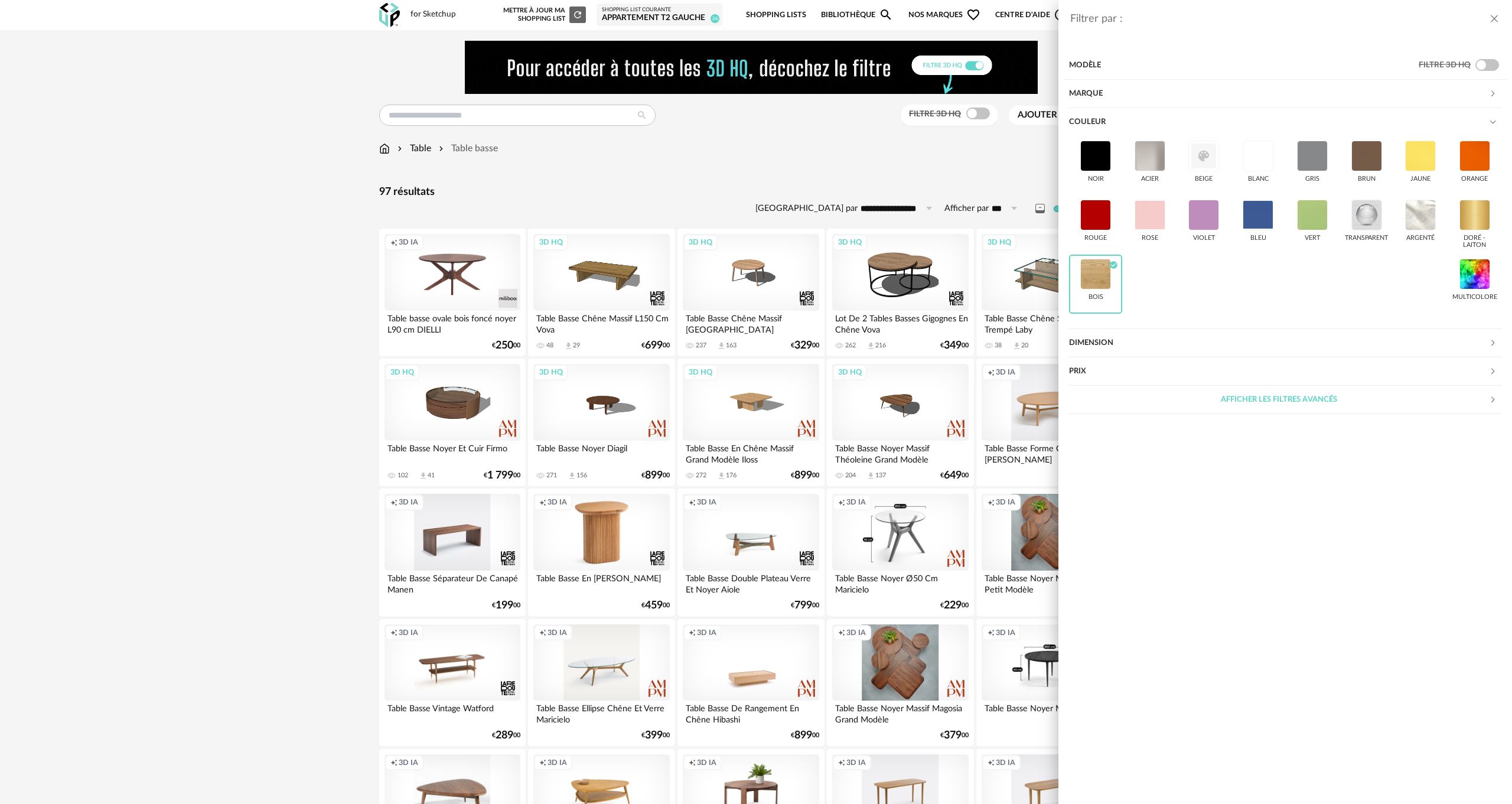
click at [336, 422] on div "Filtrer par : Modèle Filtre 3D HQ Marque &tradition 0 101 Copenhagen 0 366 Conc…" at bounding box center [756, 402] width 1512 height 804
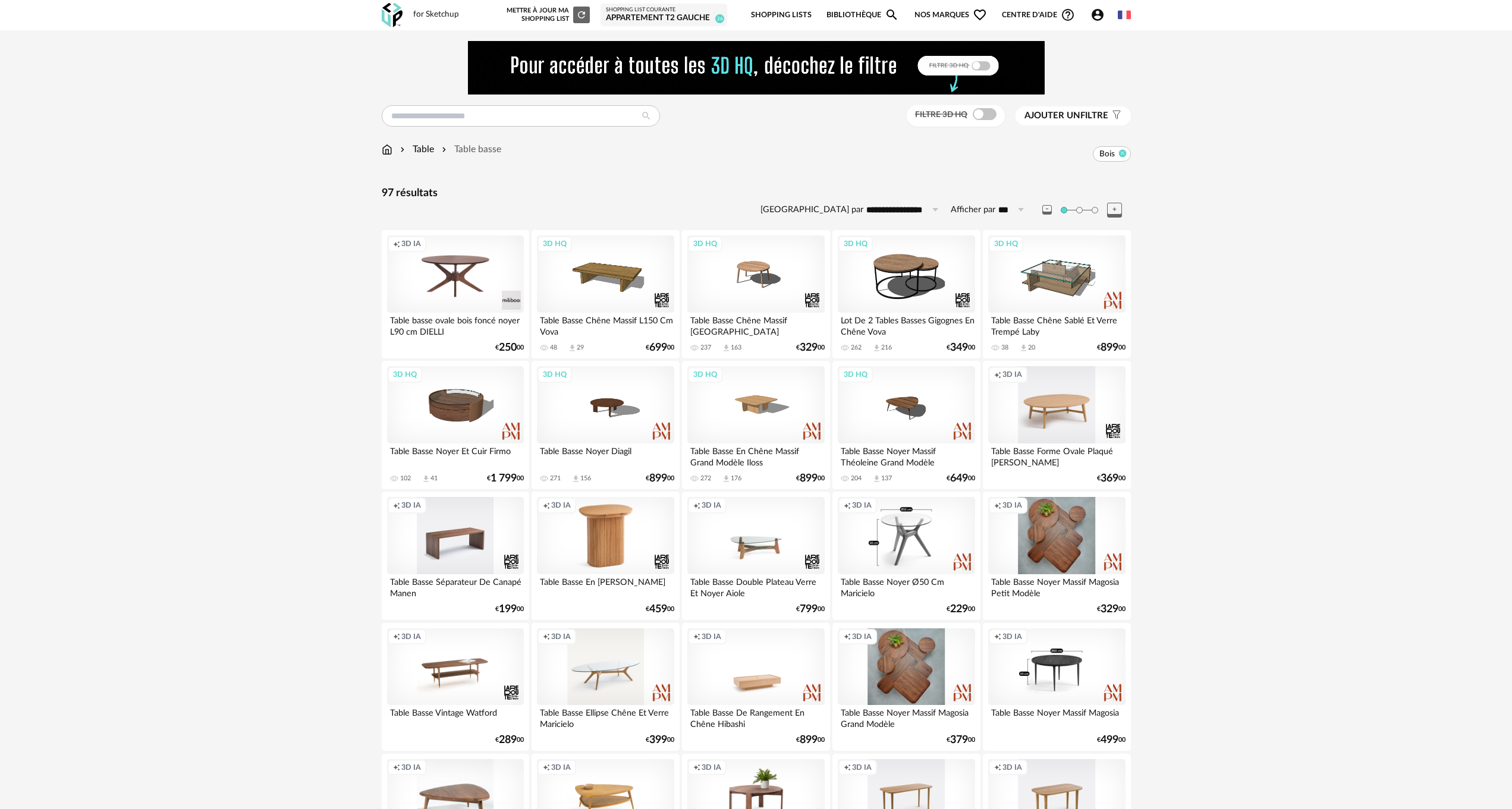
click at [1122, 153] on icon at bounding box center [1122, 153] width 7 height 7
